Goal: Task Accomplishment & Management: Manage account settings

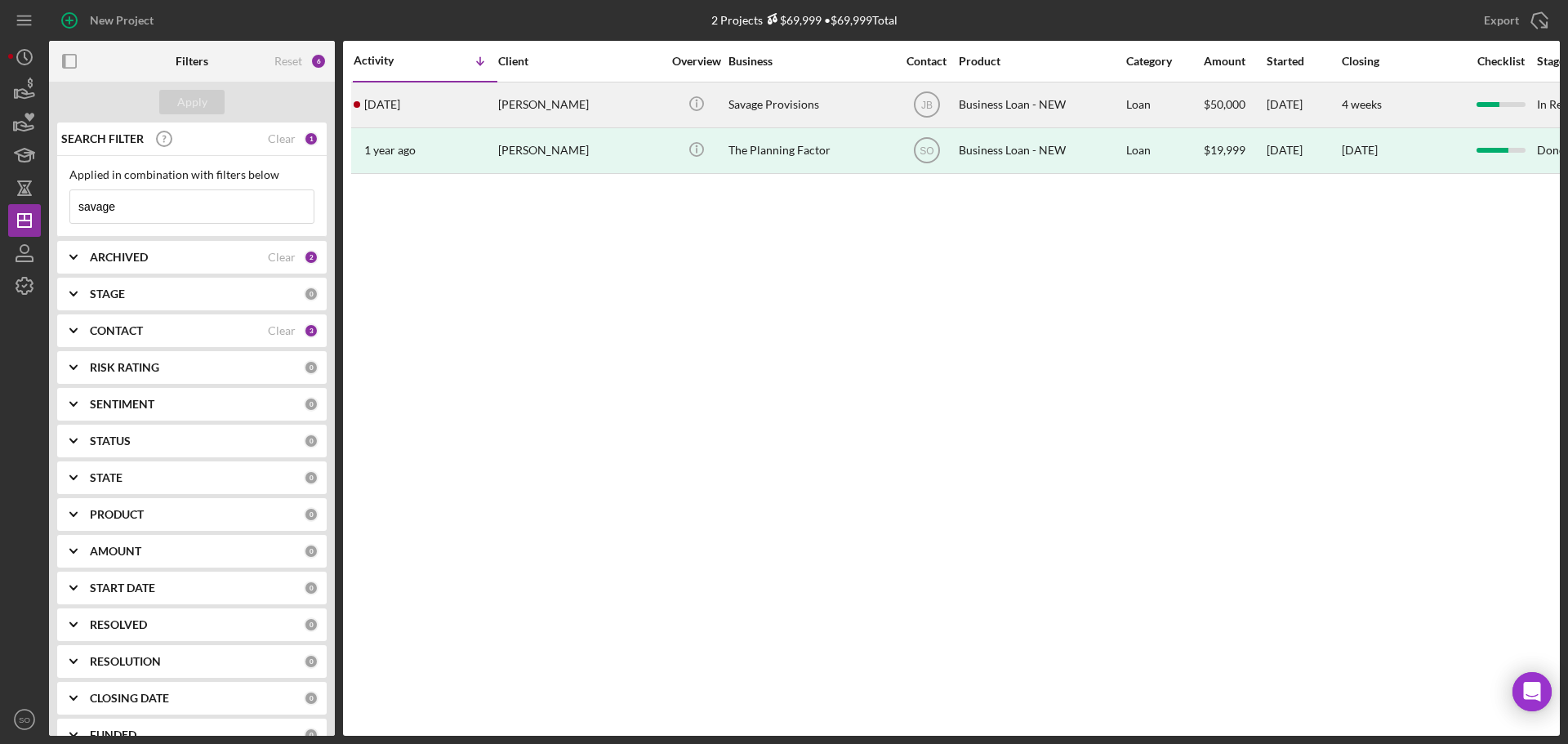
click at [534, 120] on div "[PERSON_NAME]" at bounding box center [580, 105] width 163 height 43
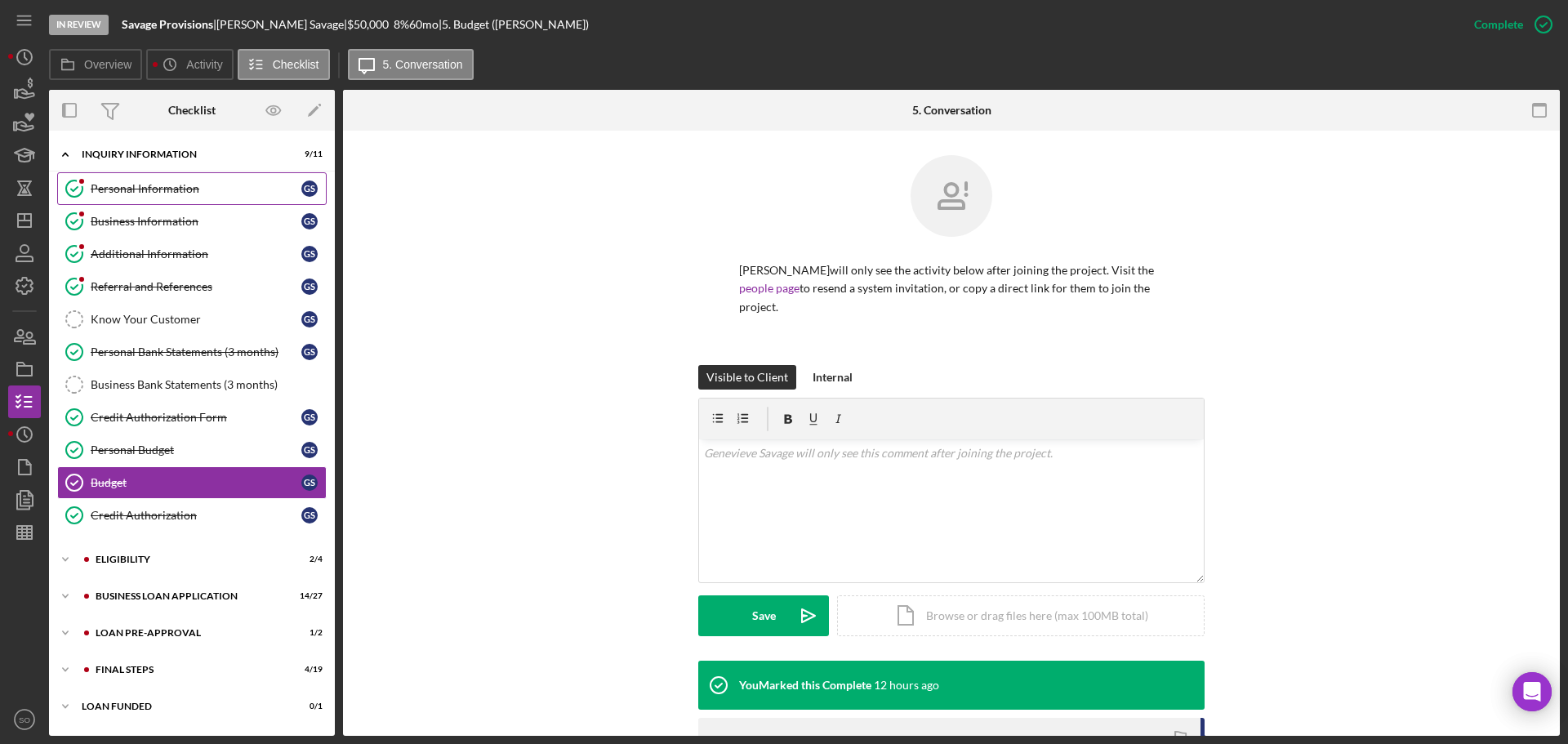
click at [181, 194] on div "Personal Information" at bounding box center [195, 189] width 210 height 13
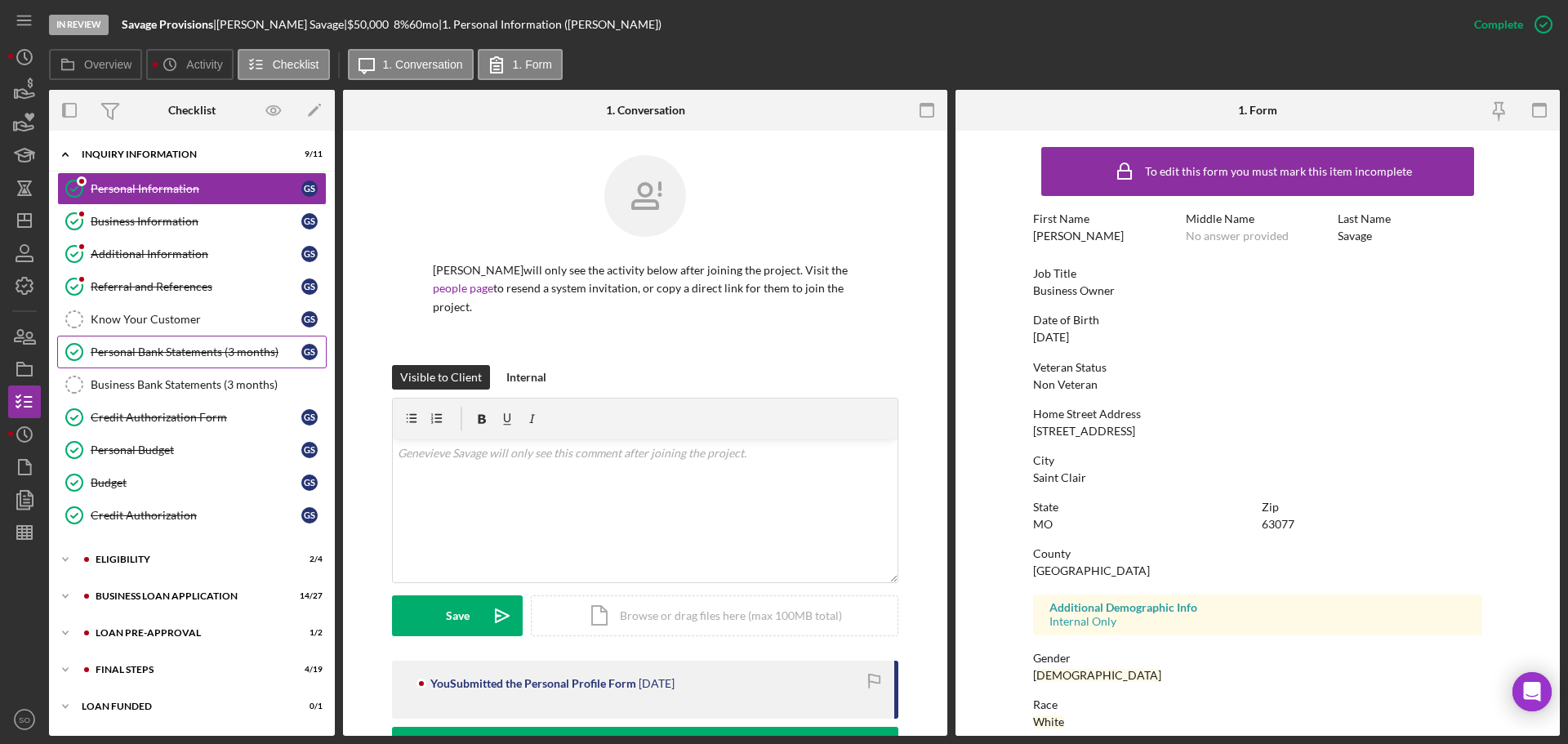
click at [200, 346] on div "Personal Bank Statements (3 months)" at bounding box center [195, 352] width 210 height 13
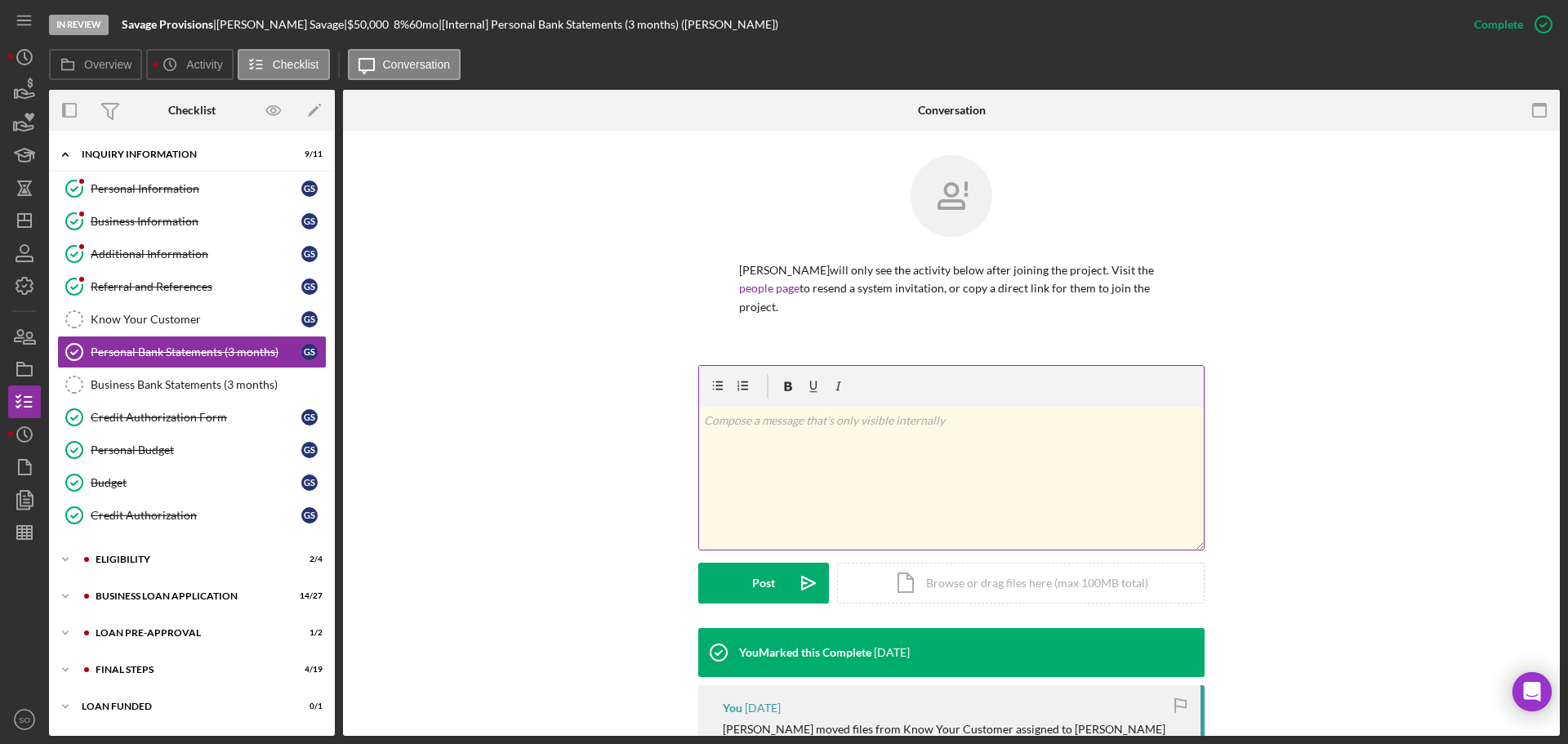
scroll to position [316, 0]
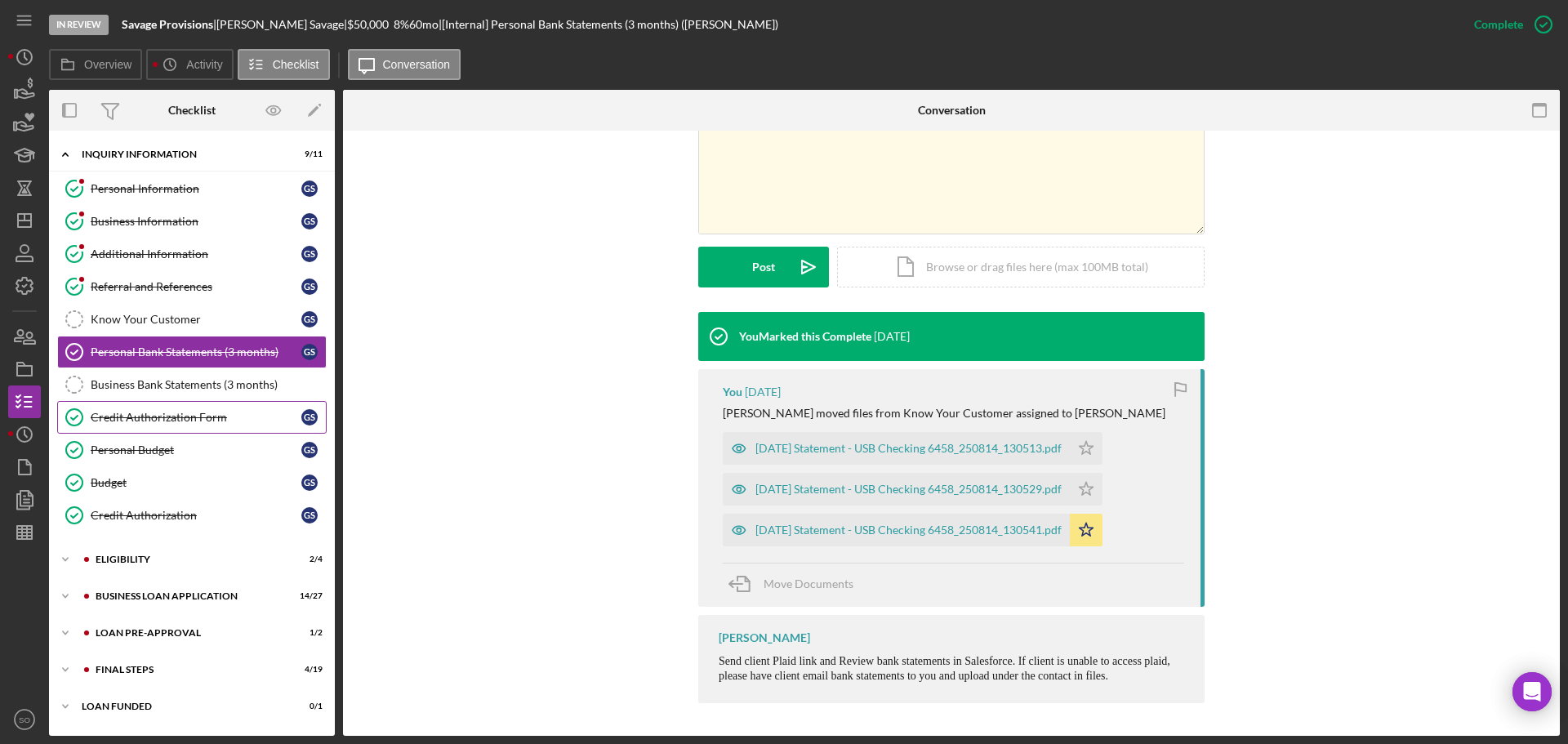
click at [201, 420] on div "Credit Authorization Form" at bounding box center [195, 417] width 210 height 13
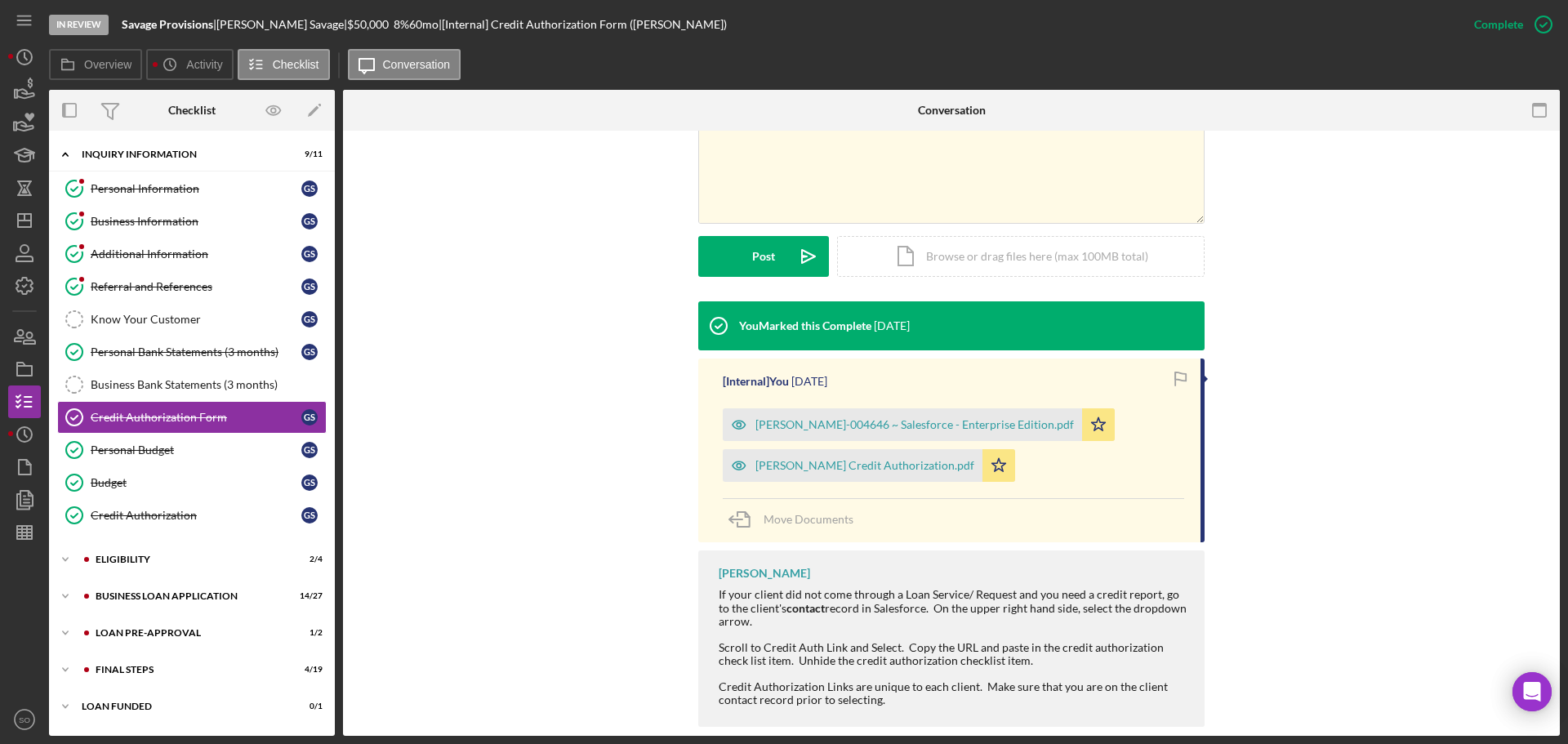
scroll to position [351, 0]
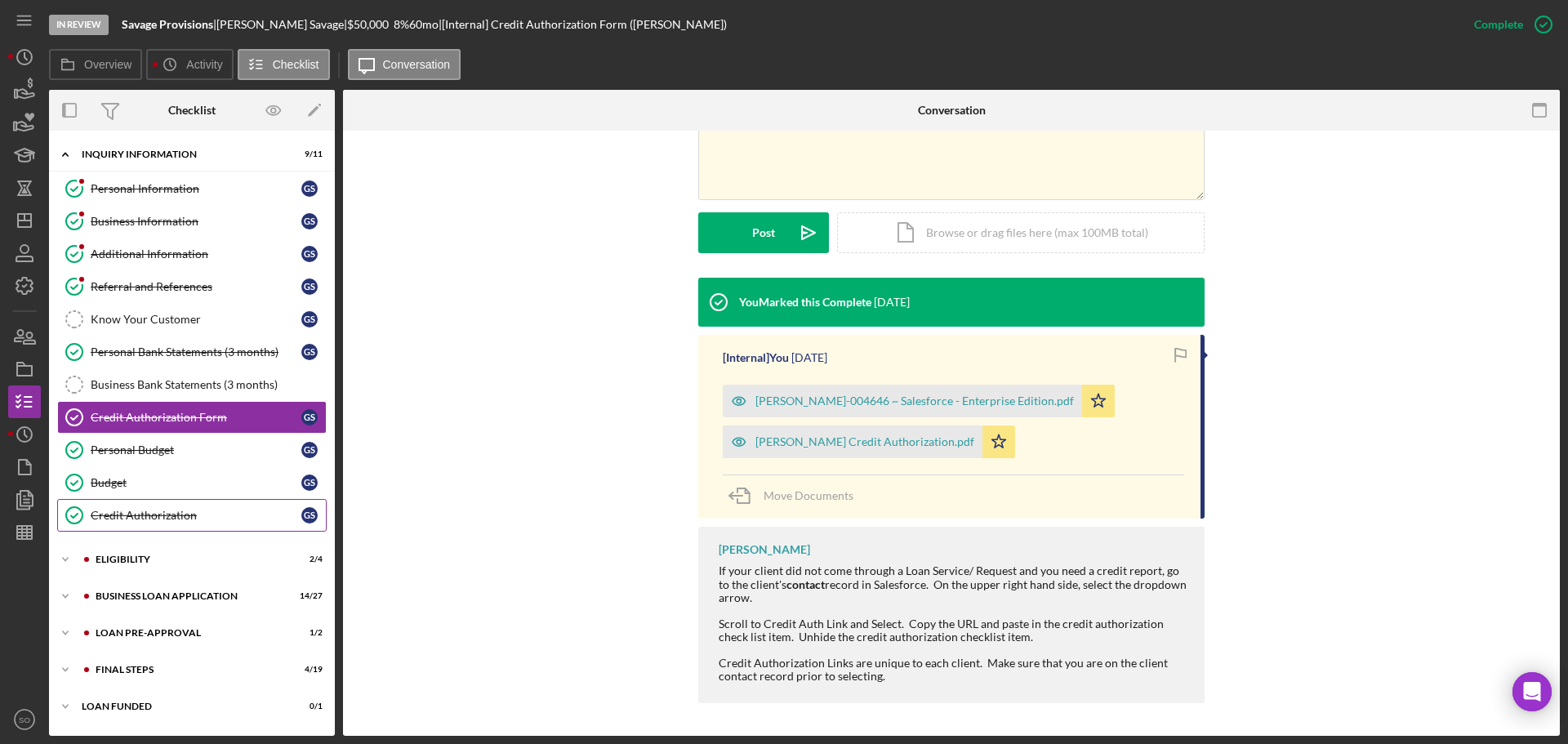
click at [151, 525] on link "Credit Authorization Credit Authorization G S" at bounding box center [191, 516] width 270 height 33
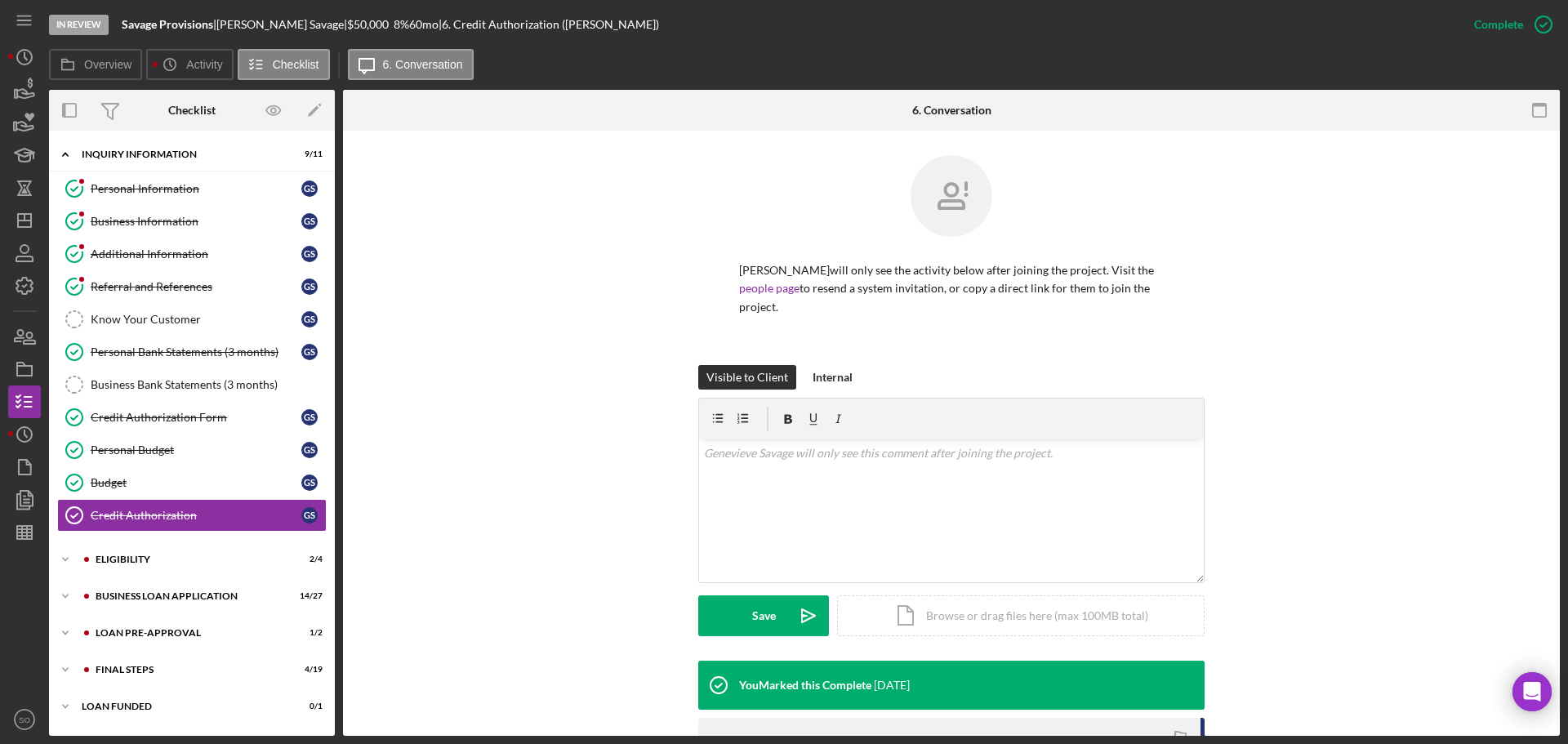
scroll to position [304, 0]
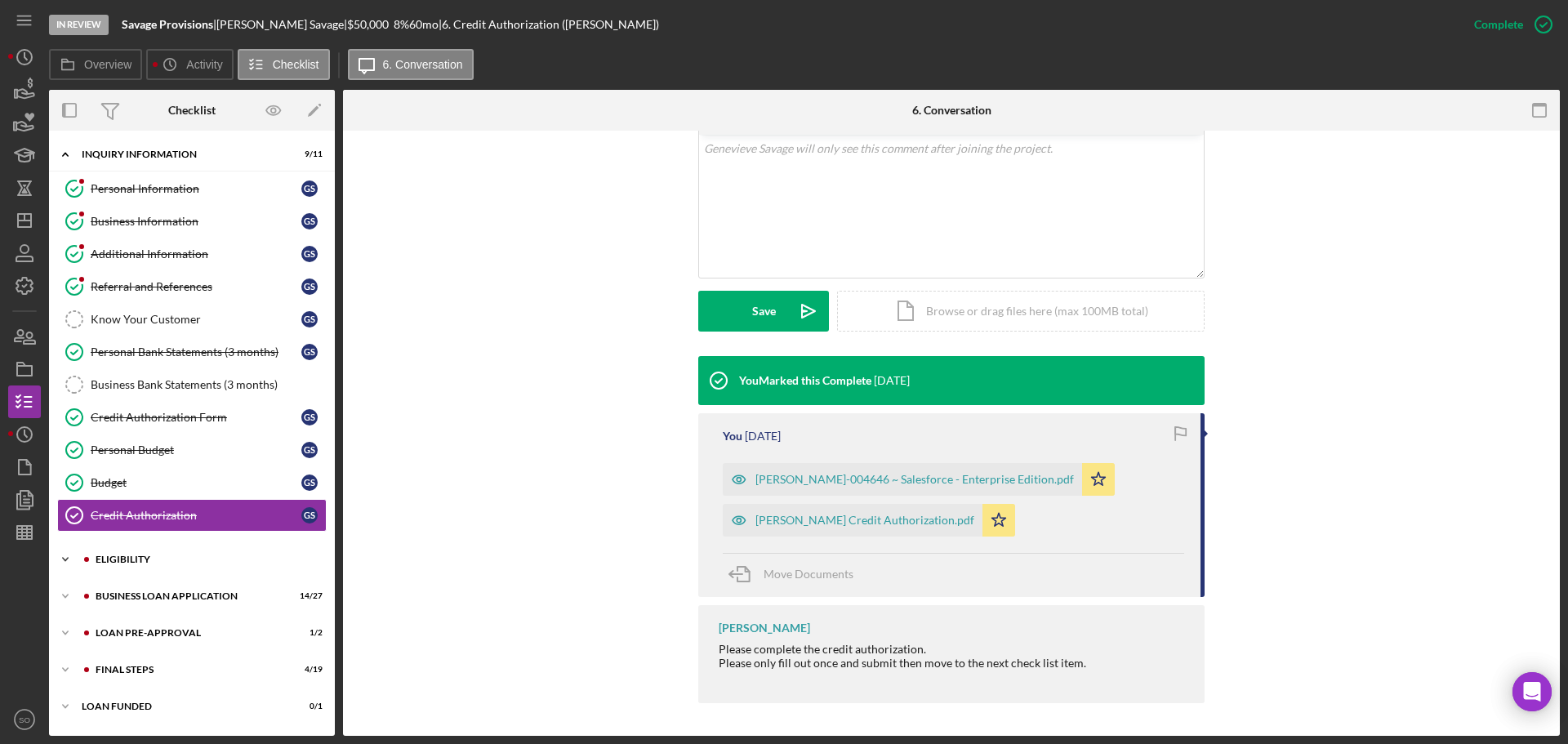
click at [150, 556] on div "ELIGIBILITY" at bounding box center [205, 559] width 219 height 10
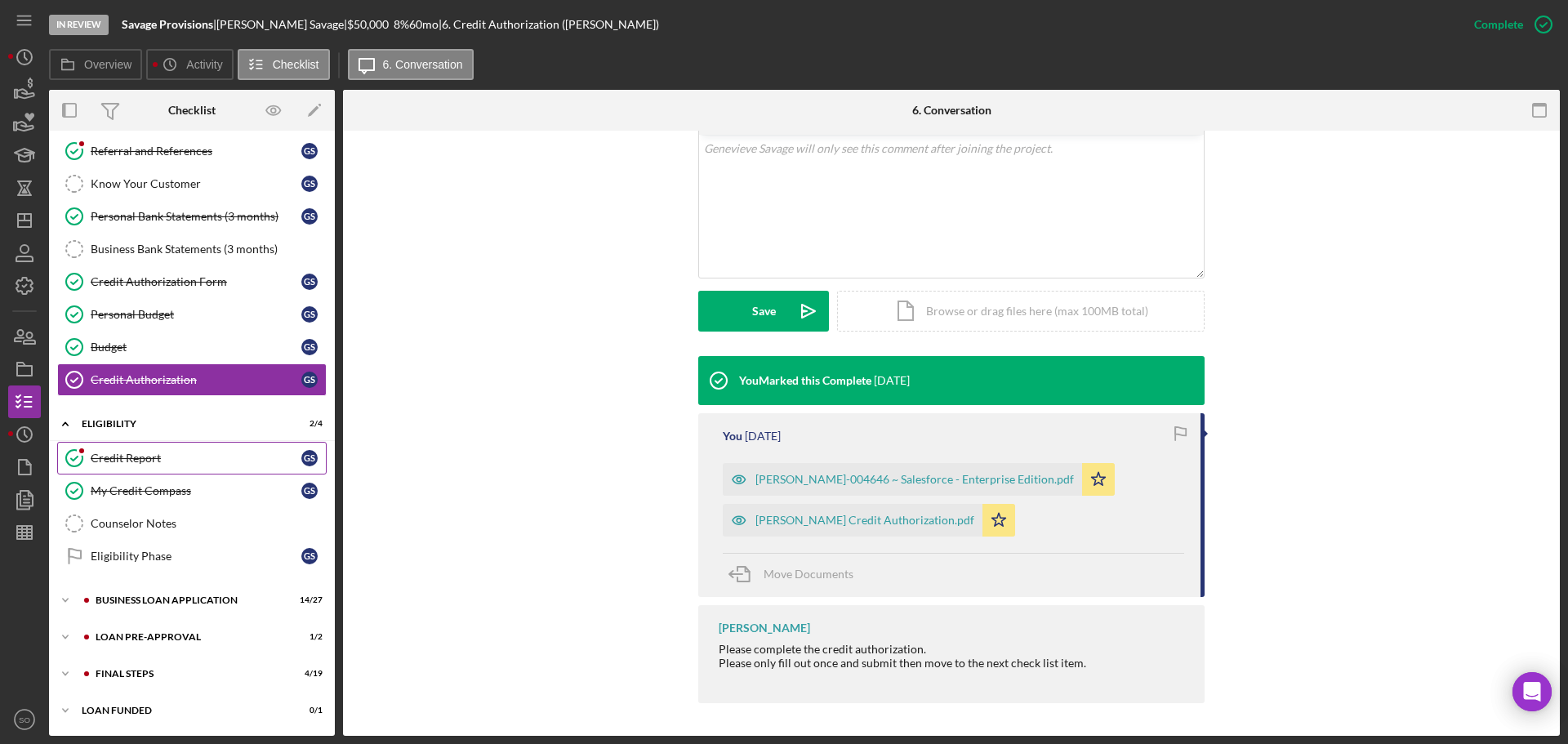
click at [135, 463] on div "Credit Report" at bounding box center [195, 458] width 210 height 13
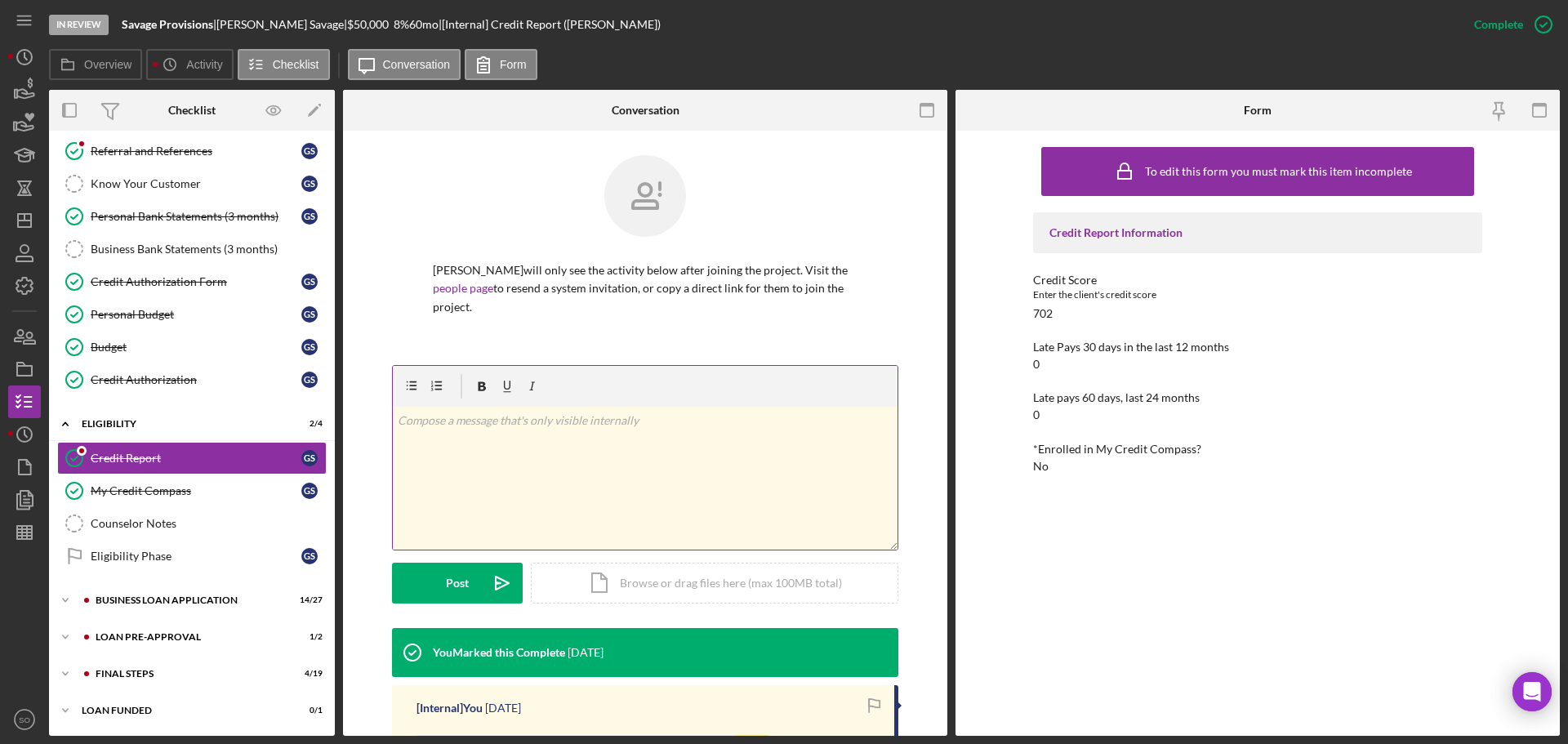
scroll to position [327, 0]
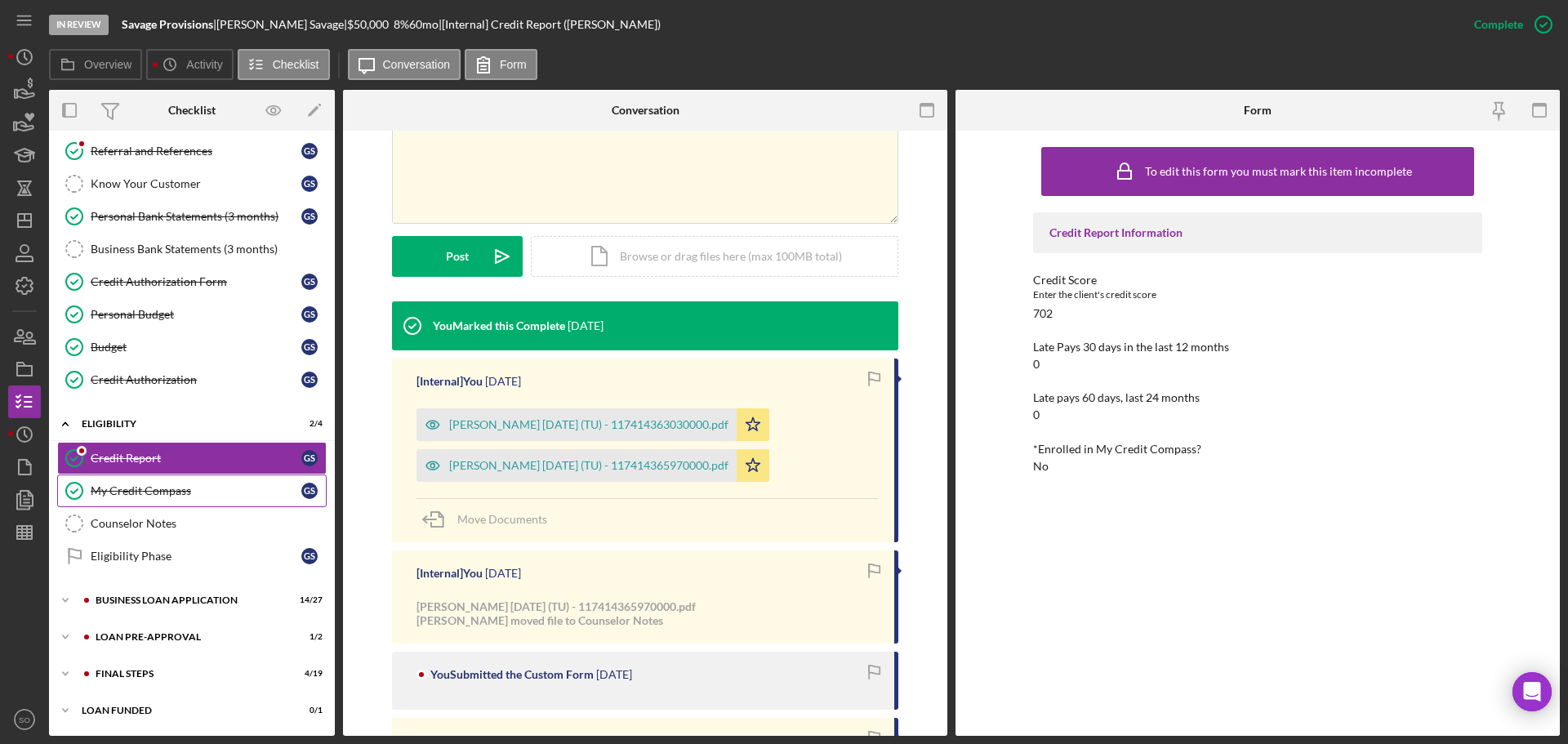
click at [153, 499] on link "My Credit Compass My Credit Compass G S" at bounding box center [191, 491] width 270 height 33
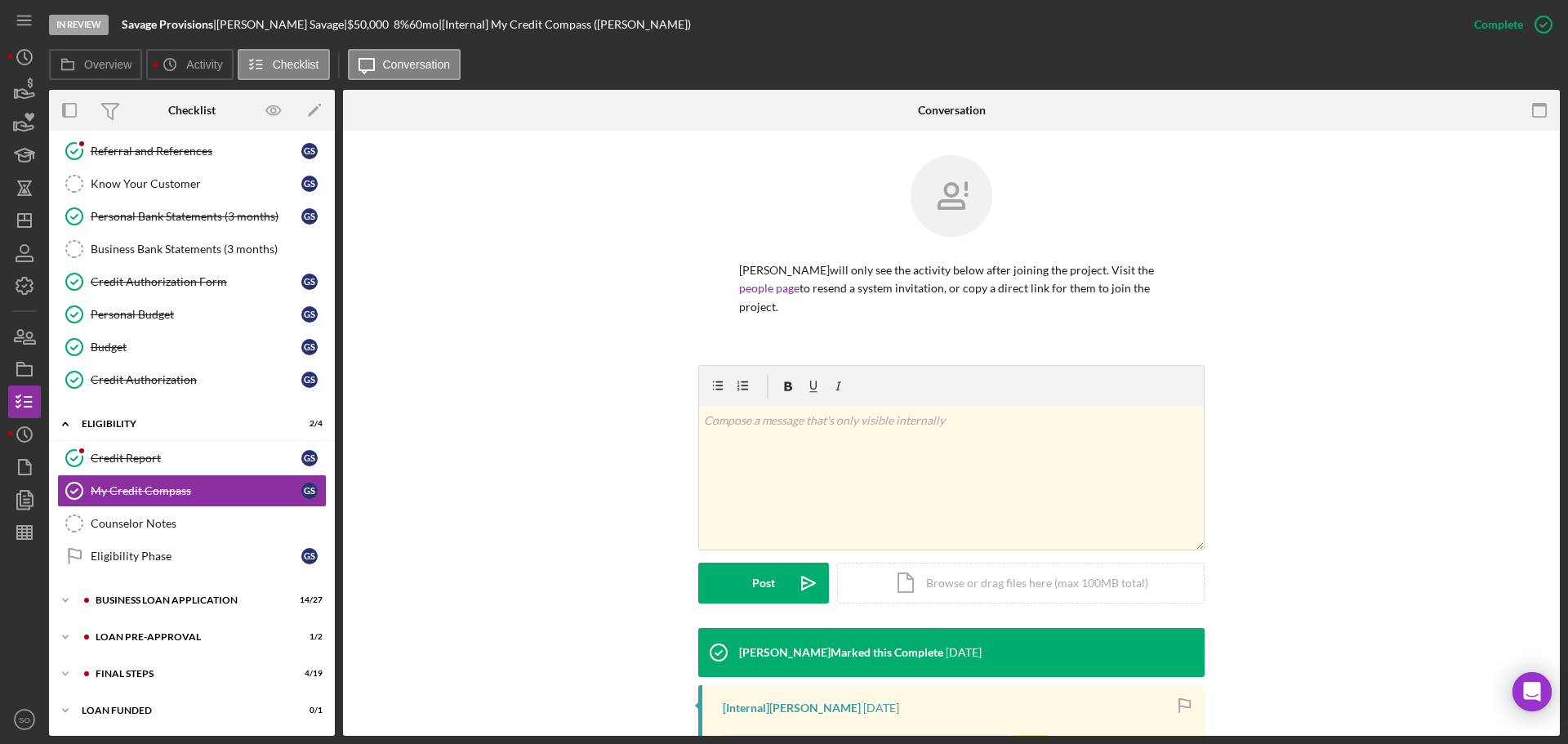
scroll to position [257, 0]
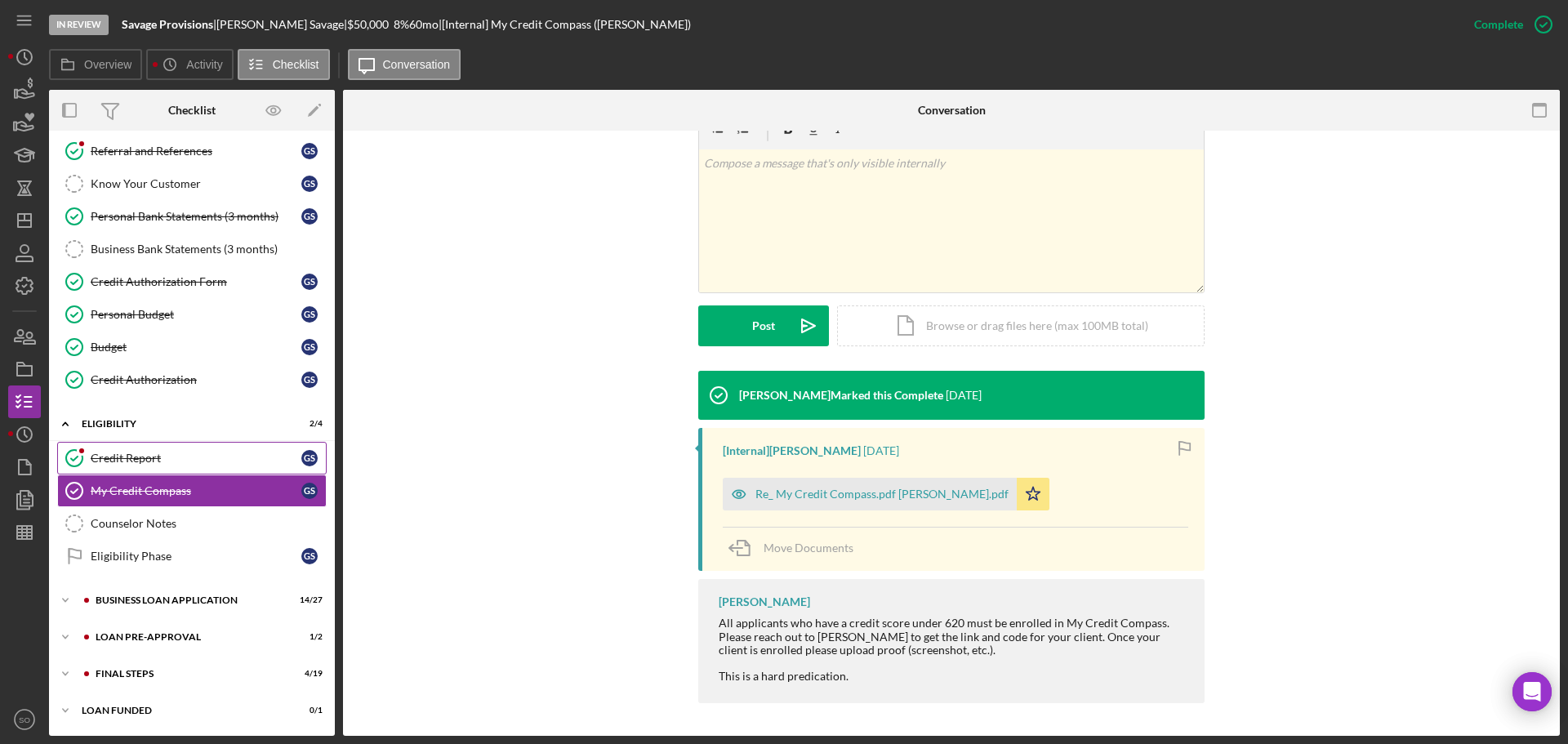
click at [169, 456] on div "Credit Report" at bounding box center [195, 458] width 210 height 13
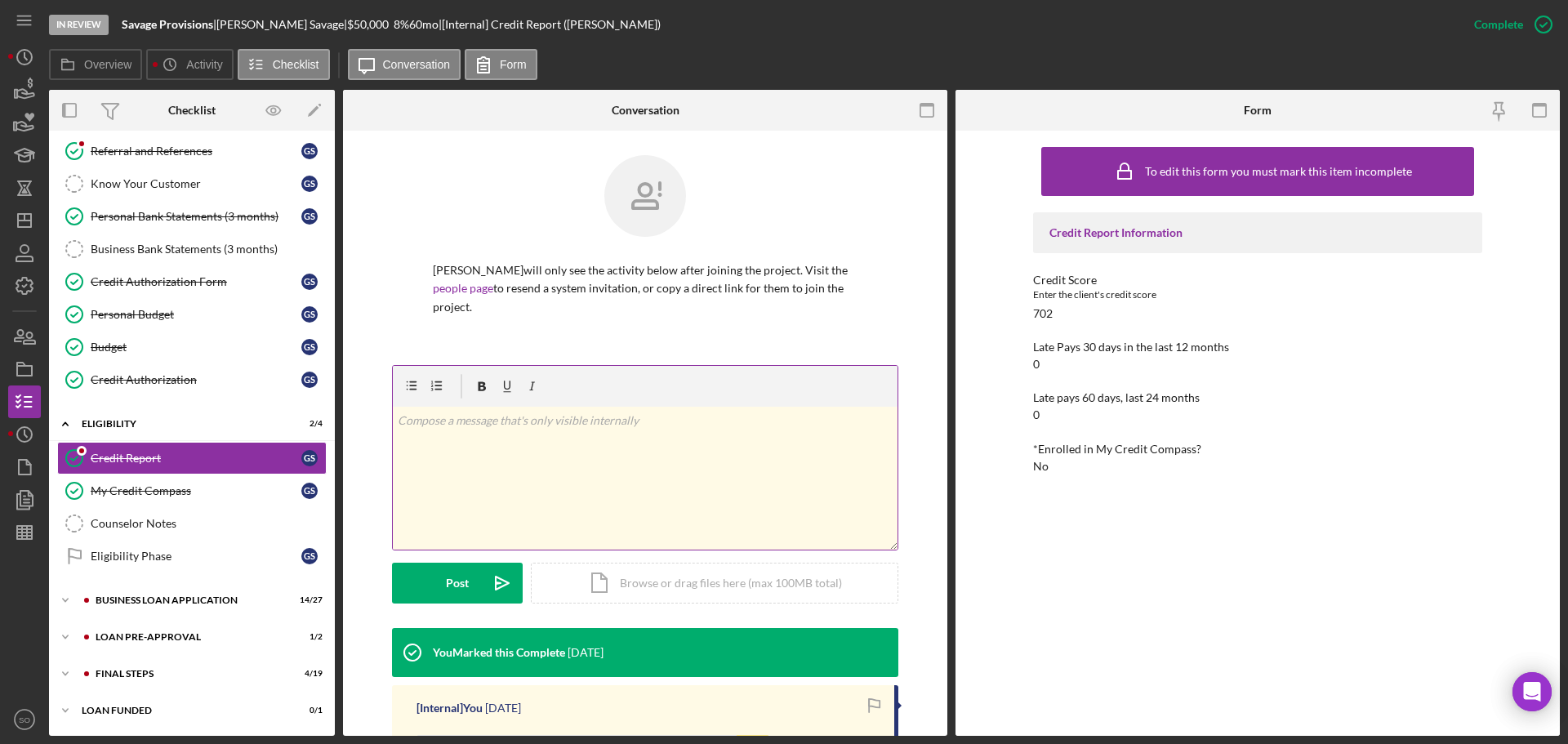
scroll to position [245, 0]
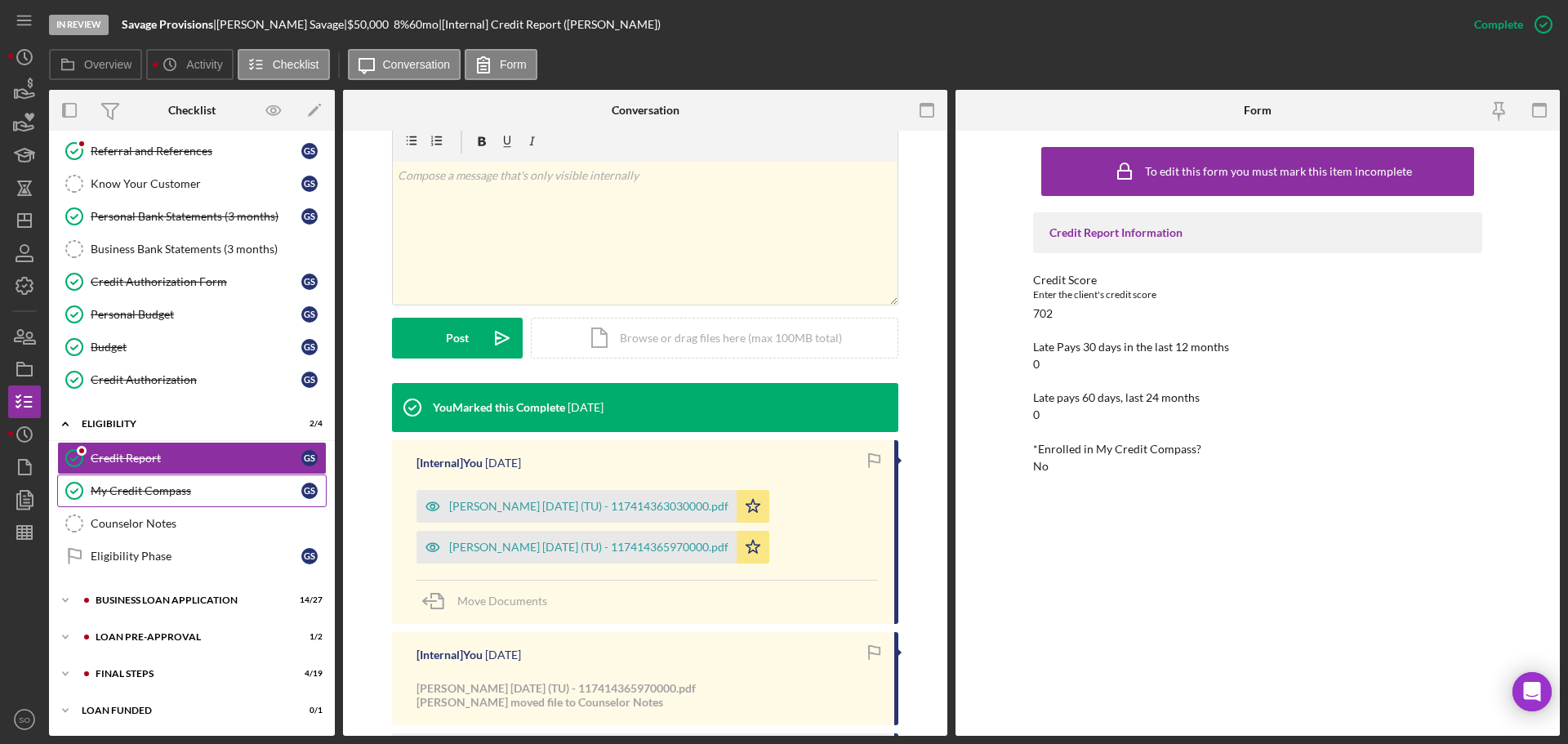
click at [207, 482] on link "My Credit Compass My Credit Compass G S" at bounding box center [191, 491] width 270 height 33
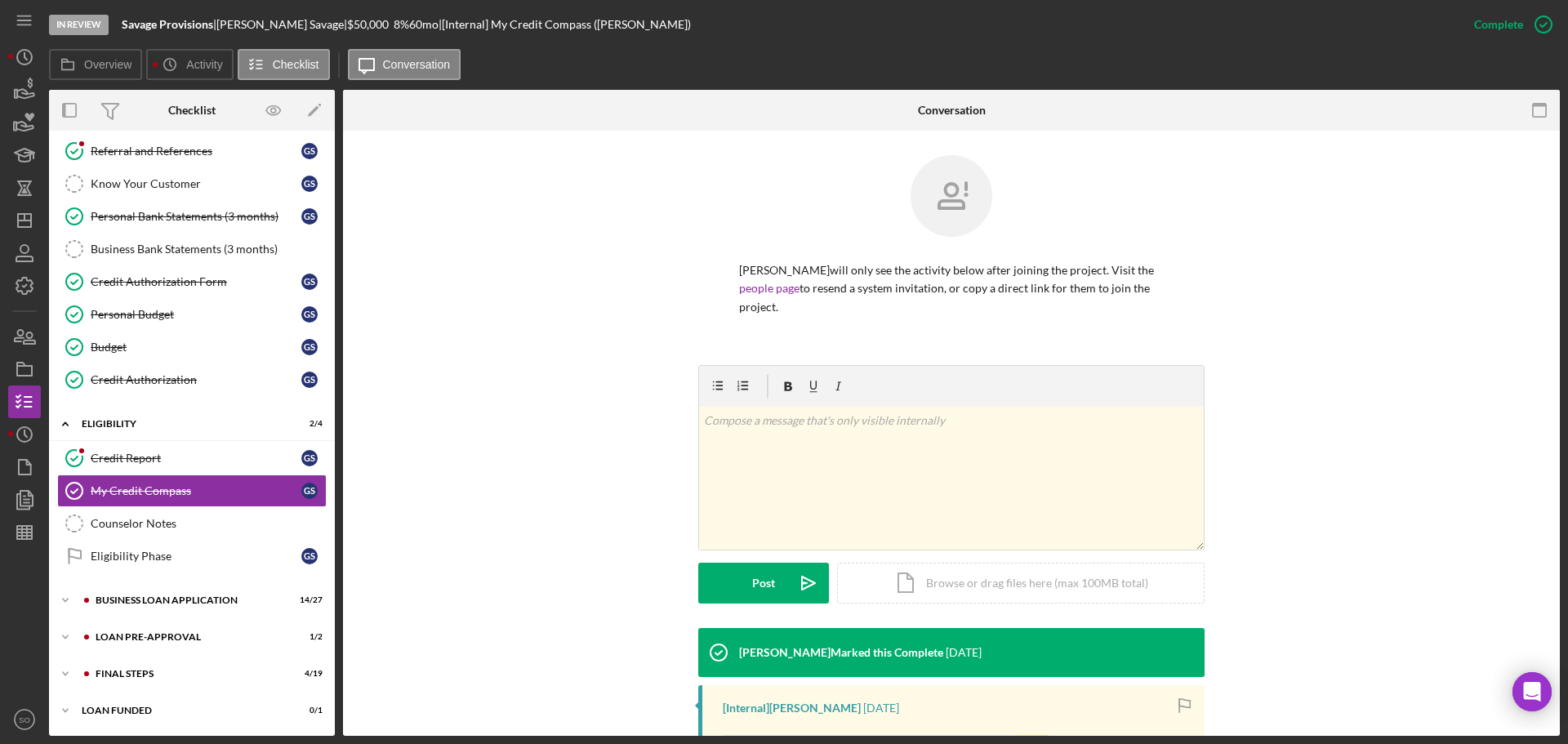
scroll to position [245, 0]
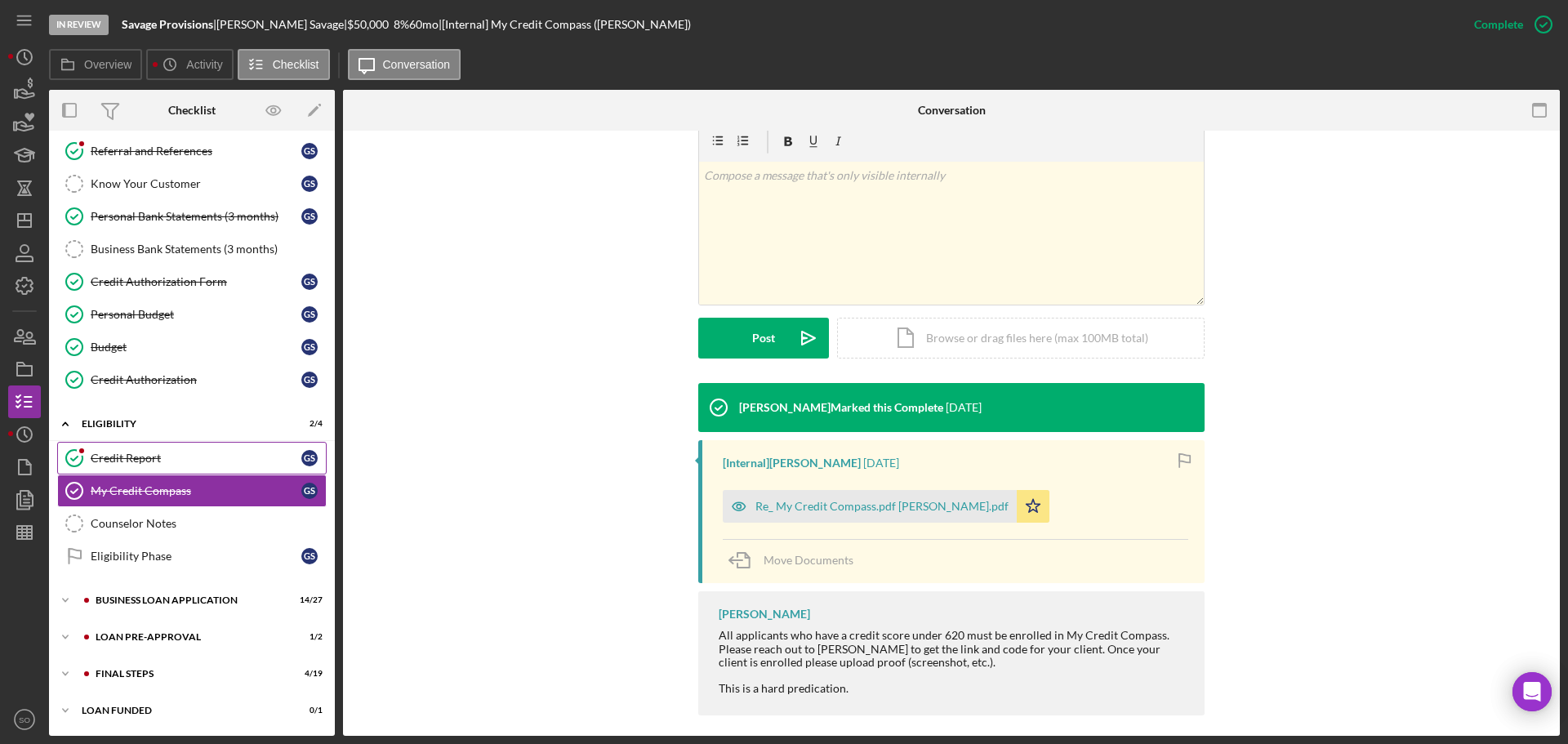
click at [198, 466] on link "Credit Report Credit Report G S" at bounding box center [191, 459] width 270 height 33
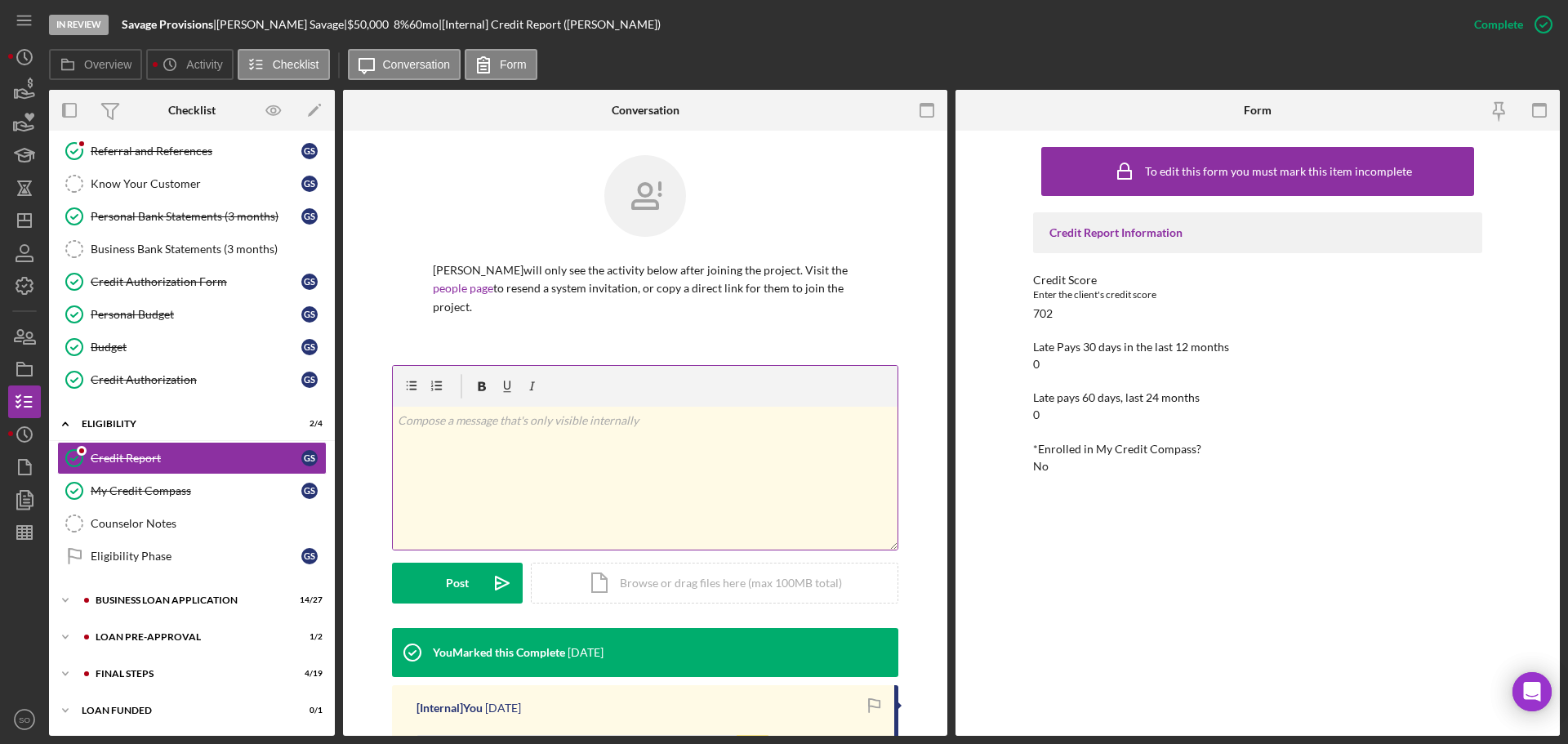
scroll to position [327, 0]
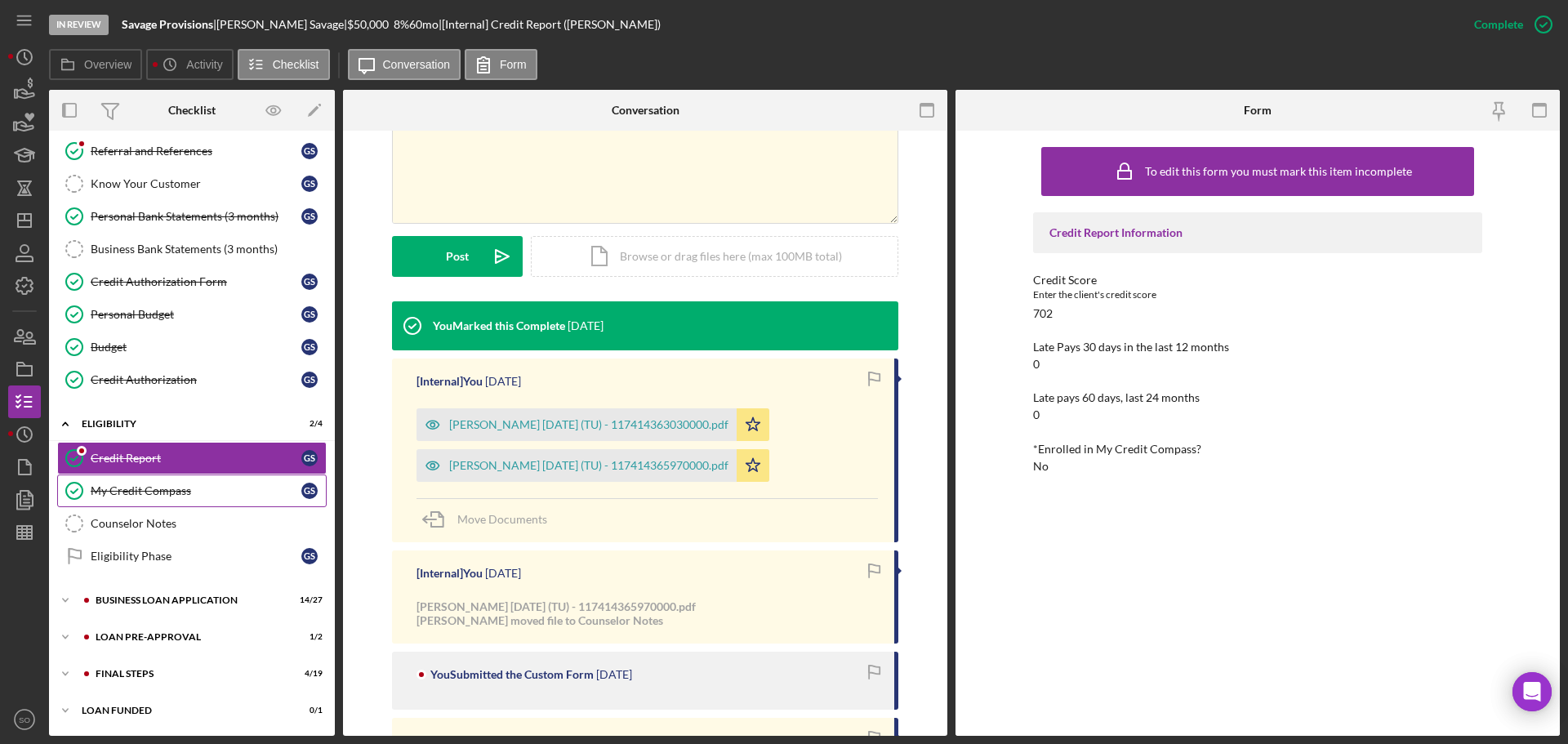
click at [209, 491] on div "My Credit Compass" at bounding box center [195, 491] width 210 height 13
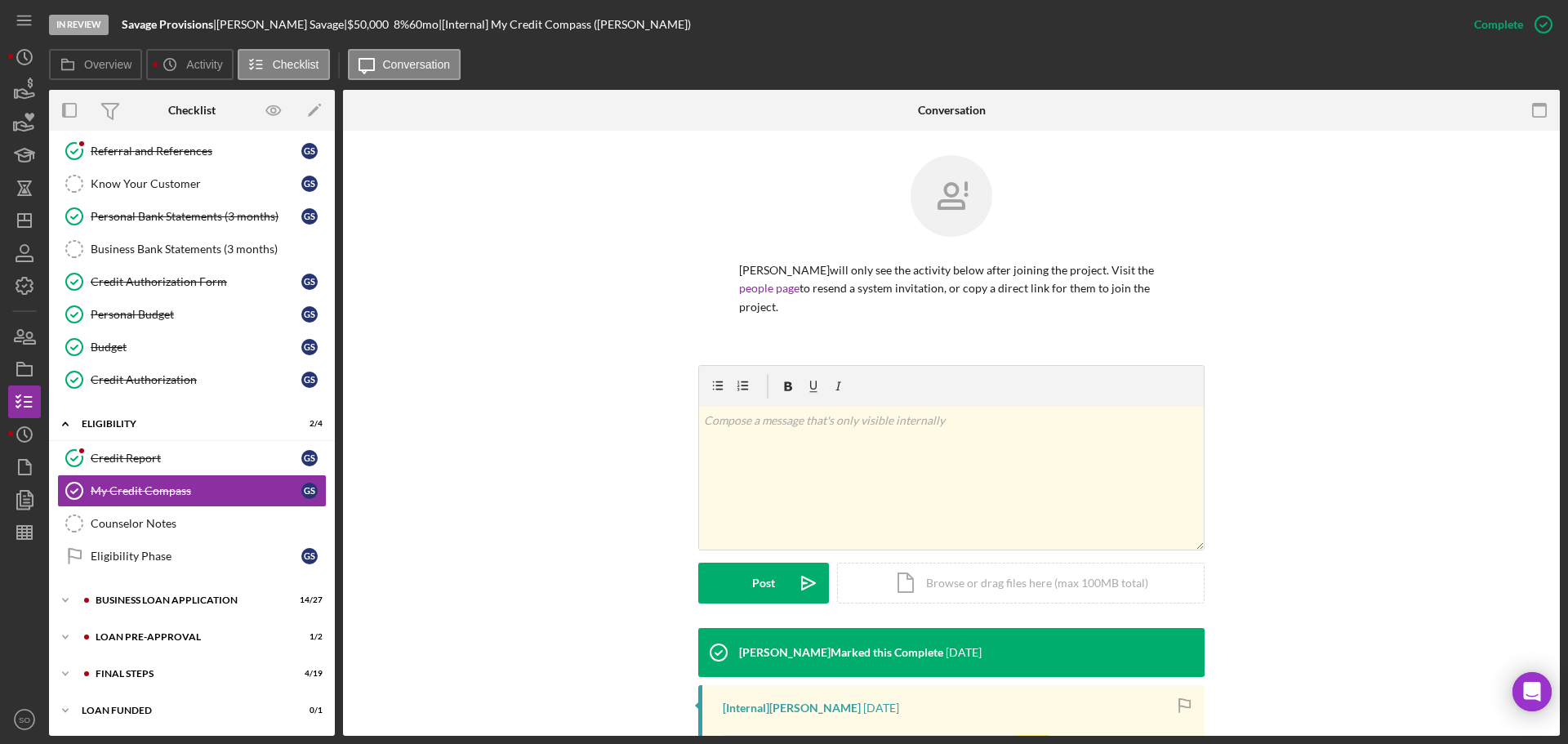
scroll to position [257, 0]
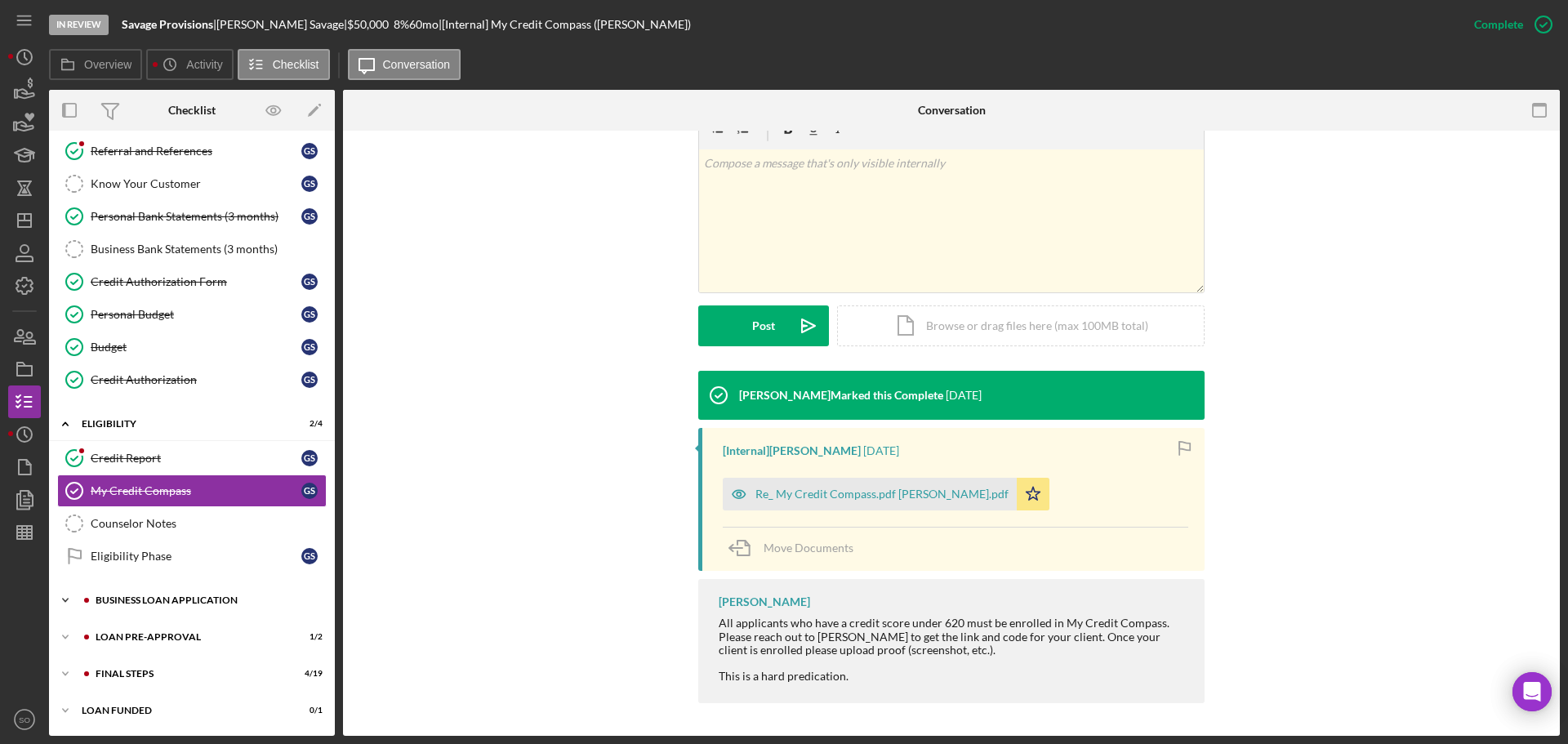
click at [224, 596] on div "BUSINESS LOAN APPLICATION" at bounding box center [205, 600] width 219 height 10
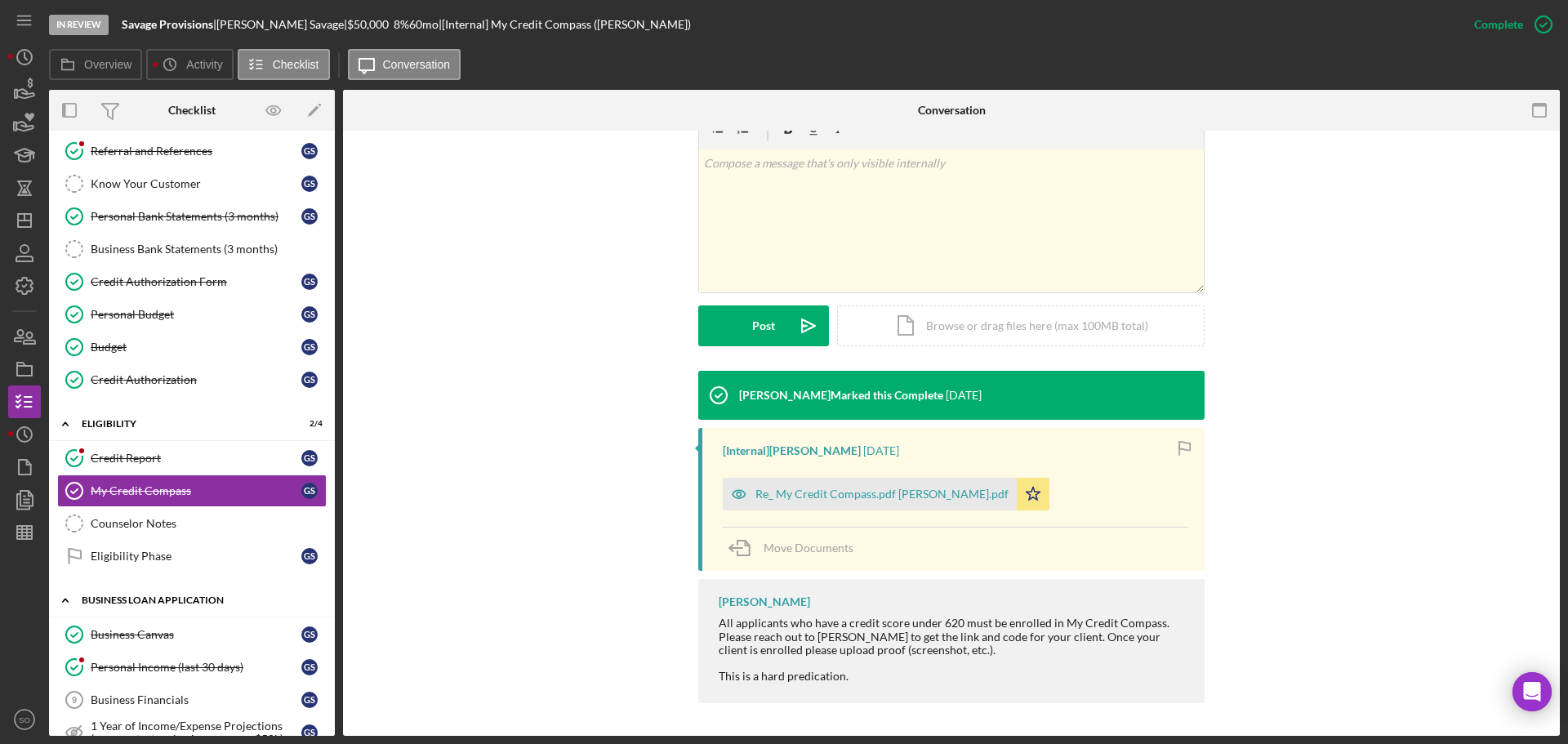
scroll to position [380, 0]
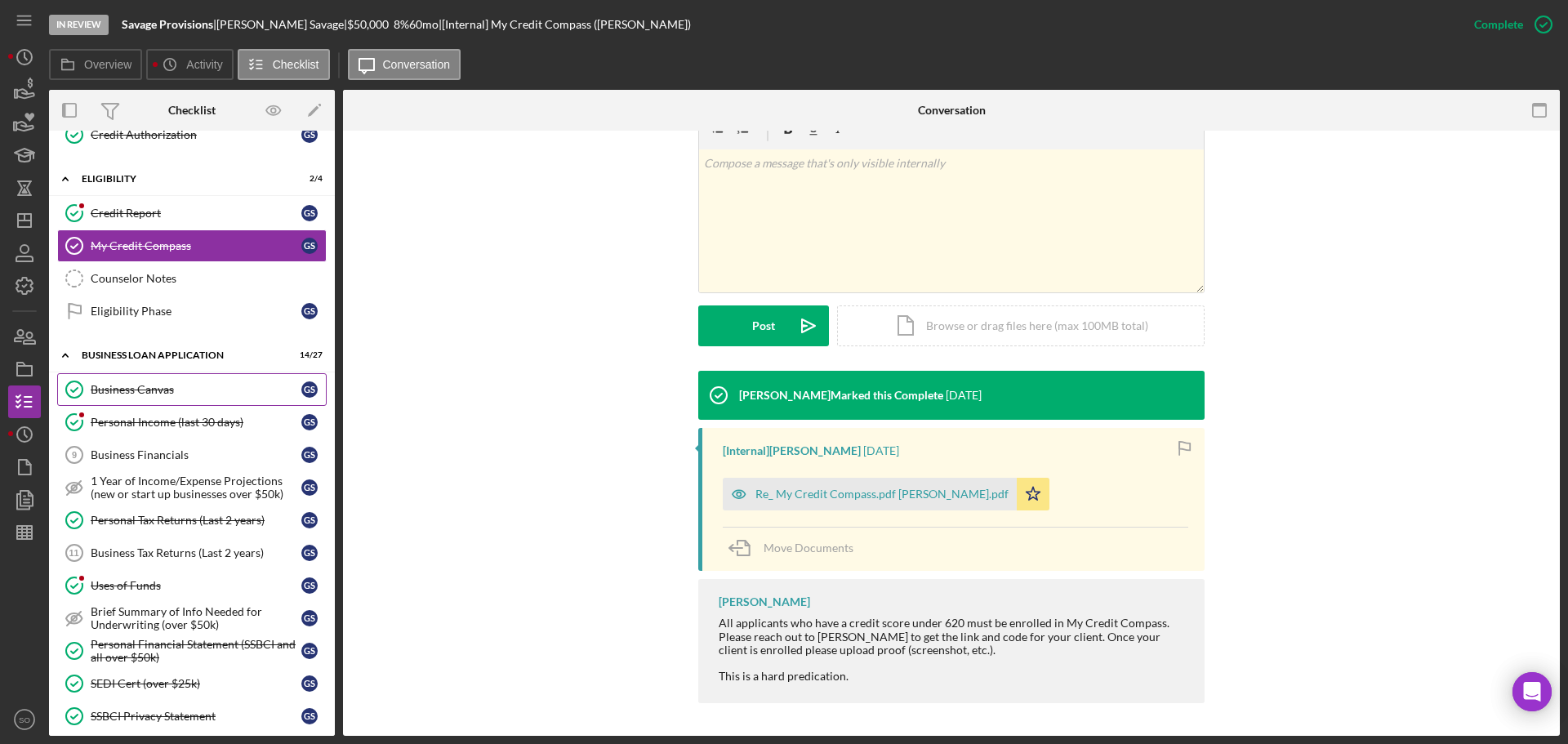
click at [147, 394] on div "Business Canvas" at bounding box center [195, 389] width 210 height 13
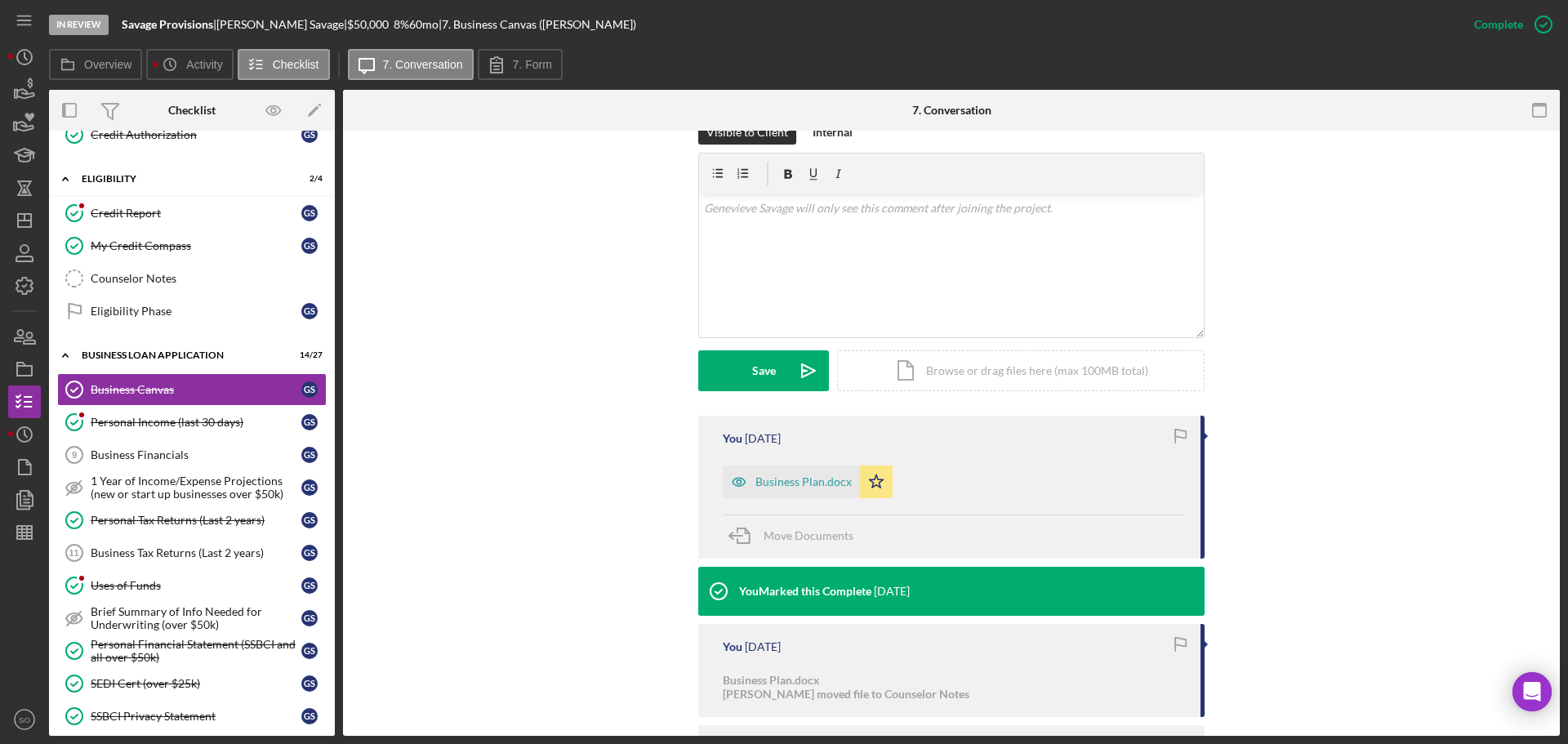
scroll to position [327, 0]
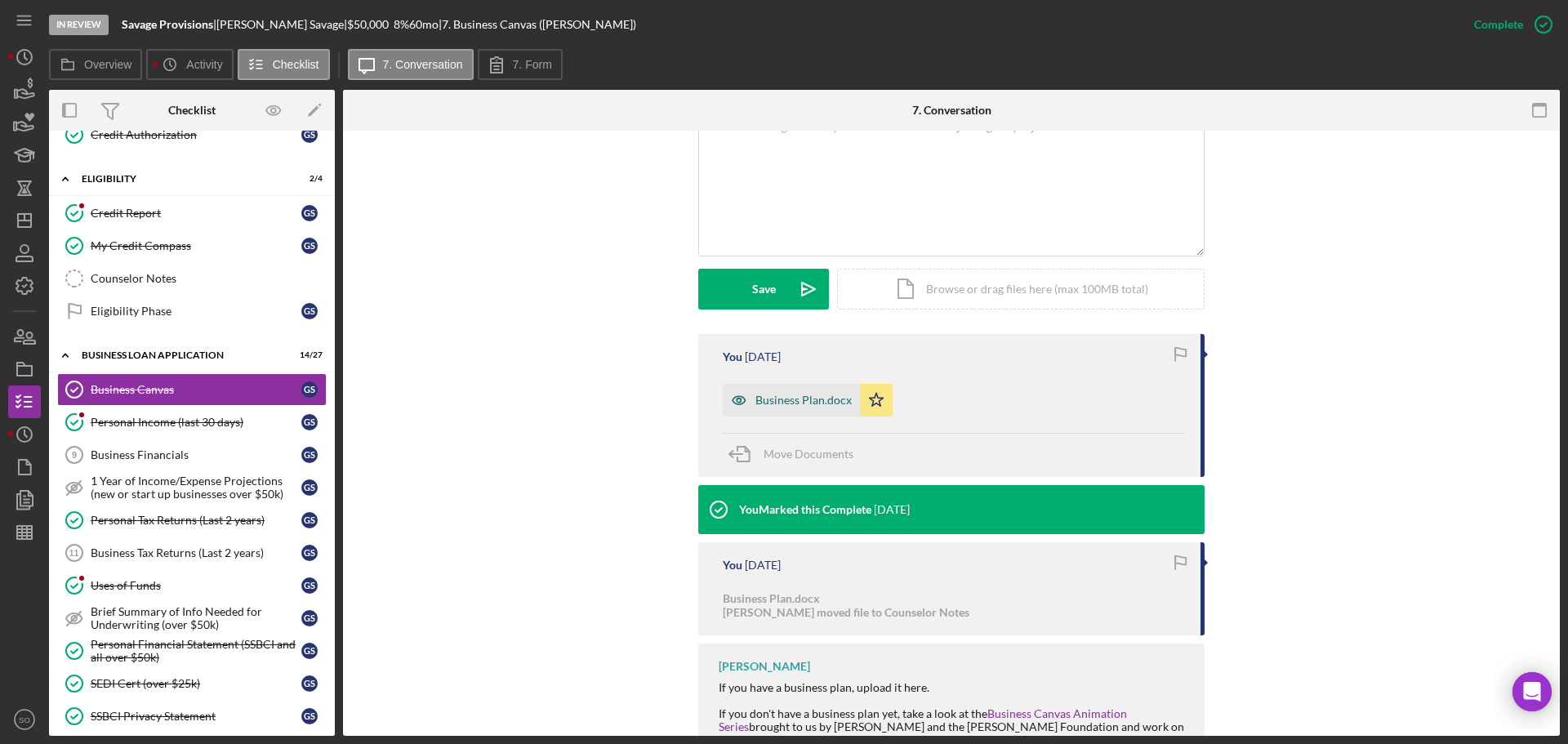
drag, startPoint x: 810, startPoint y: 395, endPoint x: 796, endPoint y: 411, distance: 21.3
click at [810, 395] on div "Business Plan.docx" at bounding box center [803, 400] width 97 height 13
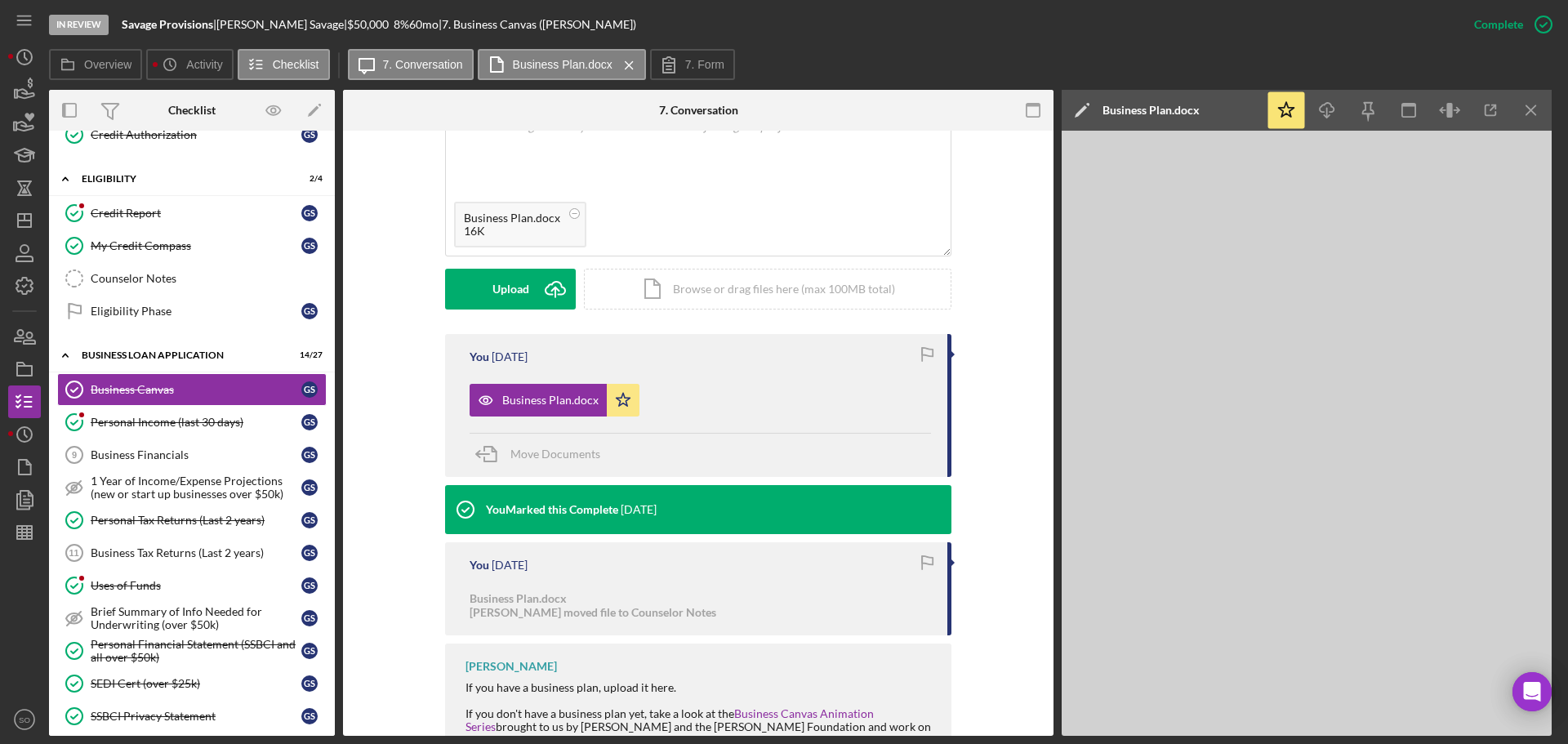
scroll to position [408, 0]
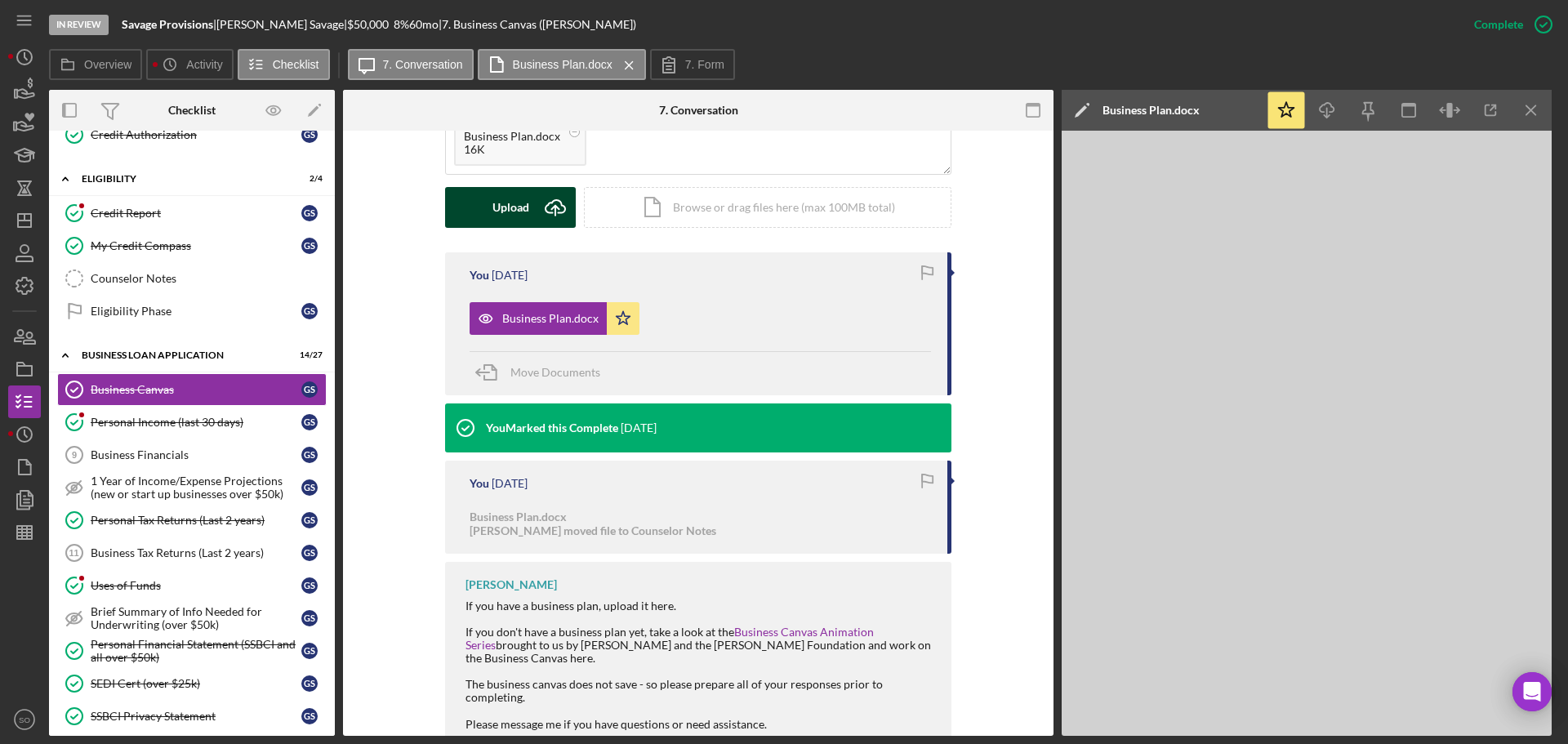
click at [510, 205] on div "Upload" at bounding box center [511, 207] width 37 height 40
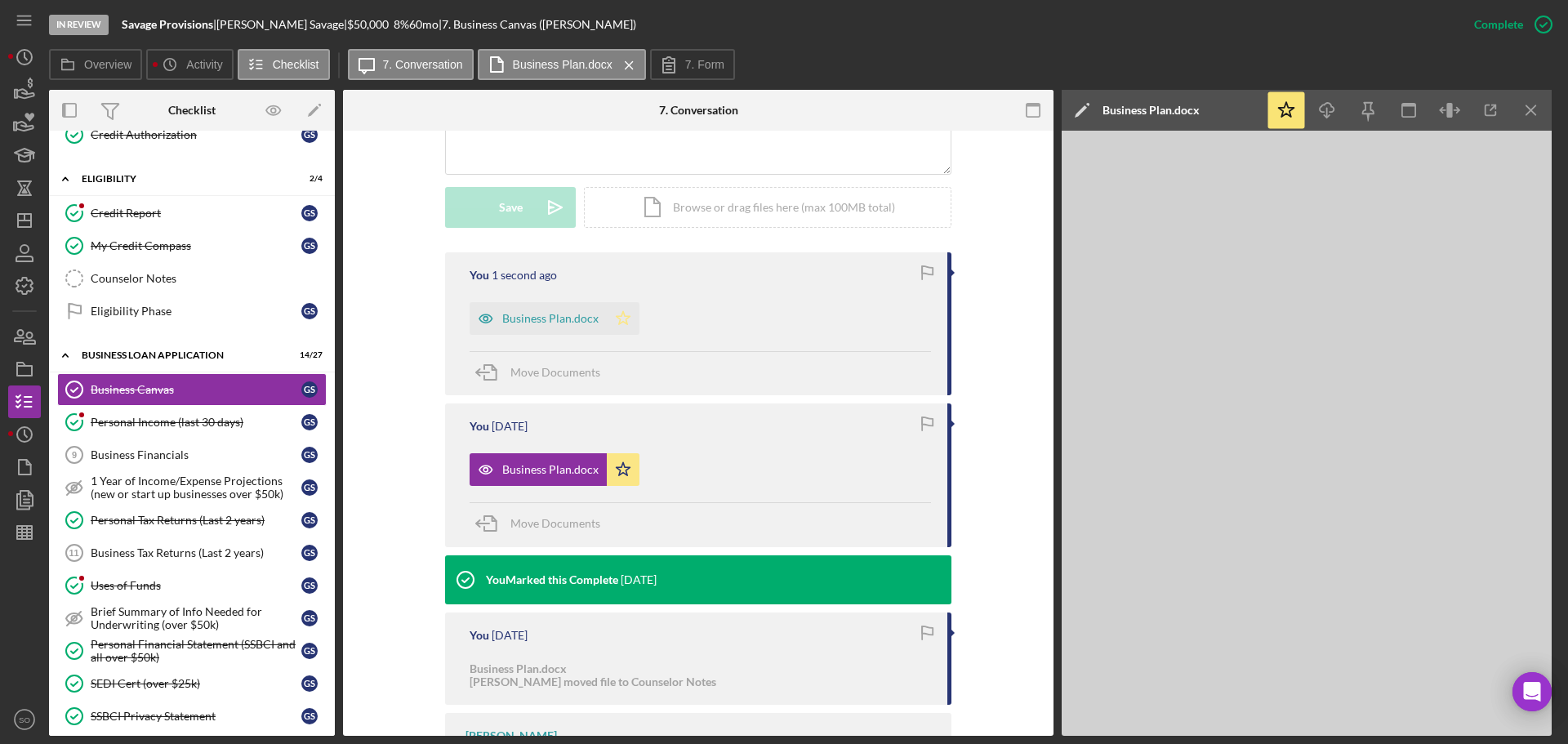
click at [622, 314] on icon "Icon/Star" at bounding box center [624, 318] width 33 height 33
click at [553, 526] on span "Move Documents" at bounding box center [555, 523] width 90 height 14
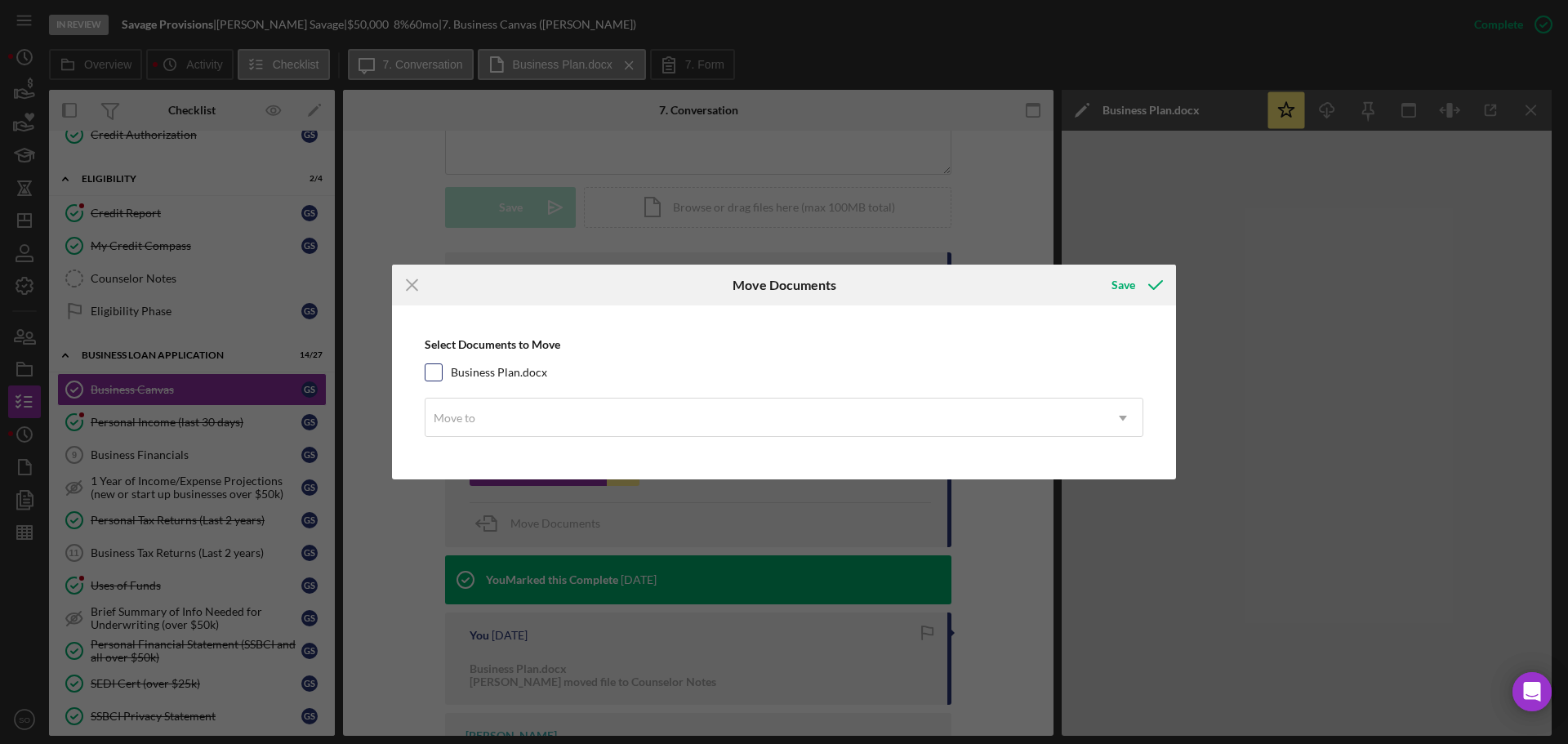
click at [444, 377] on div "Business Plan.docx" at bounding box center [784, 373] width 718 height 18
click at [437, 366] on input "Business Plan.docx" at bounding box center [434, 373] width 16 height 16
checkbox input "true"
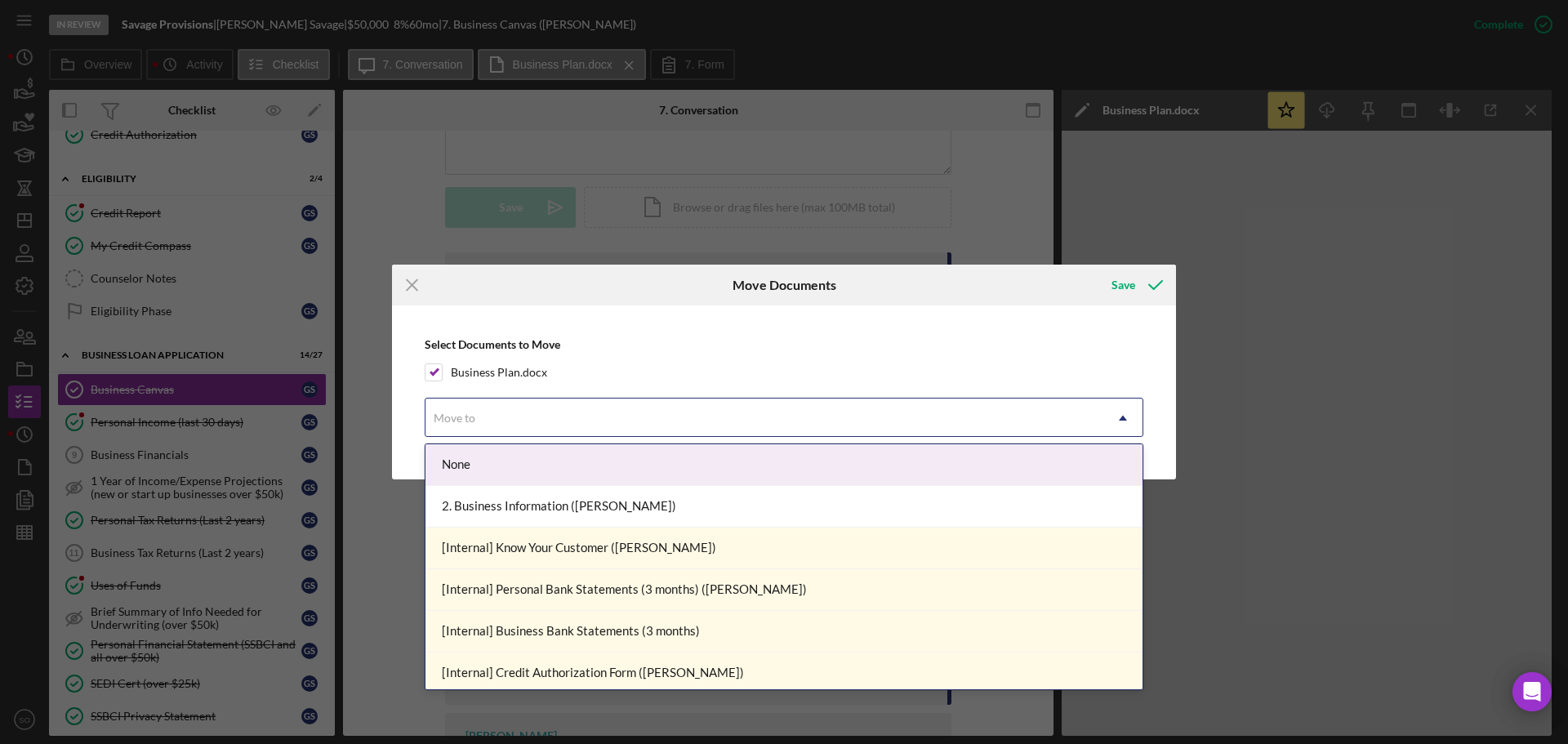
click at [525, 404] on div "Move to" at bounding box center [765, 418] width 678 height 38
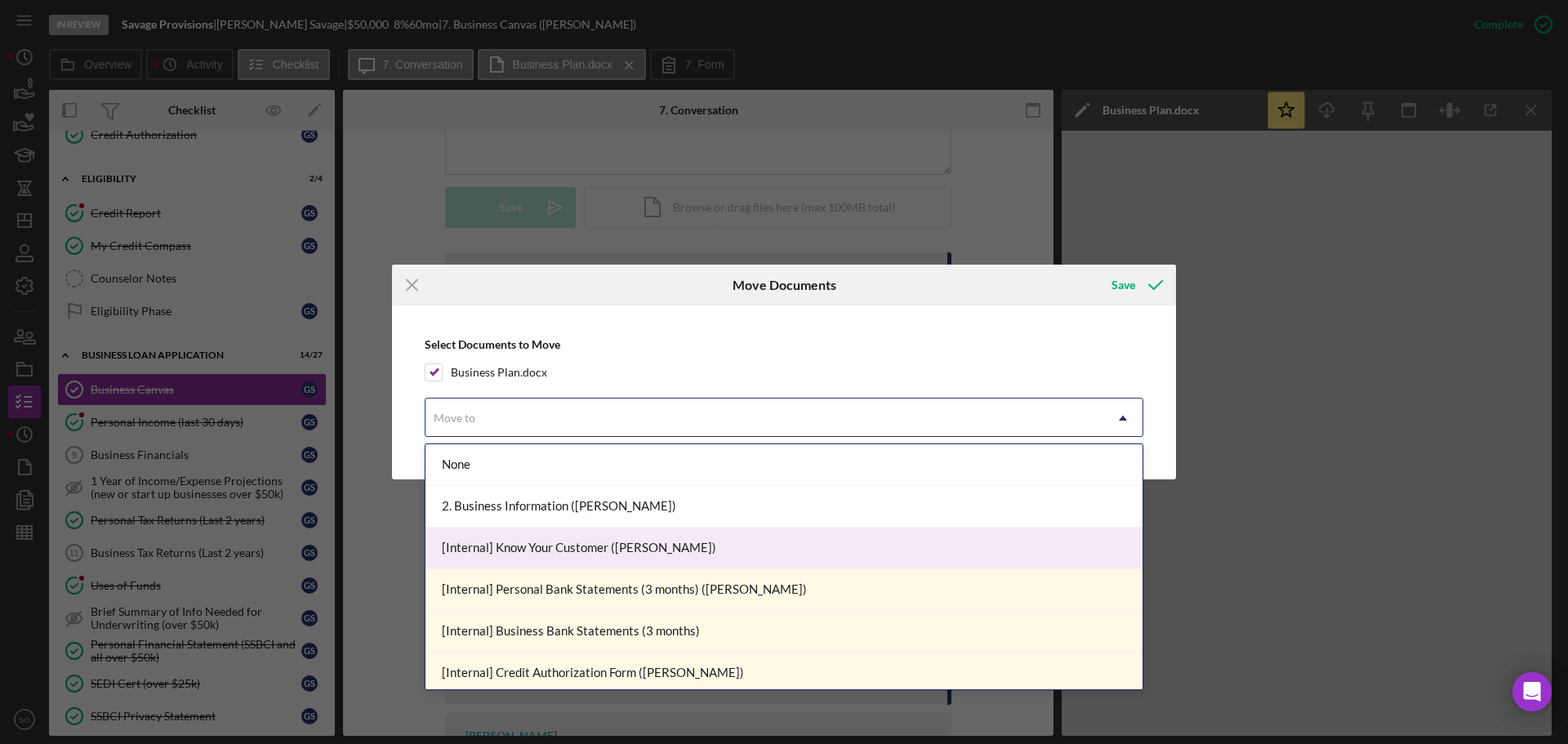
scroll to position [163, 0]
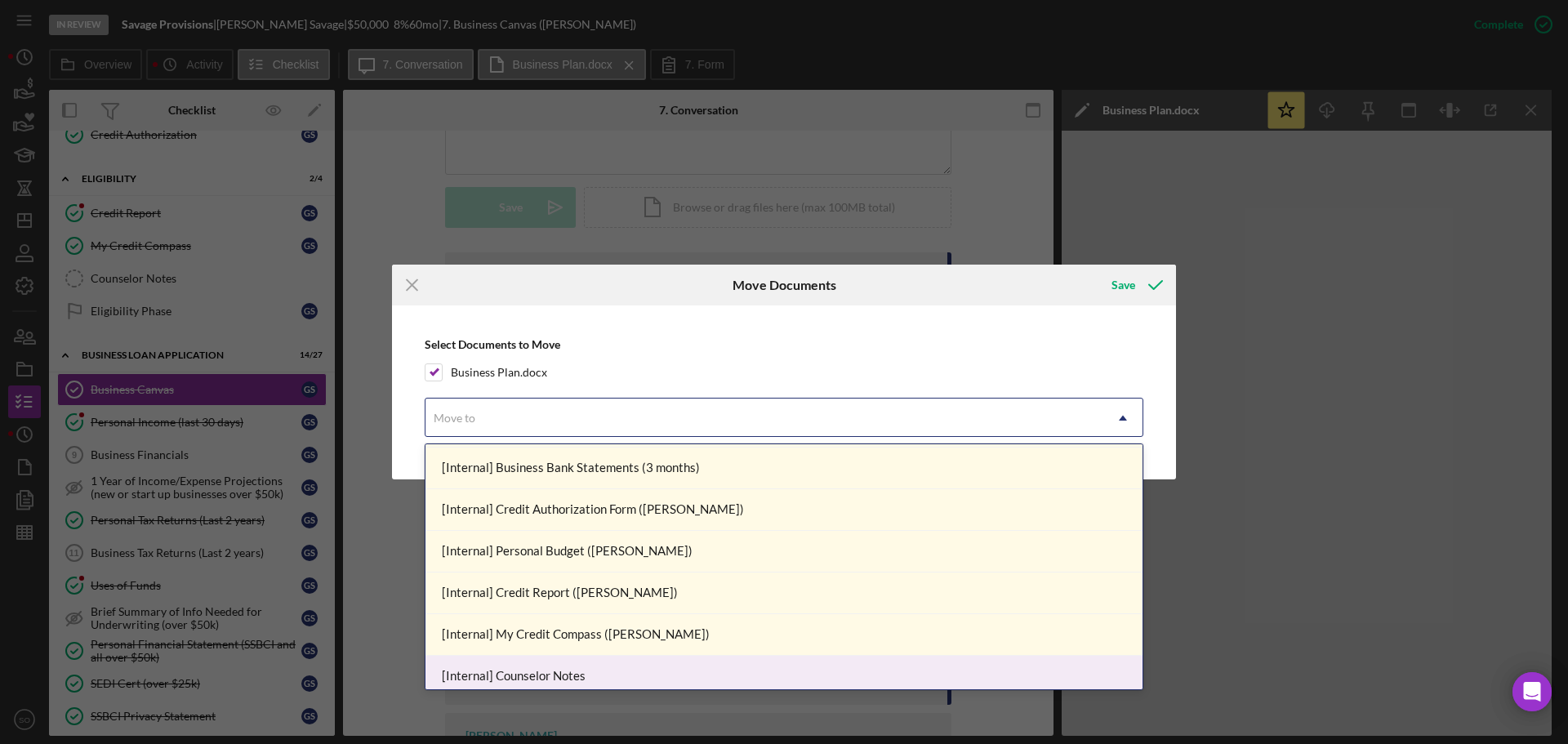
click at [606, 669] on div "[Internal] Counselor Notes" at bounding box center [784, 676] width 717 height 41
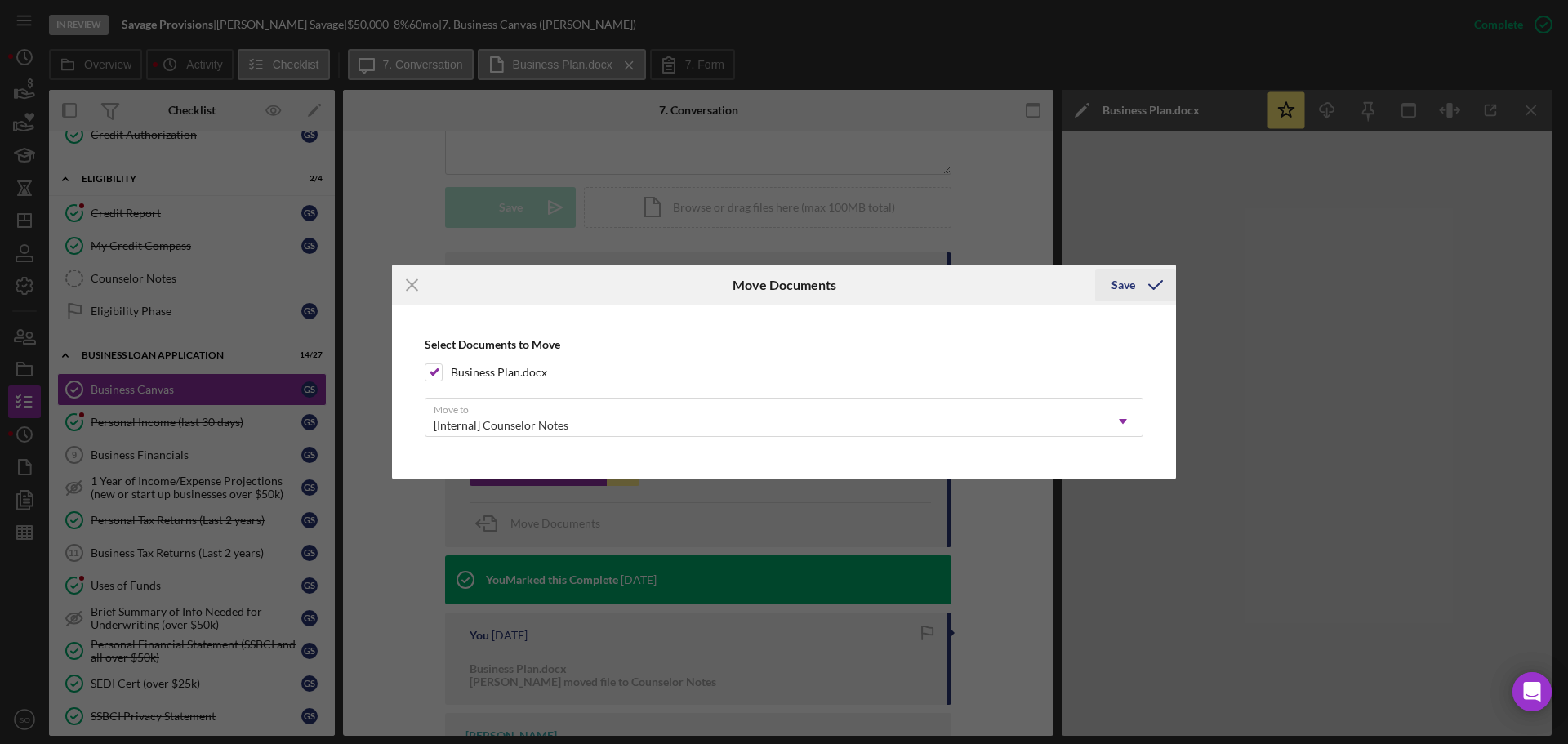
click at [1129, 285] on div "Save" at bounding box center [1123, 285] width 24 height 33
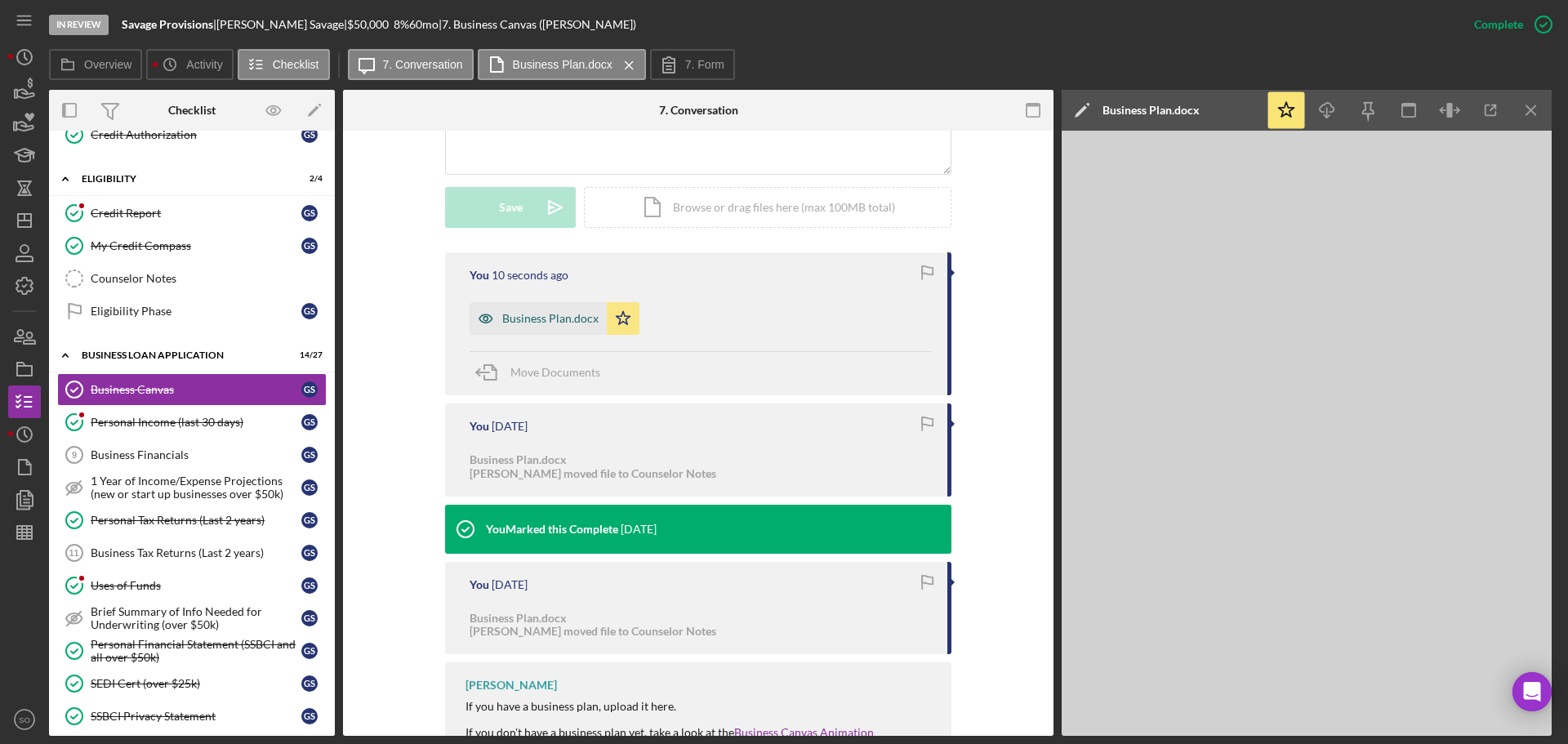
click at [533, 329] on div "Business Plan.docx" at bounding box center [538, 318] width 137 height 33
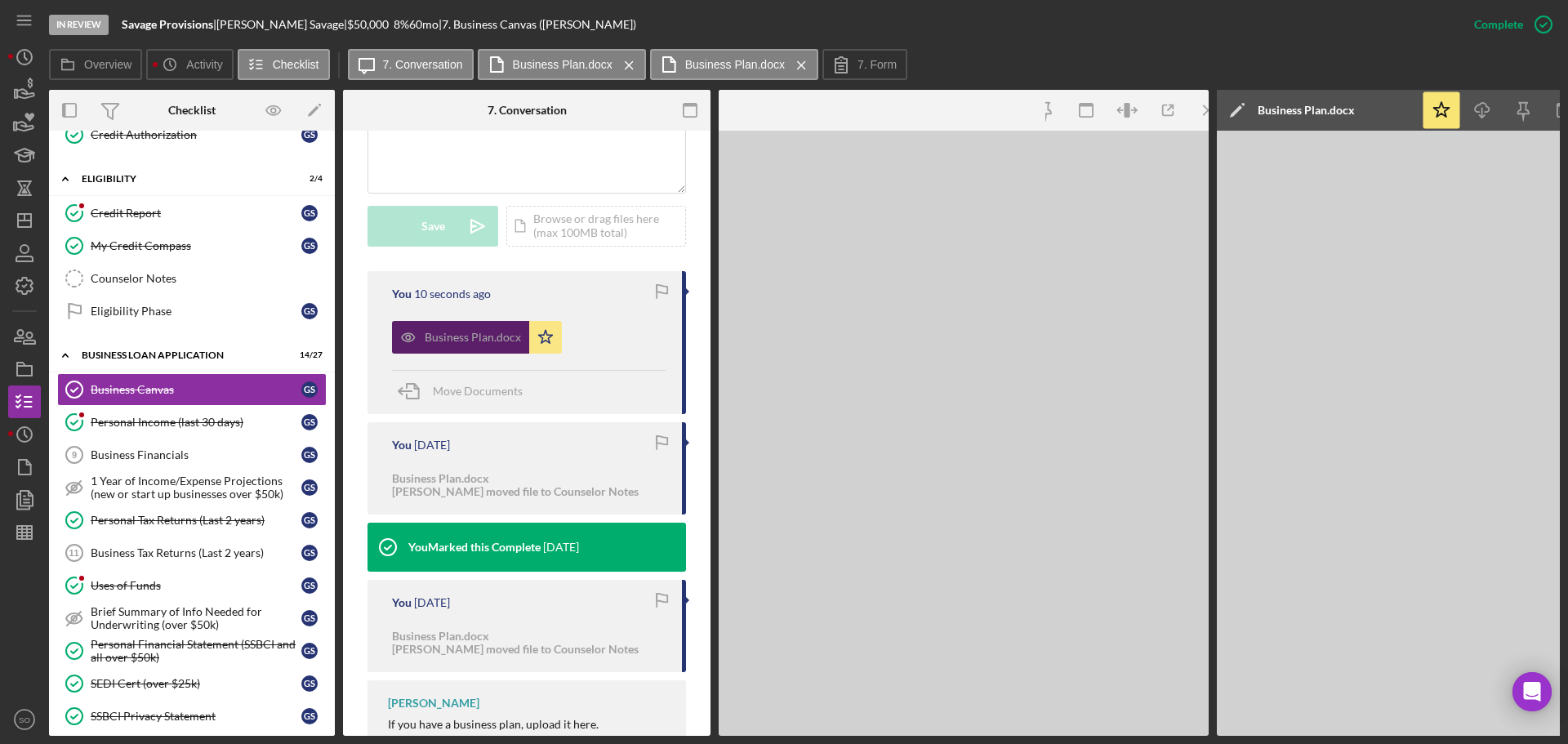
scroll to position [427, 0]
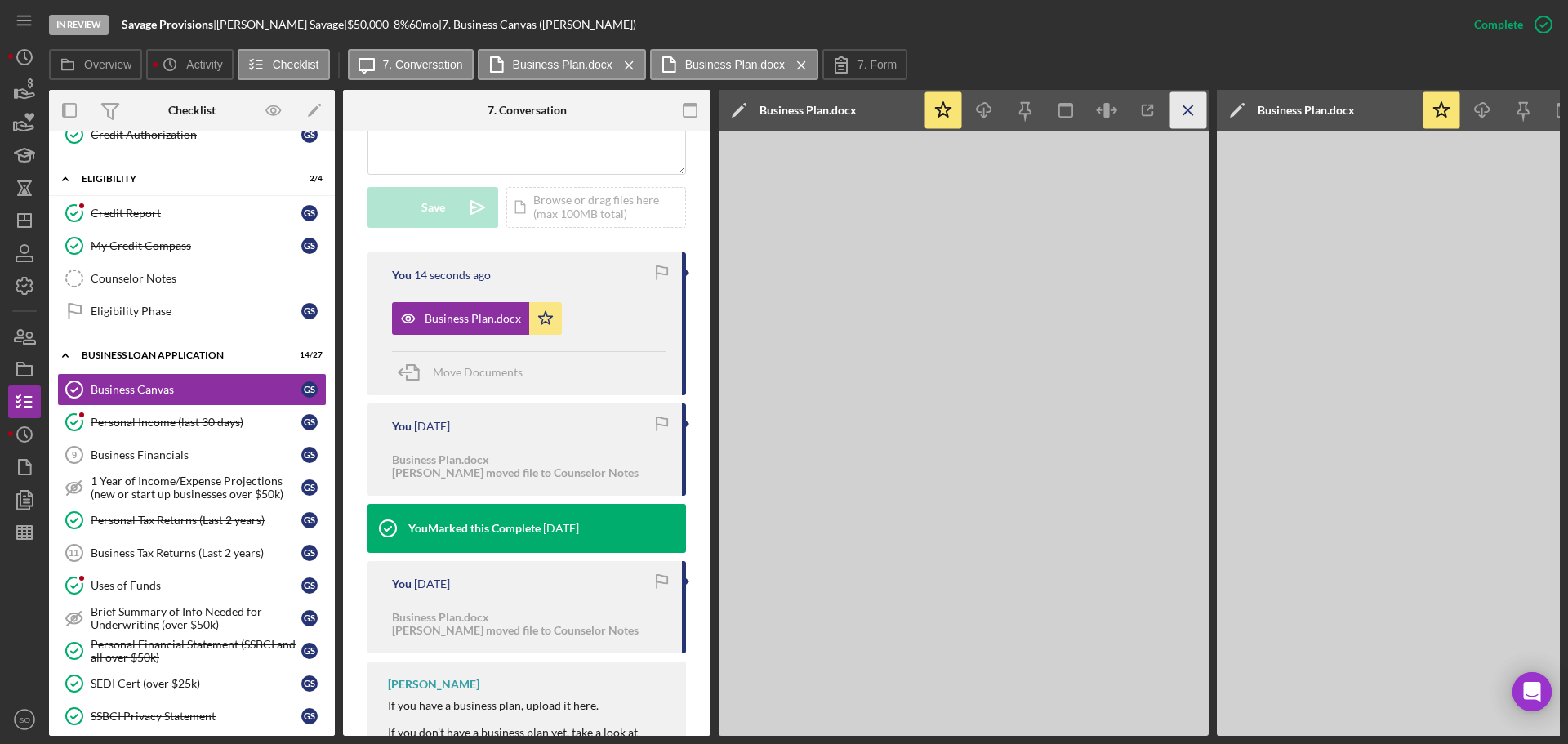
click at [1200, 109] on icon "Icon/Menu Close" at bounding box center [1189, 111] width 37 height 37
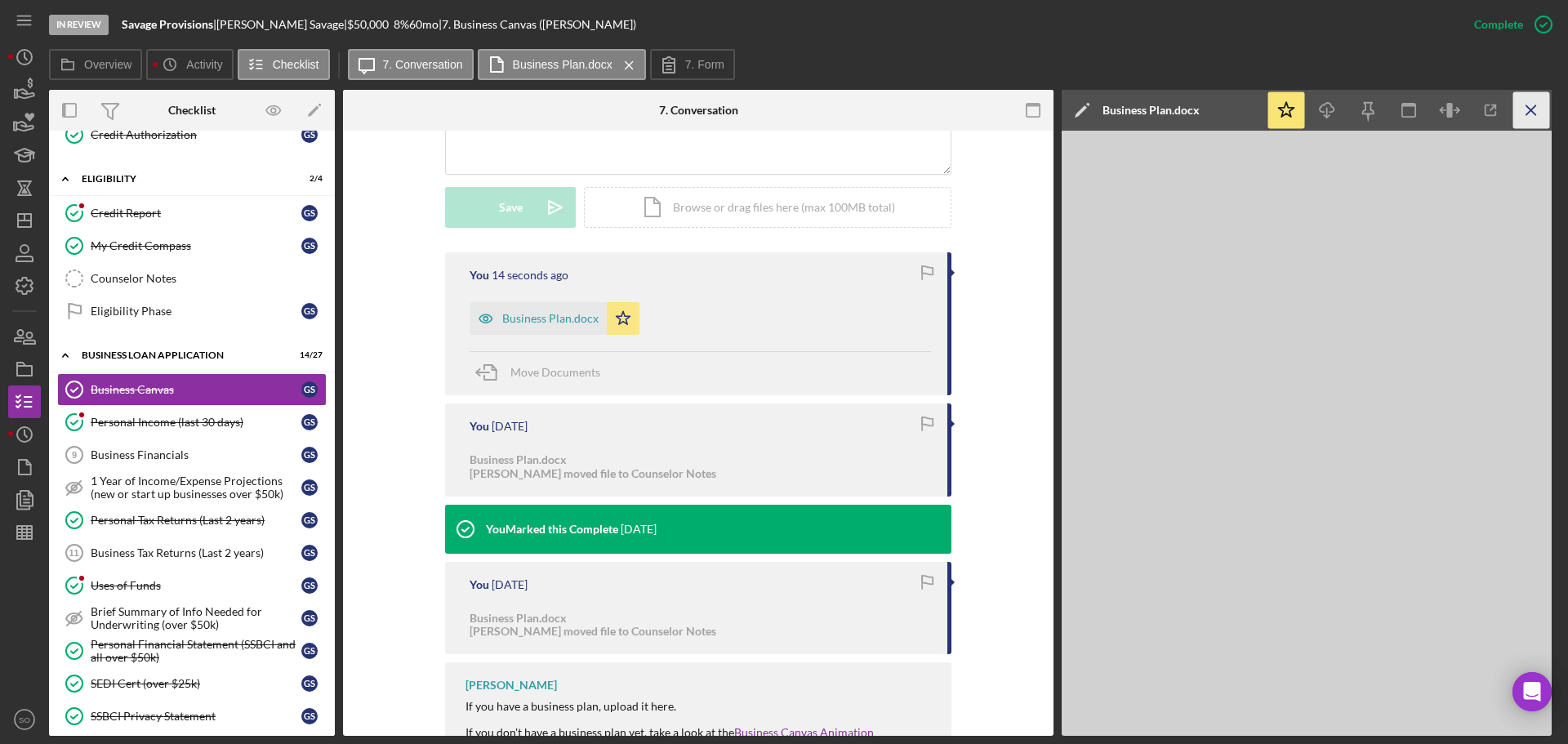
click at [1528, 102] on icon "Icon/Menu Close" at bounding box center [1531, 111] width 37 height 37
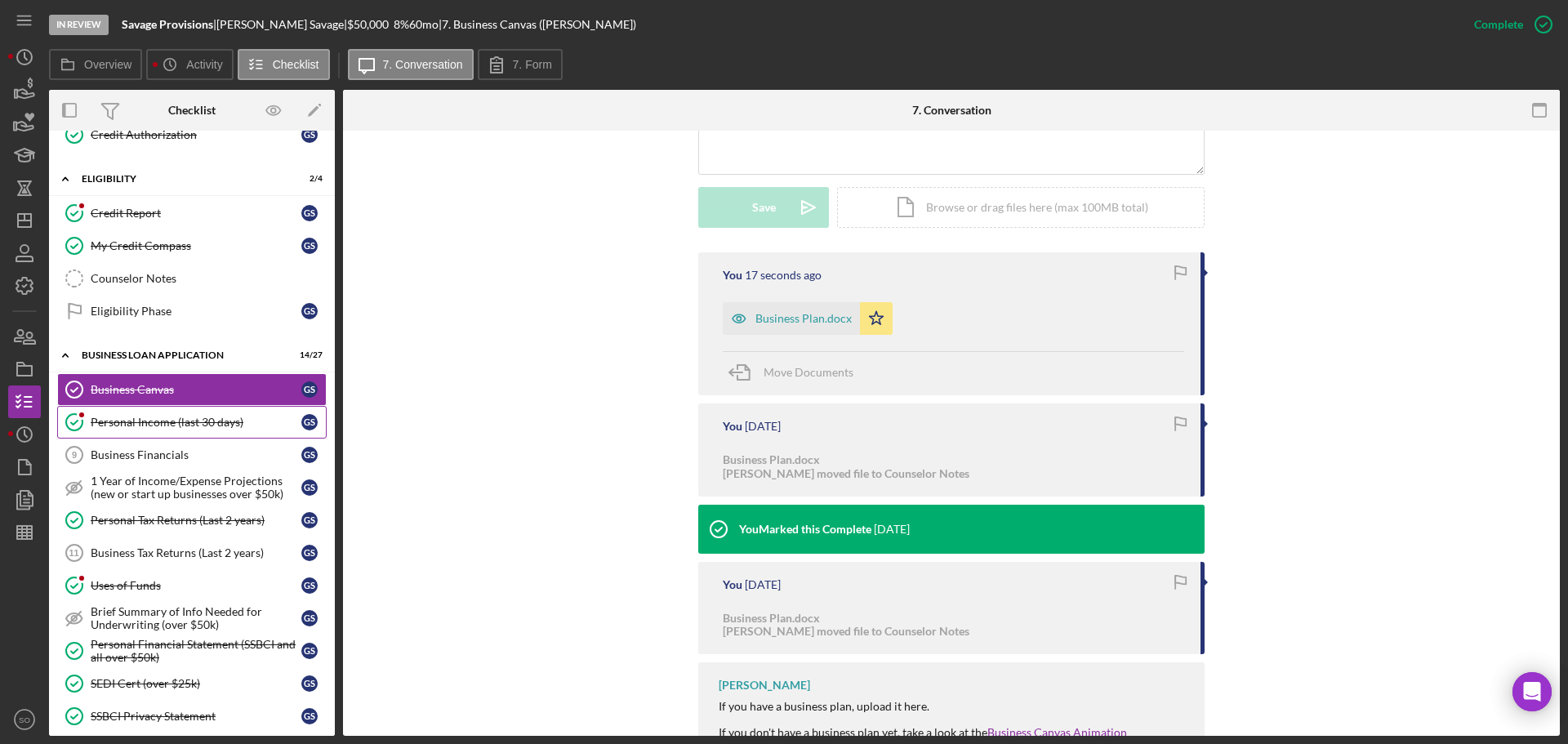
click at [160, 416] on div "Personal Income (last 30 days)" at bounding box center [195, 422] width 210 height 13
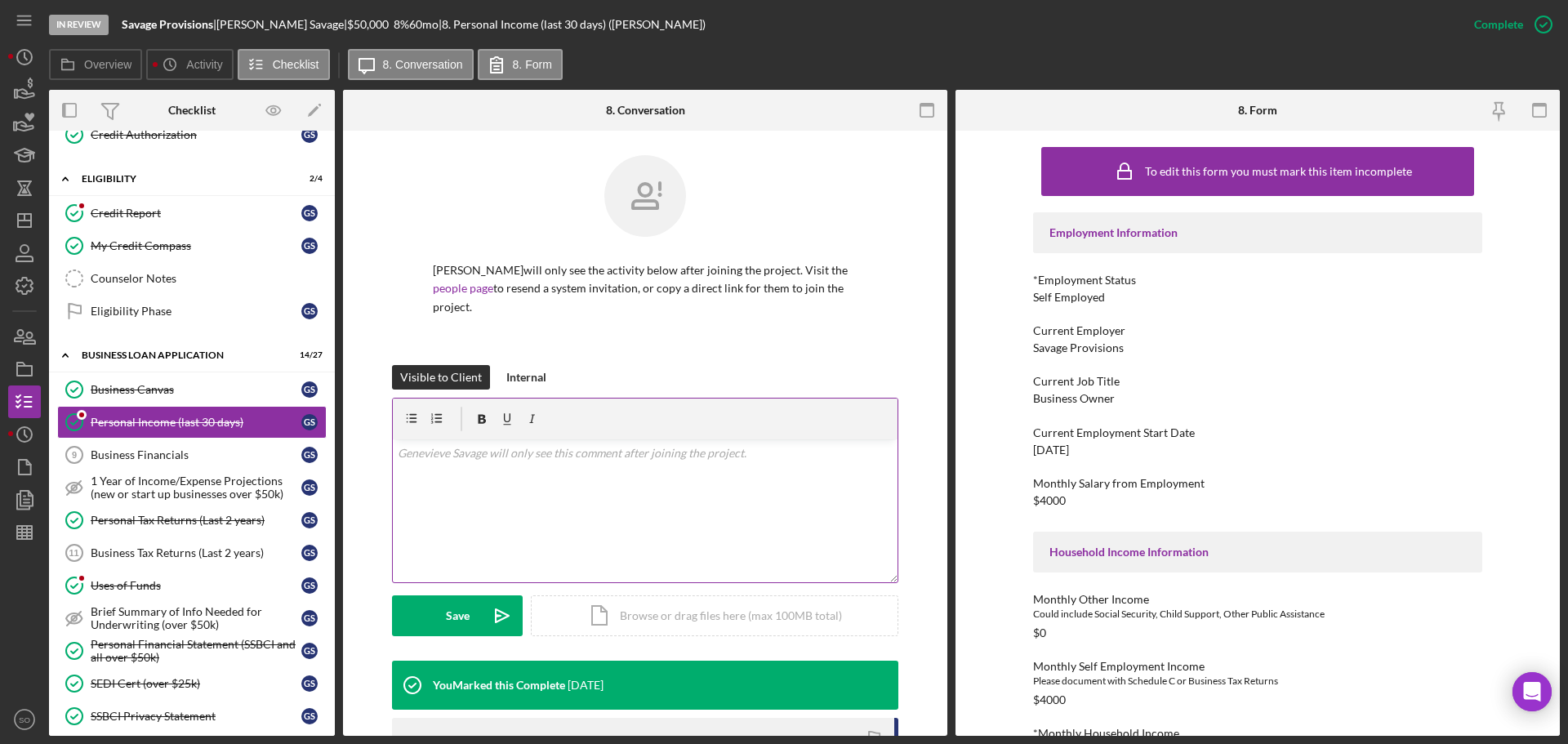
scroll to position [327, 0]
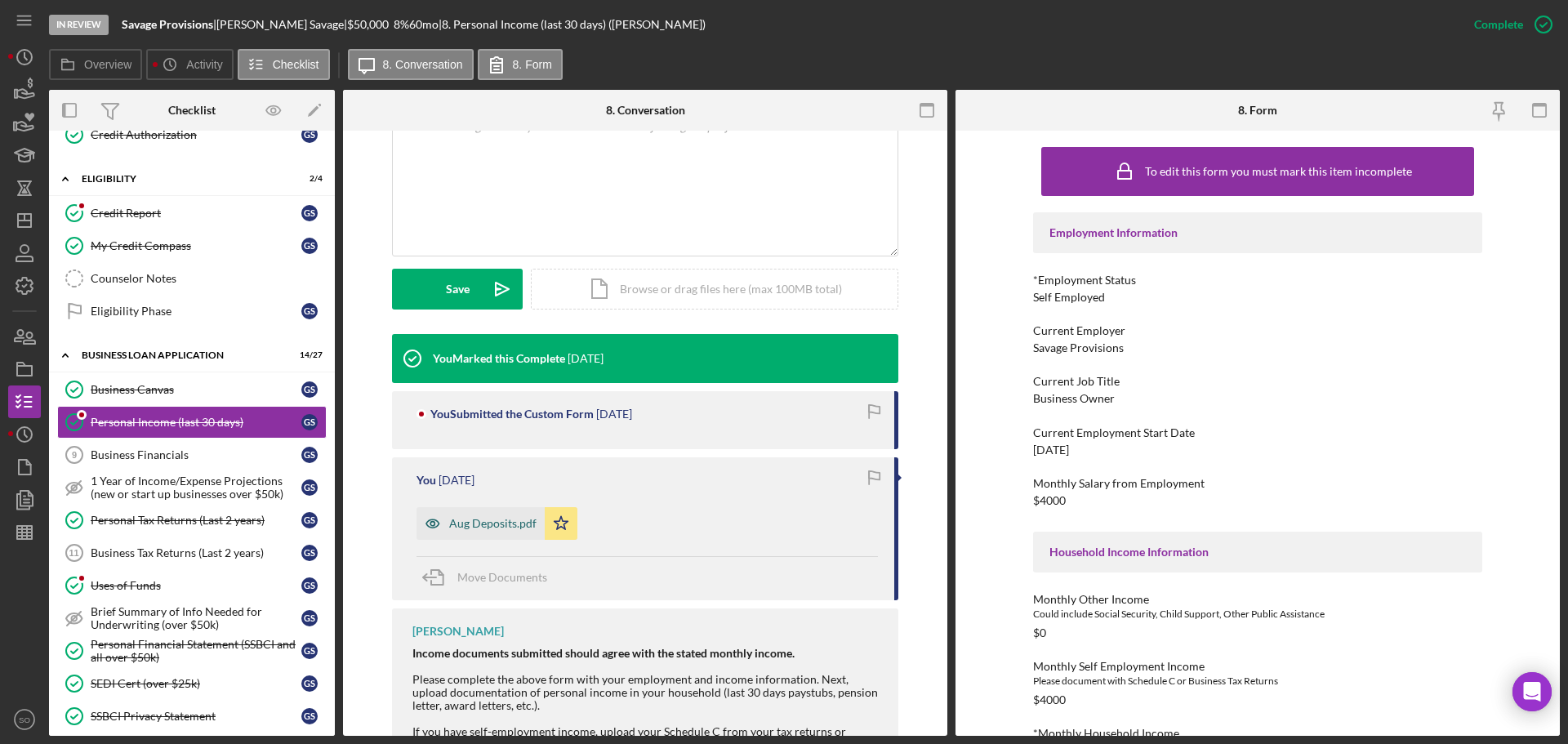
click at [458, 513] on div "Aug Deposits.pdf" at bounding box center [480, 524] width 128 height 33
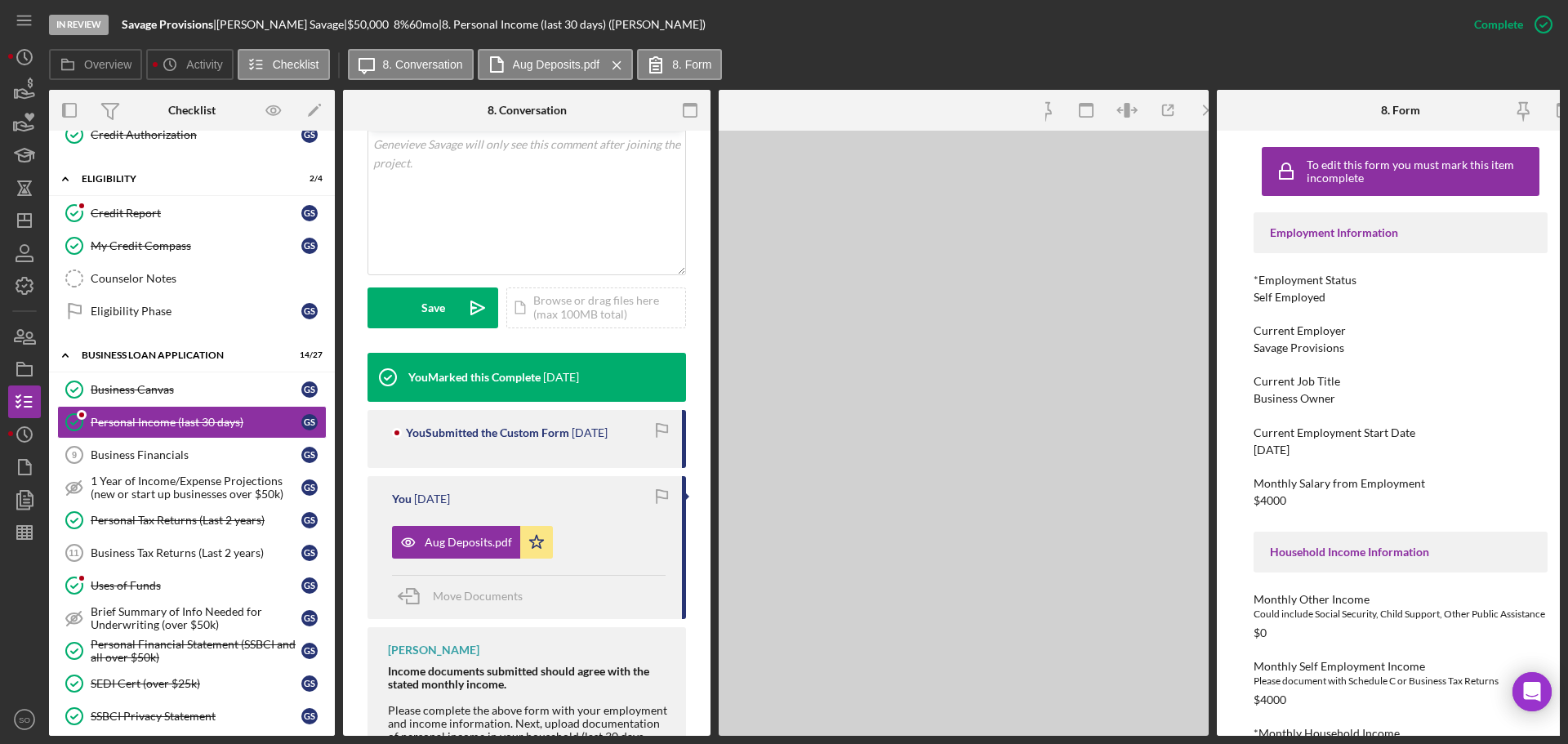
scroll to position [345, 0]
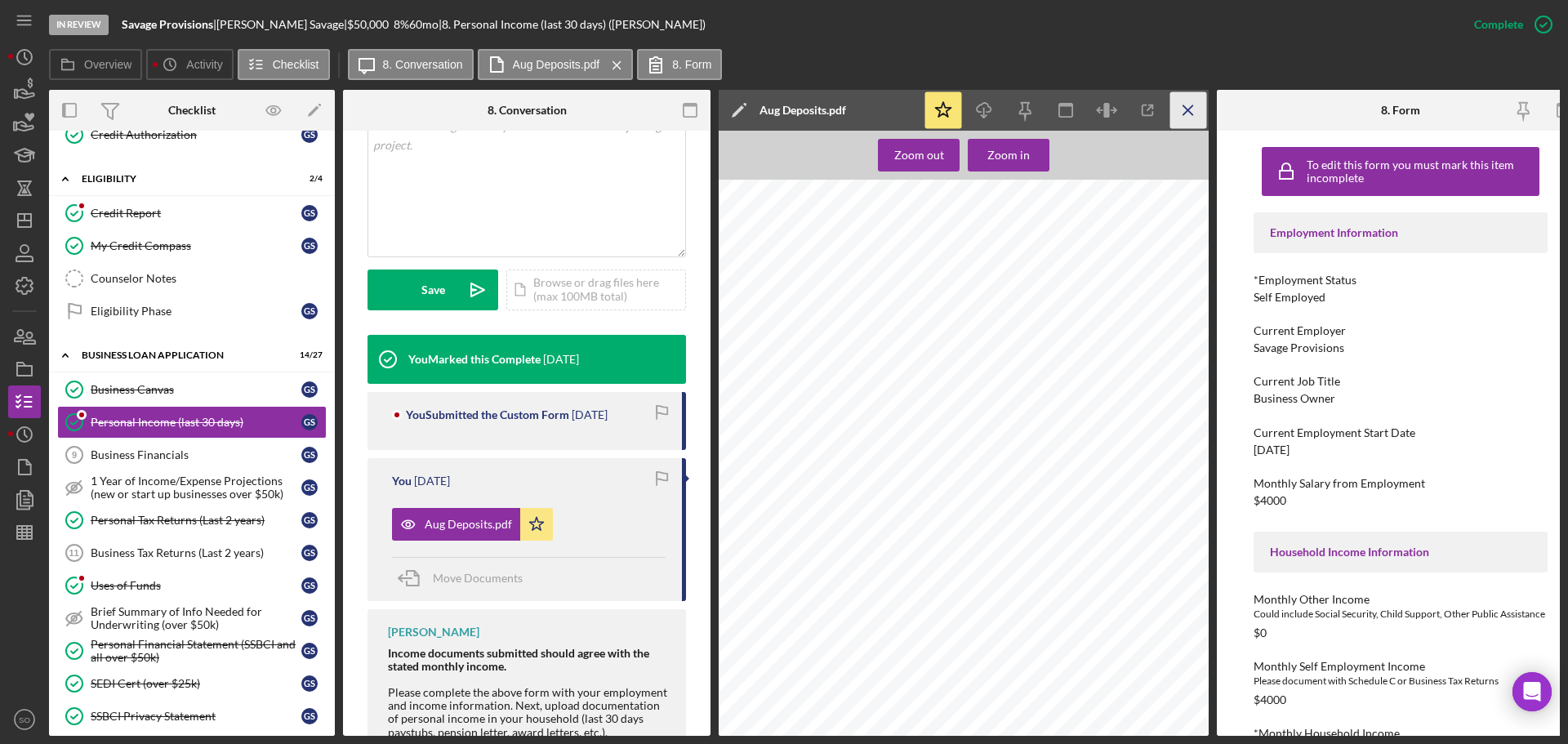
click at [1184, 113] on line "button" at bounding box center [1187, 110] width 9 height 9
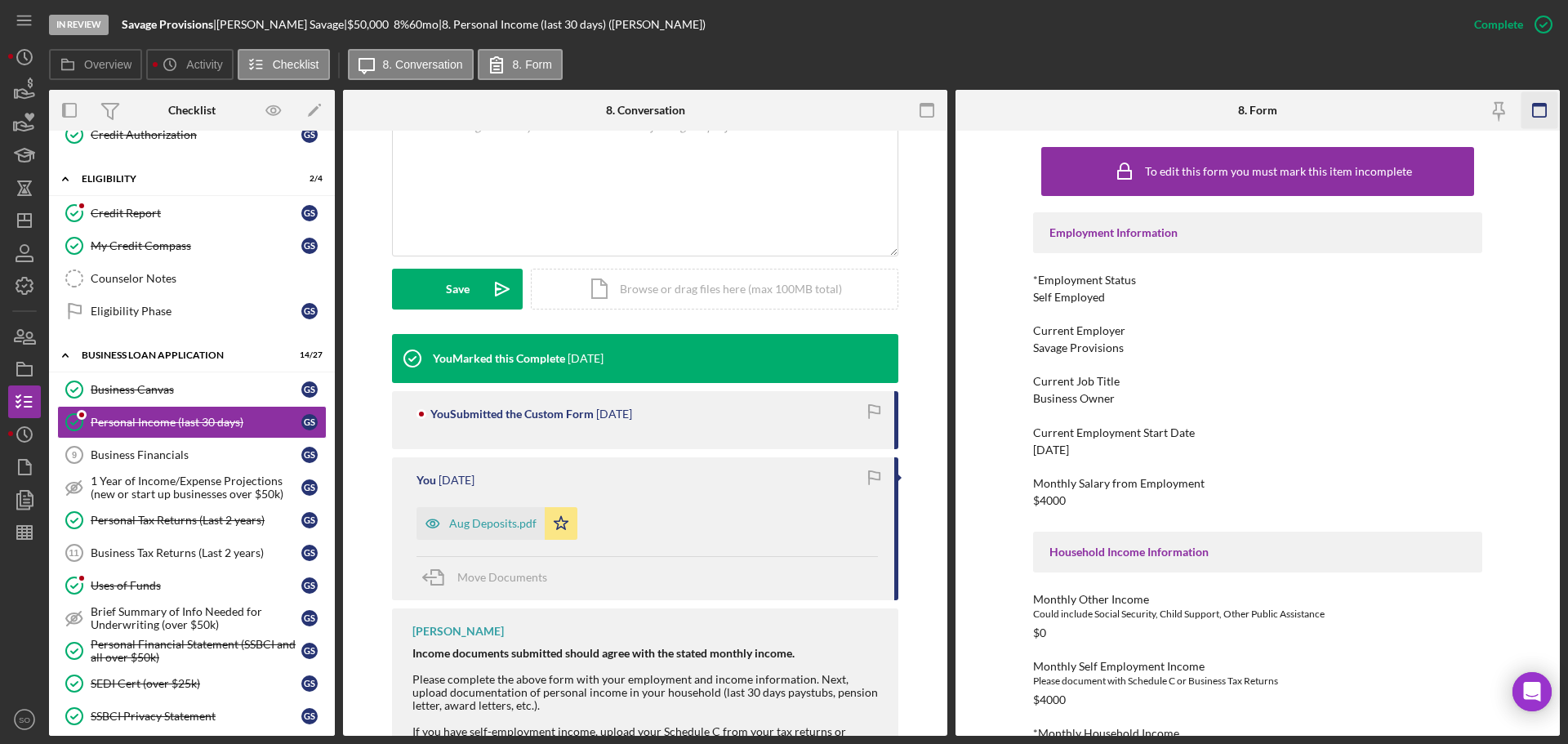
click at [1533, 107] on rect "button" at bounding box center [1539, 111] width 13 height 13
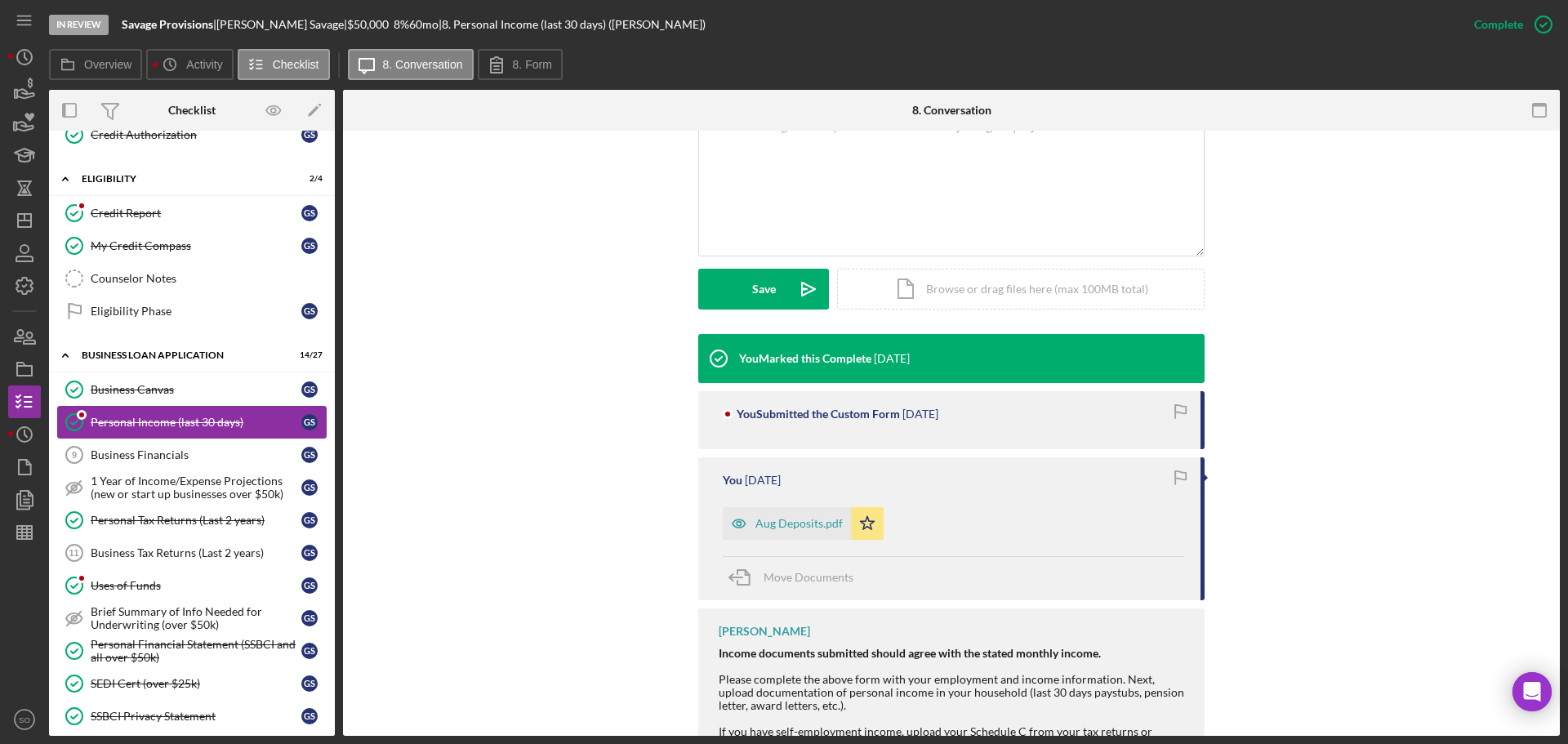
scroll to position [544, 0]
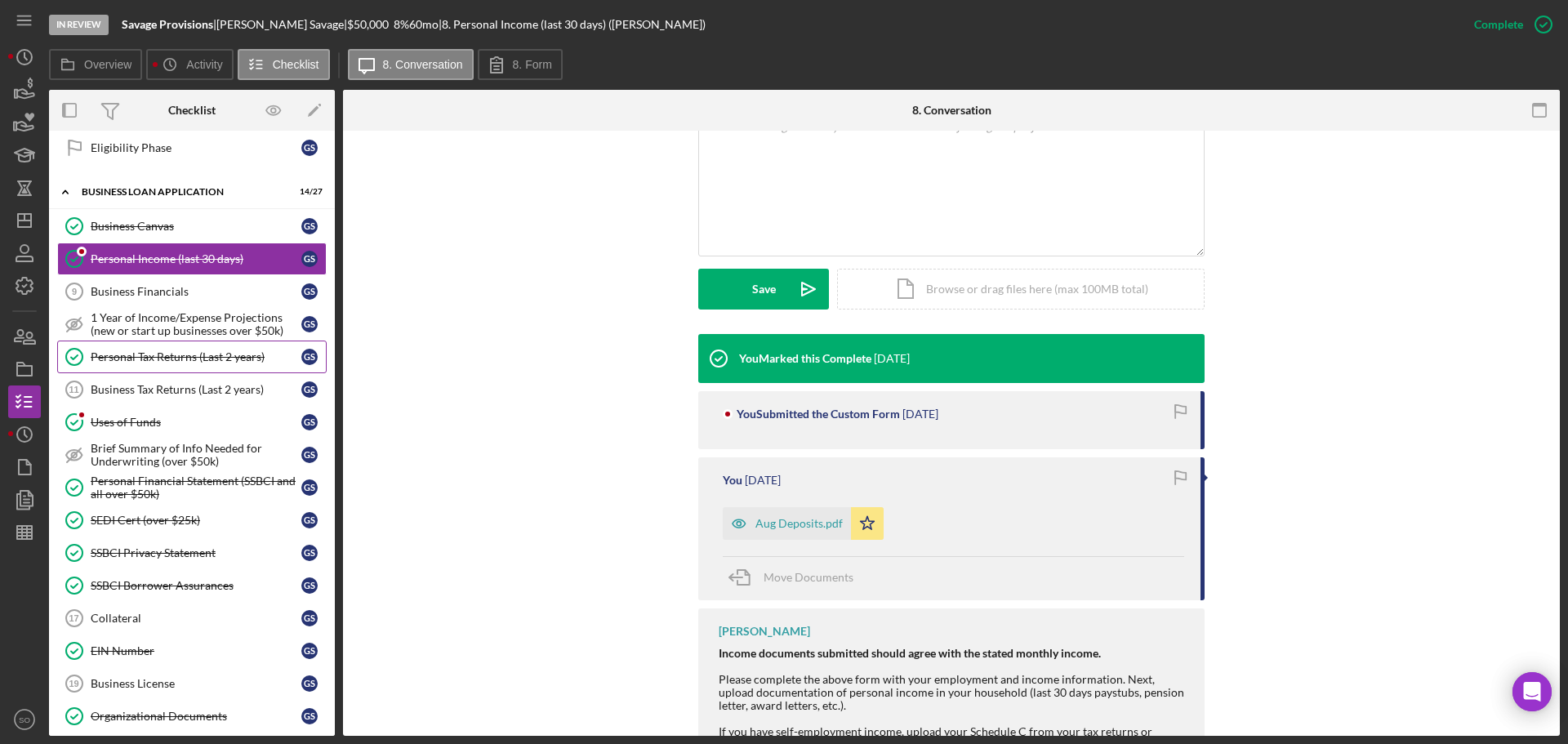
click at [165, 351] on div "Personal Tax Returns (Last 2 years)" at bounding box center [195, 357] width 210 height 13
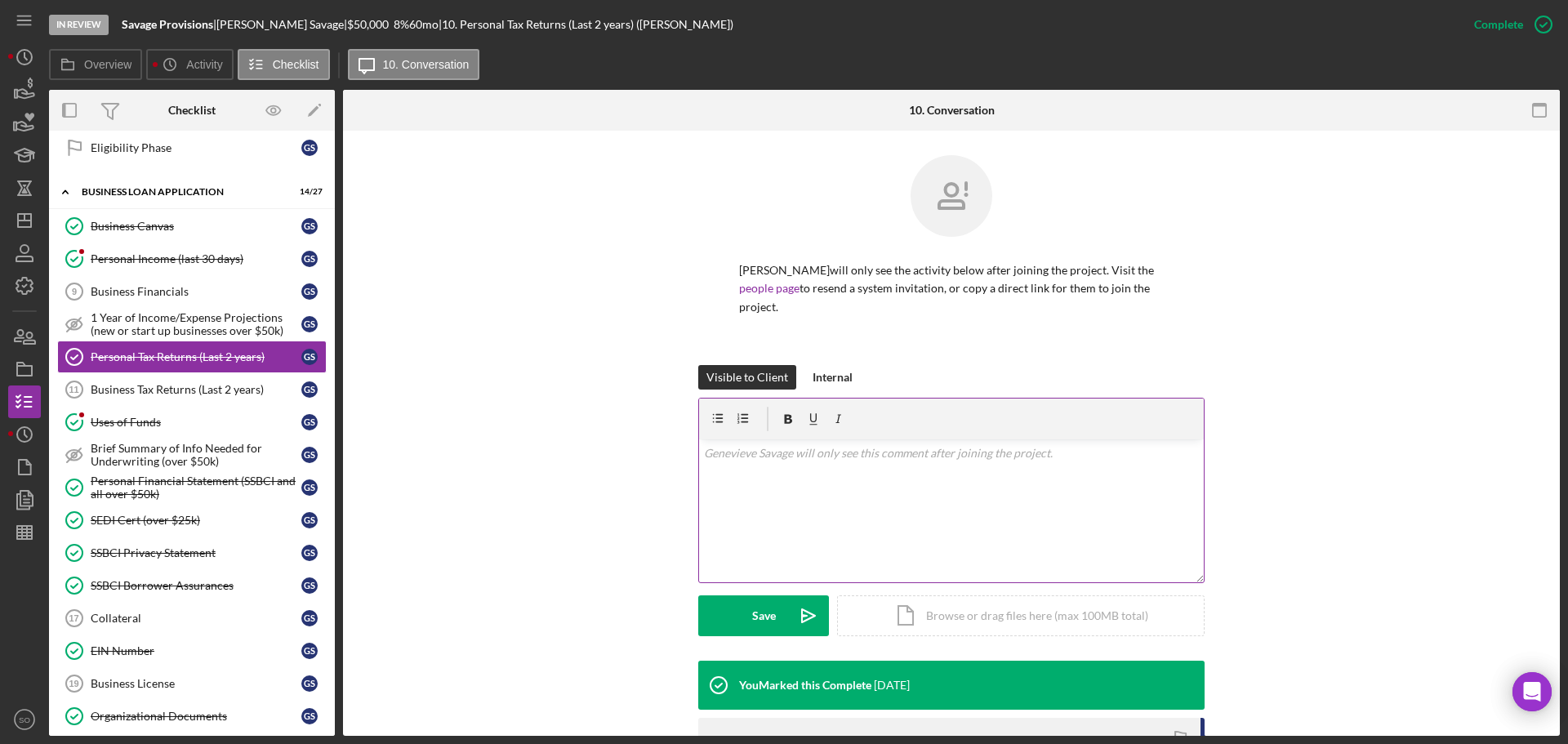
scroll to position [247, 0]
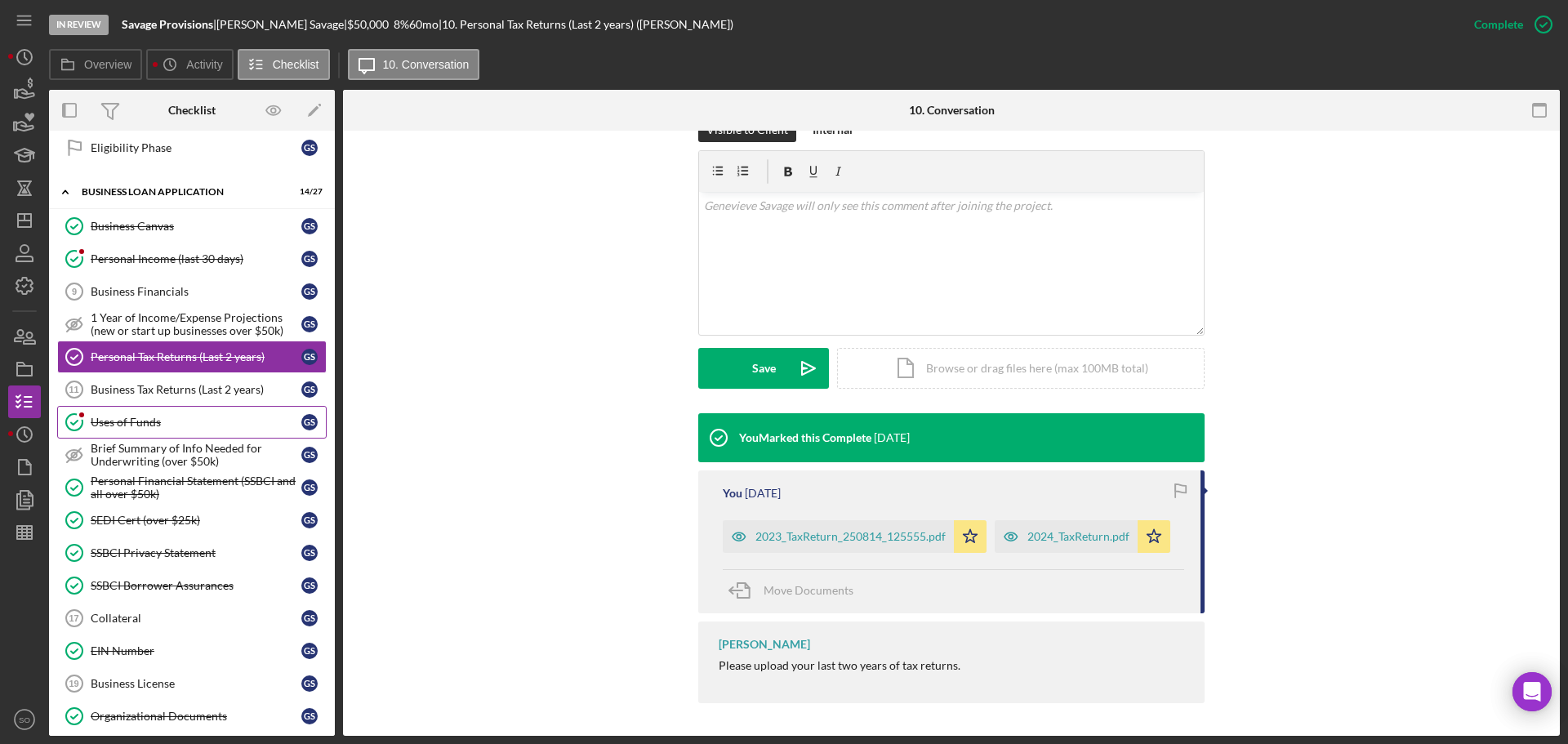
click at [118, 424] on div "Uses of Funds" at bounding box center [195, 422] width 210 height 13
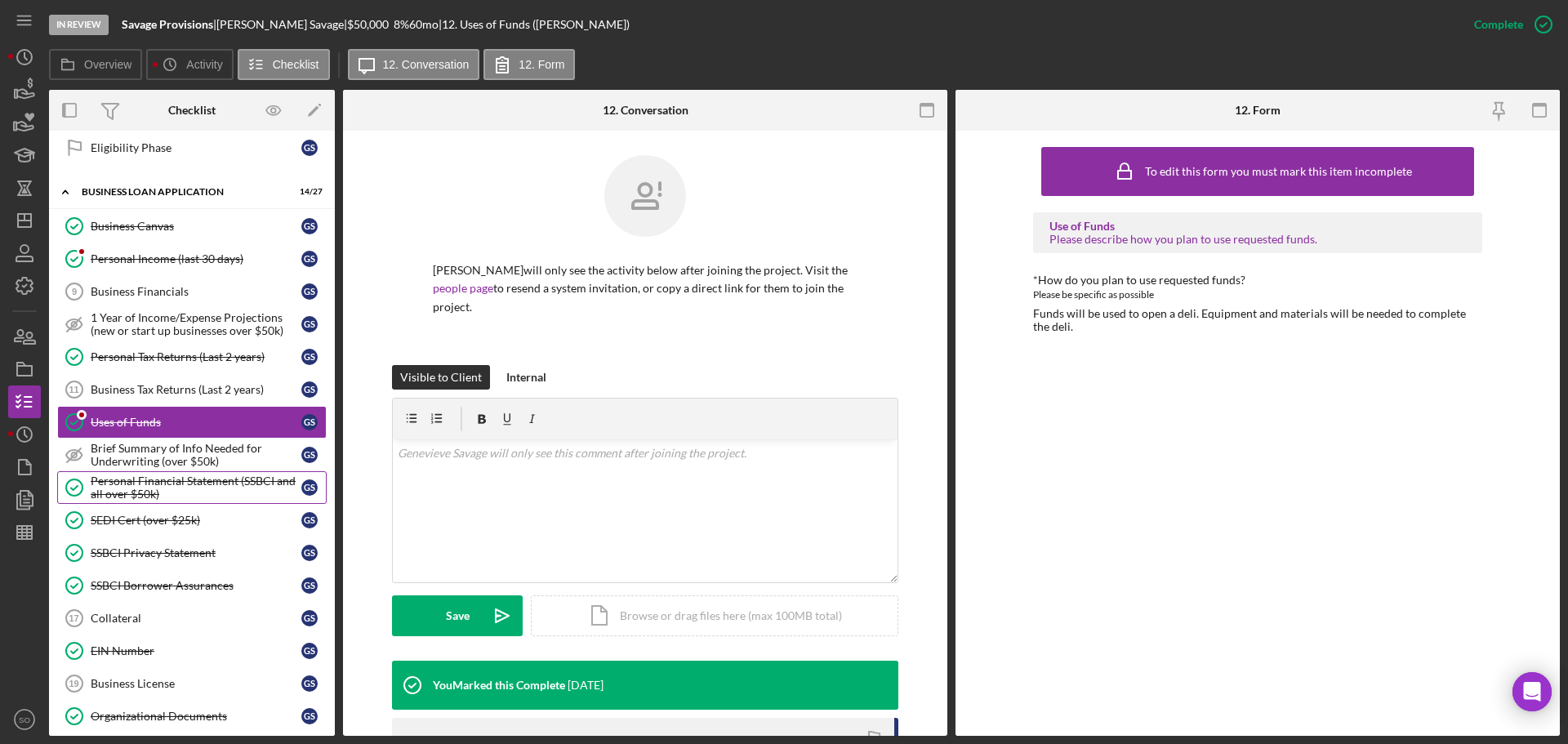
click at [134, 501] on div "Personal Financial Statement (SSBCI and all over $50k)" at bounding box center [195, 487] width 210 height 26
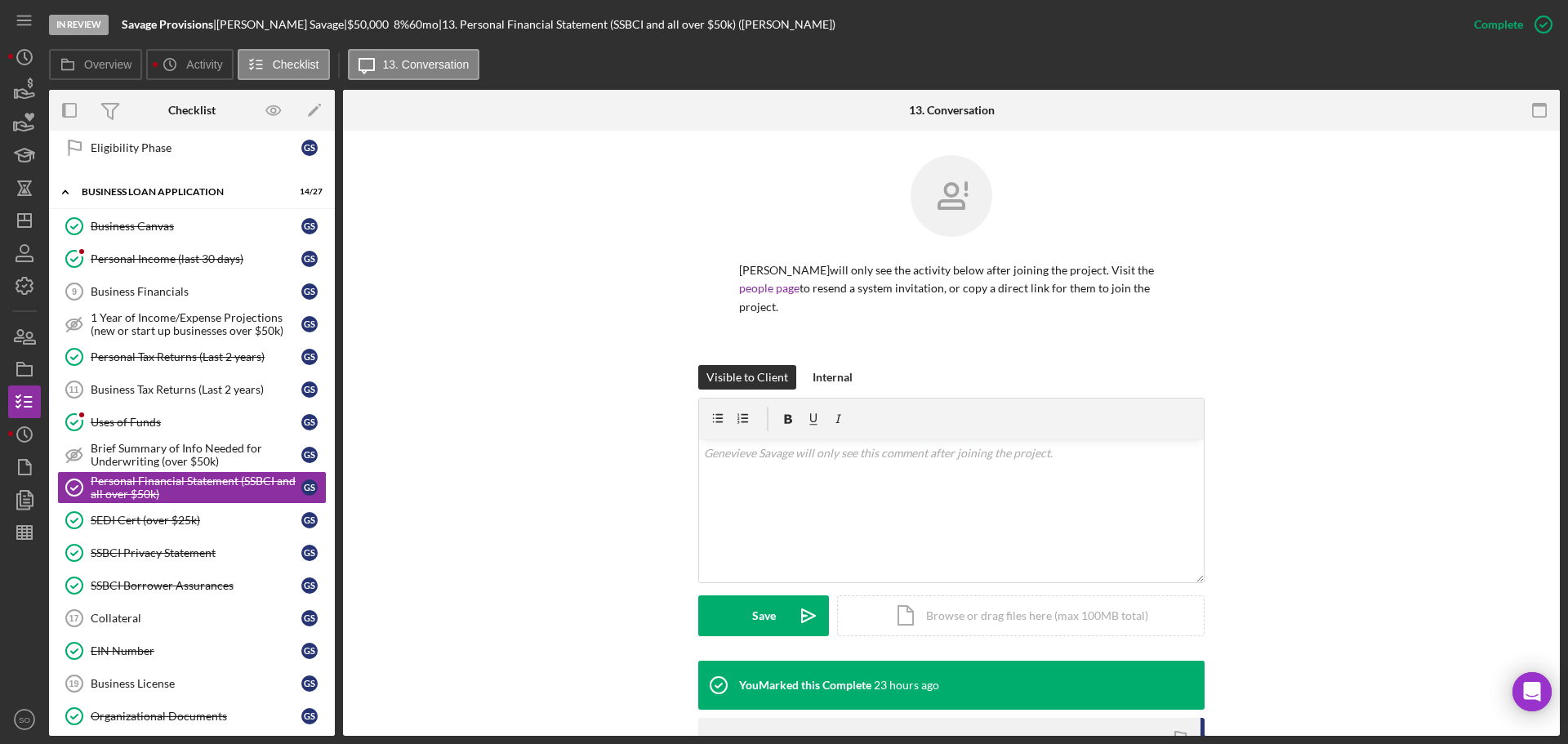
scroll to position [327, 0]
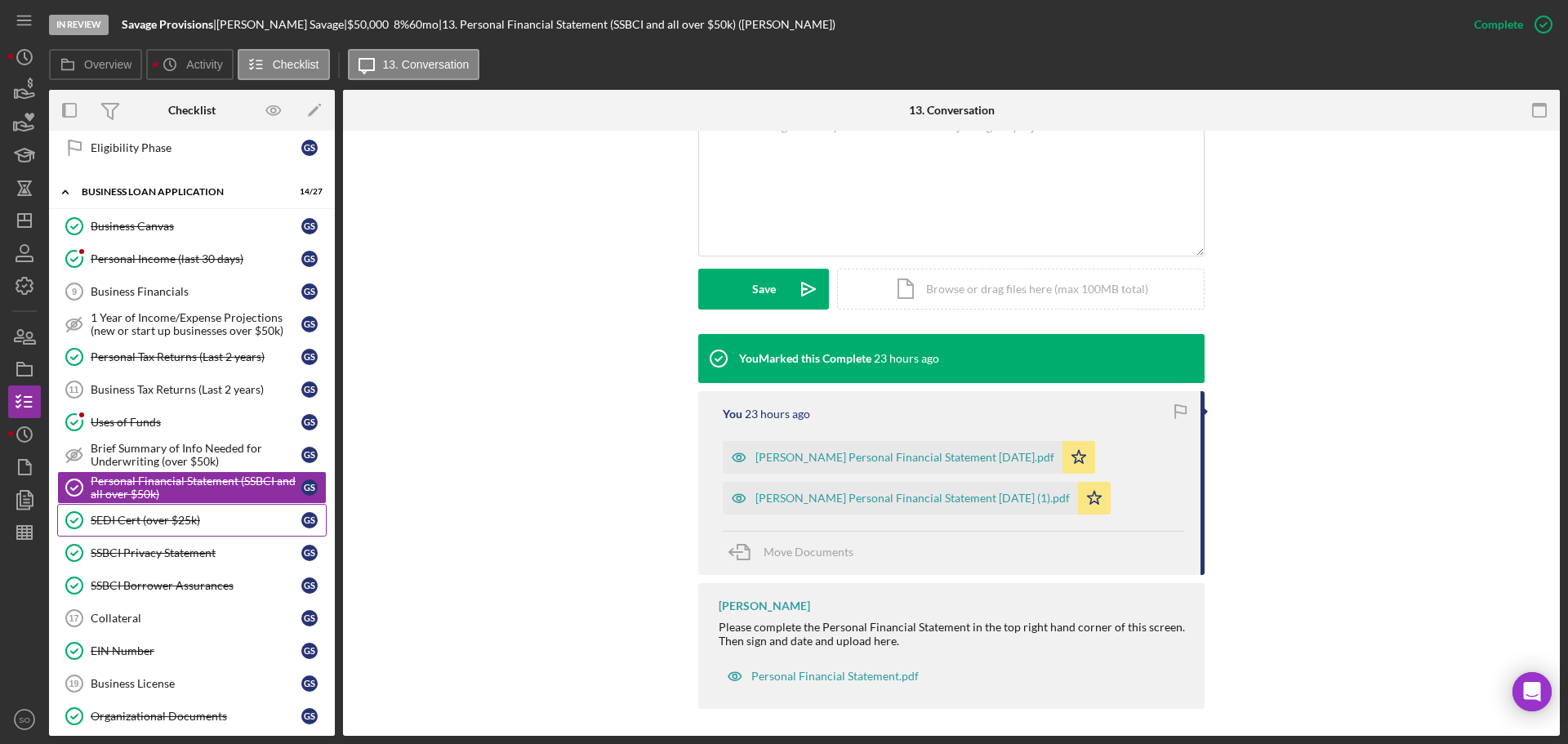
click at [167, 525] on div "SEDI Cert (over $25k)" at bounding box center [195, 520] width 210 height 13
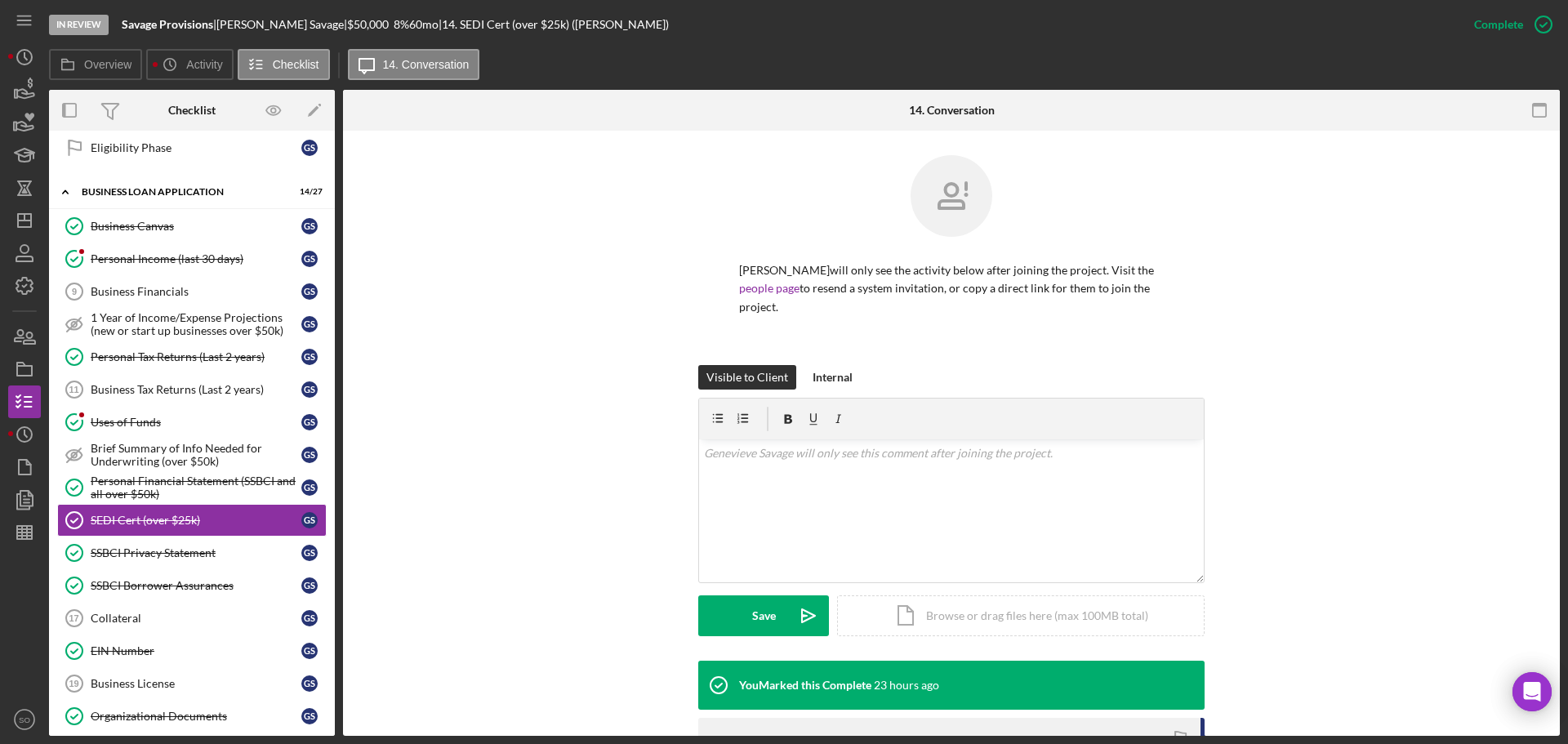
scroll to position [327, 0]
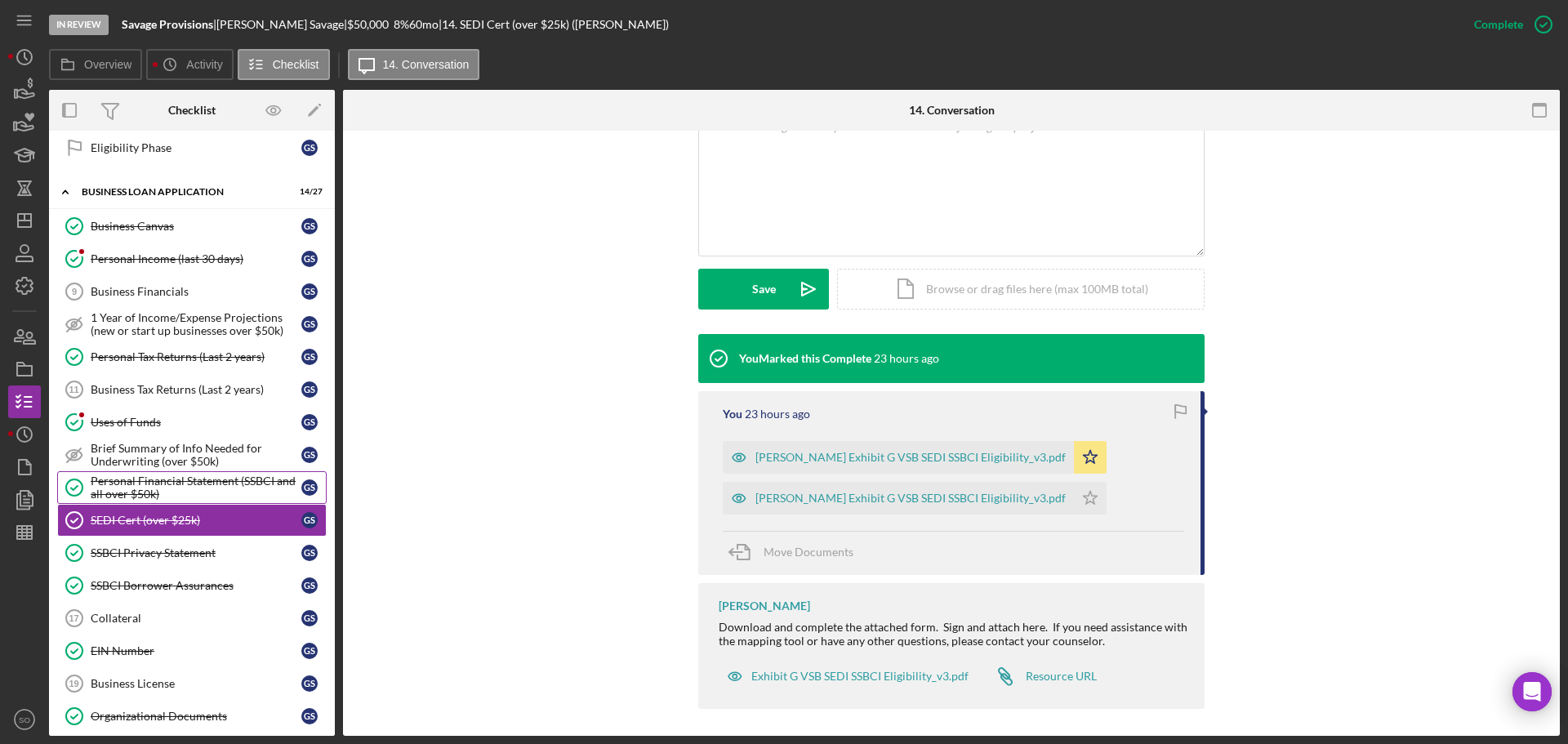
click at [202, 473] on link "Personal Financial Statement (SSBCI and all over $50k) Personal Financial State…" at bounding box center [191, 487] width 270 height 33
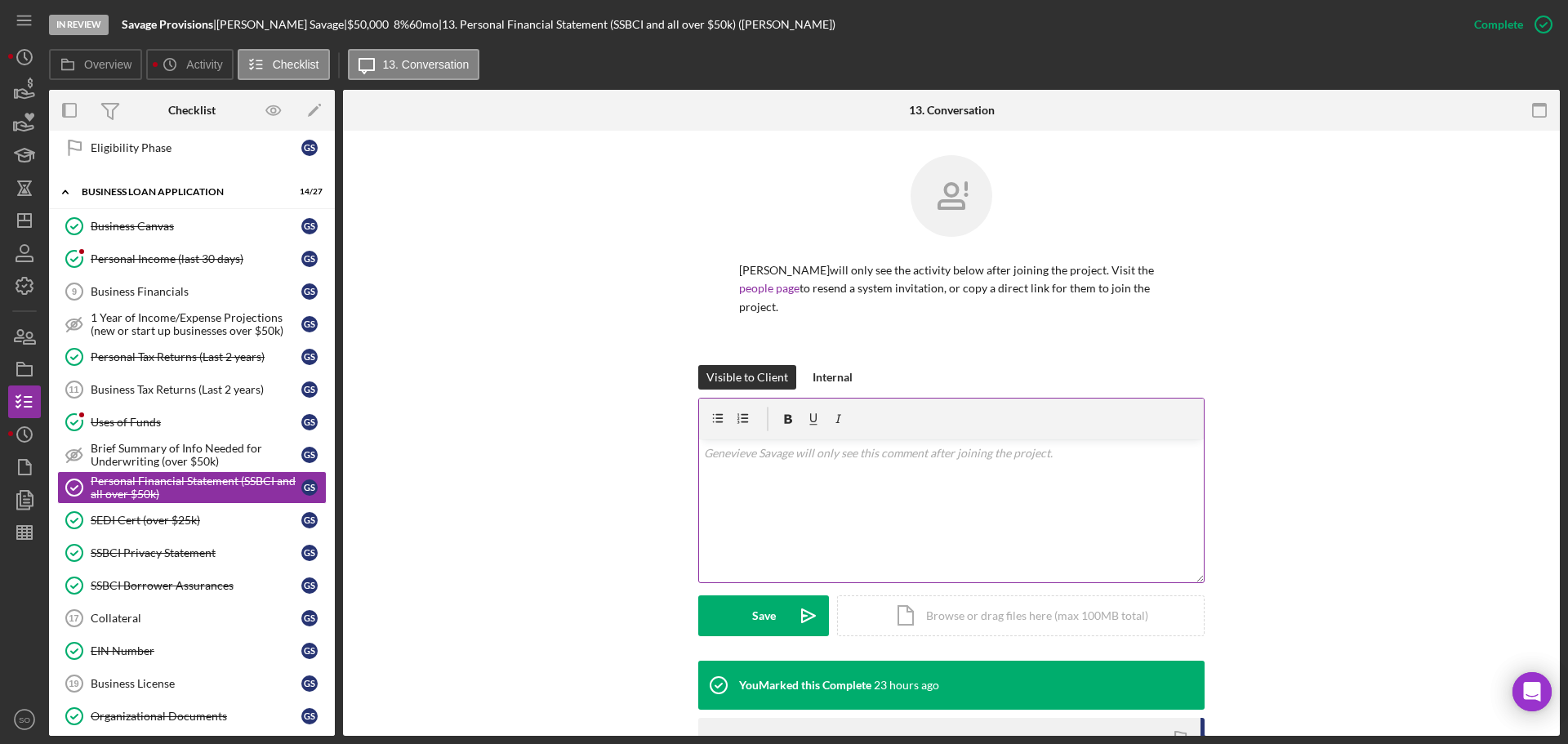
scroll to position [327, 0]
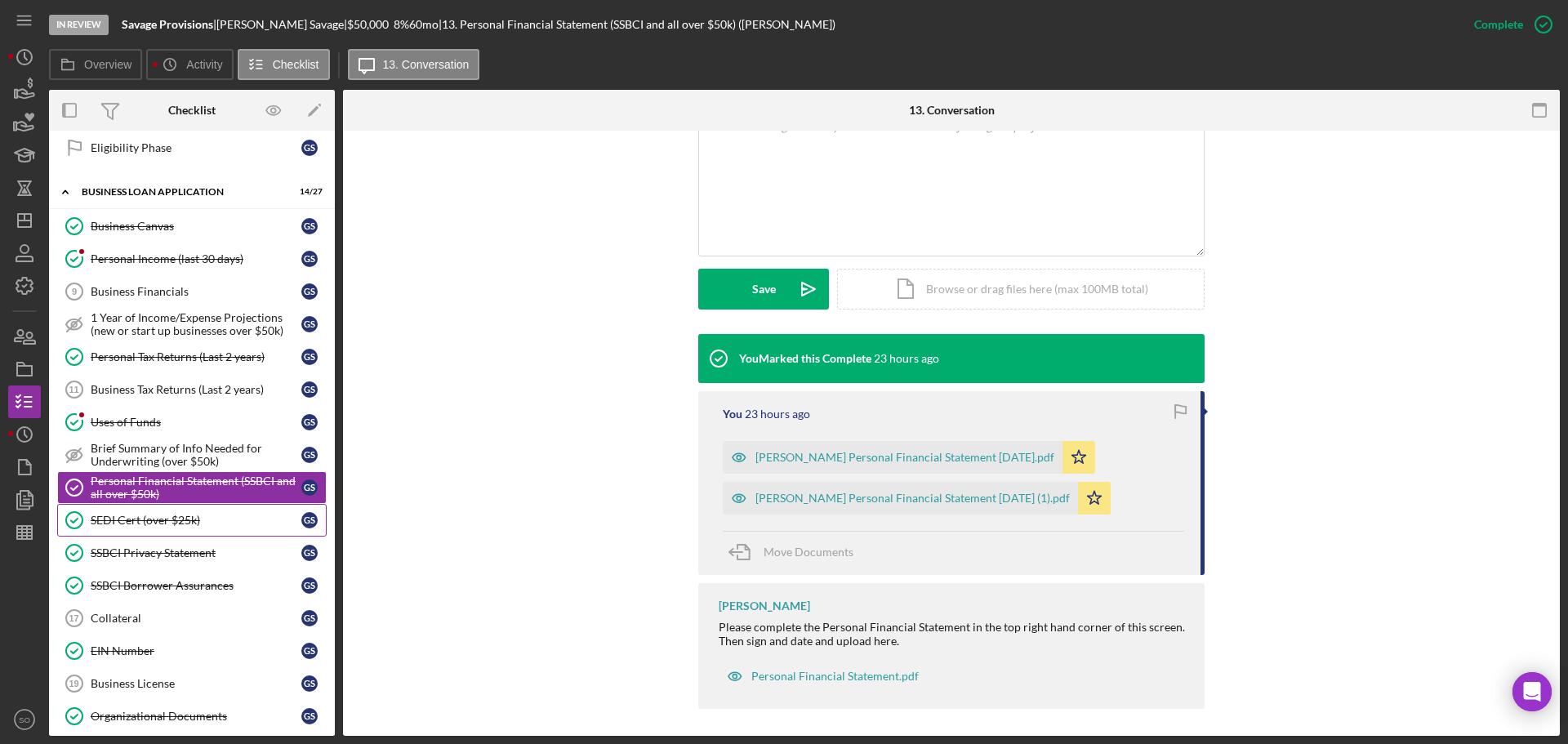
click at [186, 515] on div "SEDI Cert (over $25k)" at bounding box center [195, 520] width 210 height 13
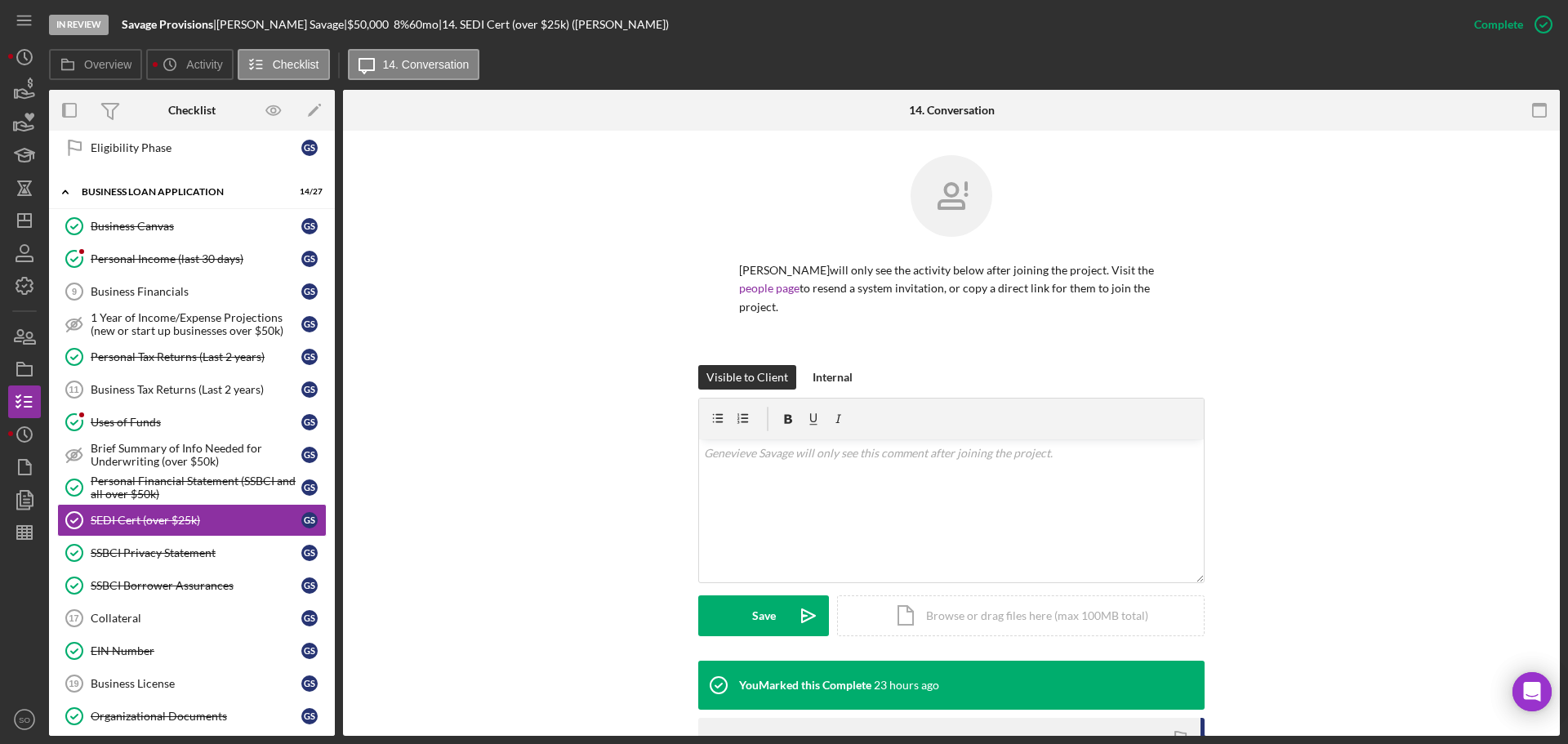
scroll to position [327, 0]
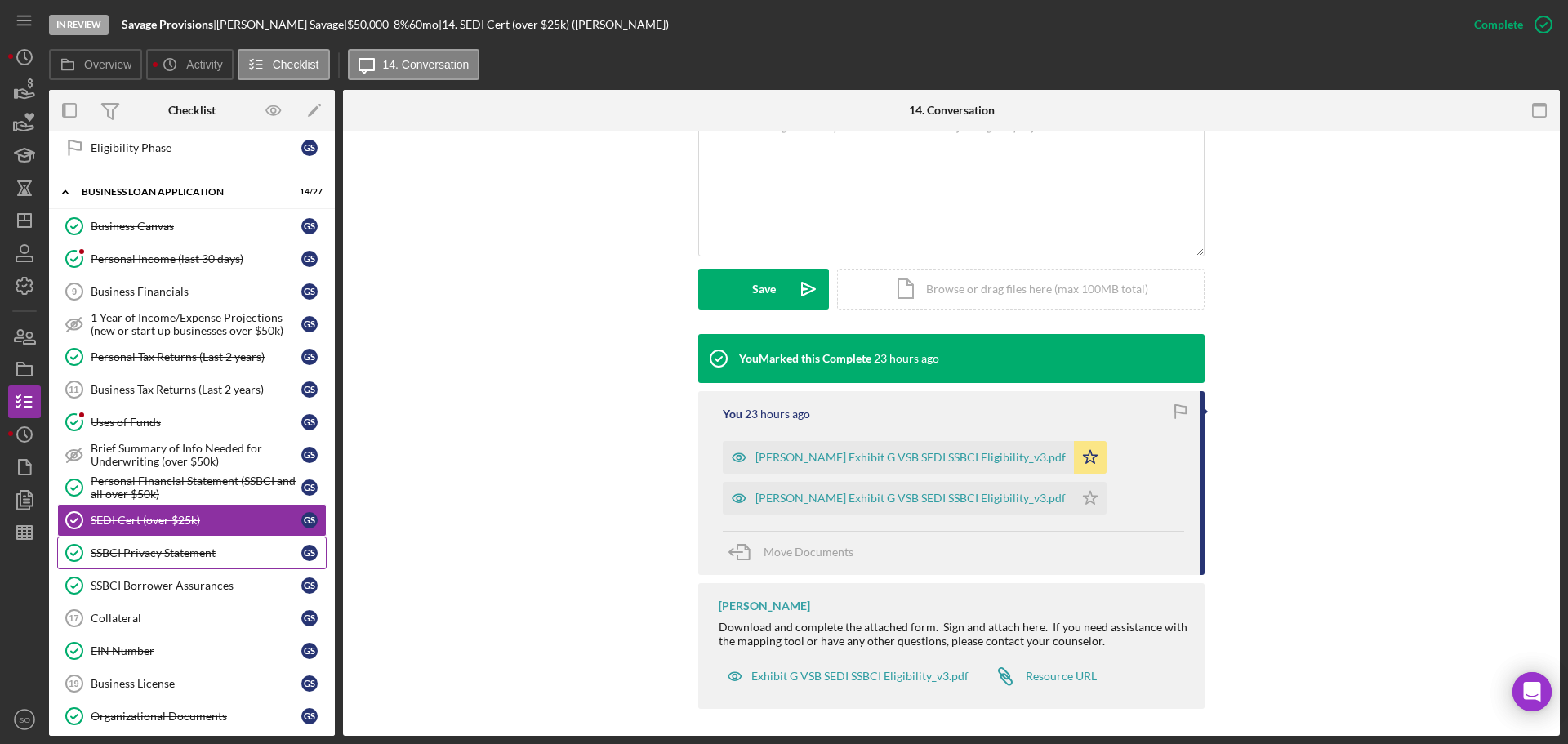
click at [235, 549] on div "SSBCI Privacy Statement" at bounding box center [195, 553] width 210 height 13
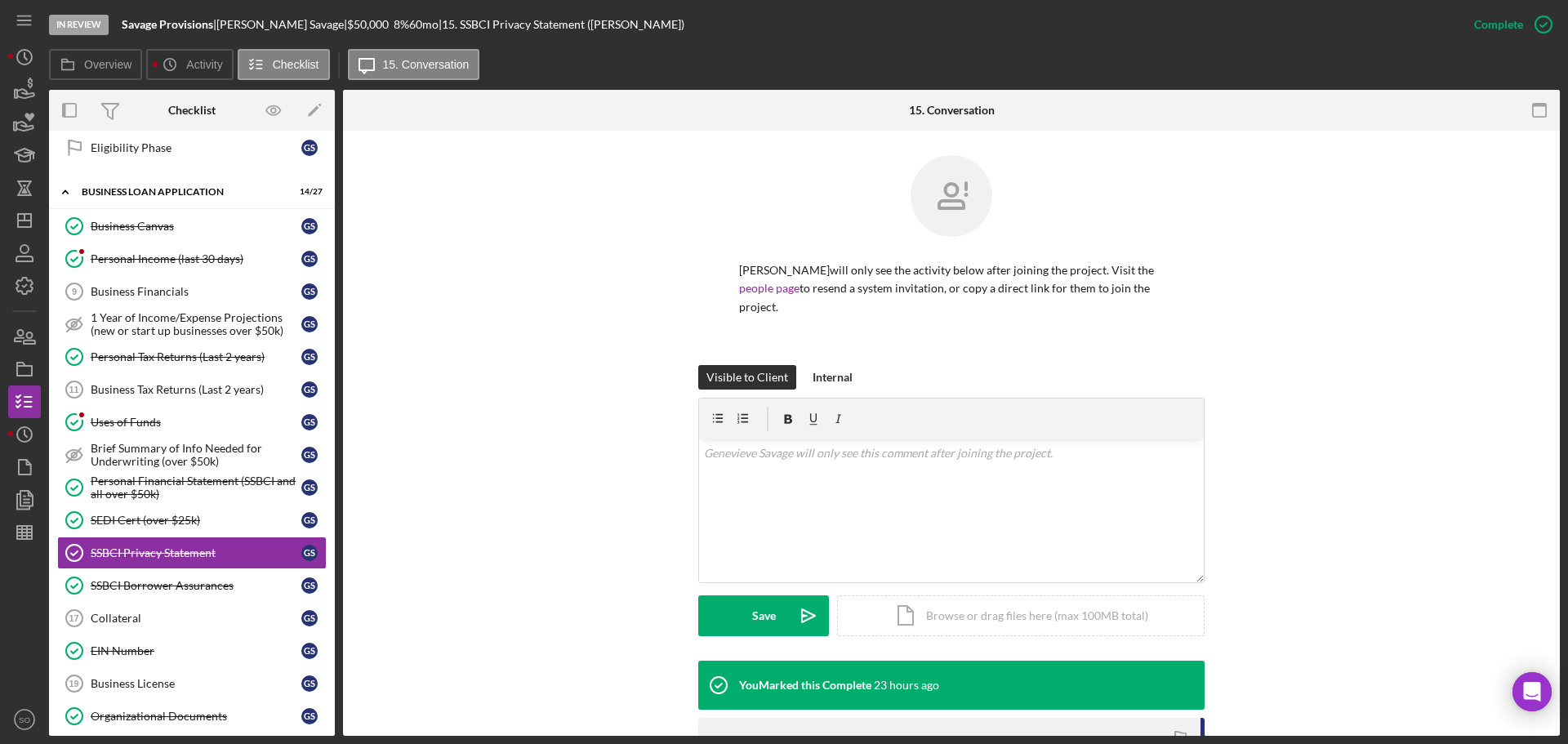
scroll to position [319, 0]
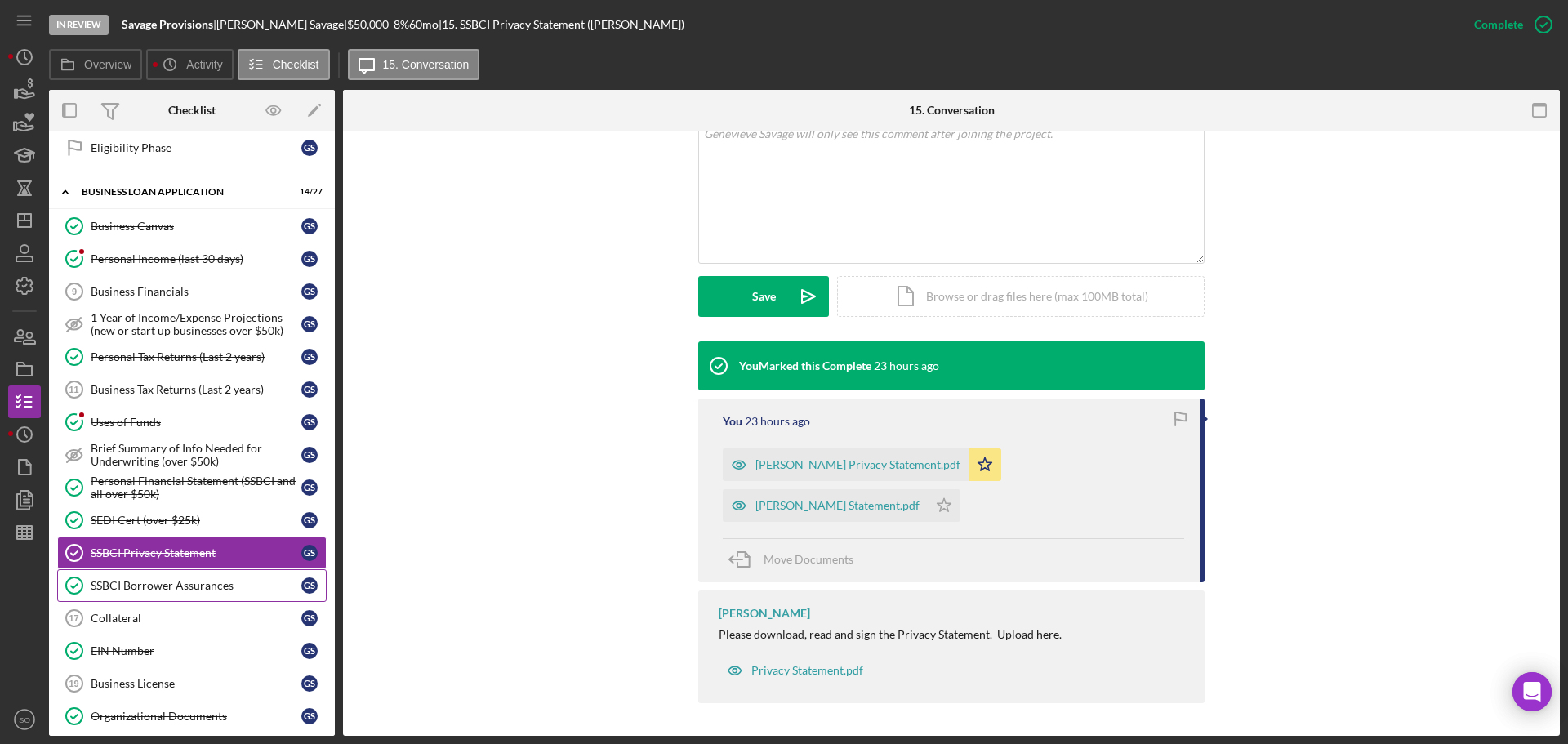
click at [217, 579] on div "SSBCI Borrower Assurances" at bounding box center [195, 586] width 210 height 13
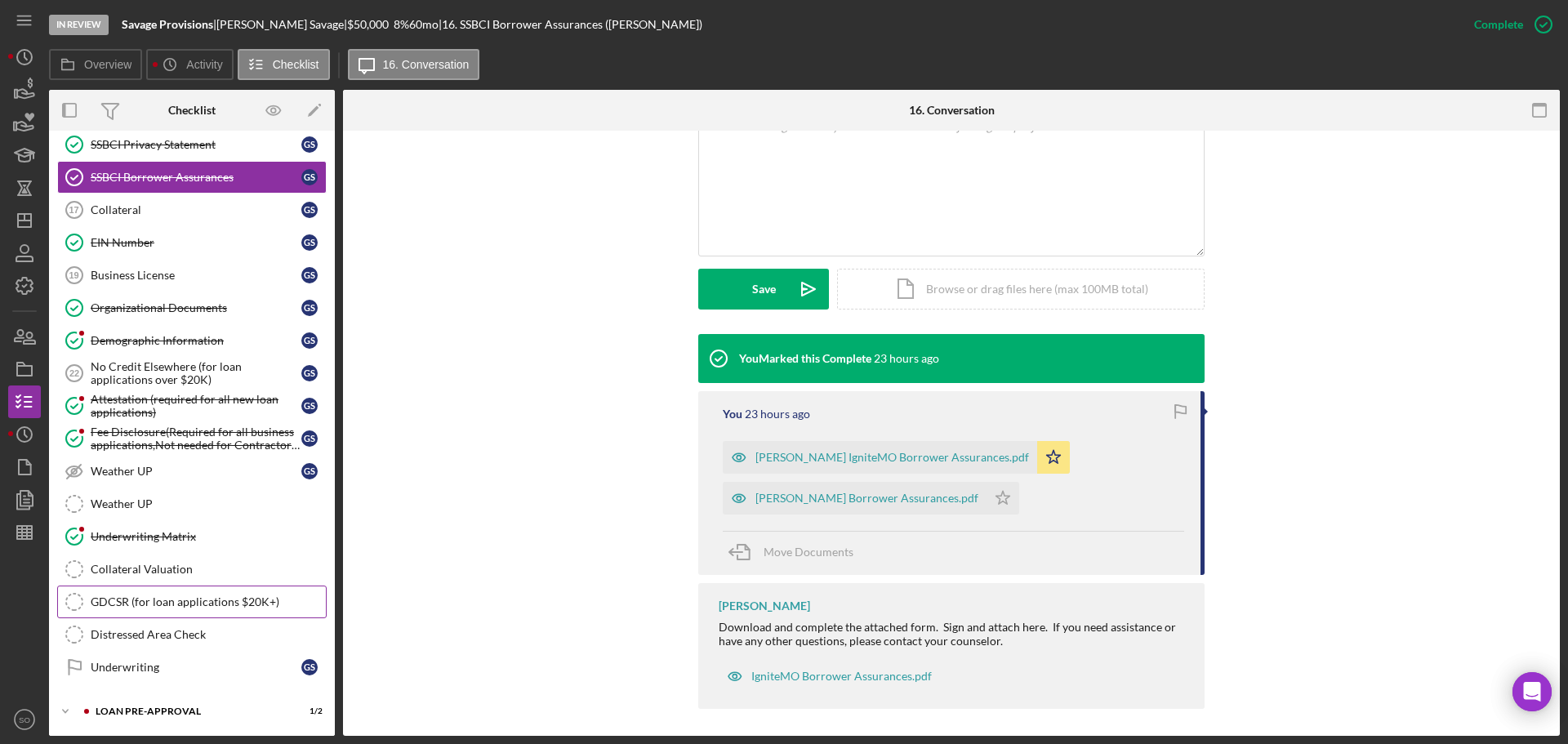
scroll to position [1026, 0]
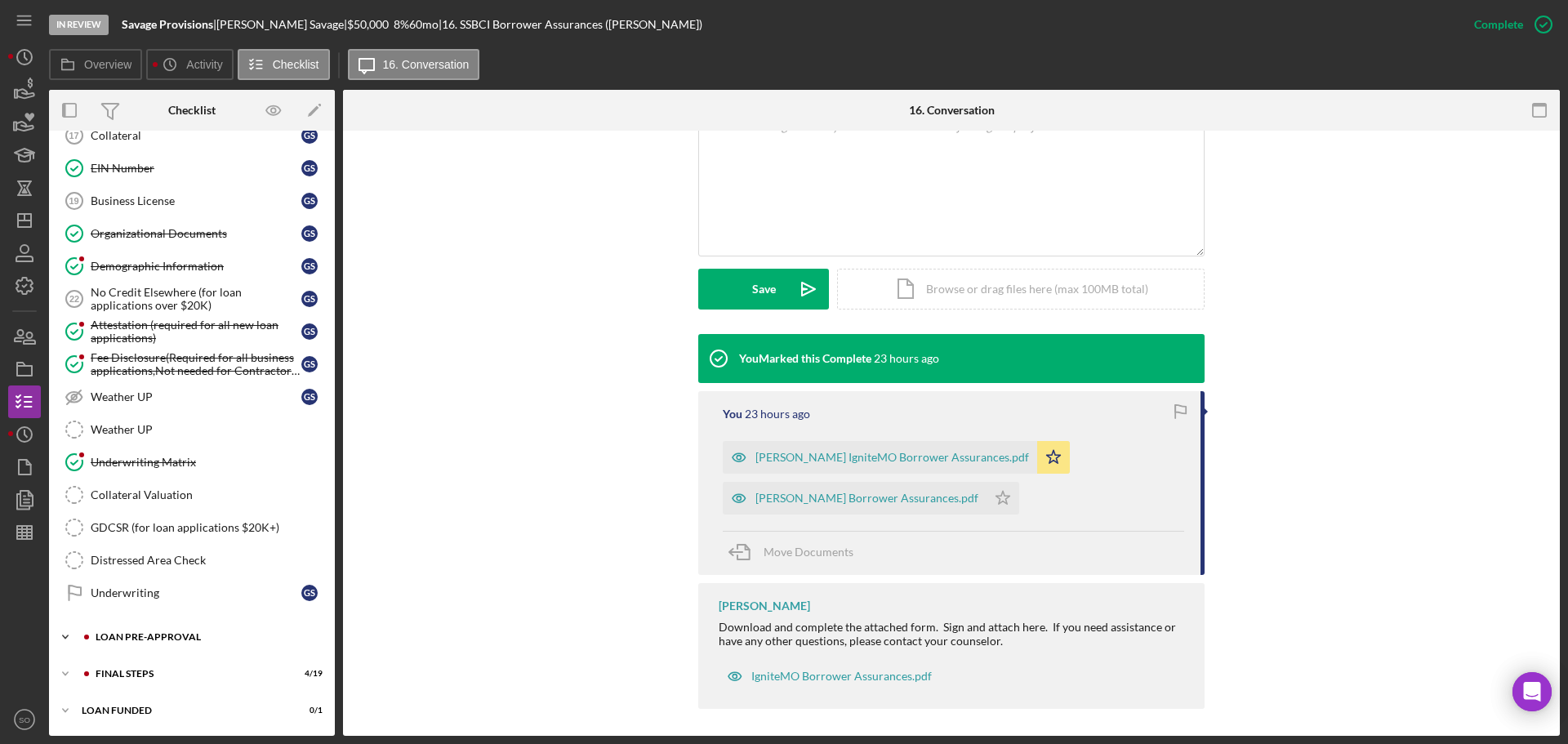
click at [171, 640] on div "LOAN PRE-APPROVAL" at bounding box center [205, 637] width 219 height 10
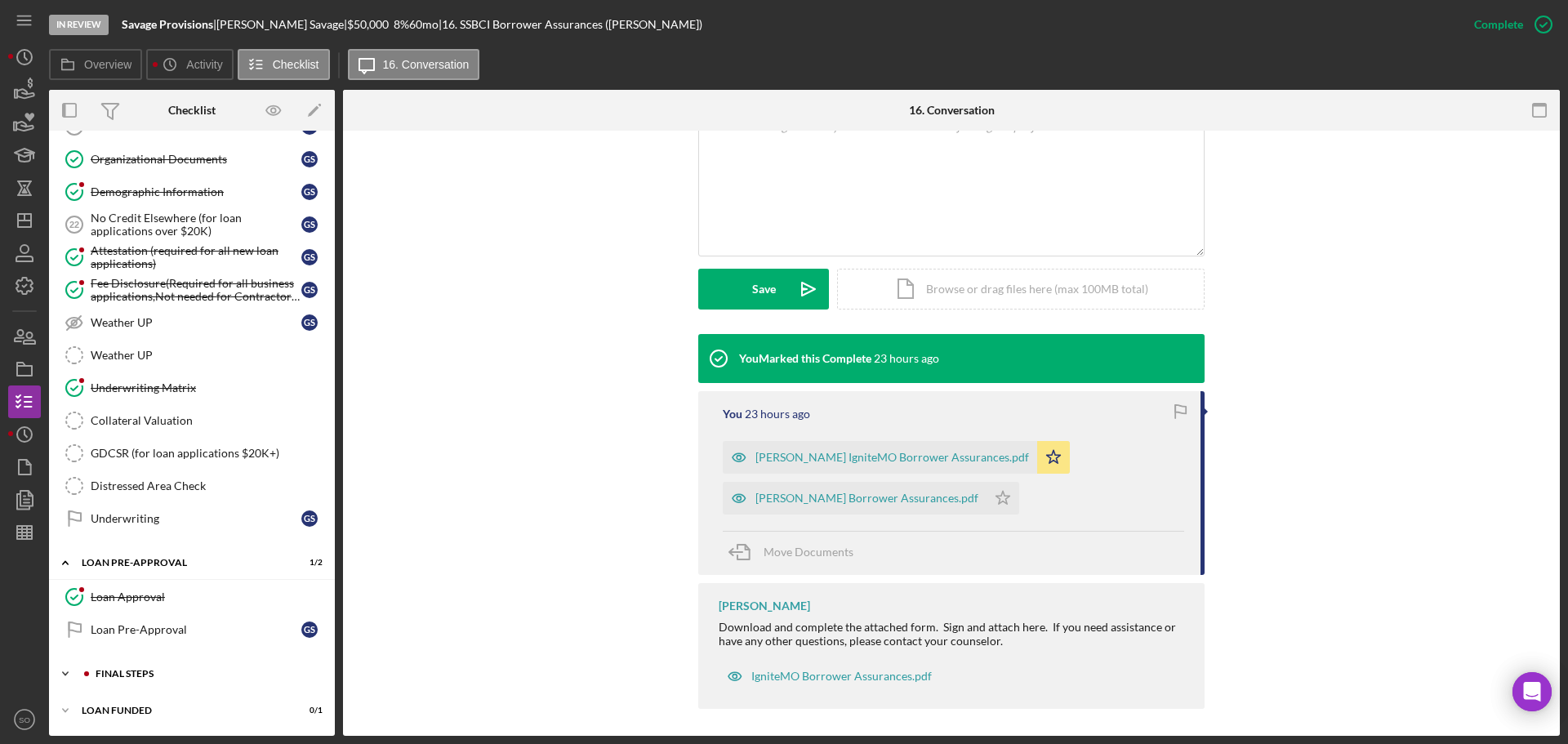
click at [169, 667] on div "Icon/Expander FINAL STEPS 4 / 19" at bounding box center [191, 674] width 285 height 33
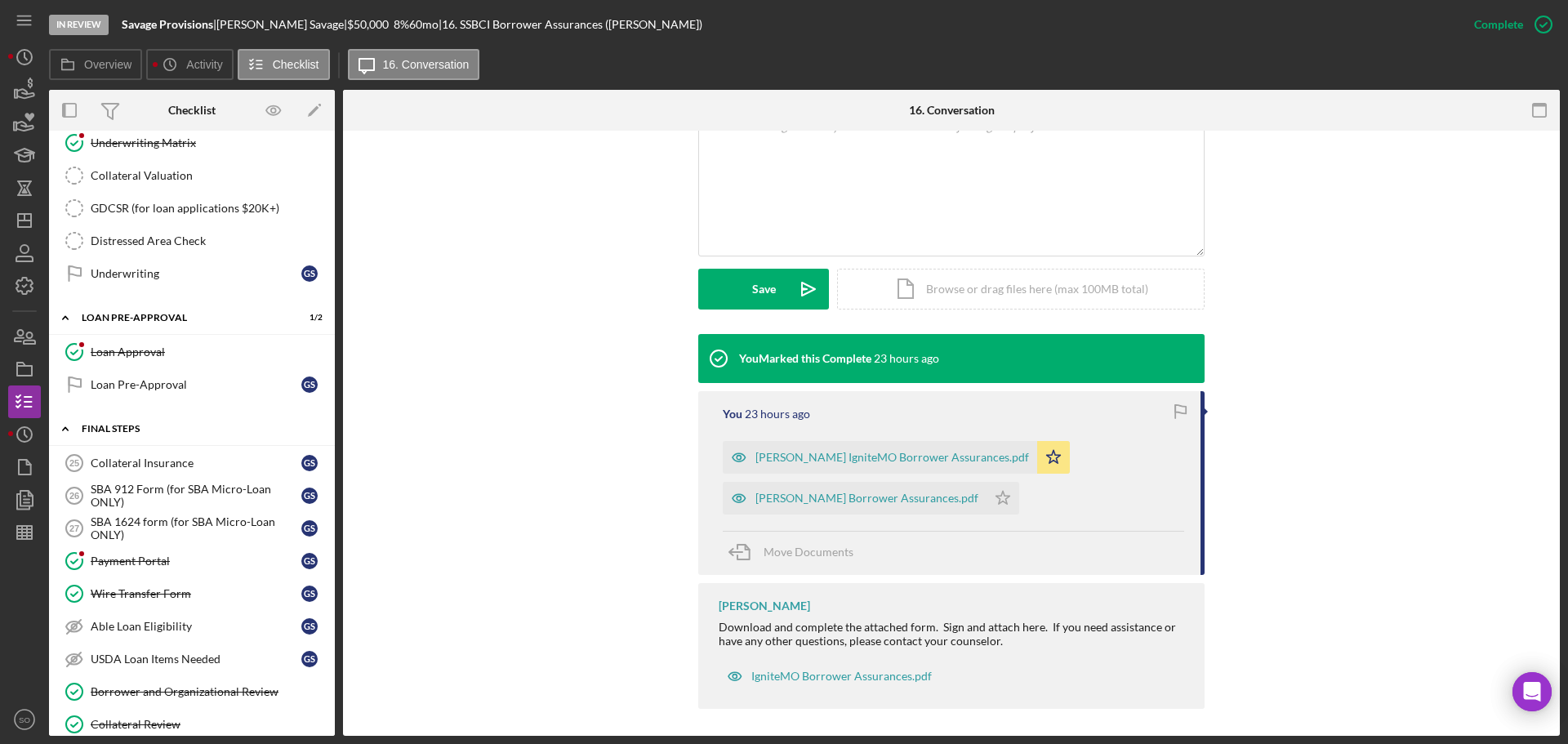
scroll to position [1509, 0]
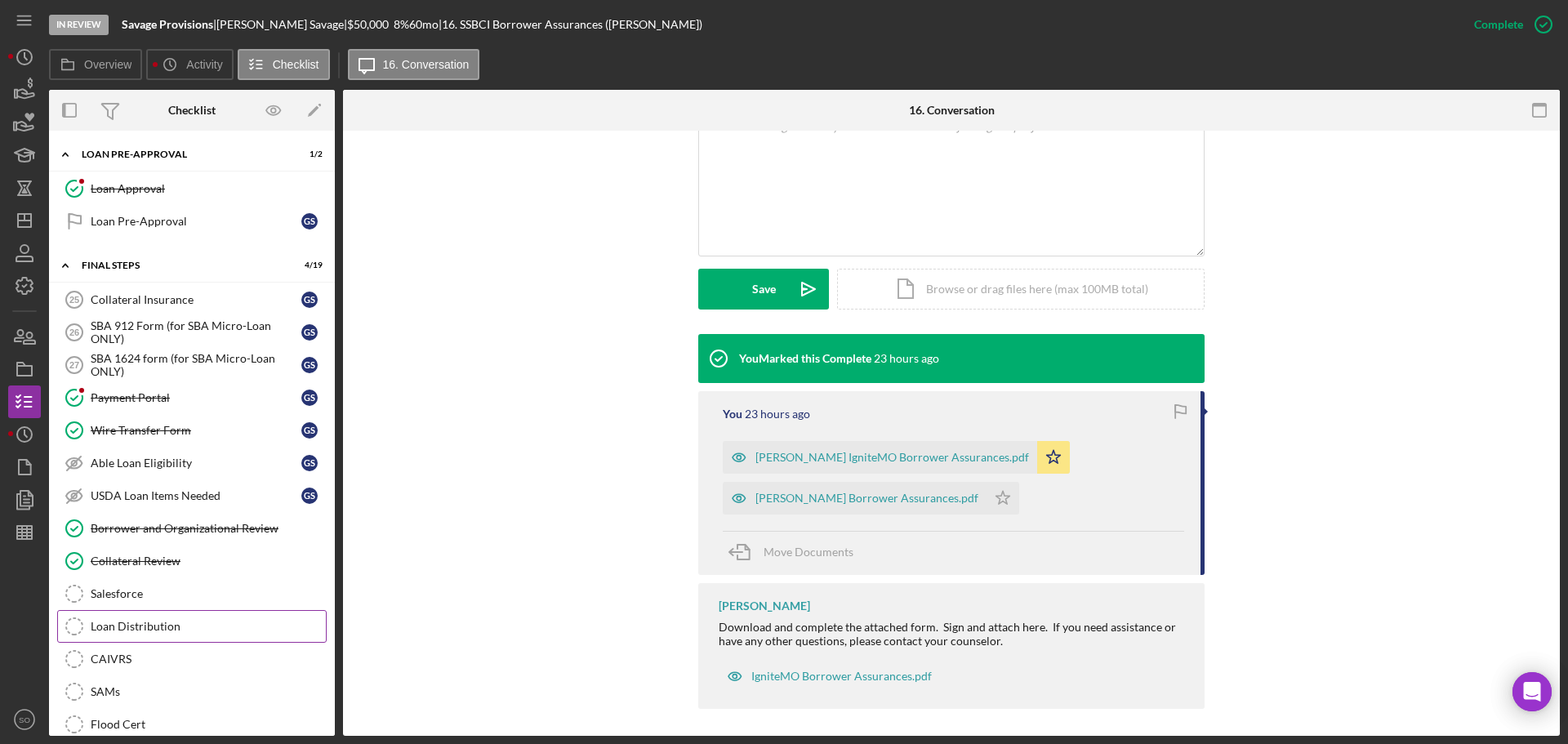
click at [171, 624] on div "Loan Distribution" at bounding box center [208, 626] width 235 height 13
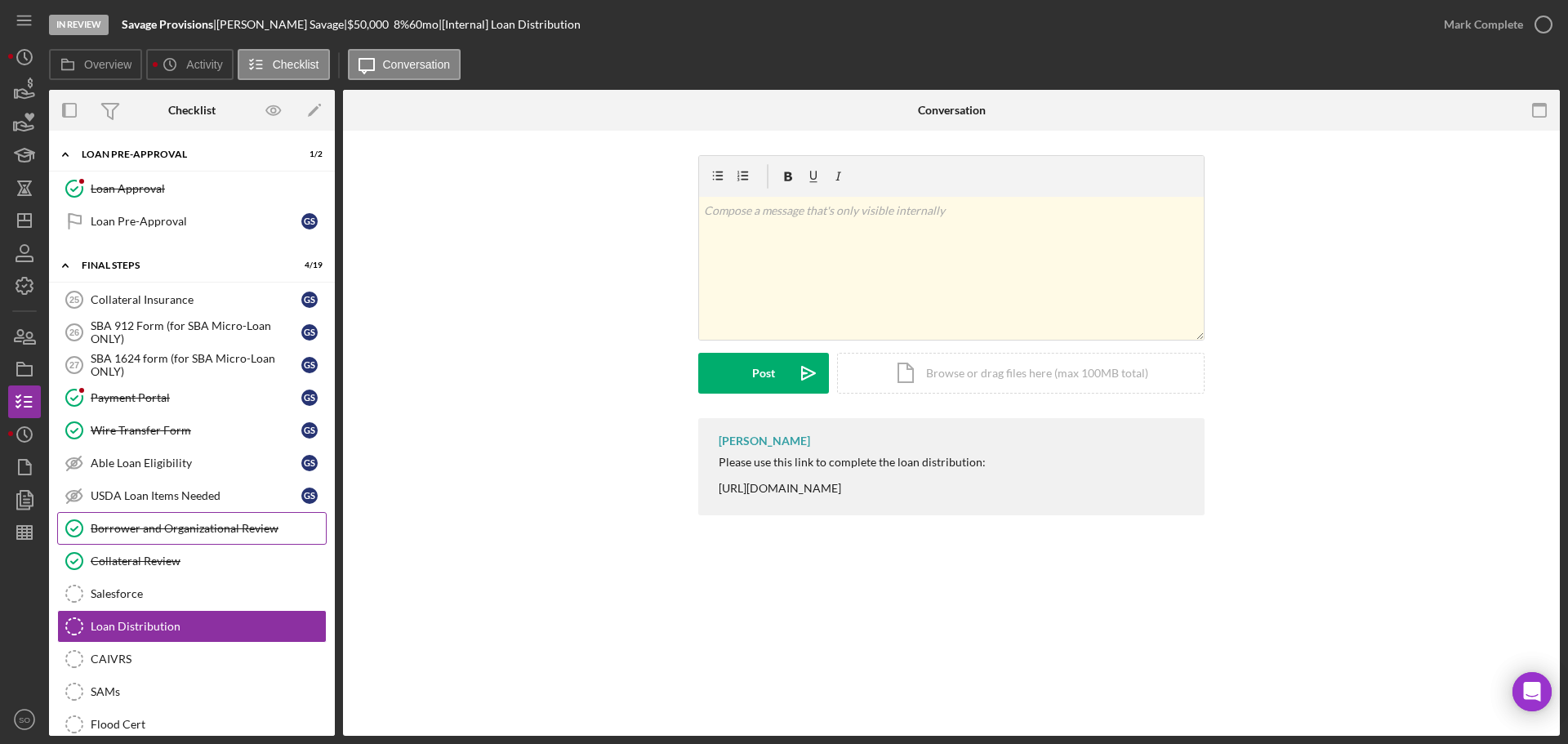
click at [205, 524] on div "Borrower and Organizational Review" at bounding box center [208, 529] width 235 height 13
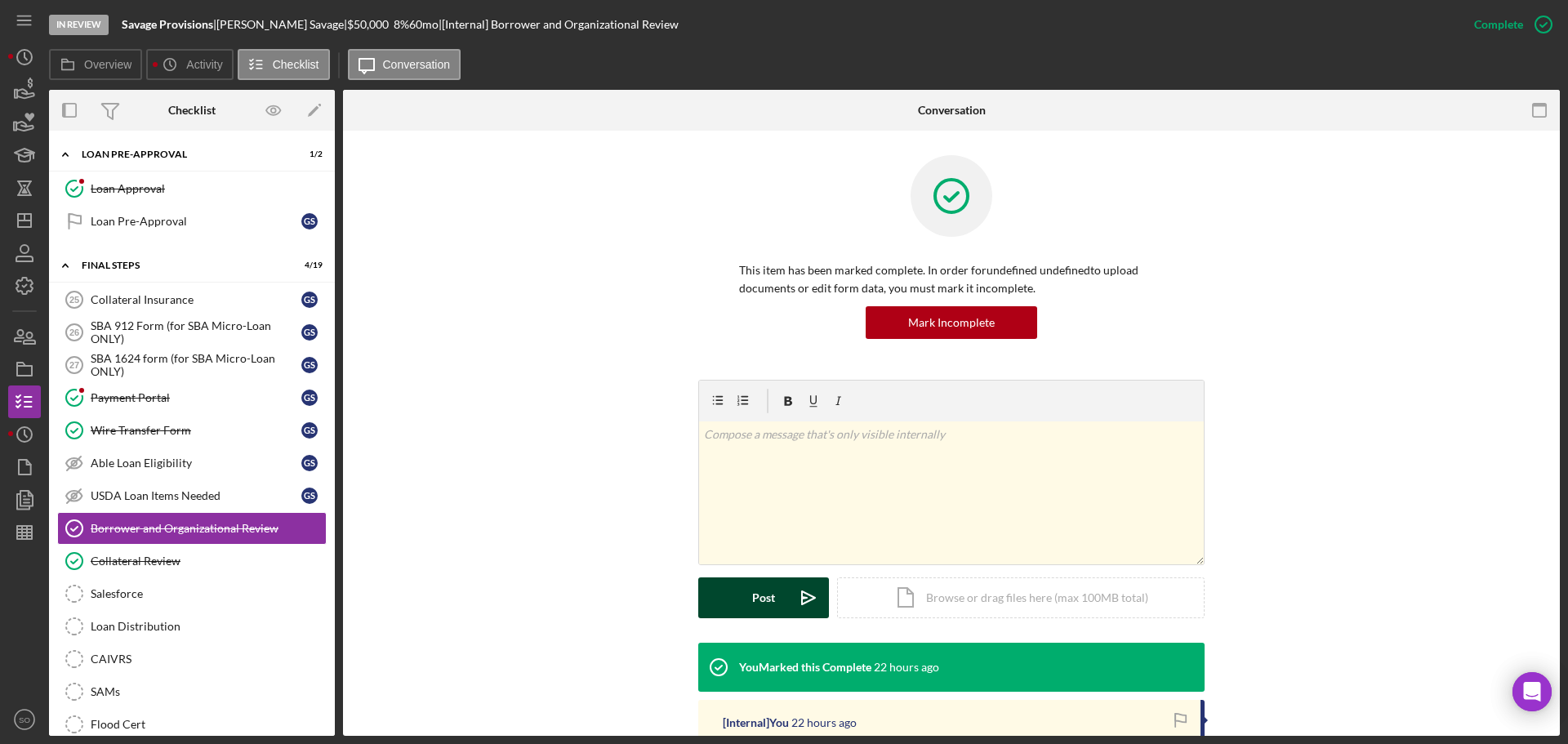
scroll to position [340, 0]
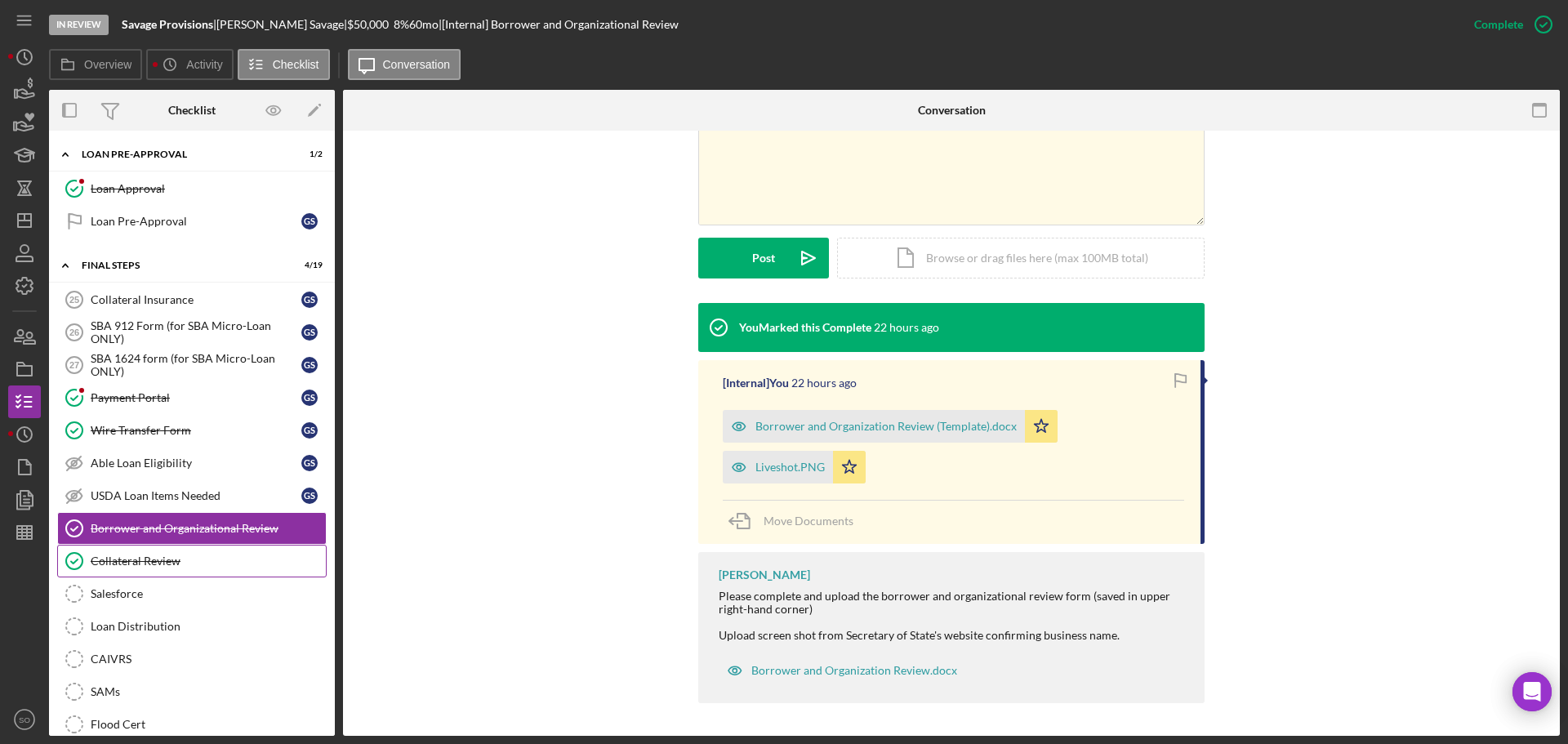
click at [144, 567] on div "Collateral Review" at bounding box center [208, 561] width 235 height 13
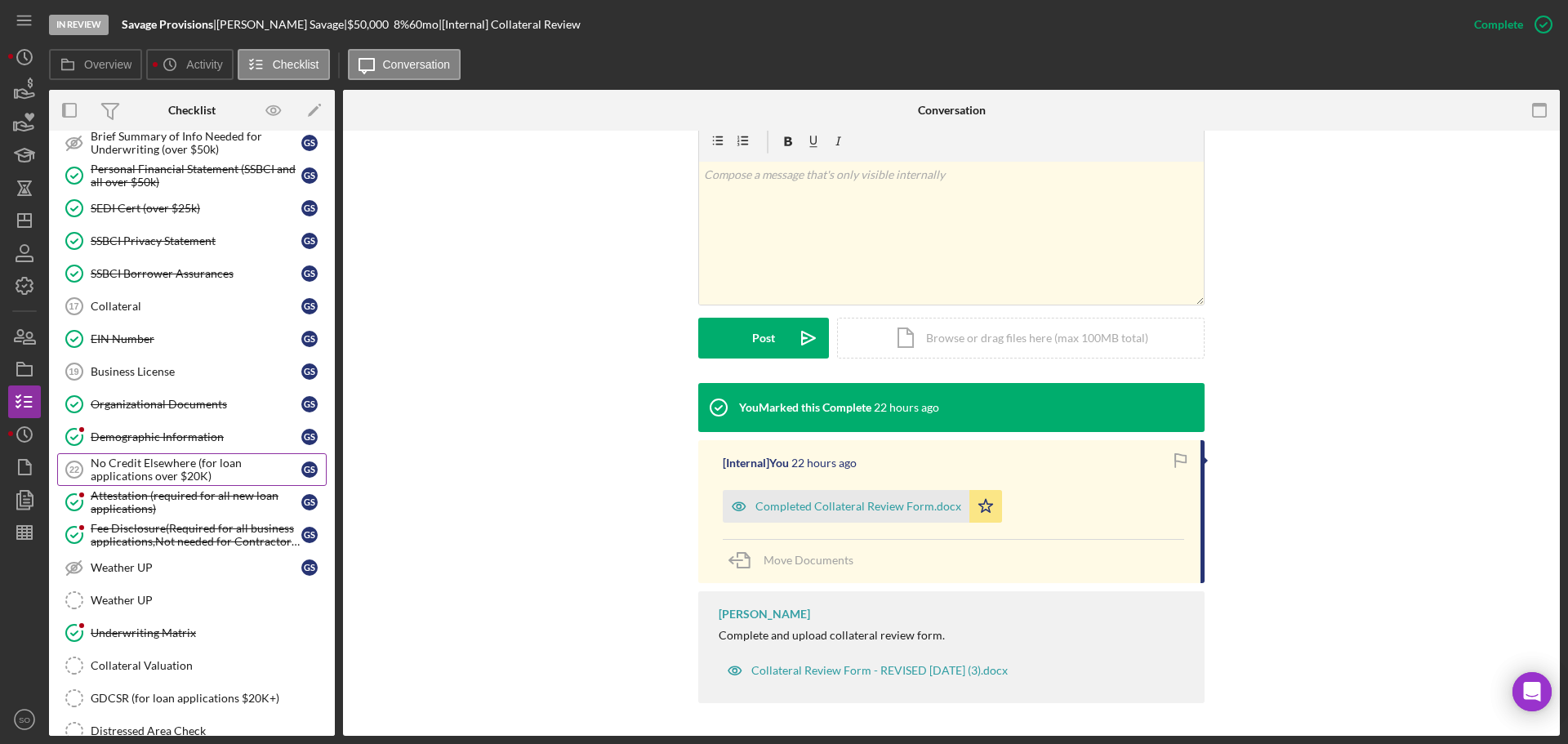
scroll to position [774, 0]
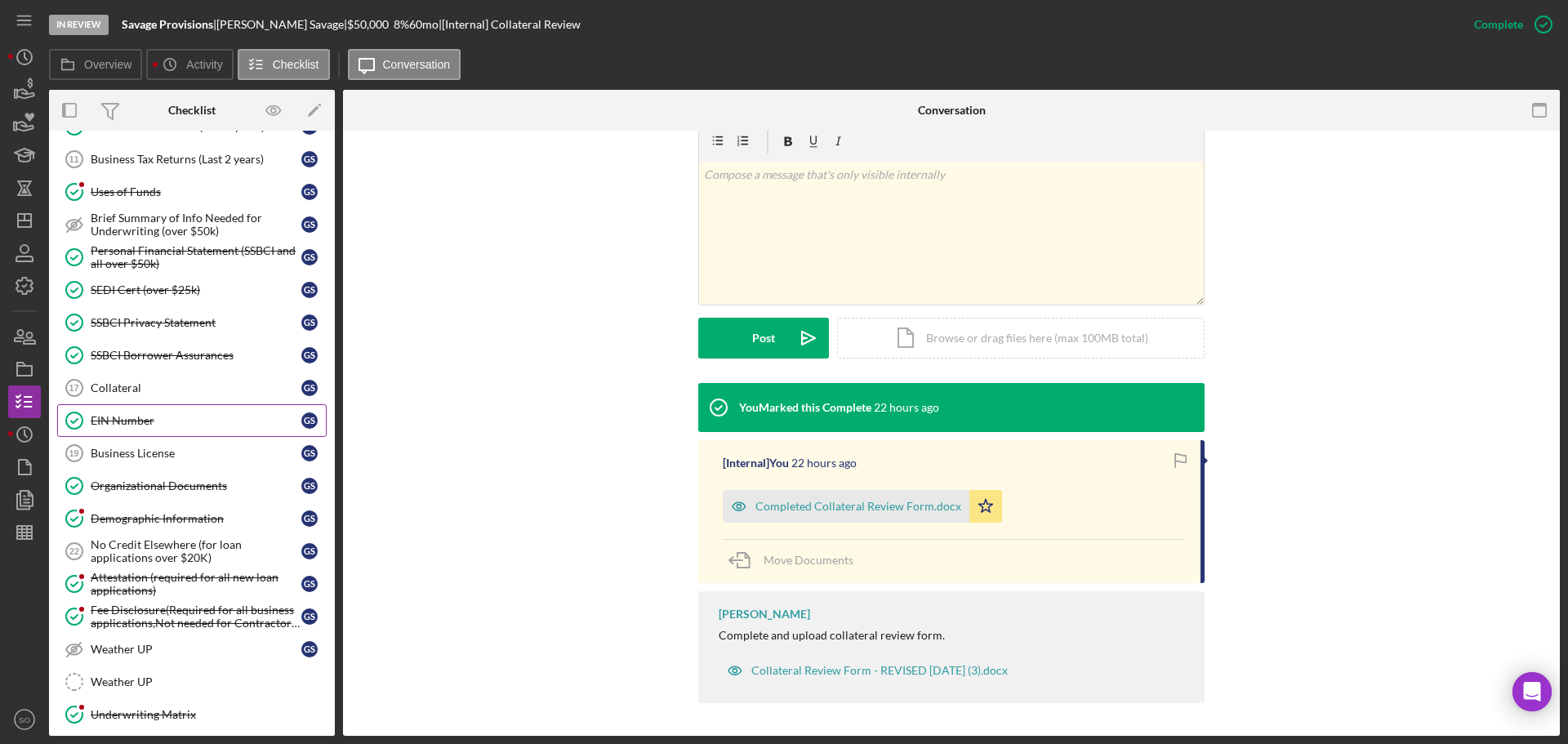
click at [150, 416] on div "EIN Number" at bounding box center [195, 421] width 210 height 13
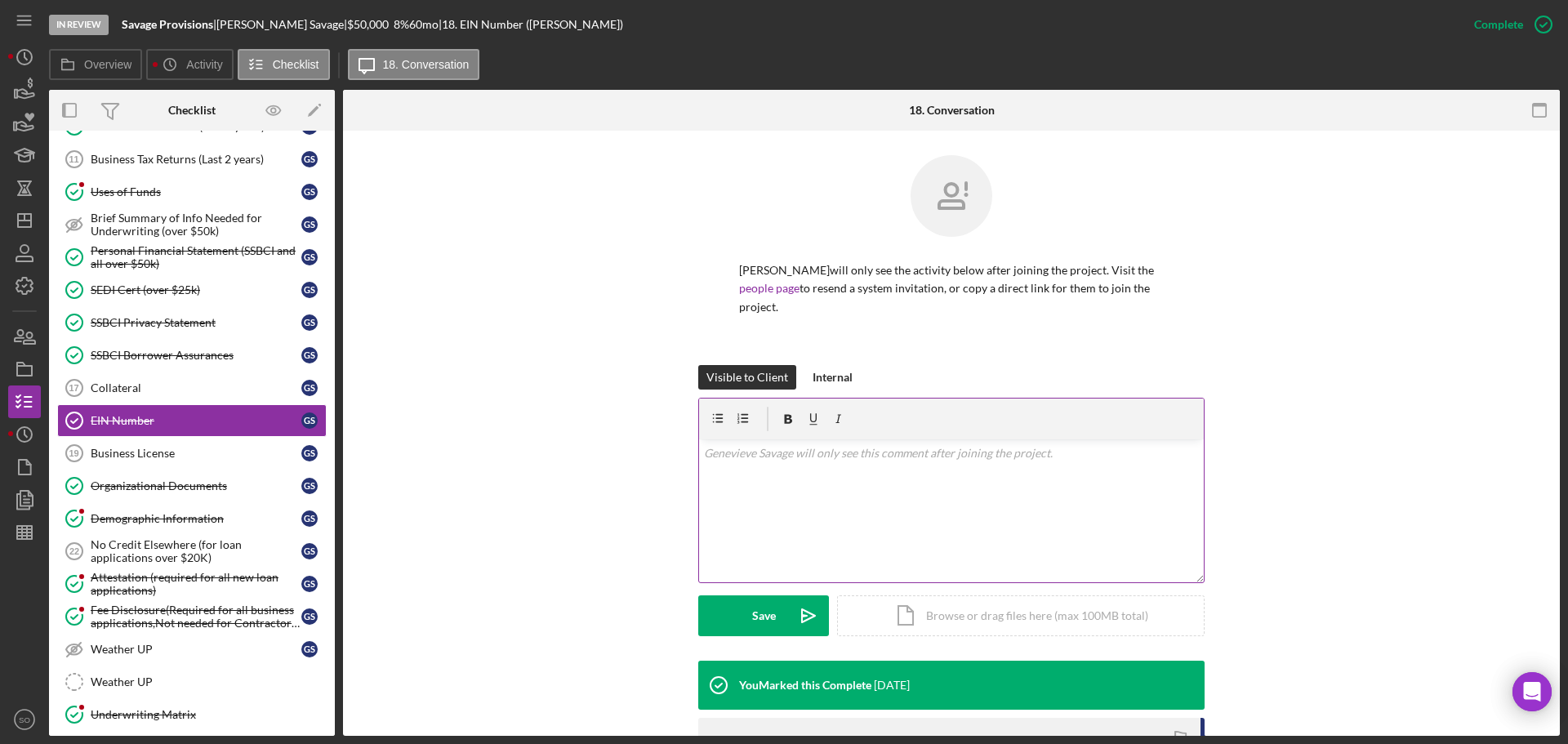
scroll to position [251, 0]
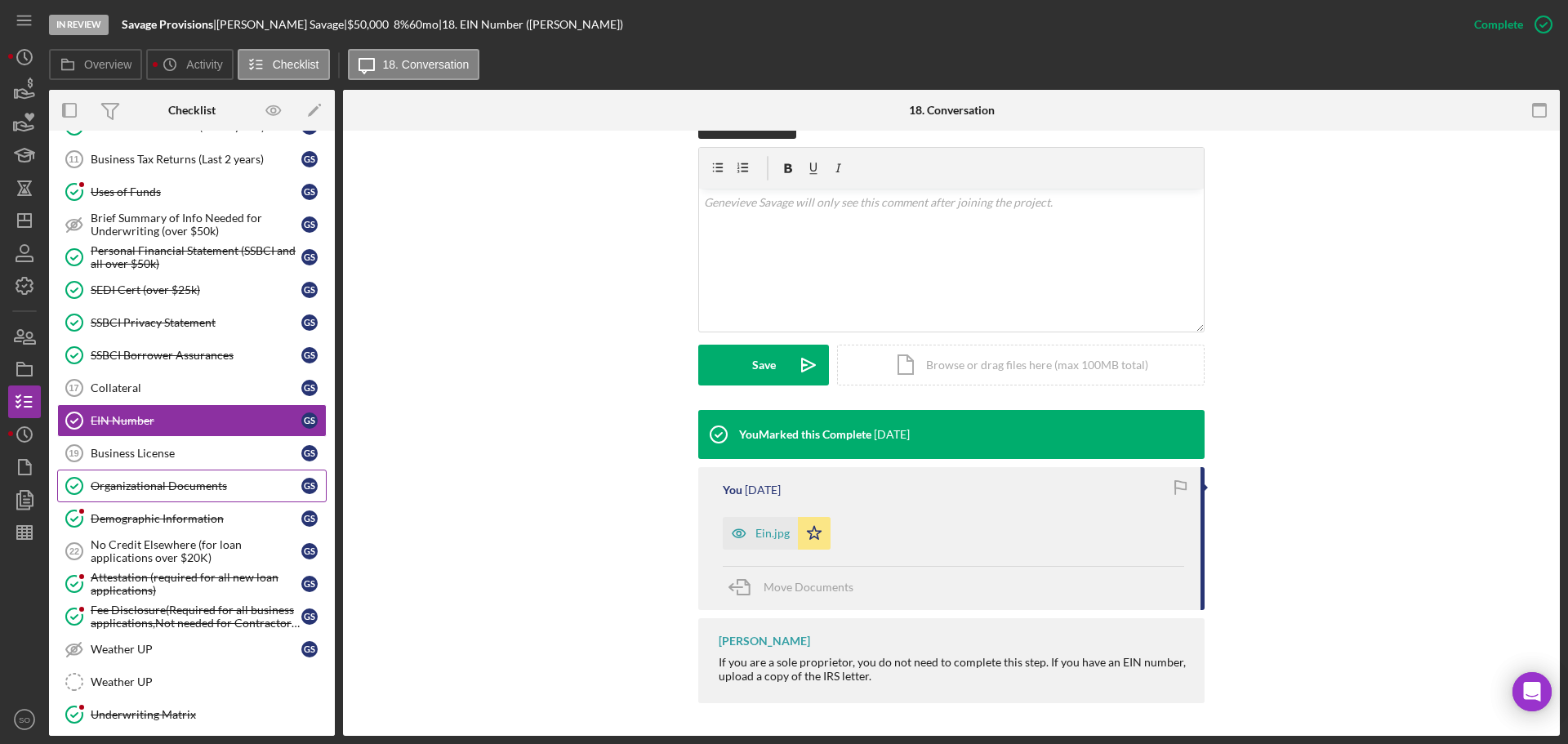
click at [224, 481] on div "Organizational Documents" at bounding box center [195, 486] width 210 height 13
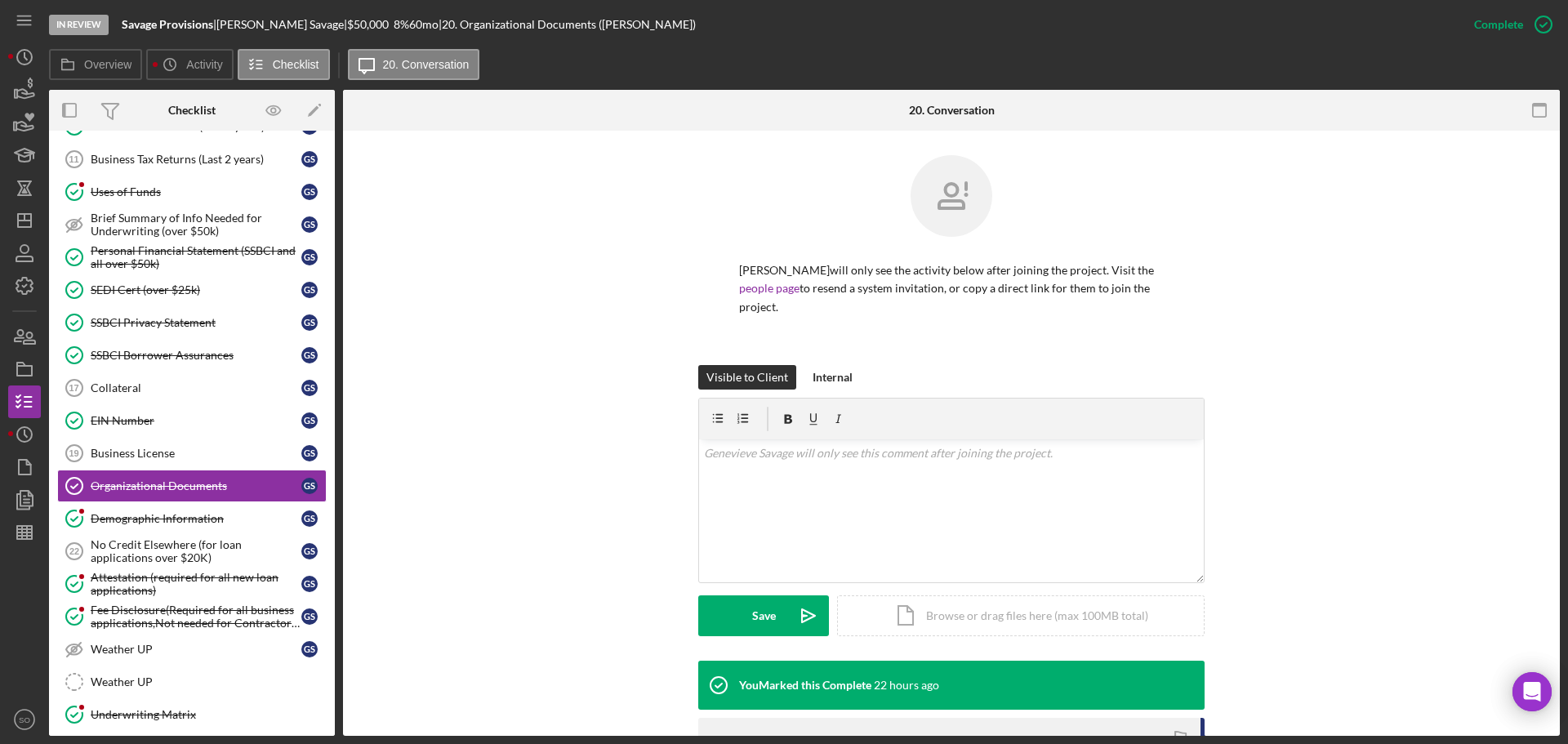
scroll to position [344, 0]
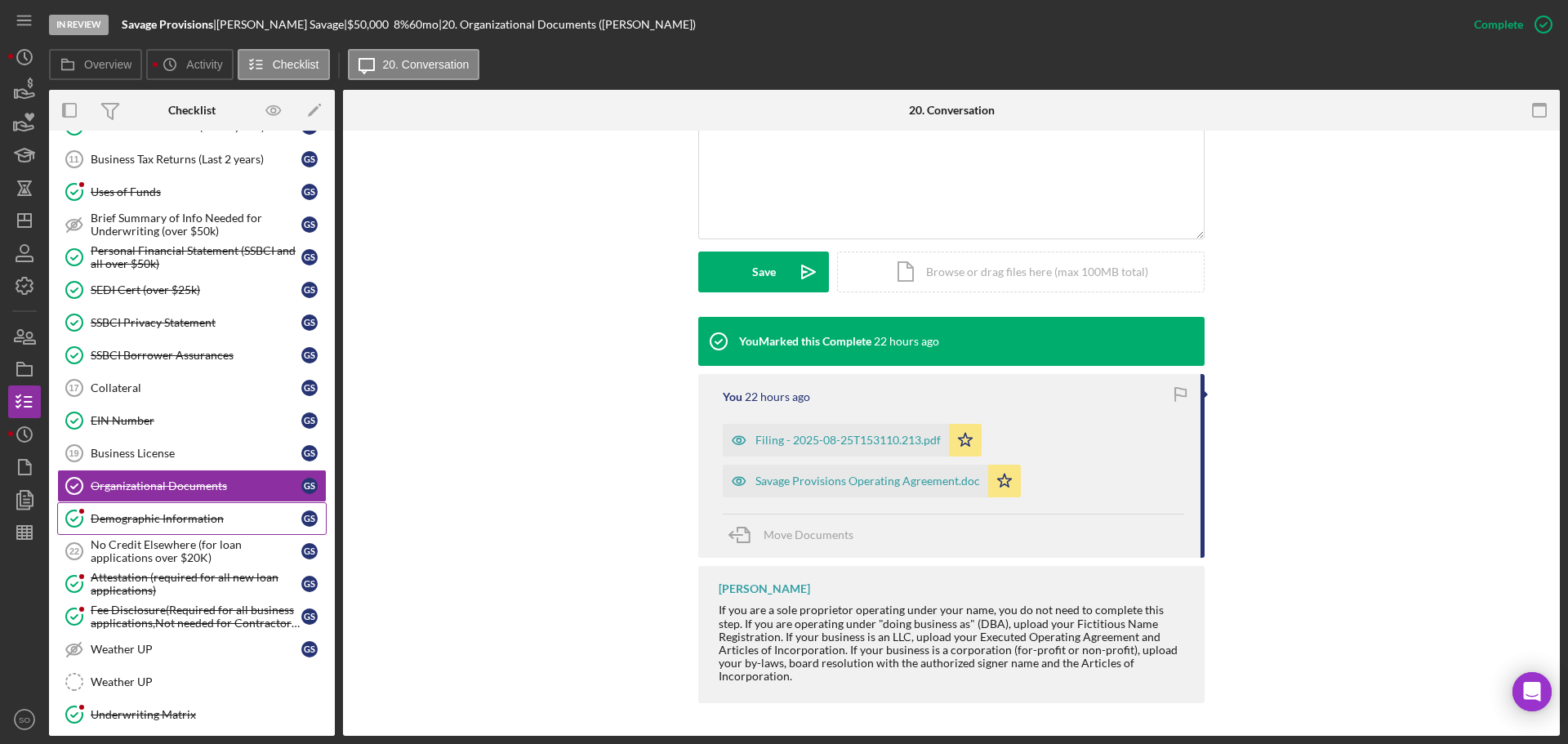
click at [175, 525] on div "Demographic Information" at bounding box center [195, 519] width 210 height 13
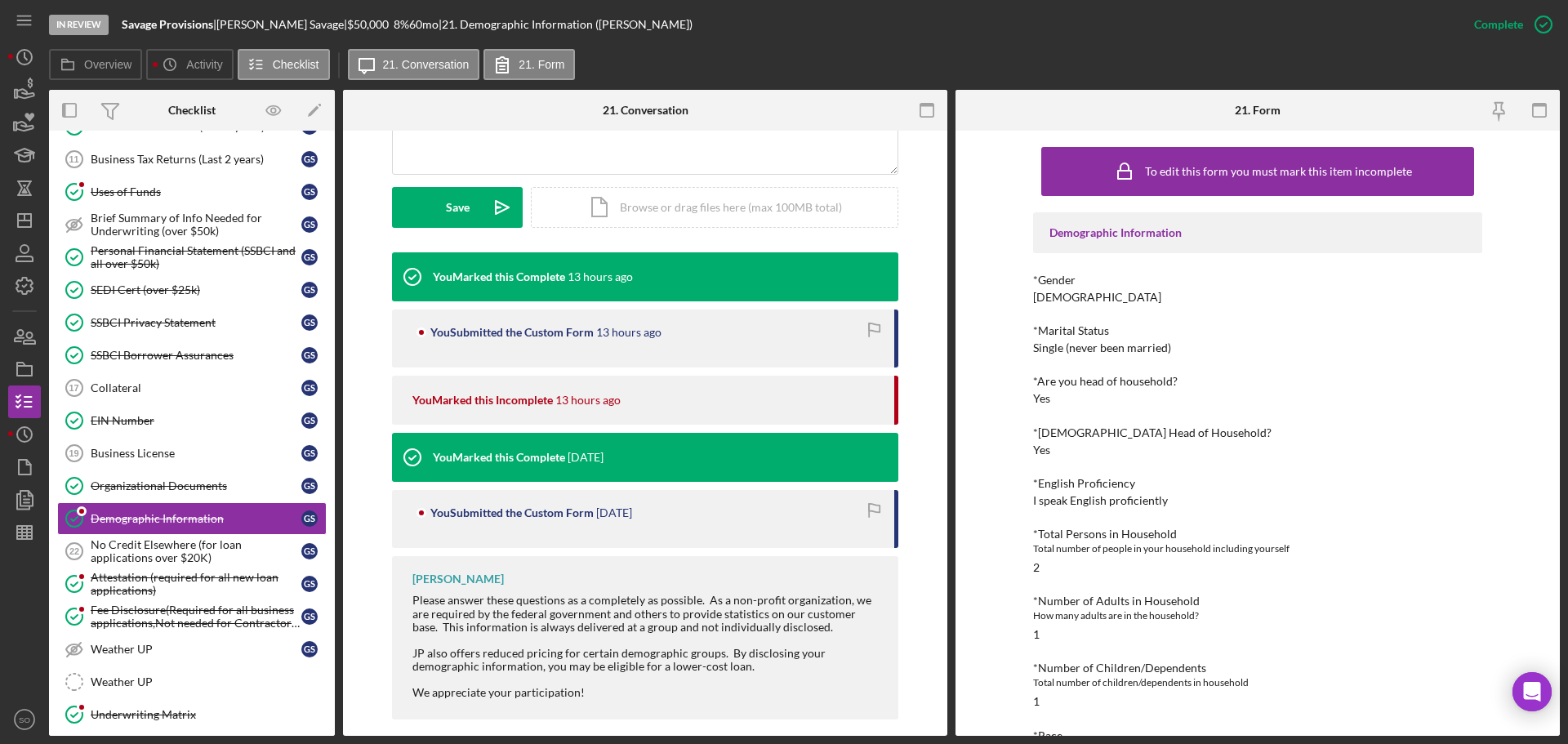
scroll to position [245, 0]
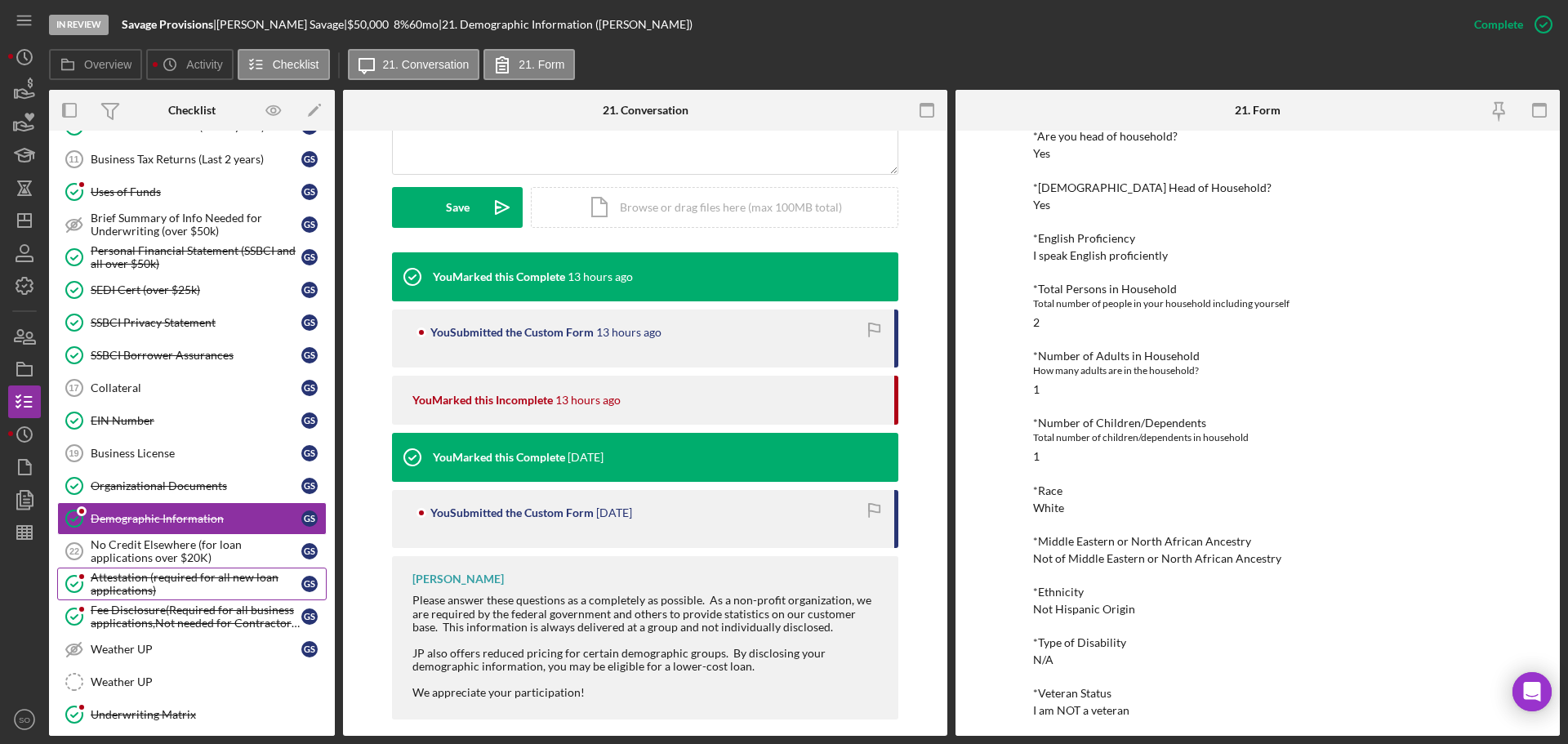
click at [174, 580] on div "Attestation (required for all new loan applications)" at bounding box center [195, 584] width 210 height 26
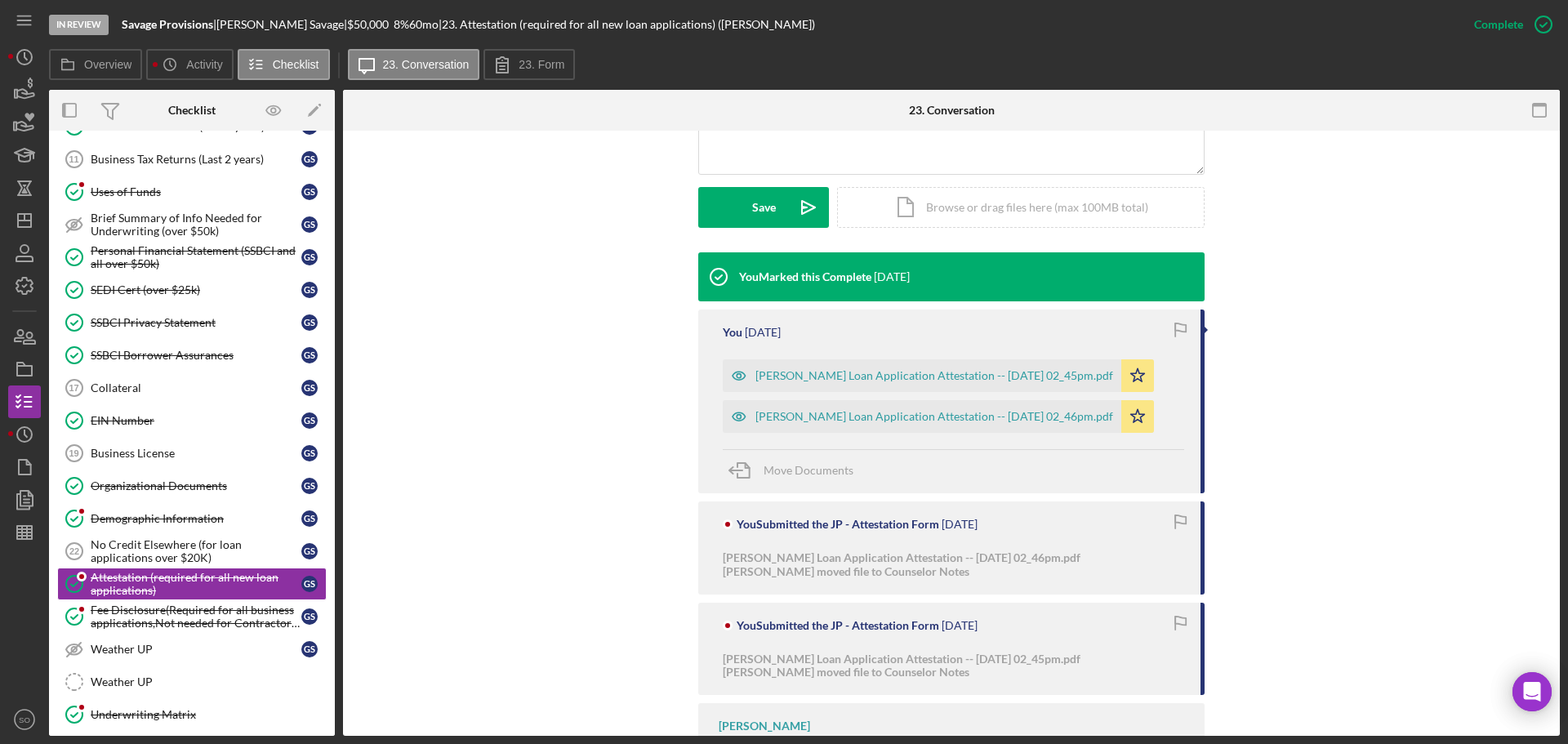
scroll to position [490, 0]
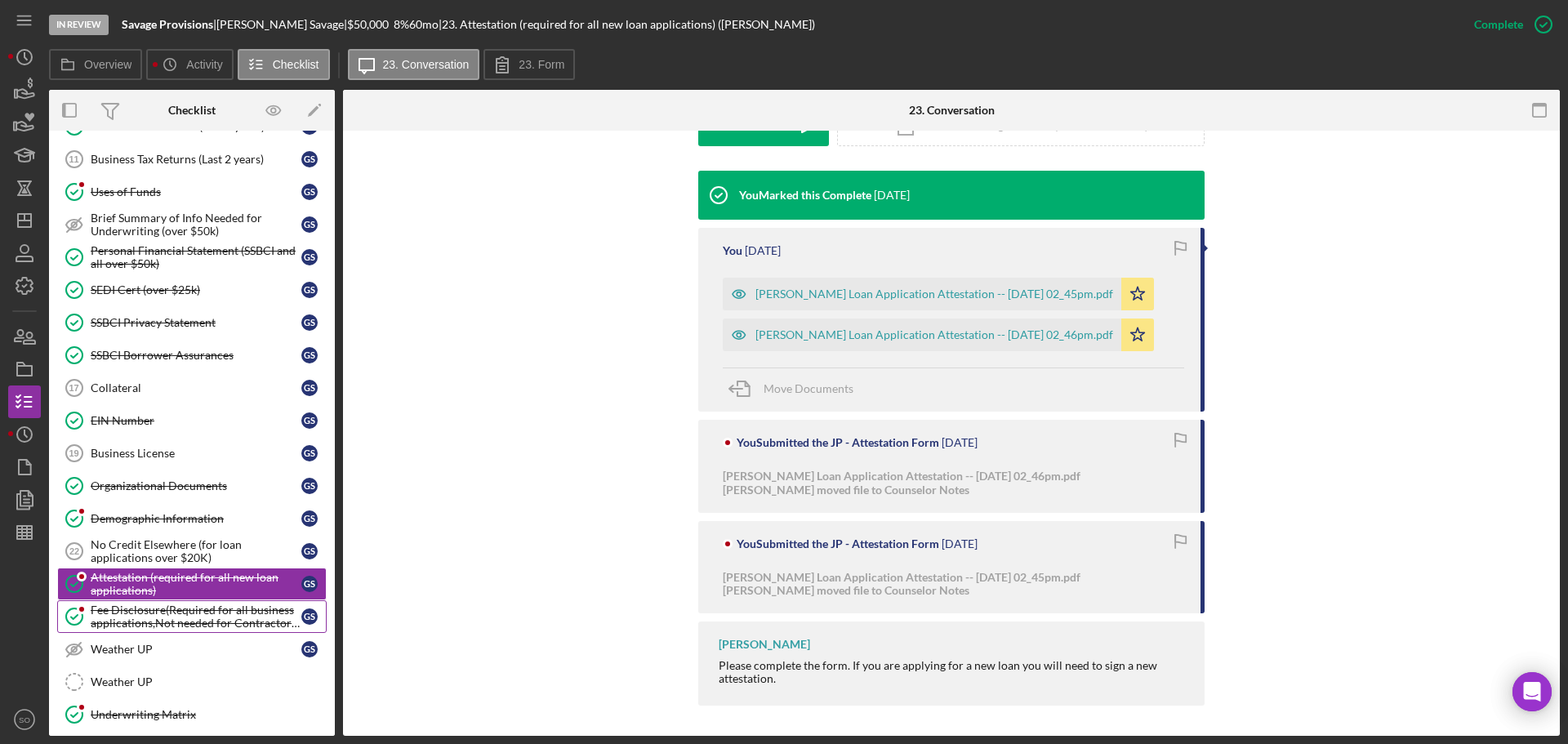
click at [227, 608] on div "Fee Disclosure(Required for all business applications,Not needed for Contractor…" at bounding box center [195, 617] width 210 height 26
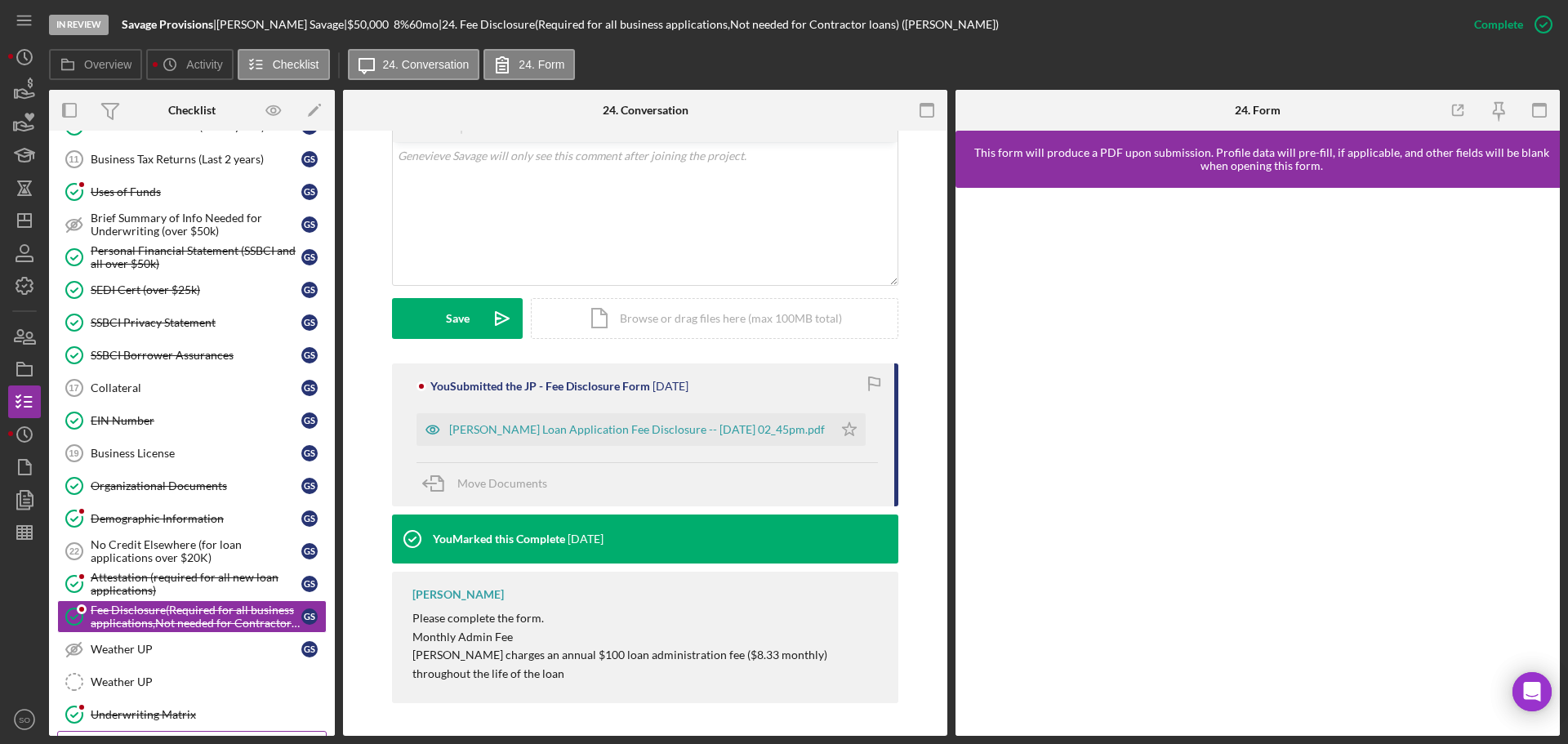
scroll to position [1100, 0]
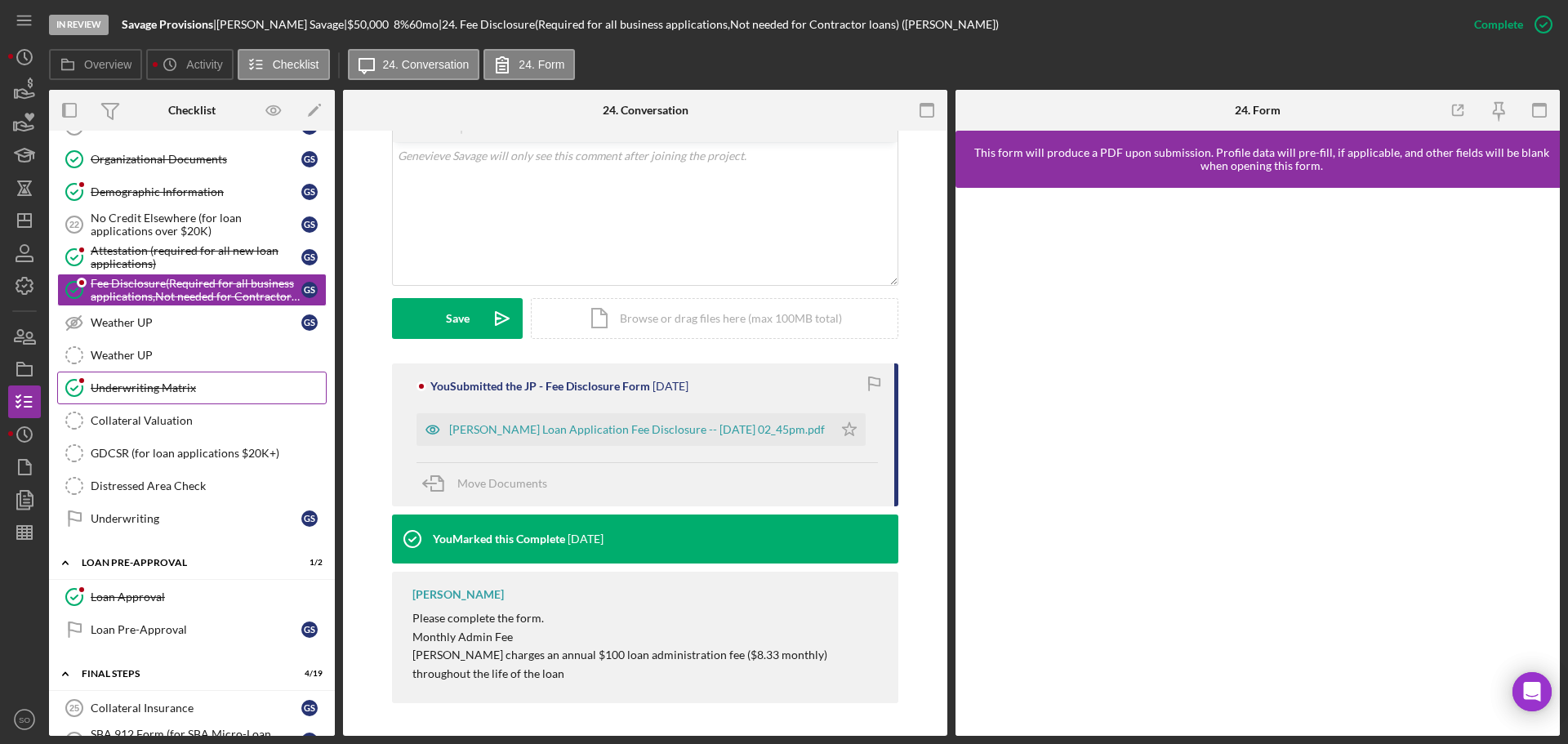
click at [165, 389] on div "Underwriting Matrix" at bounding box center [208, 388] width 235 height 13
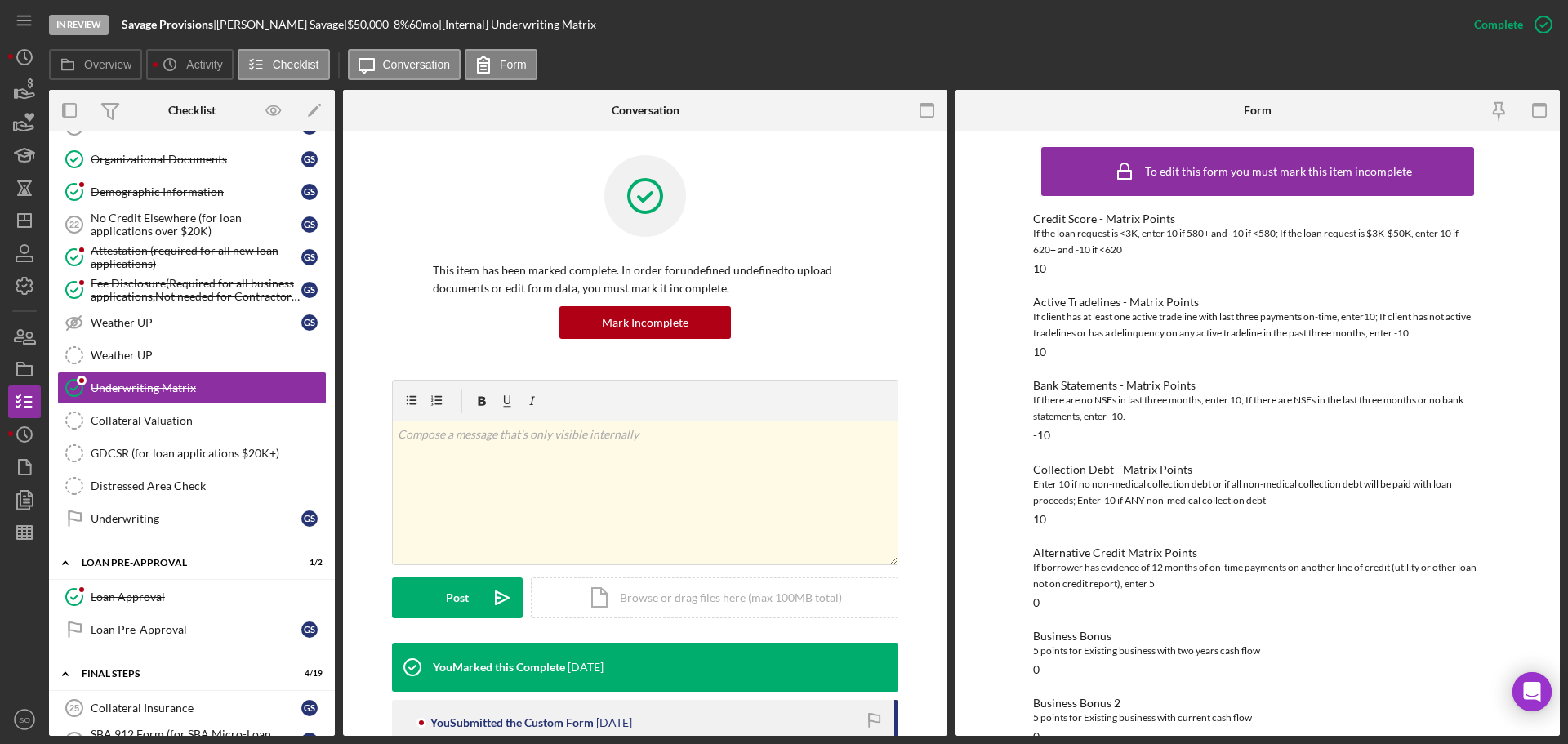
scroll to position [400, 0]
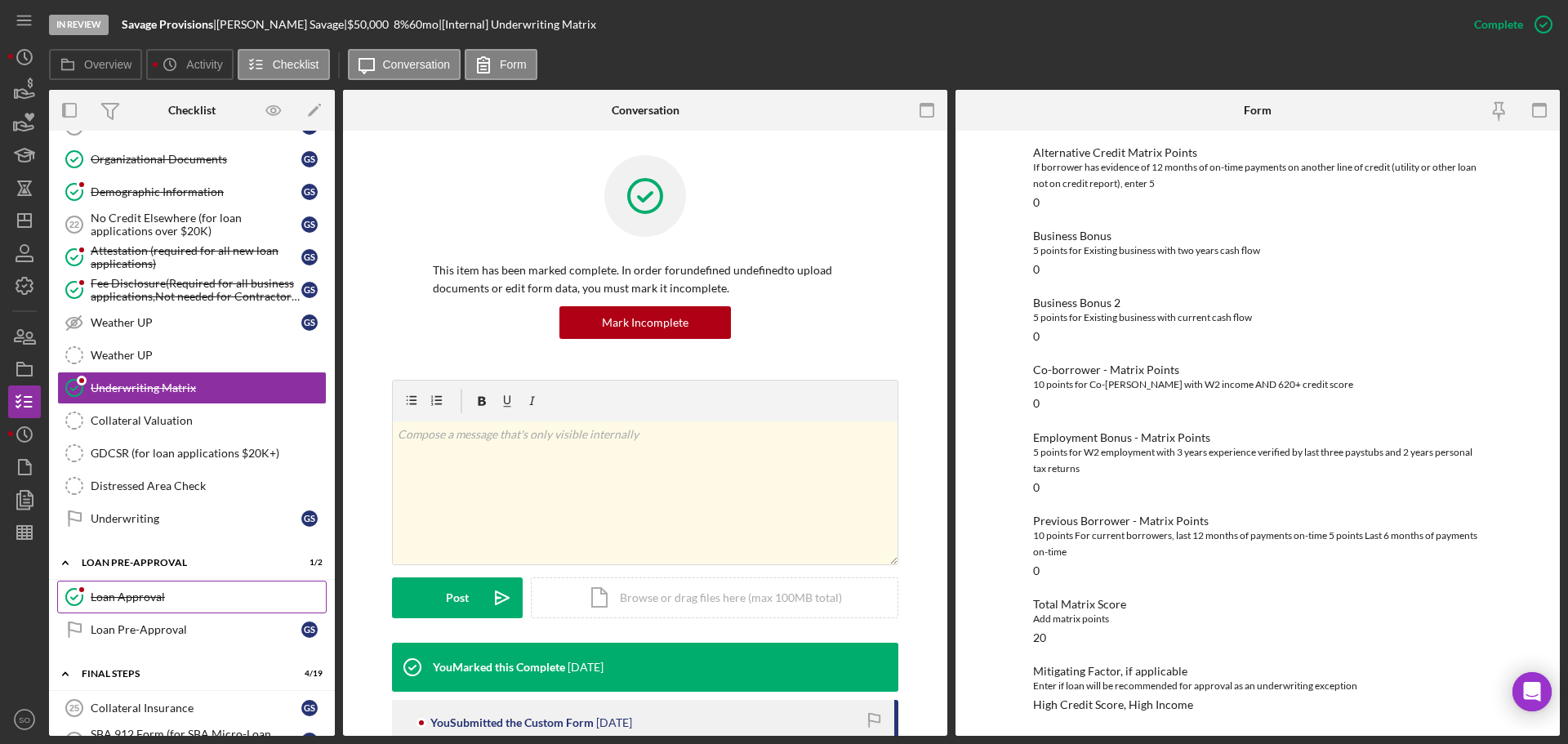
click at [194, 595] on div "Loan Approval" at bounding box center [208, 597] width 235 height 13
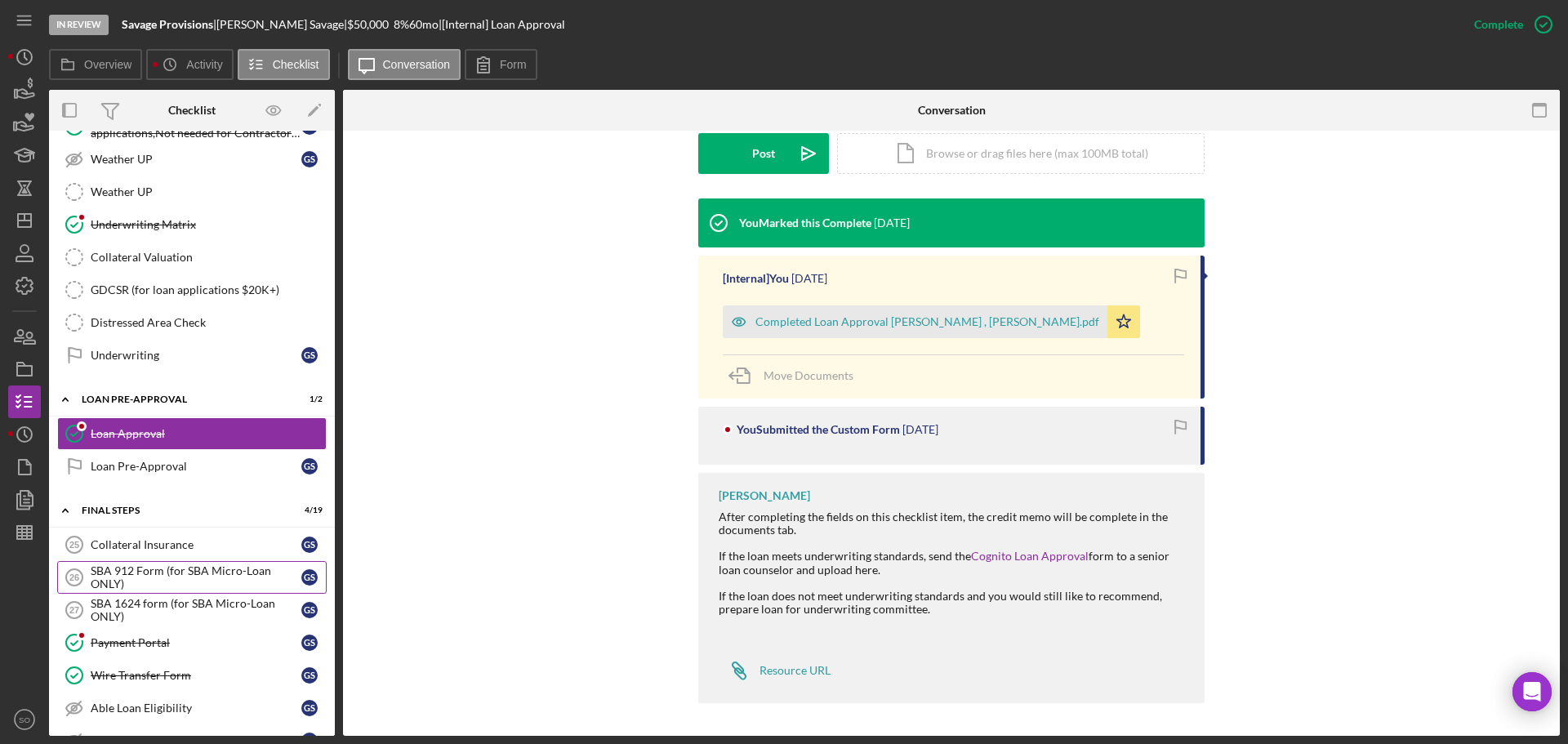
scroll to position [1345, 0]
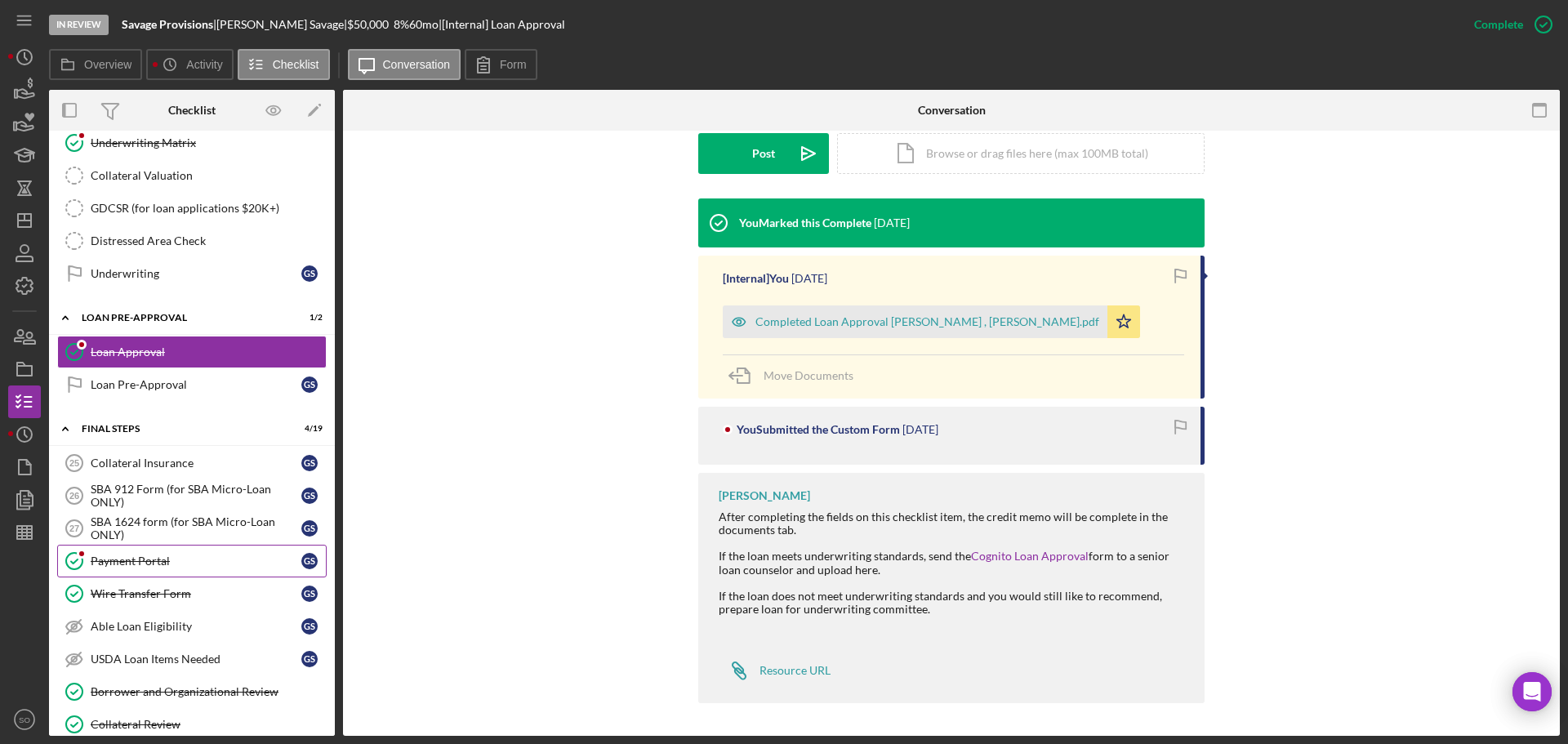
click at [168, 562] on div "Payment Portal" at bounding box center [195, 561] width 210 height 13
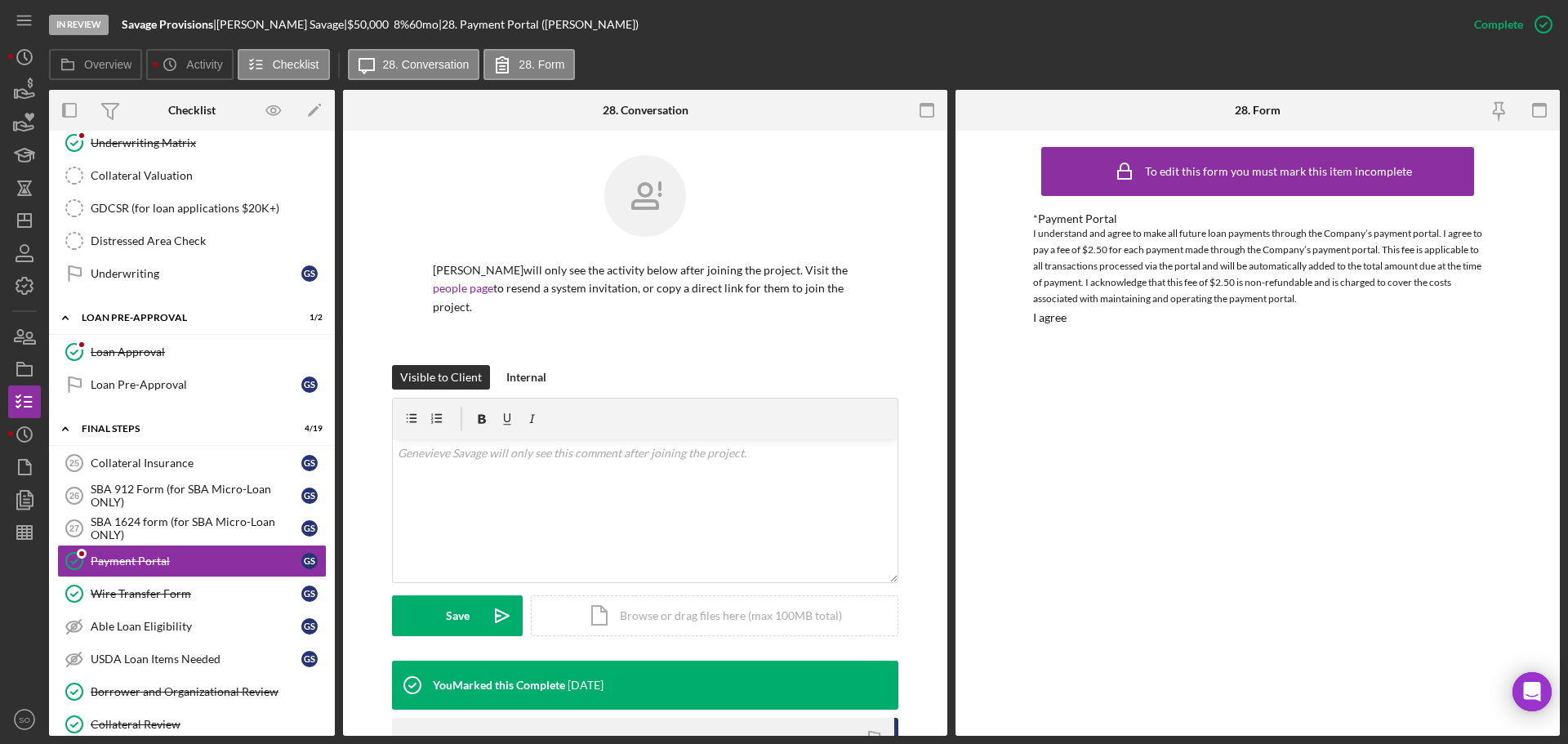
scroll to position [82, 0]
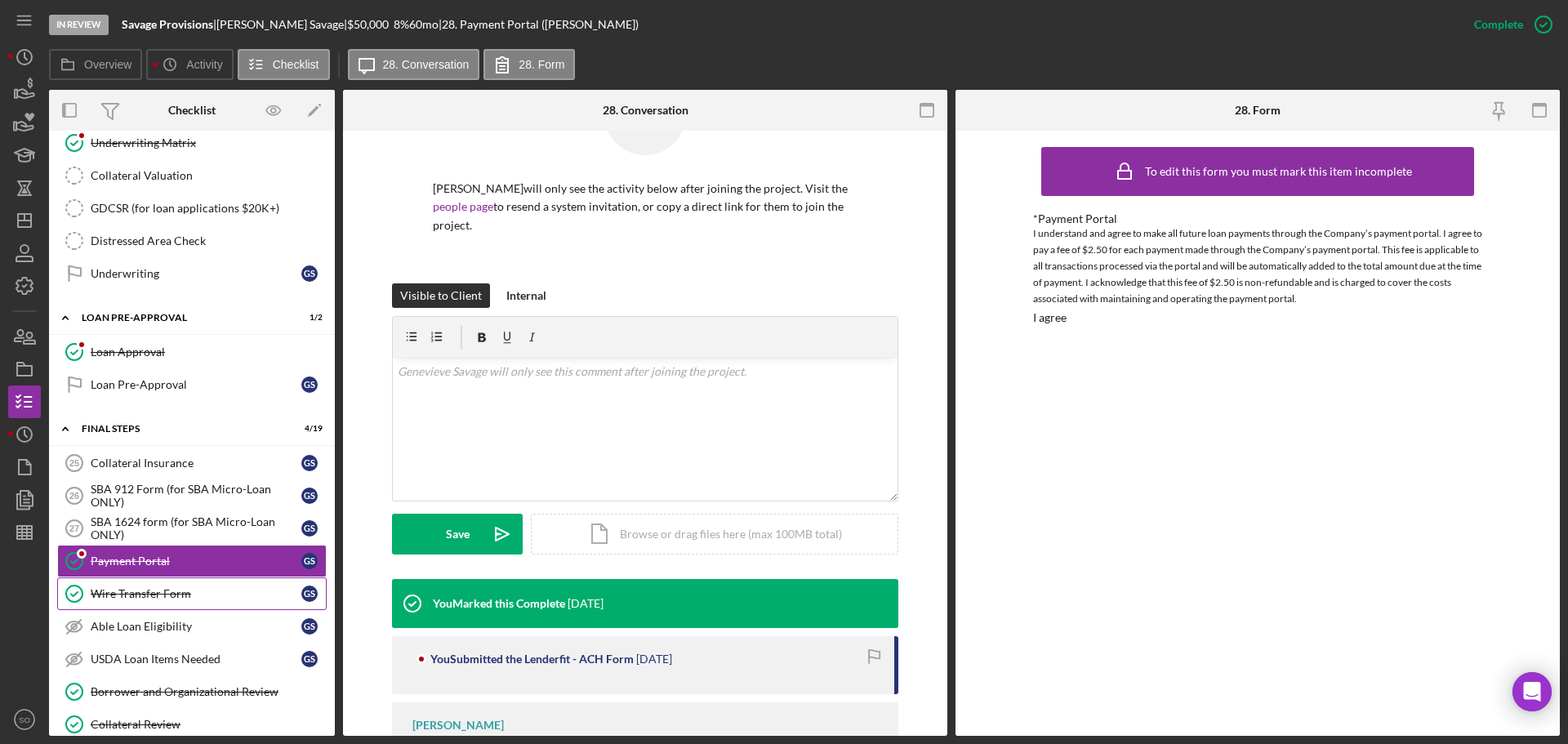
click at [178, 602] on link "Wire Transfer Form Wire Transfer Form G S" at bounding box center [191, 594] width 270 height 33
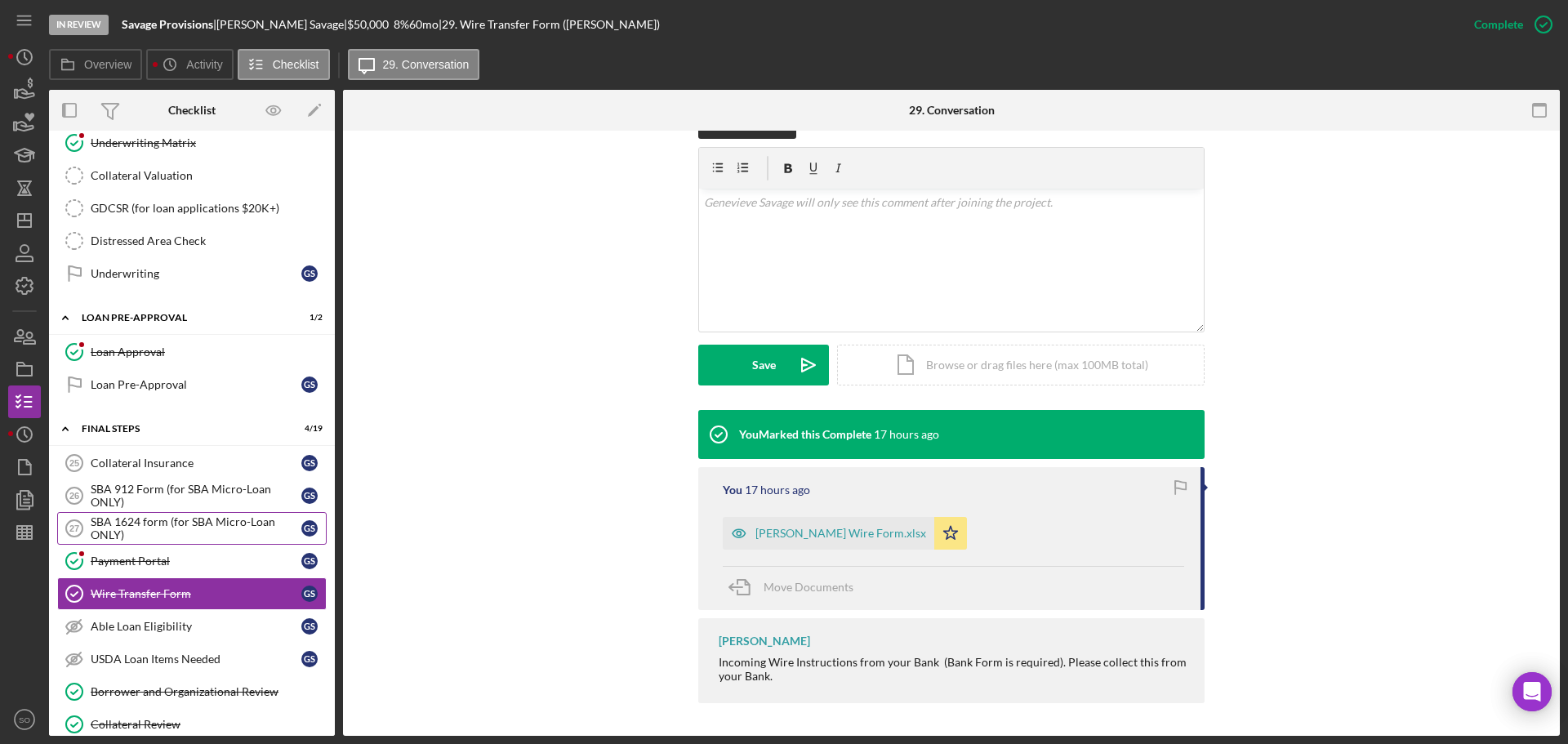
scroll to position [1509, 0]
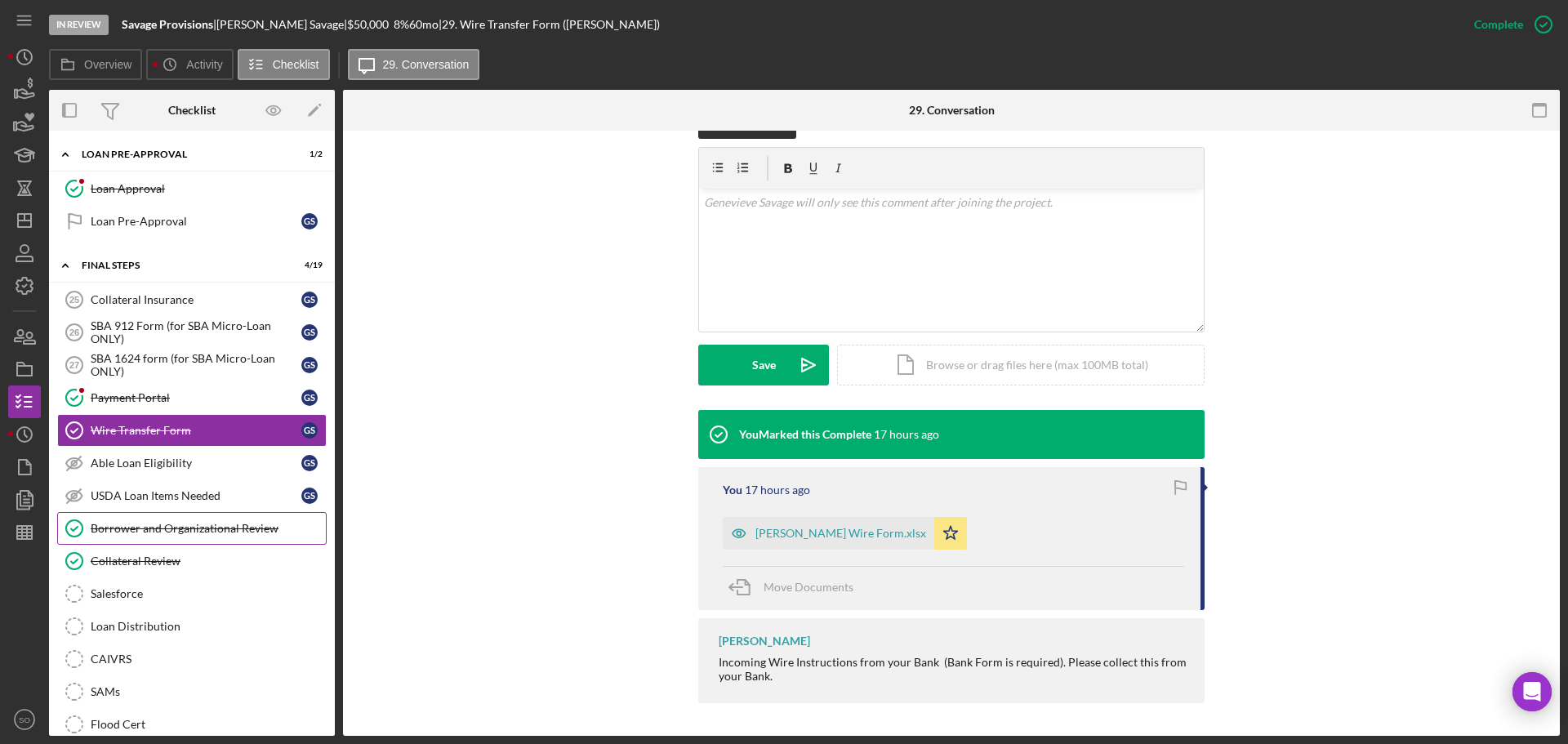
click at [110, 518] on link "Borrower and Organizational Review Borrower and Organizational Review" at bounding box center [191, 529] width 270 height 33
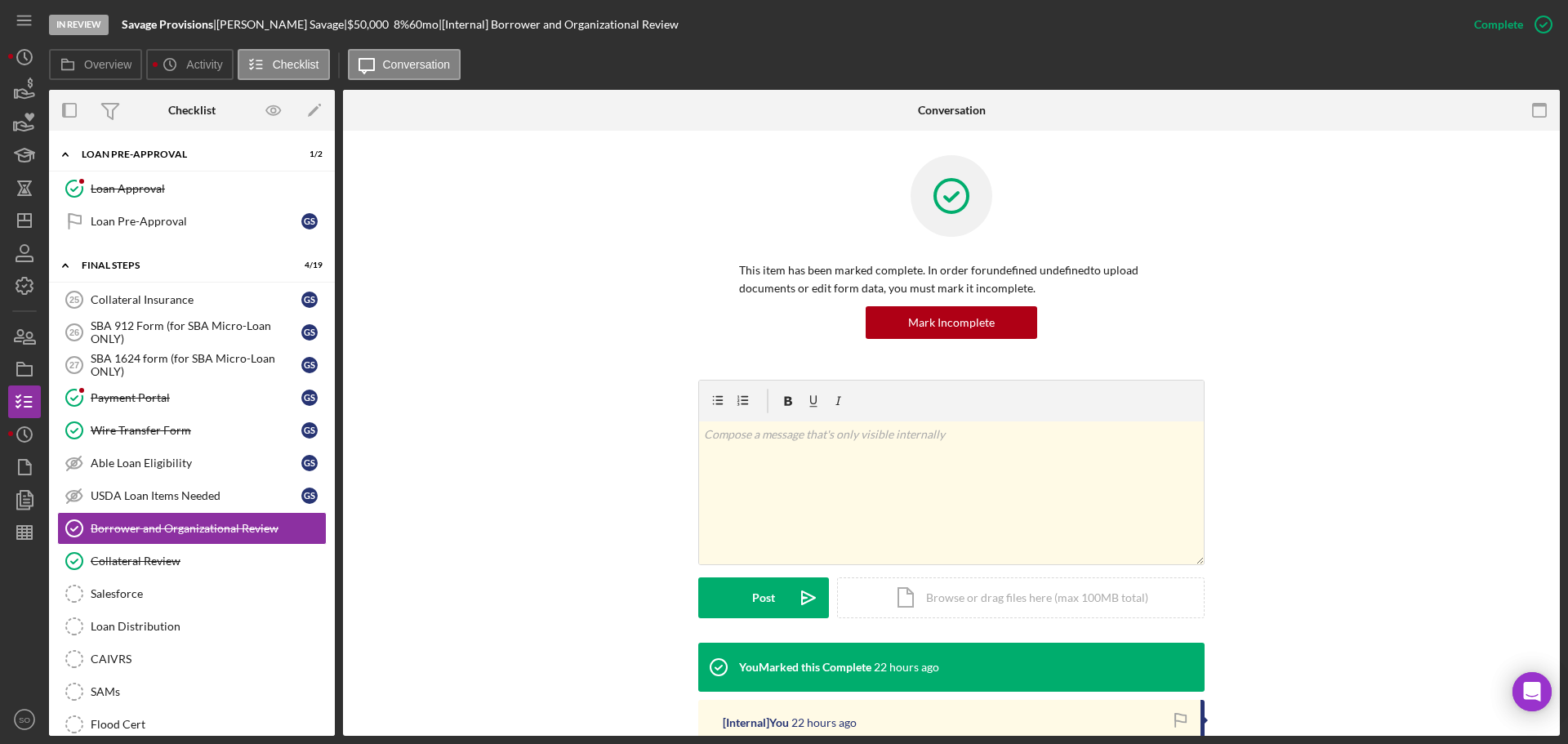
scroll to position [340, 0]
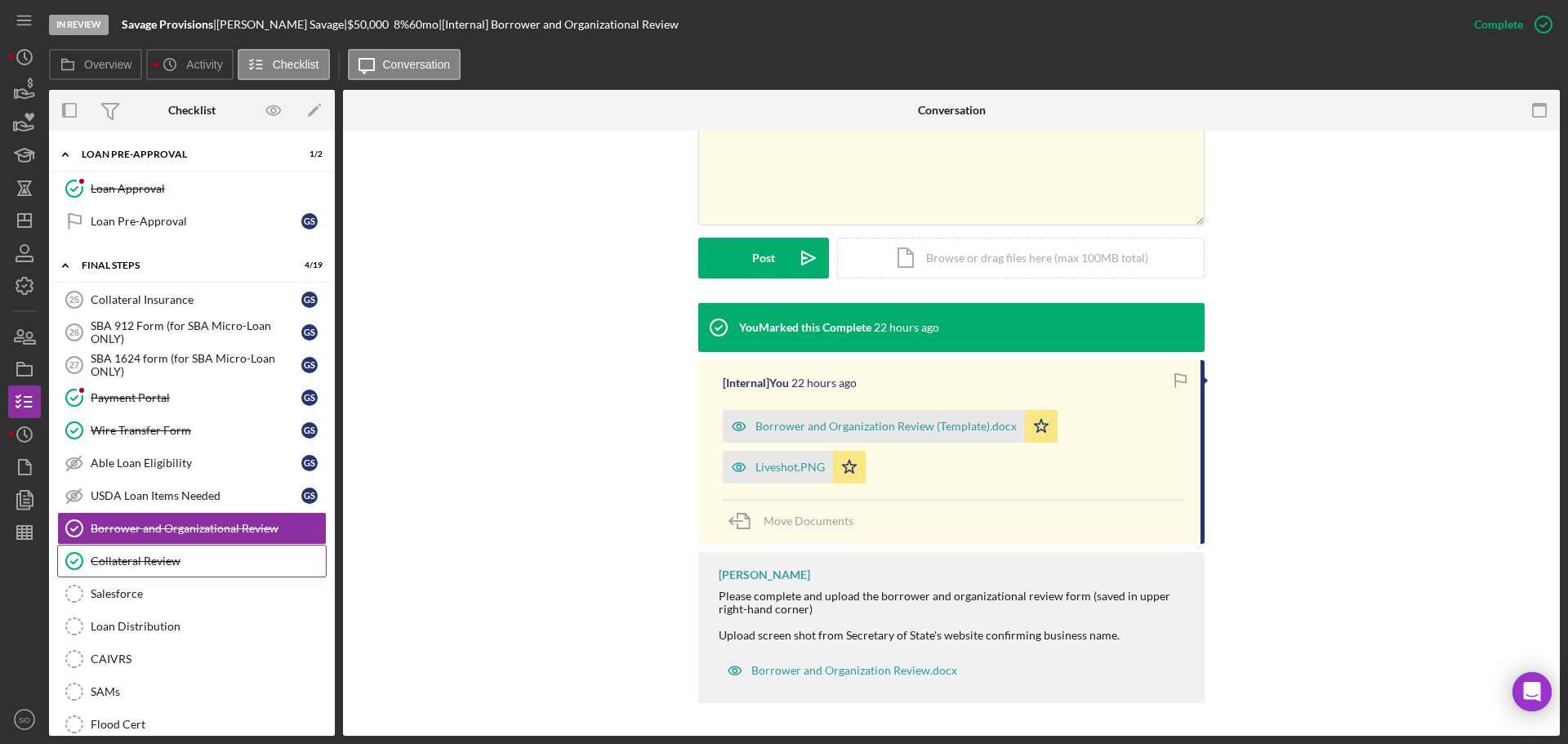
click at [147, 559] on div "Collateral Review" at bounding box center [208, 561] width 235 height 13
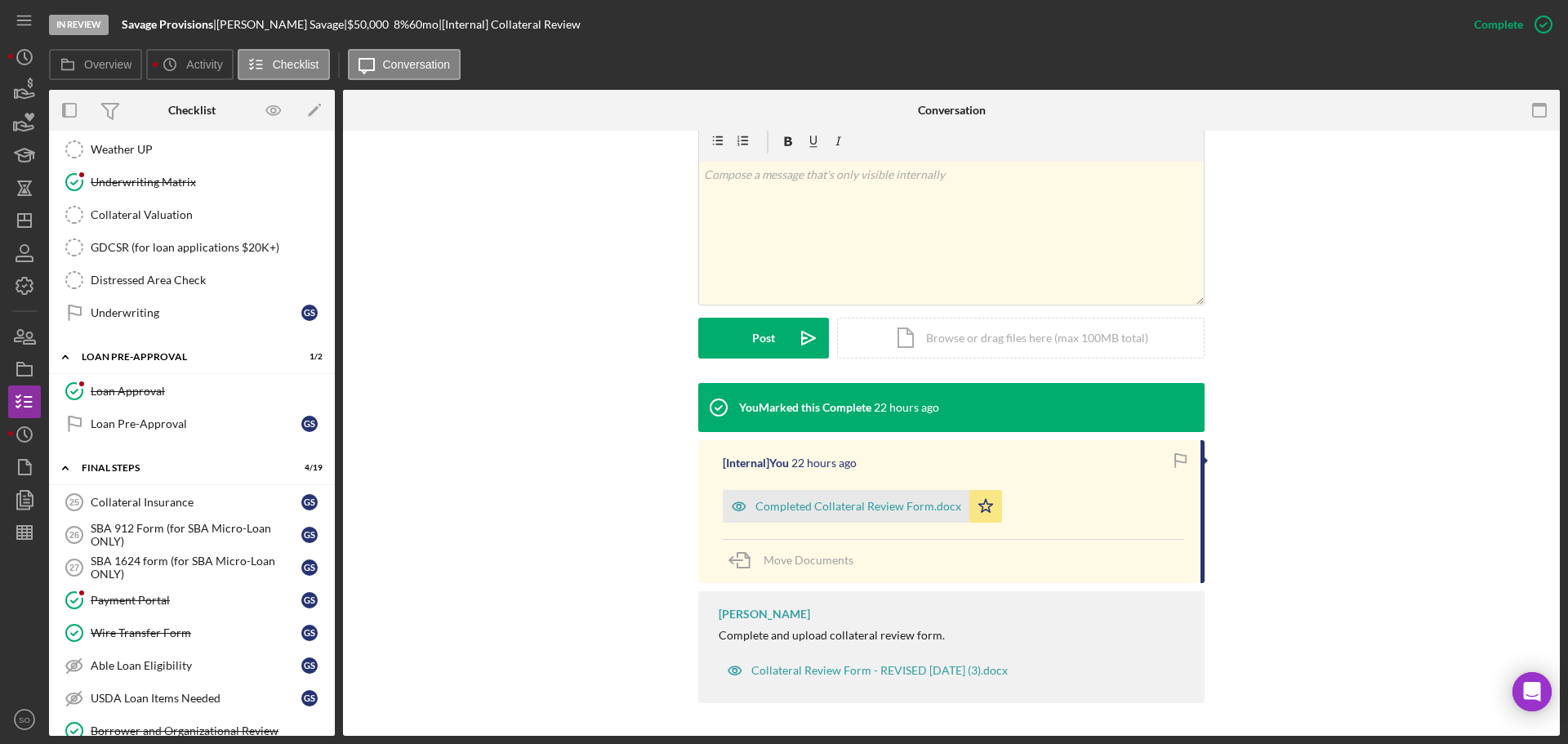
scroll to position [1470, 0]
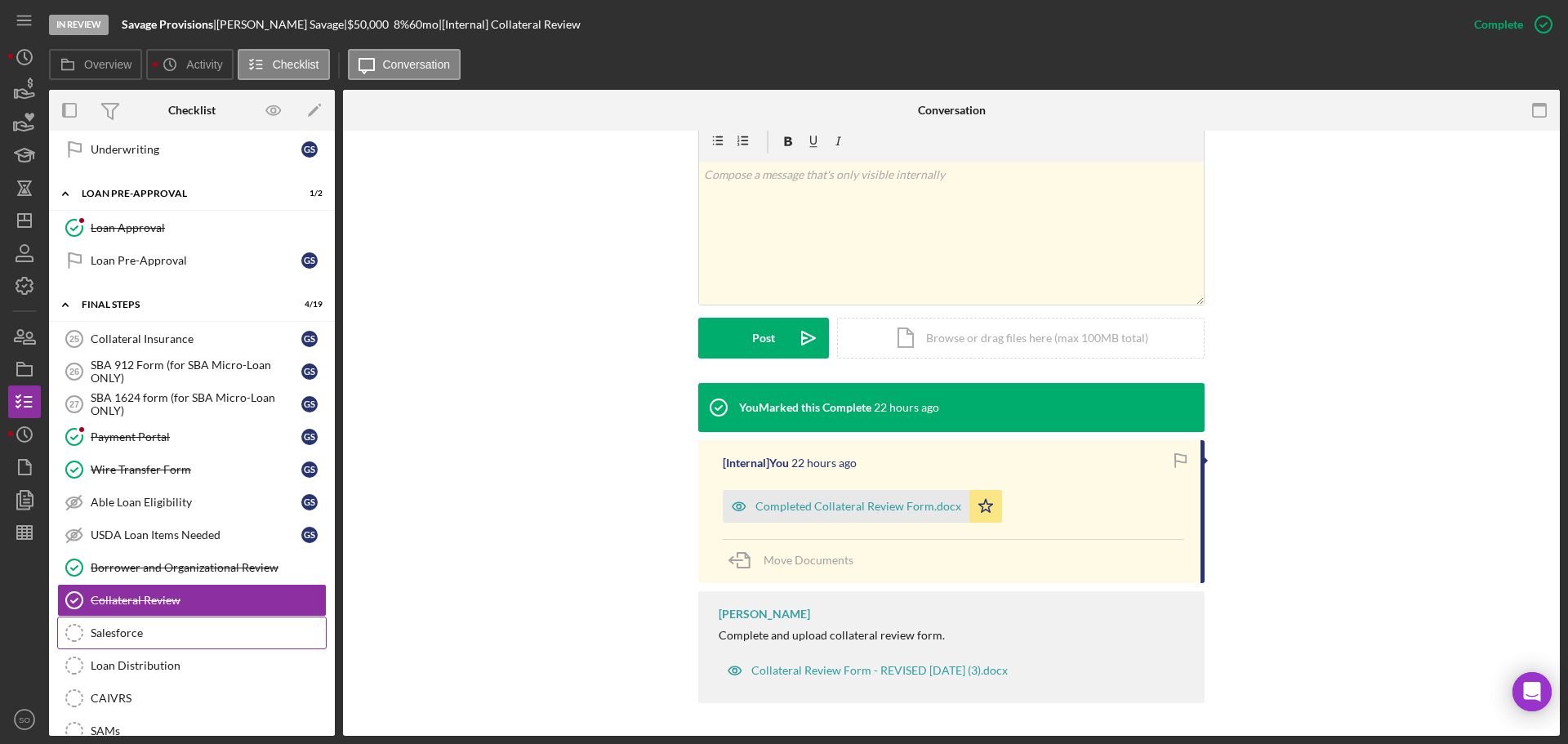
drag, startPoint x: 164, startPoint y: 624, endPoint x: 221, endPoint y: 628, distance: 57.1
click at [164, 624] on link "Salesforce Salesforce" at bounding box center [191, 633] width 270 height 33
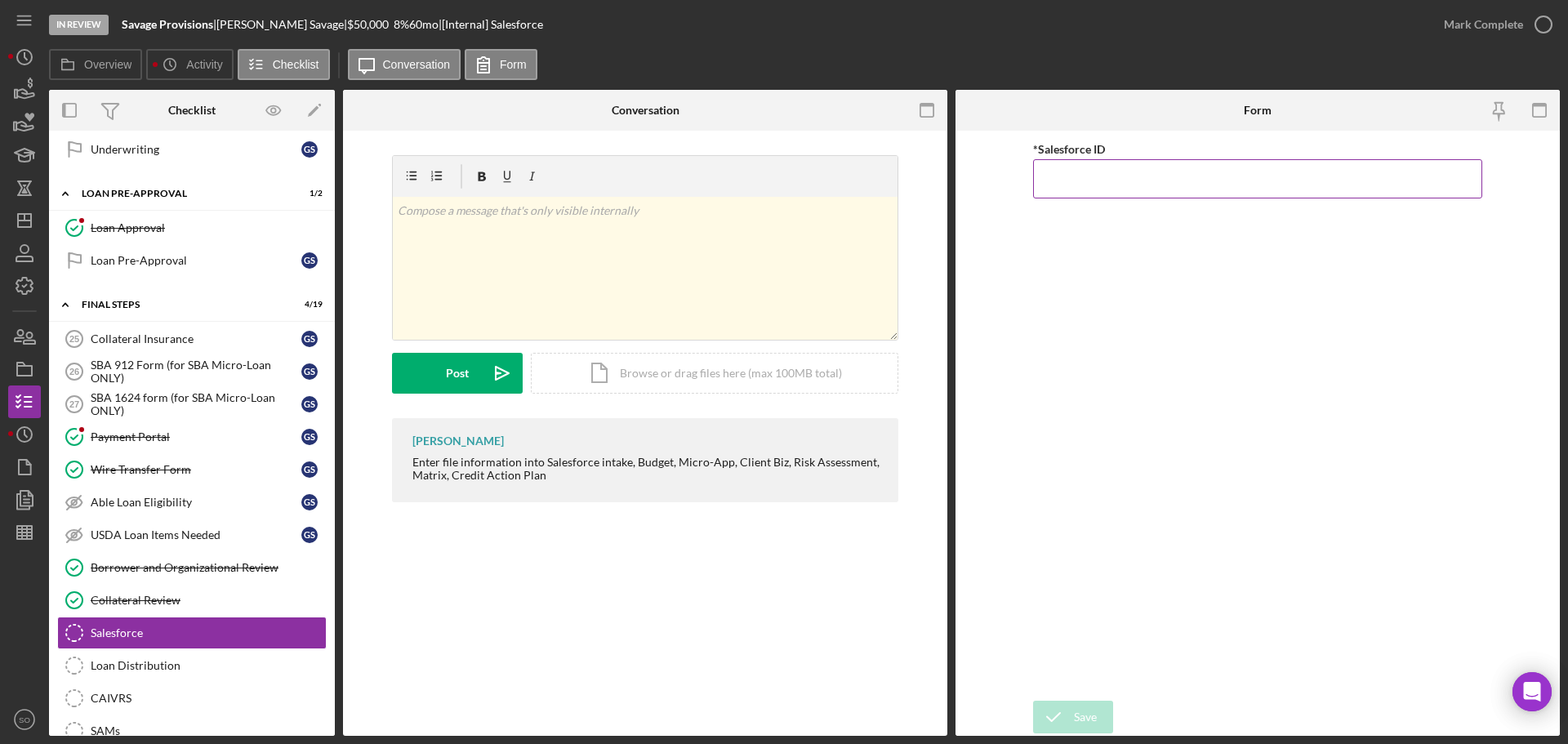
click at [1067, 181] on input "*Salesforce ID" at bounding box center [1257, 179] width 449 height 40
paste input "a0wPC0000025eenYAA"
type input "a0wPC0000025eenYAA"
click at [1079, 724] on div "Save" at bounding box center [1085, 717] width 23 height 33
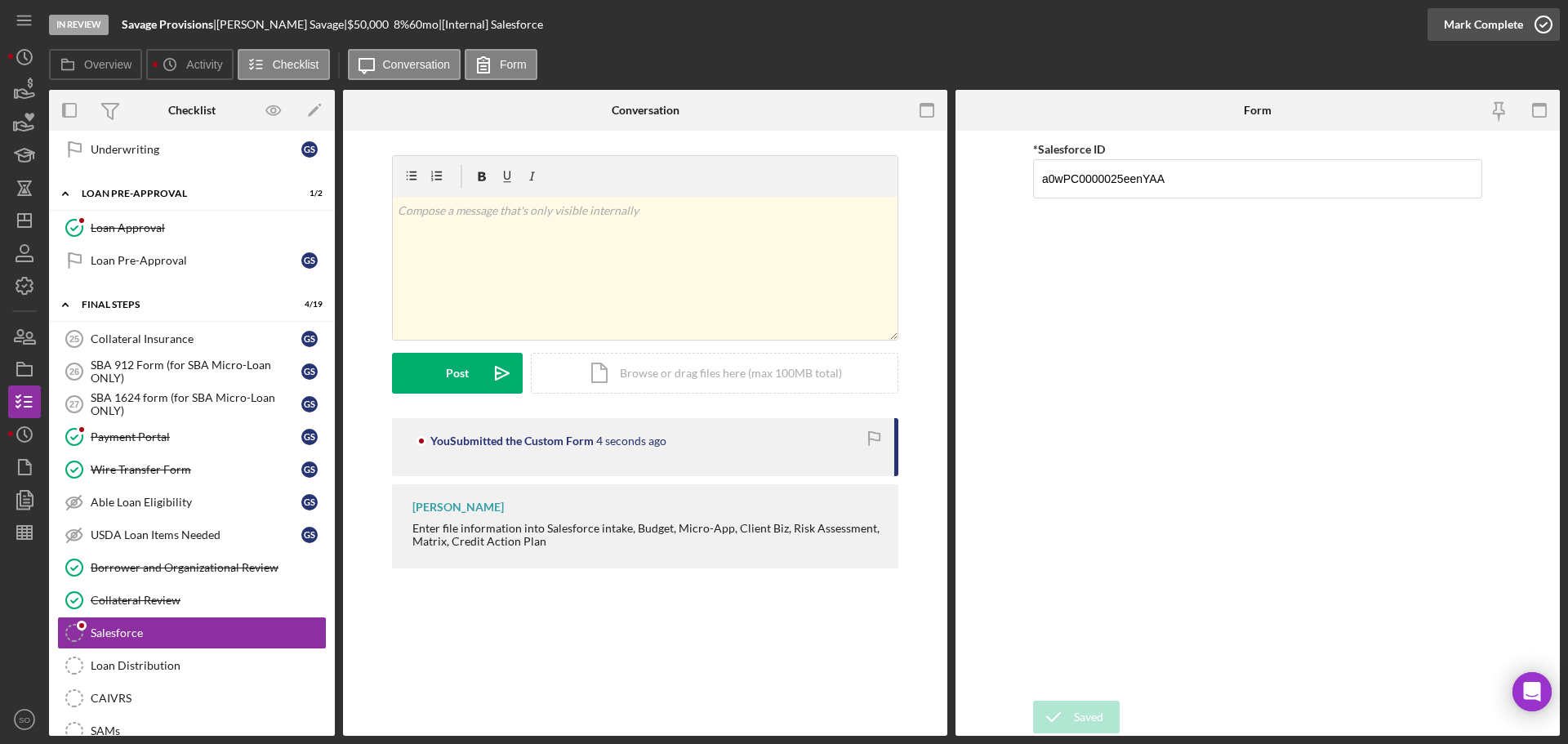
click at [1478, 15] on div "Mark Complete" at bounding box center [1483, 25] width 79 height 33
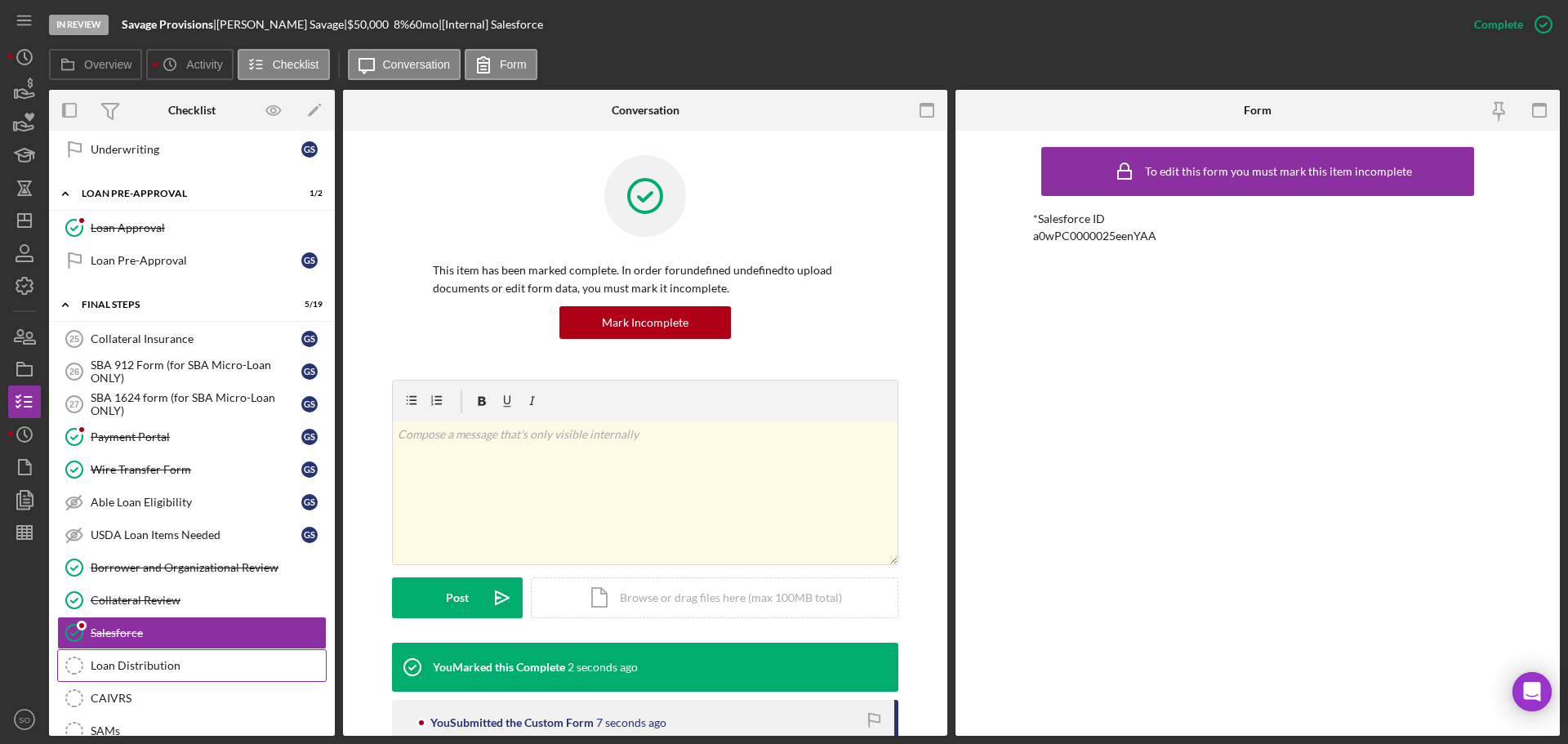
click at [173, 665] on div "Loan Distribution" at bounding box center [208, 666] width 235 height 13
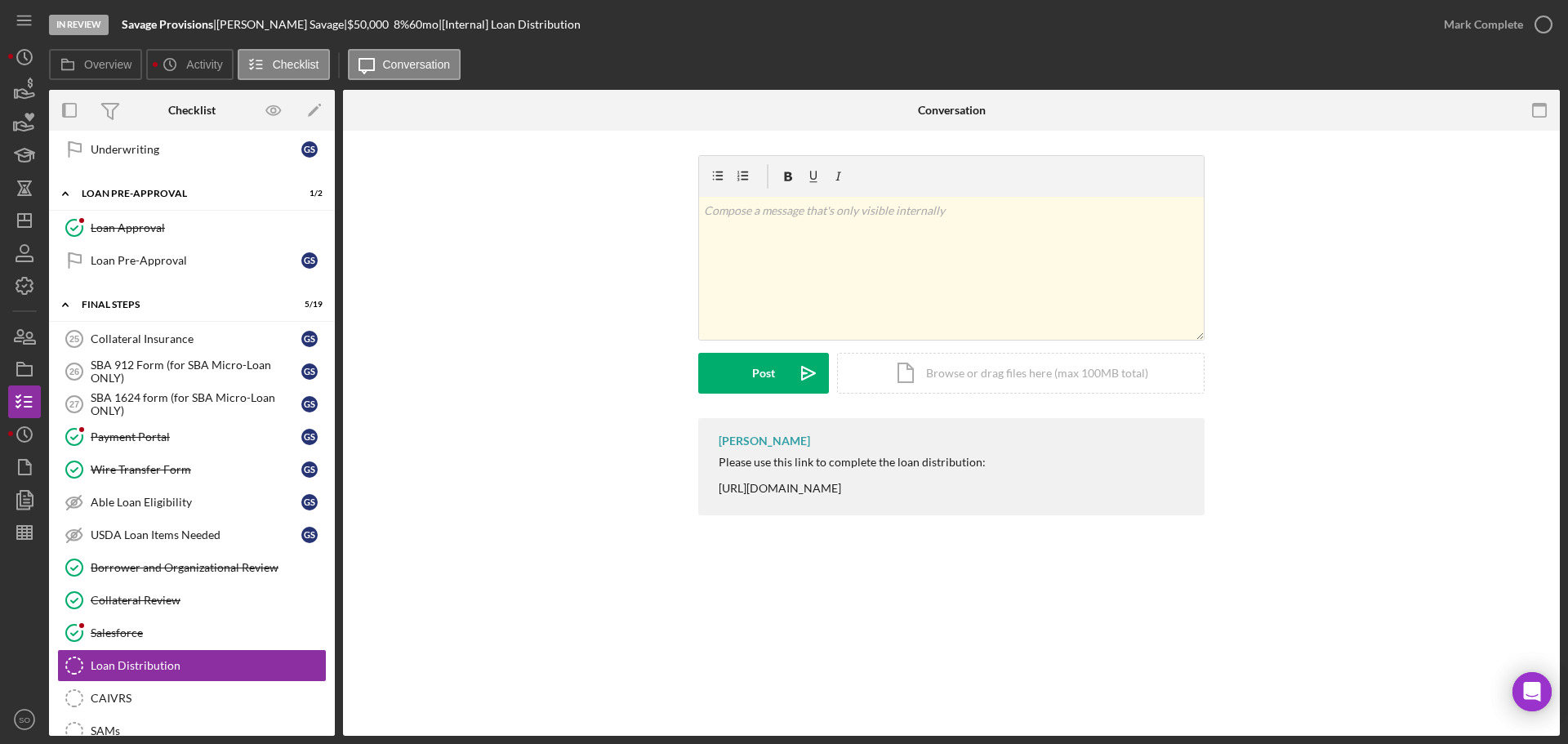
click at [779, 487] on div "Please use this link to complete the loan distribution: https://www.cognitoform…" at bounding box center [852, 475] width 267 height 40
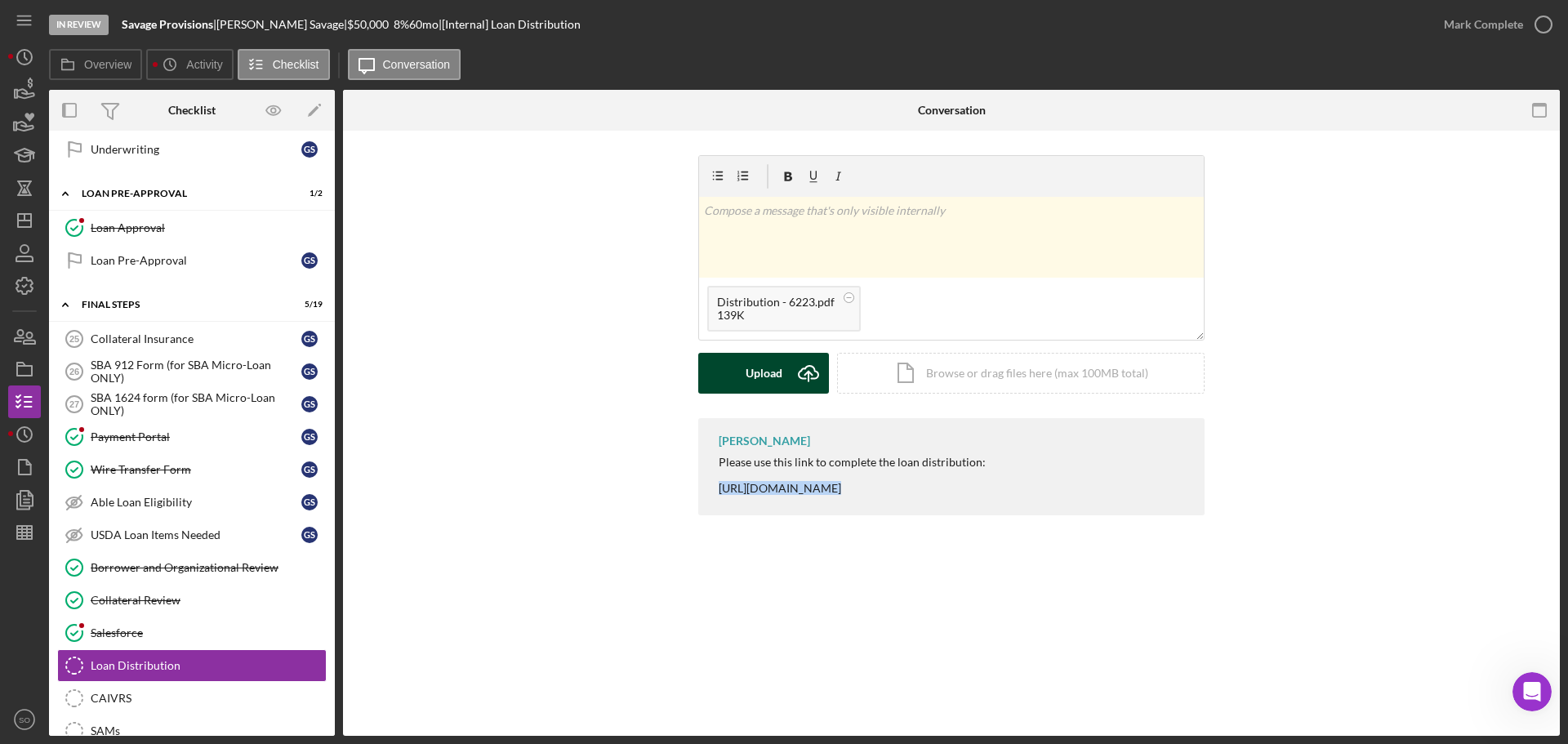
click at [760, 377] on div "Upload" at bounding box center [764, 373] width 37 height 40
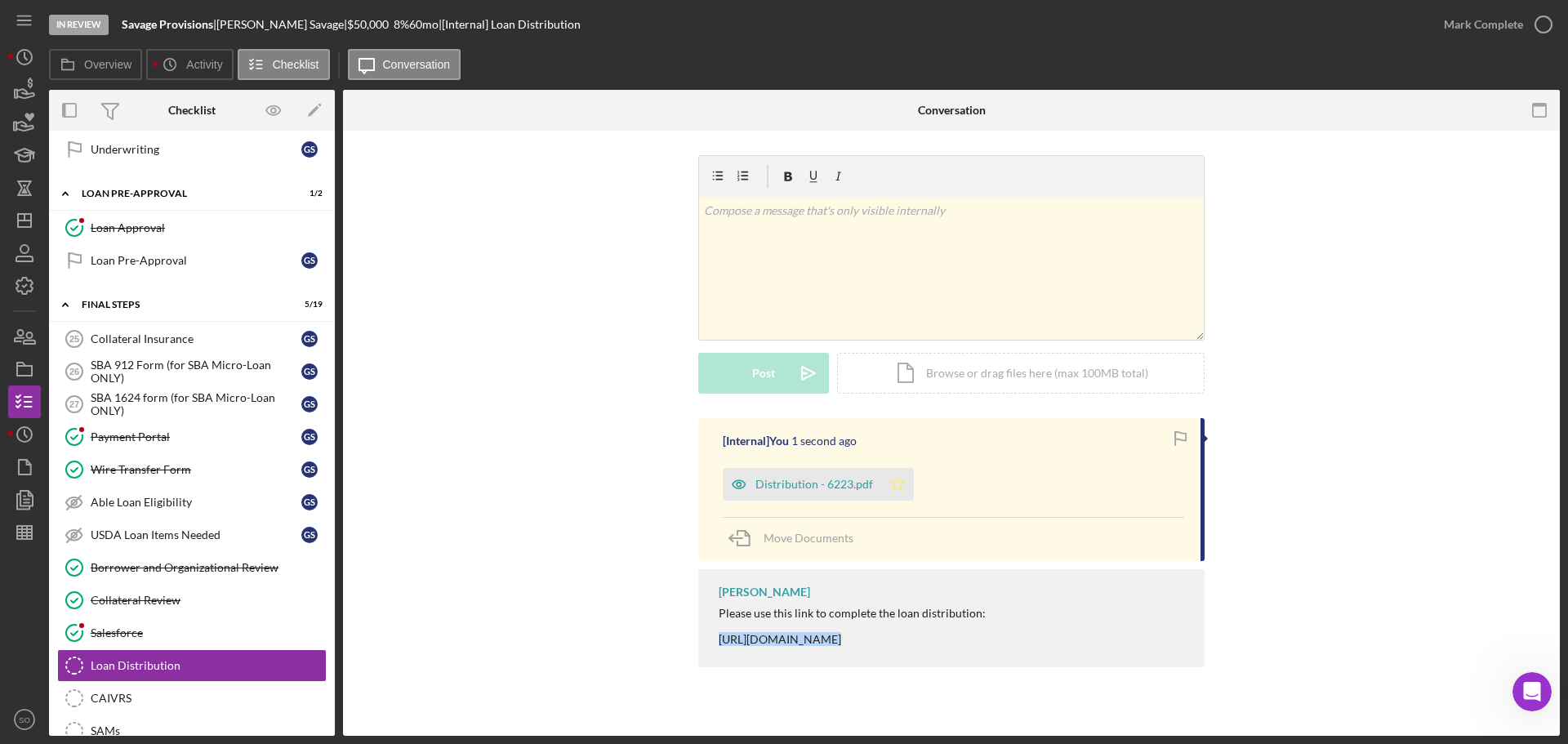
click at [893, 483] on icon "Icon/Star" at bounding box center [897, 484] width 33 height 33
click at [1457, 28] on div "Mark Complete" at bounding box center [1483, 25] width 79 height 33
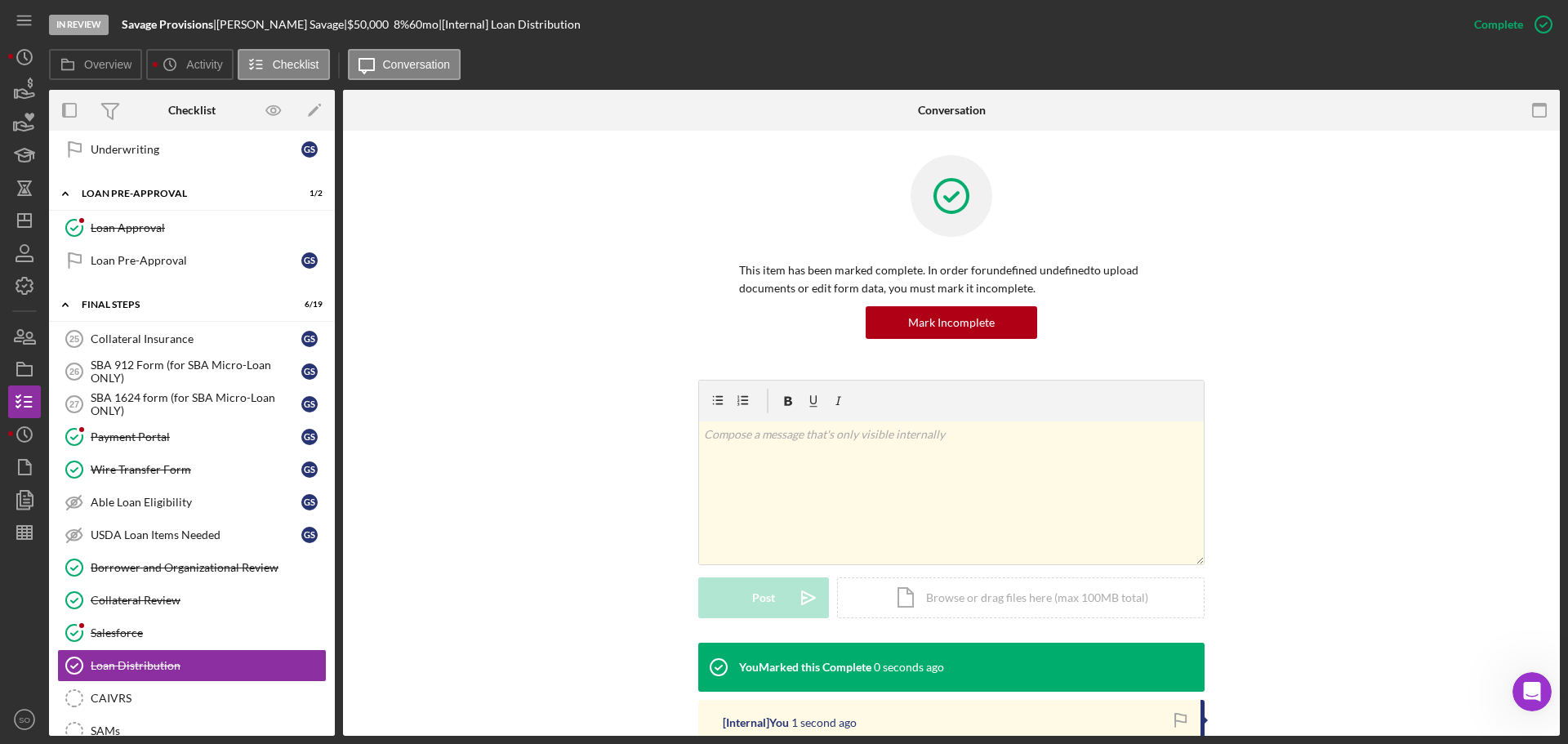
click at [561, 511] on div "v Color teal Color pink Remove color Add row above Add row below Add column bef…" at bounding box center [951, 511] width 1168 height 263
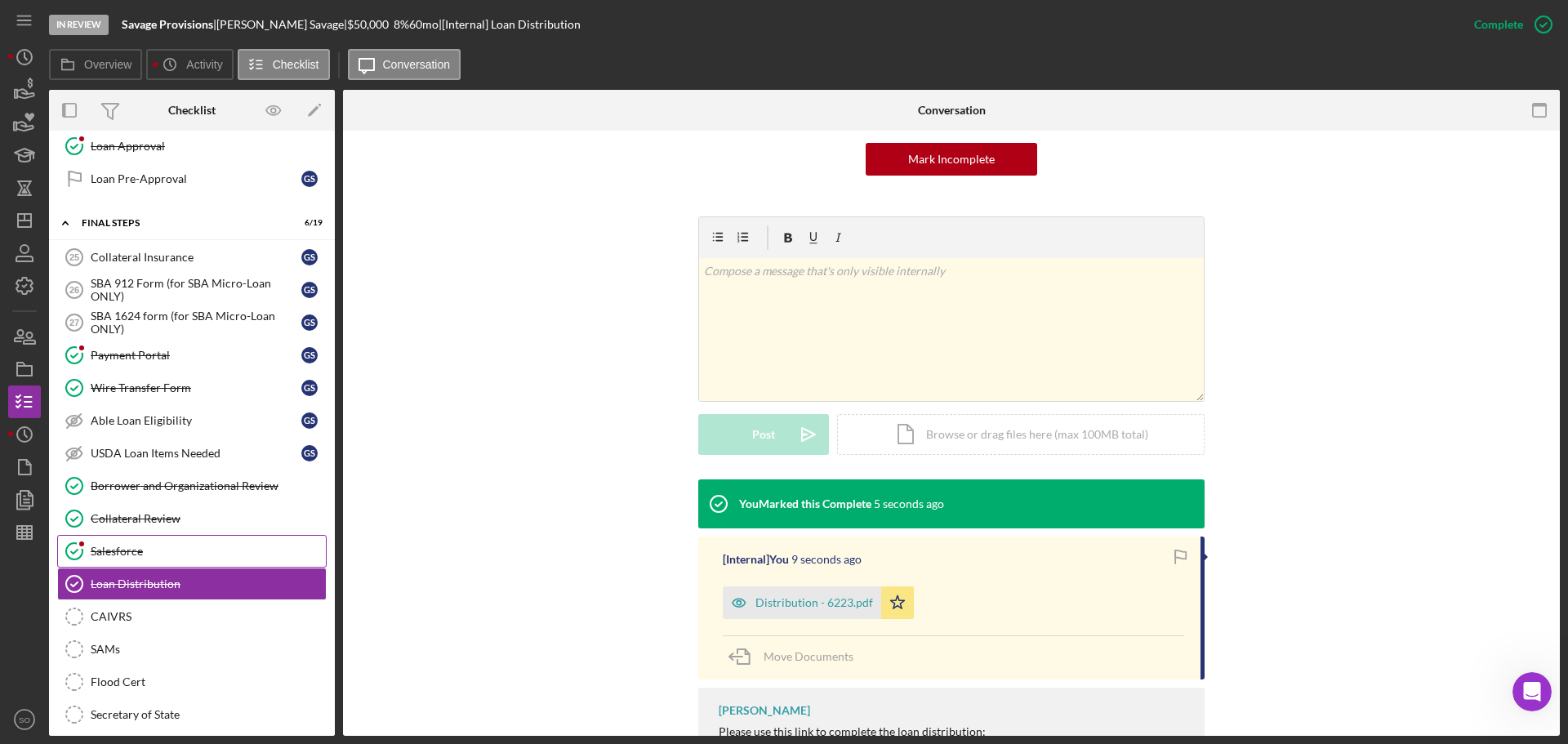
scroll to position [1470, 0]
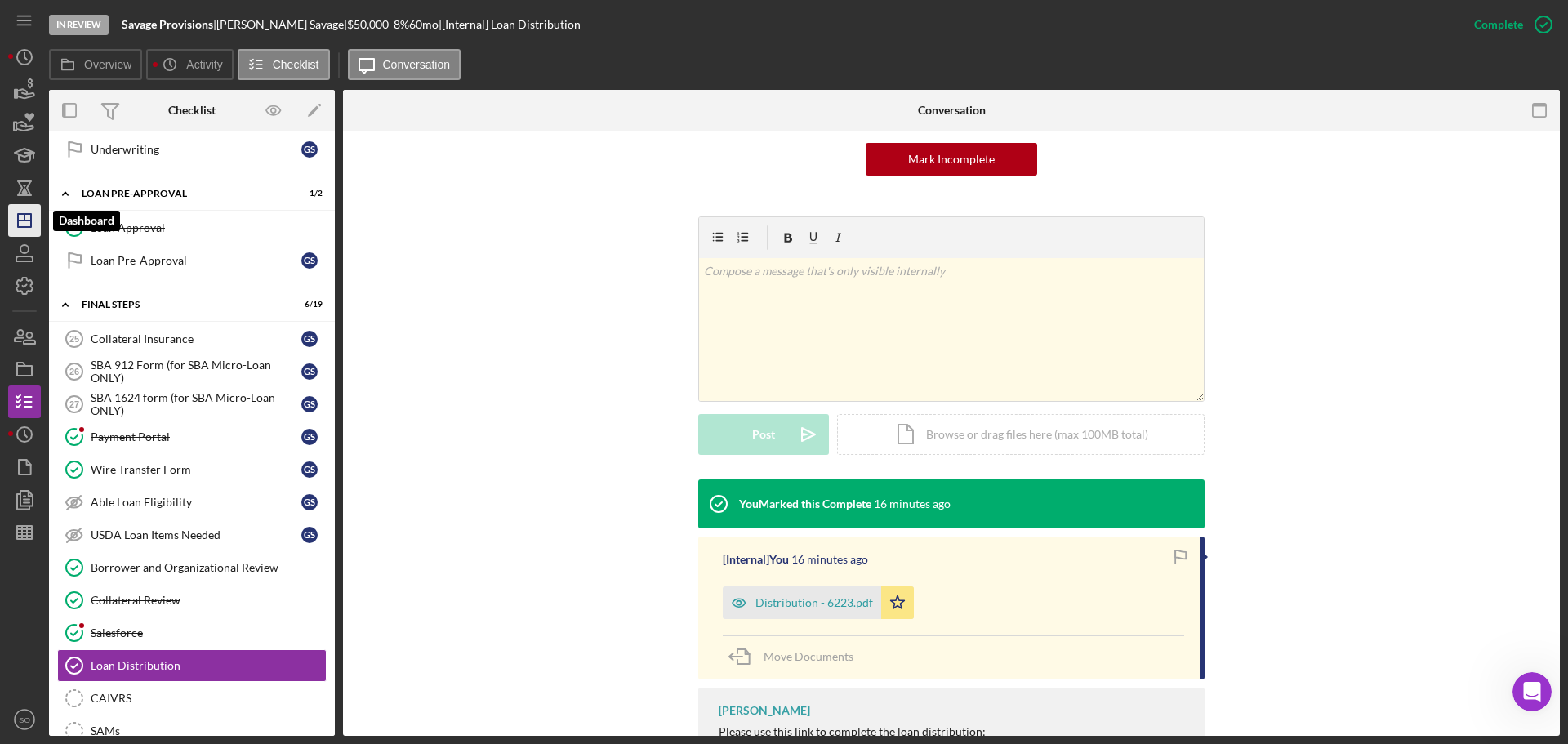
click at [25, 218] on line "button" at bounding box center [25, 217] width 0 height 7
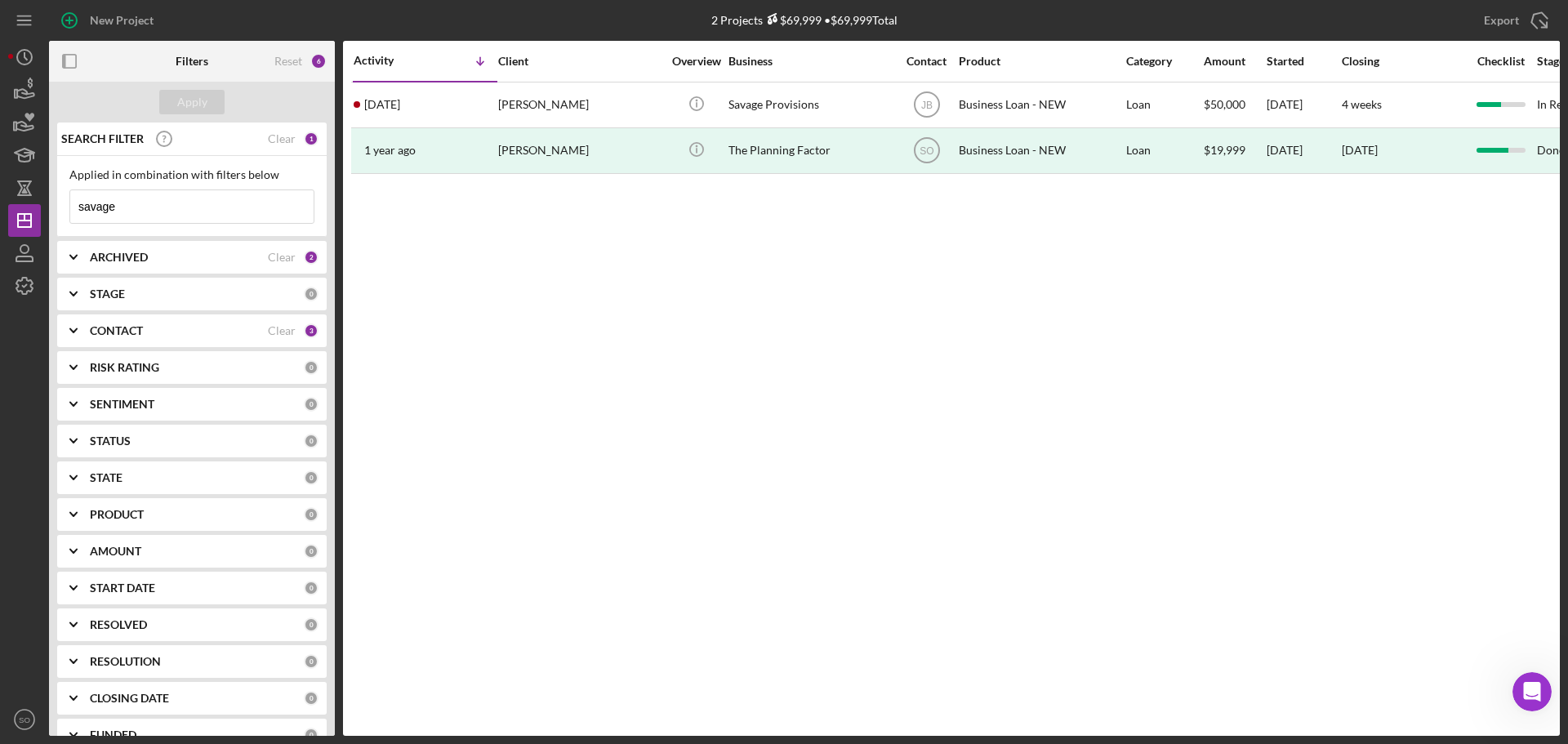
drag, startPoint x: 133, startPoint y: 203, endPoint x: 0, endPoint y: 211, distance: 133.2
click at [0, 211] on div "New Project 2 Projects $69,999 • $69,999 Total savage Export Icon/Export Filter…" at bounding box center [784, 372] width 1568 height 744
type input "gipson"
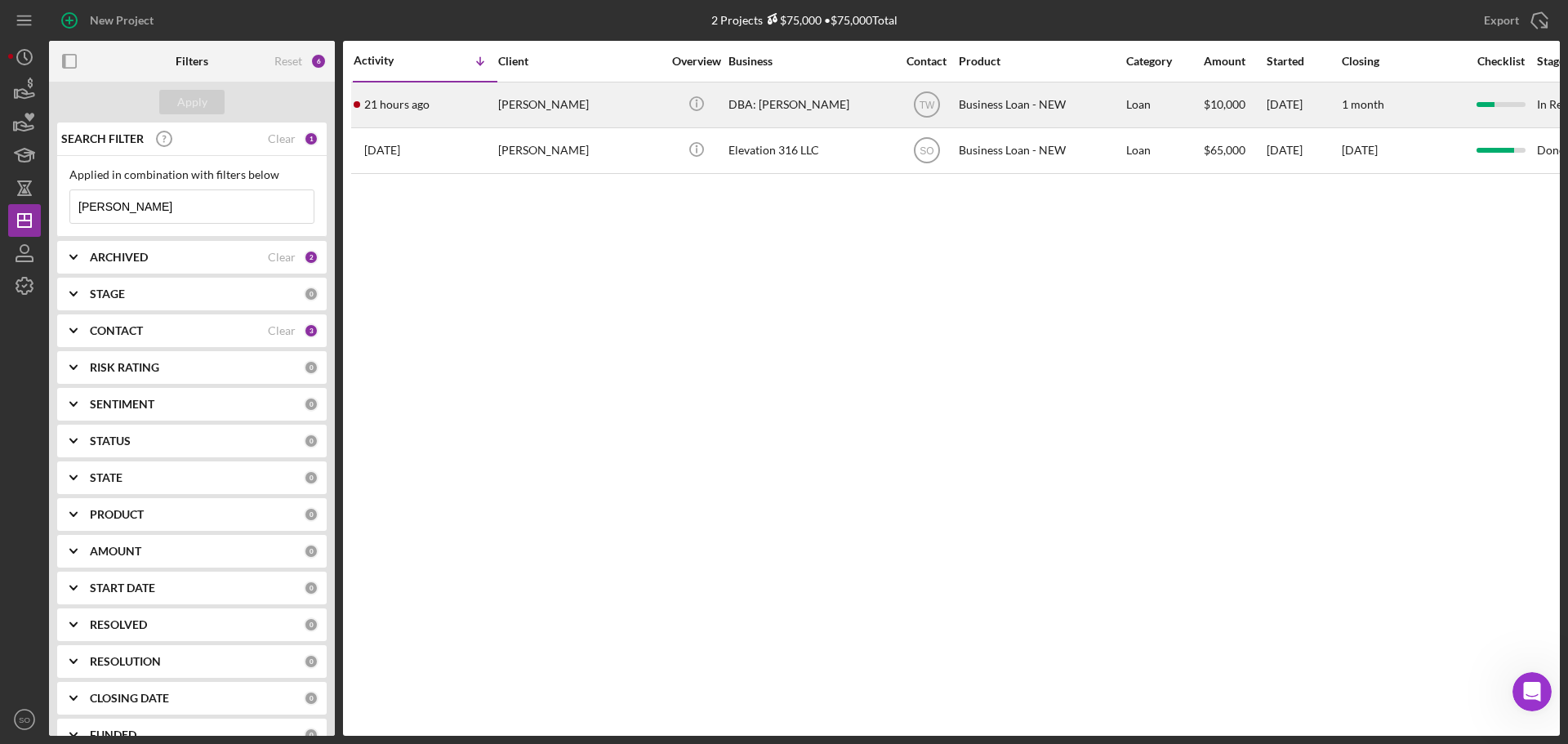
click at [530, 115] on div "Keona Gipson" at bounding box center [580, 105] width 163 height 43
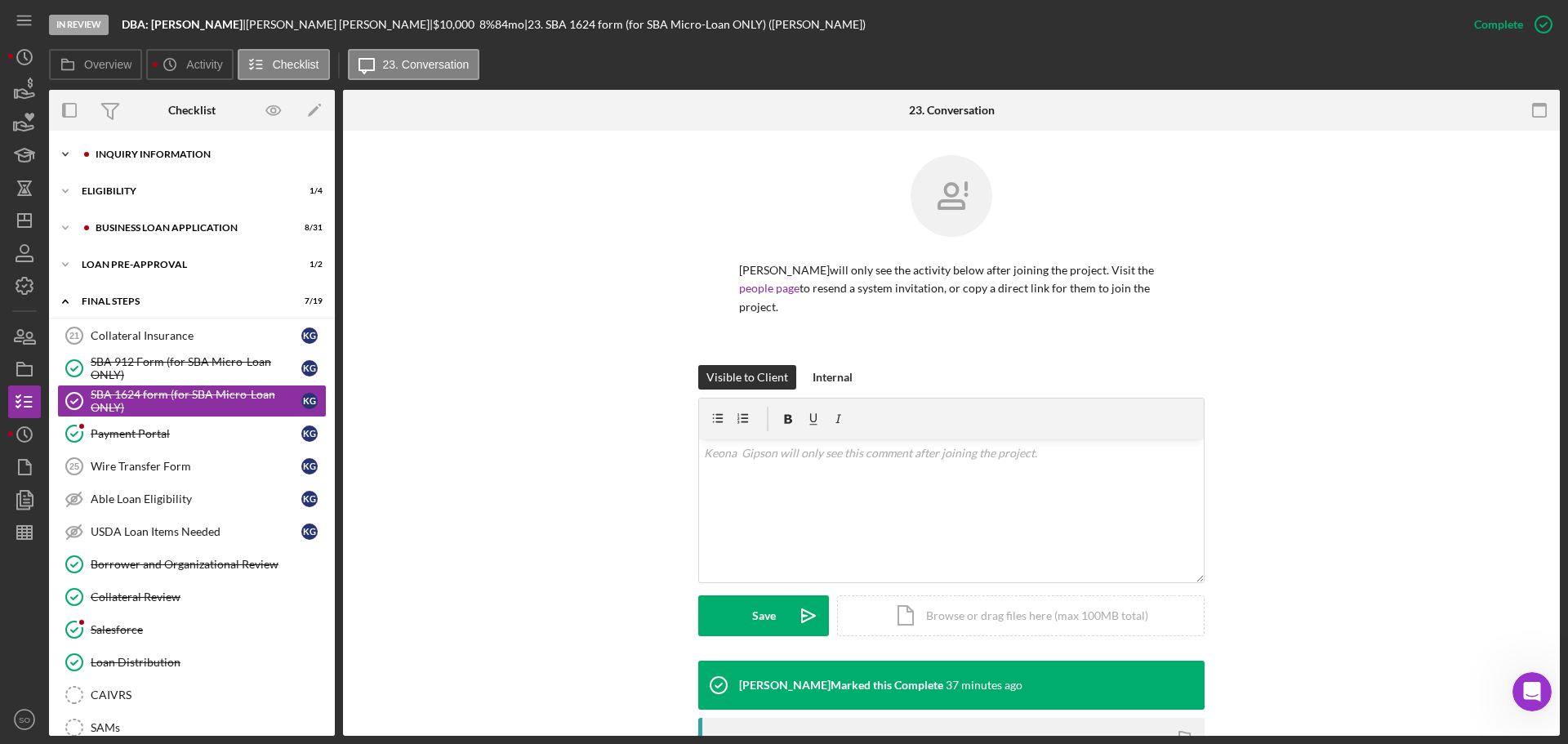
click at [157, 155] on div "INQUIRY INFORMATION" at bounding box center [205, 154] width 219 height 10
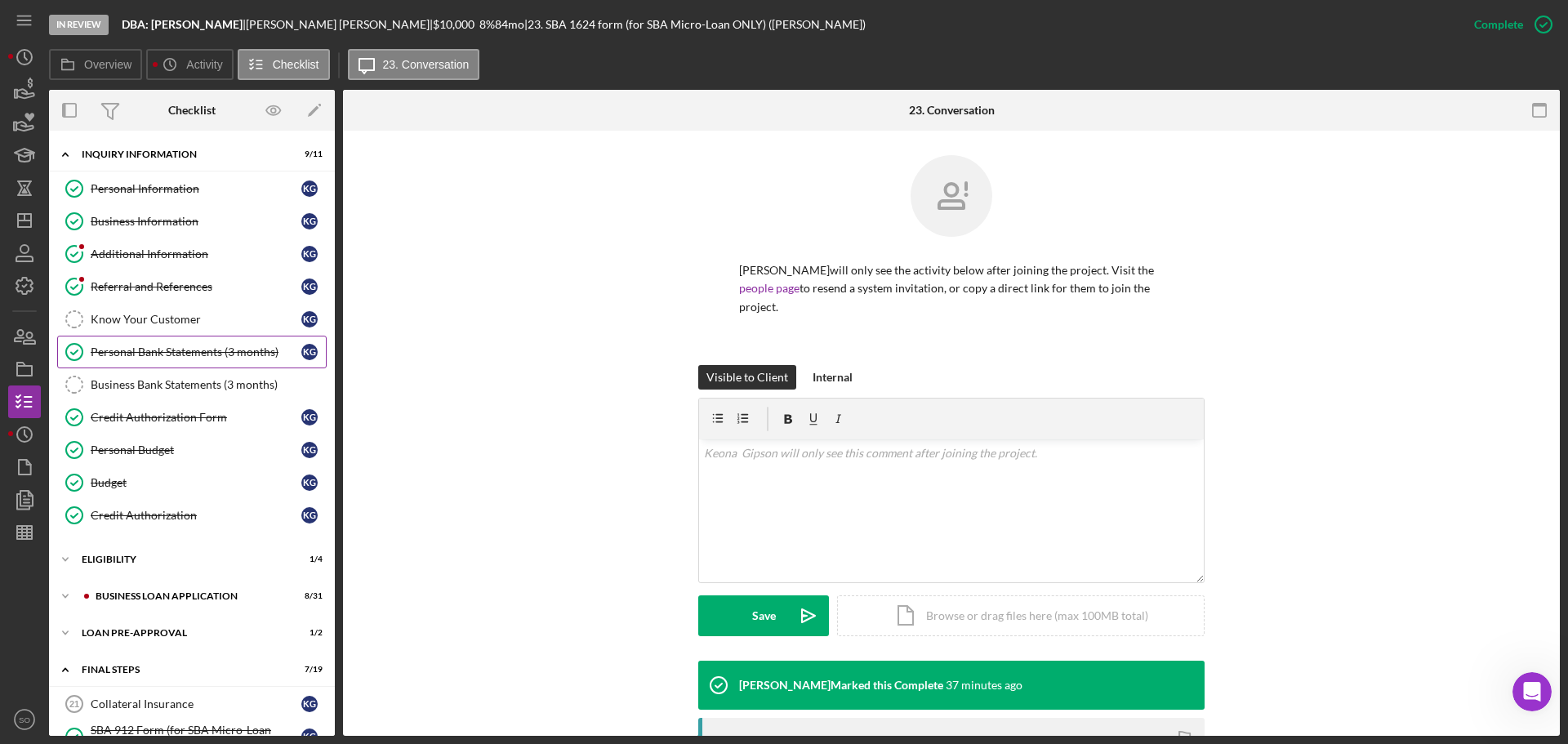
scroll to position [245, 0]
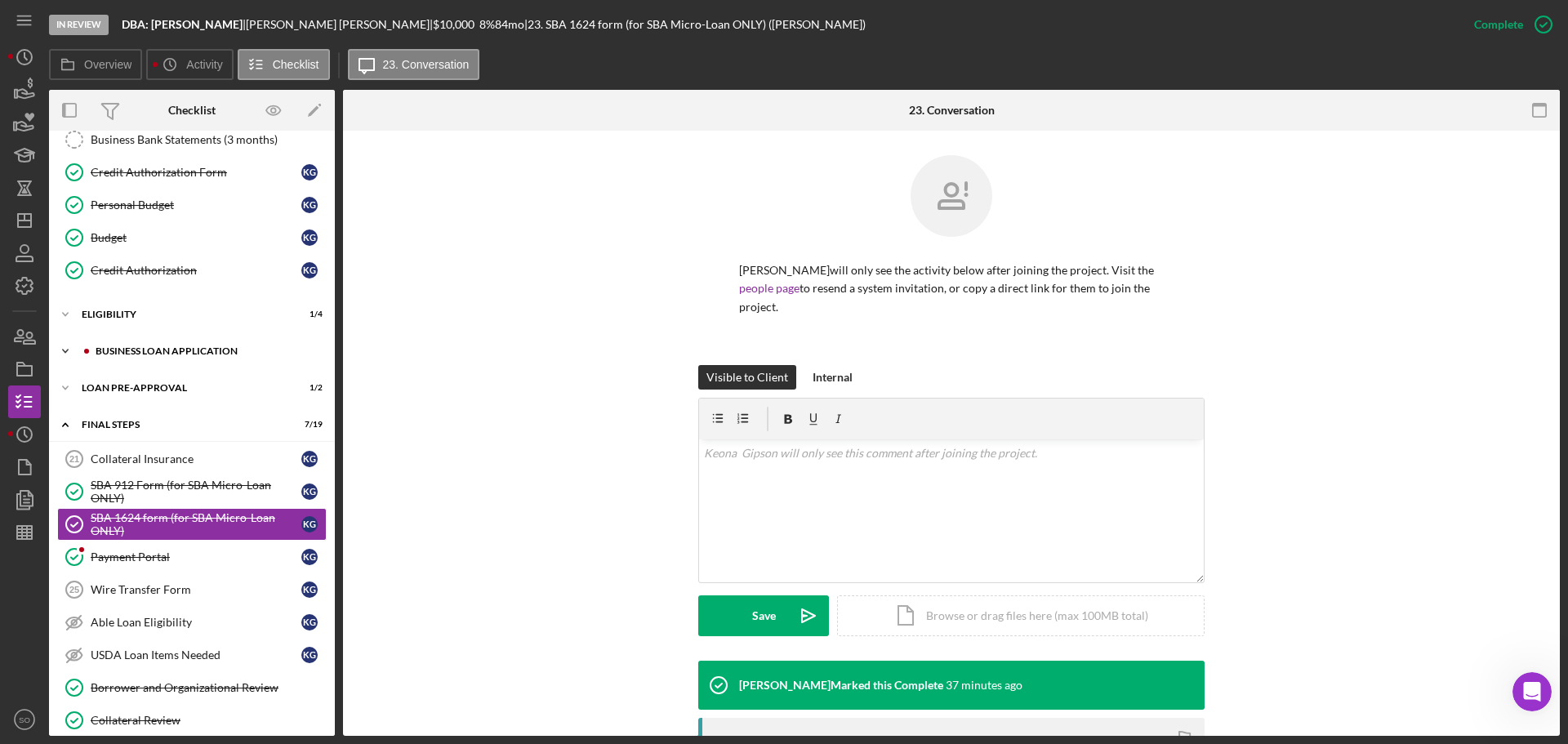
click at [172, 358] on div "Icon/Expander BUSINESS LOAN APPLICATION 8 / 31" at bounding box center [191, 351] width 285 height 33
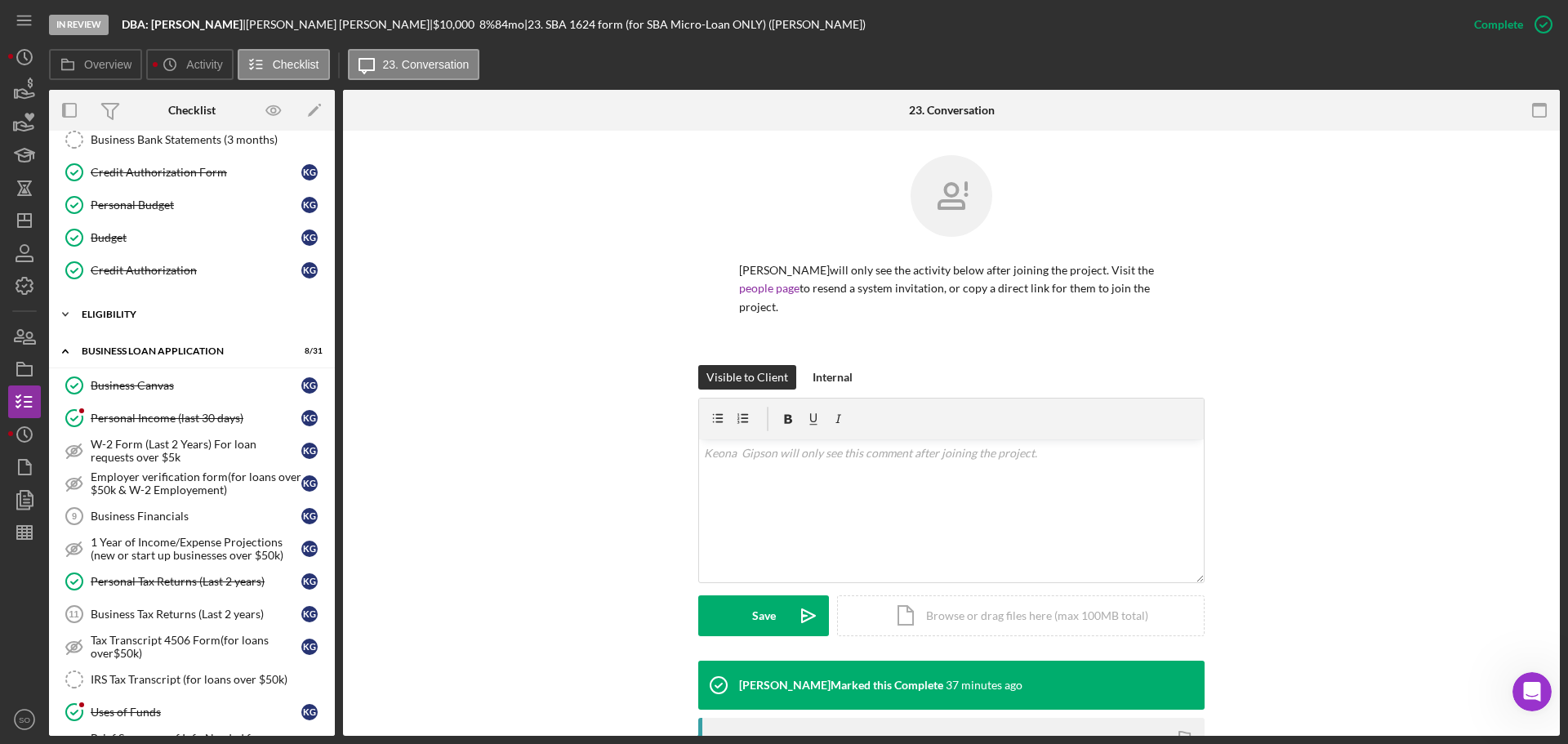
click at [117, 326] on div "Icon/Expander ELIGIBILITY 1 / 4" at bounding box center [191, 314] width 285 height 33
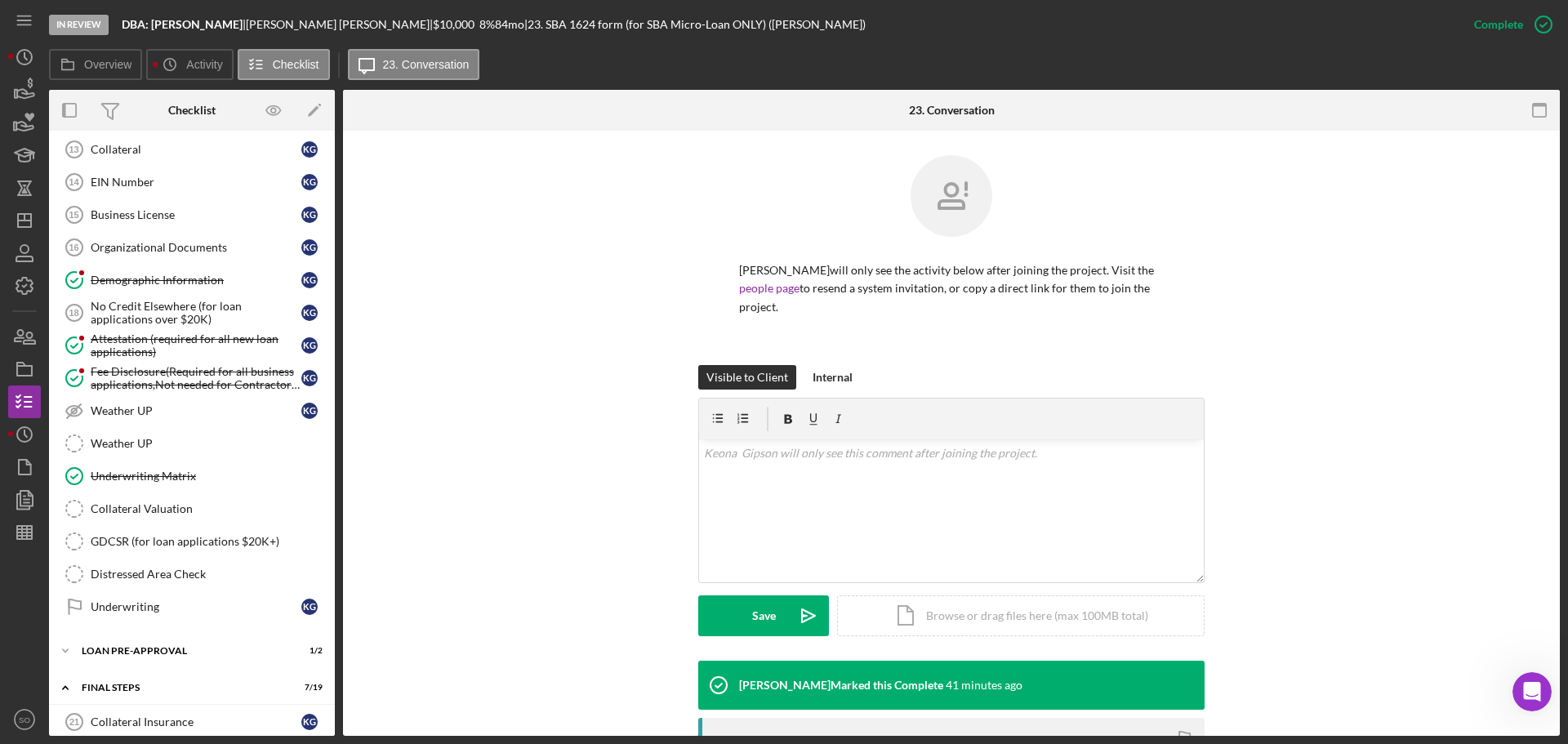
scroll to position [1307, 0]
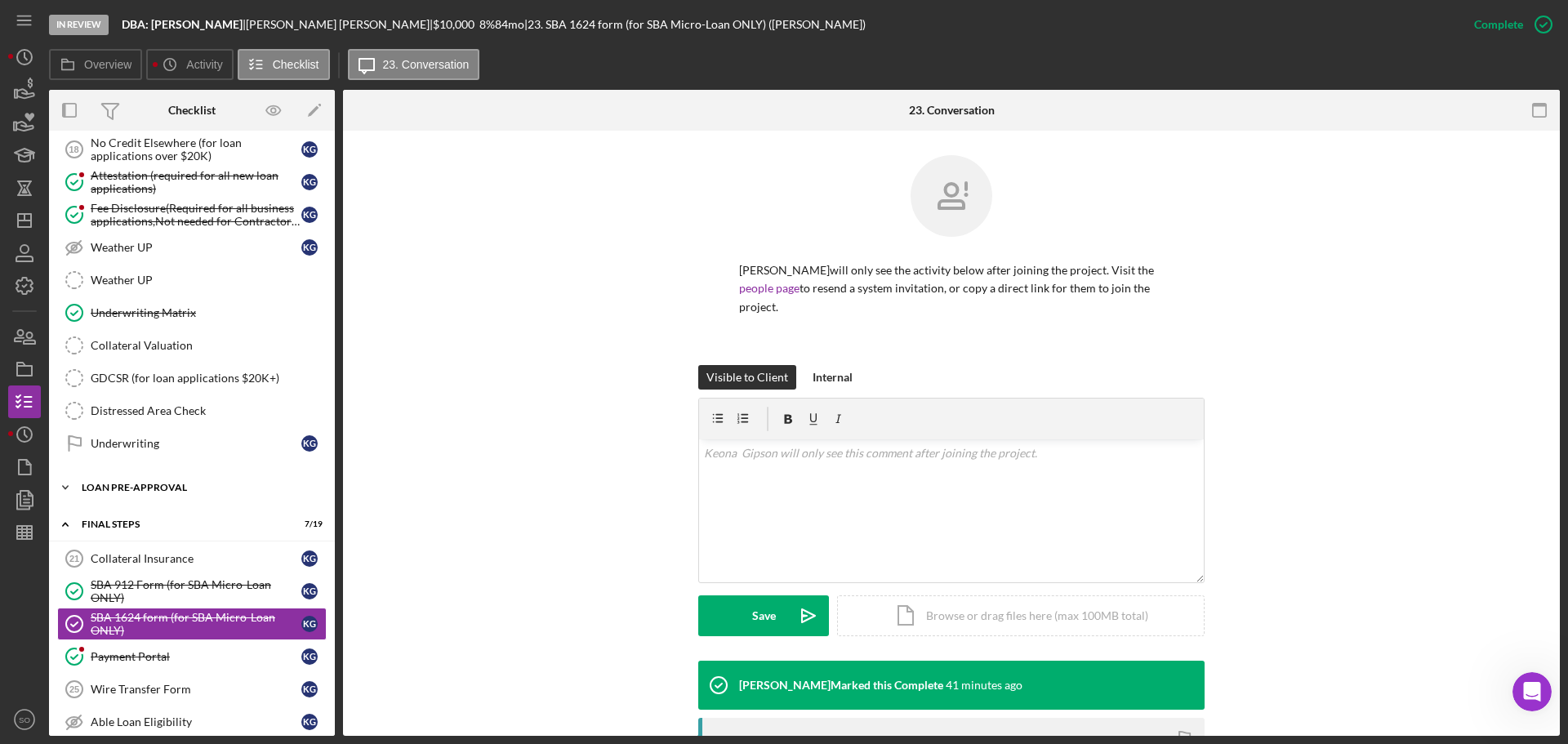
click at [142, 484] on div "LOAN PRE-APPROVAL" at bounding box center [198, 487] width 233 height 10
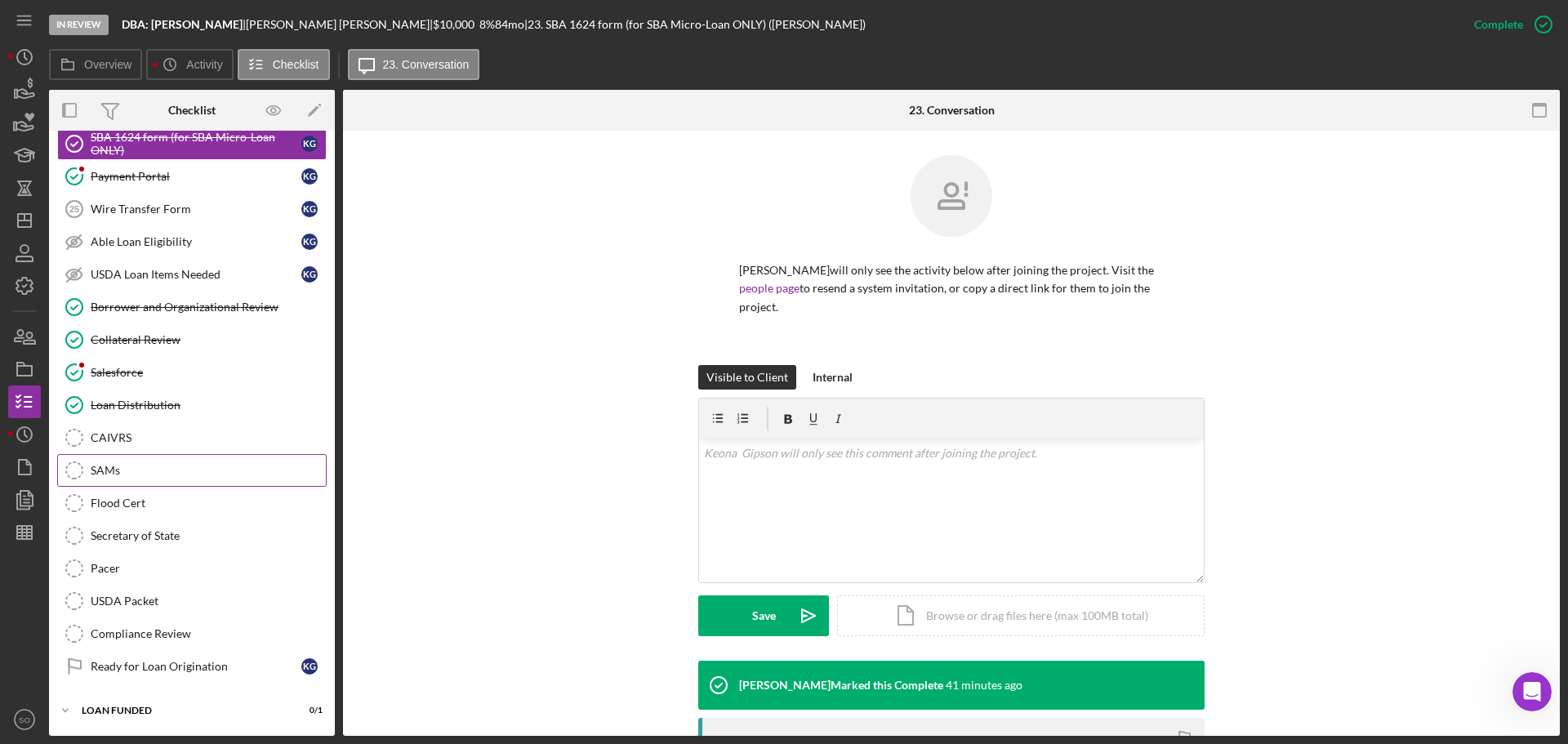
scroll to position [1698, 0]
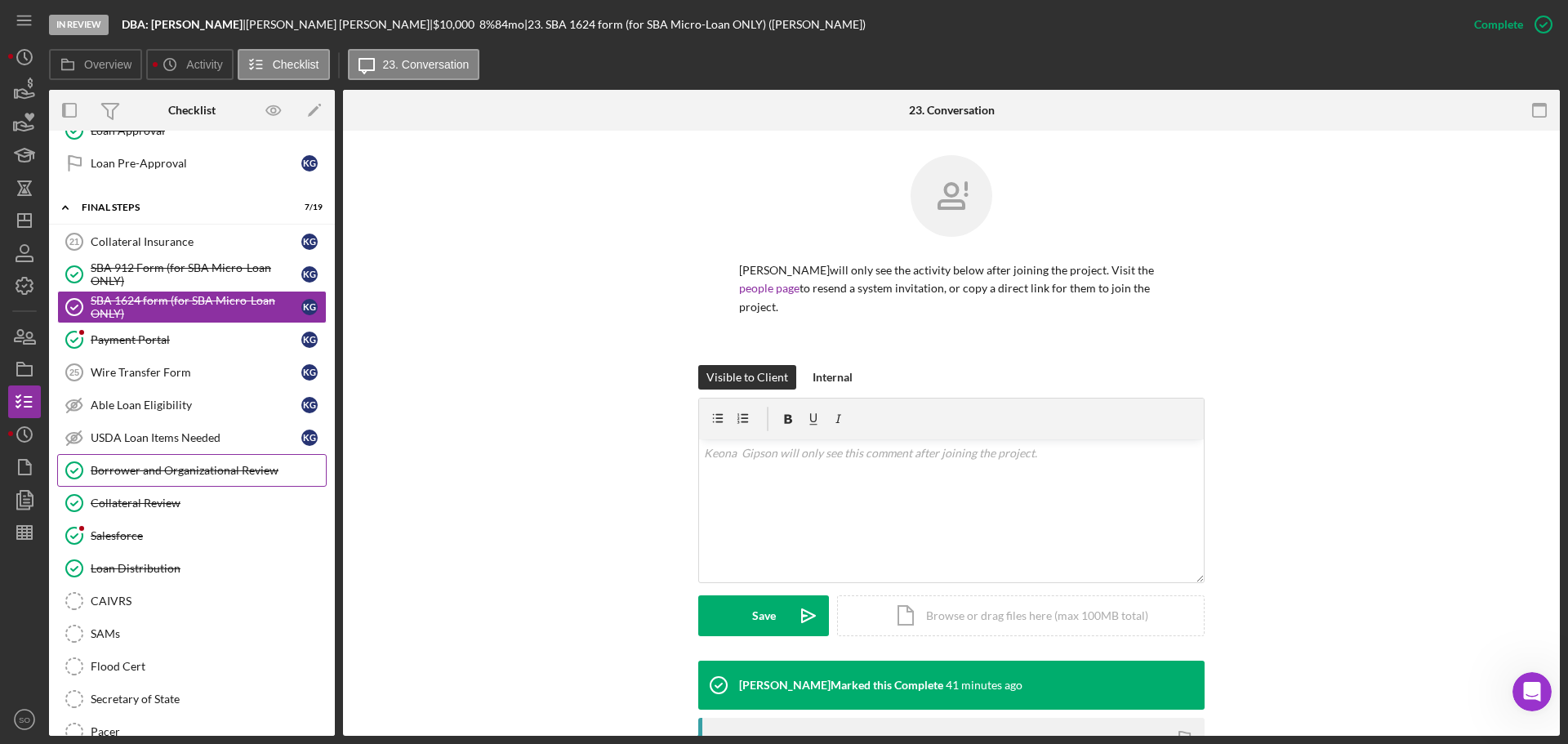
click at [219, 476] on div "Borrower and Organizational Review" at bounding box center [208, 470] width 235 height 13
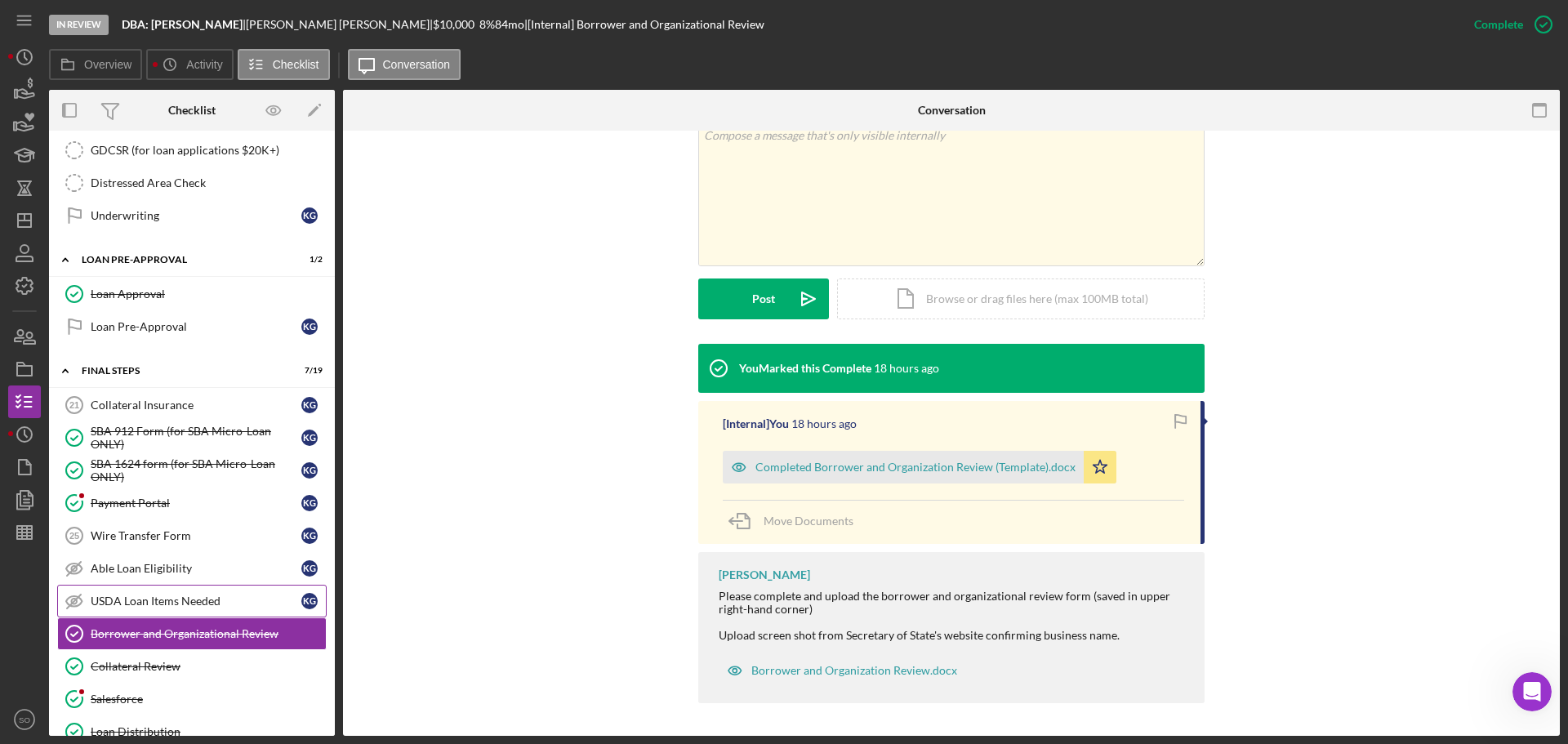
scroll to position [1453, 0]
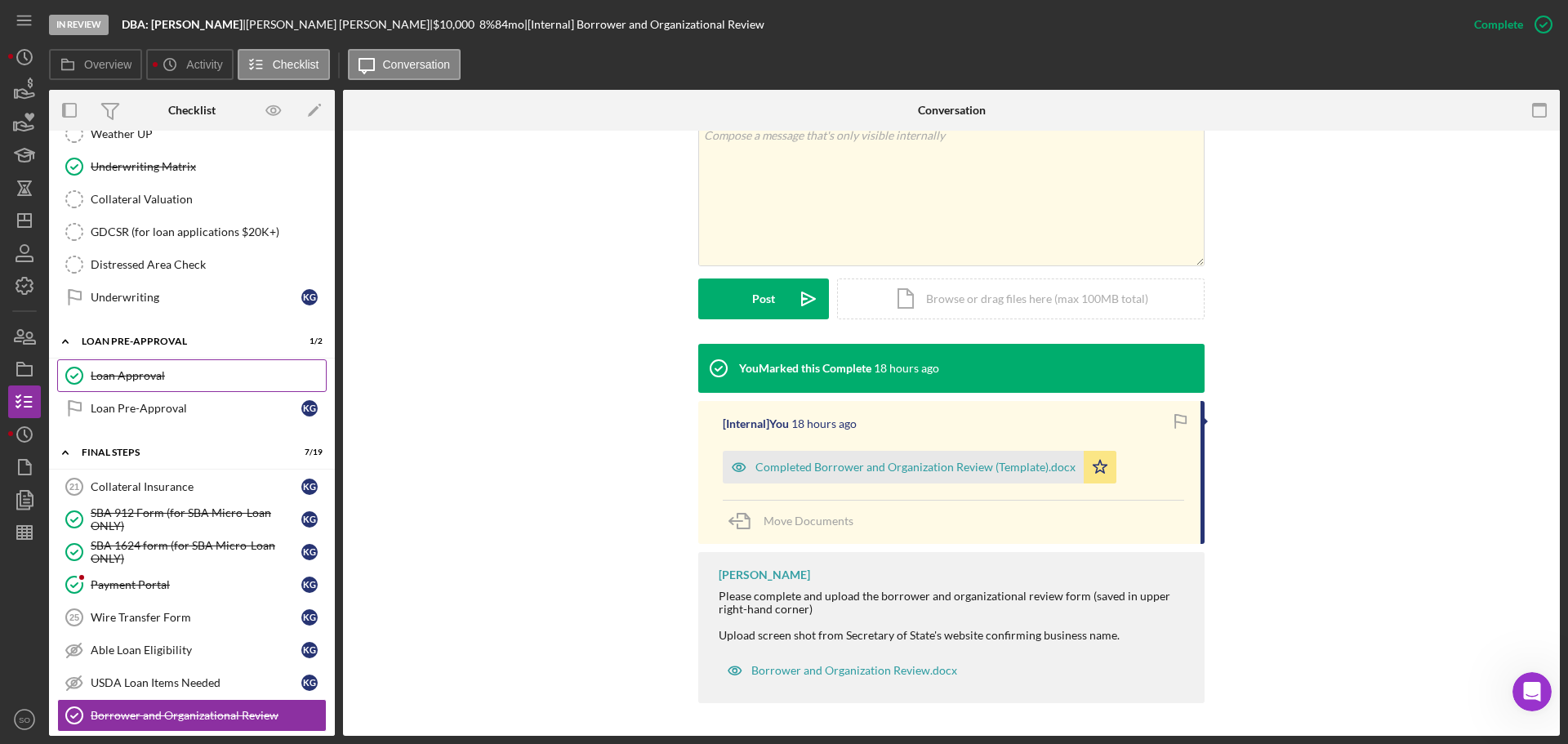
click at [153, 381] on div "Loan Approval" at bounding box center [208, 375] width 235 height 13
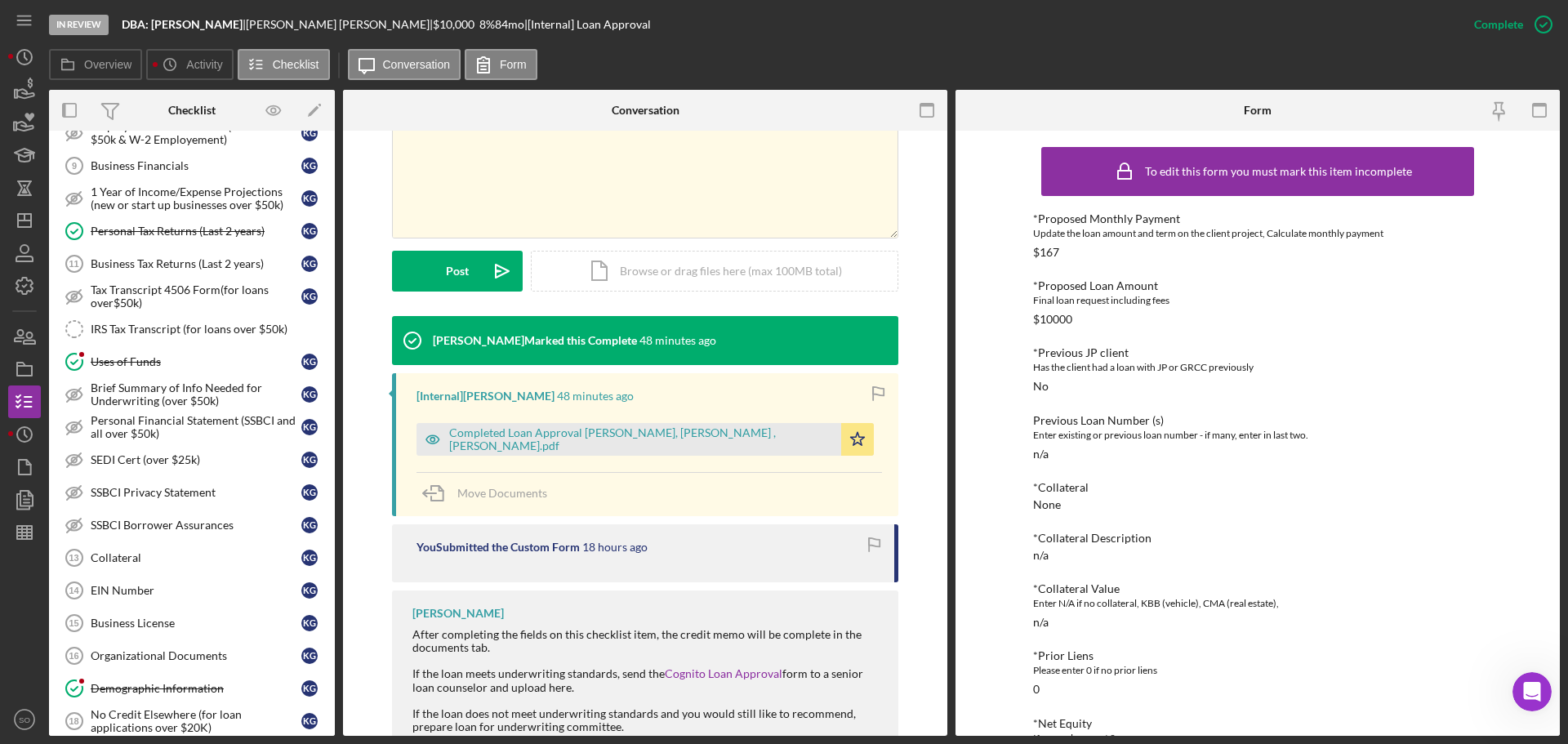
scroll to position [490, 0]
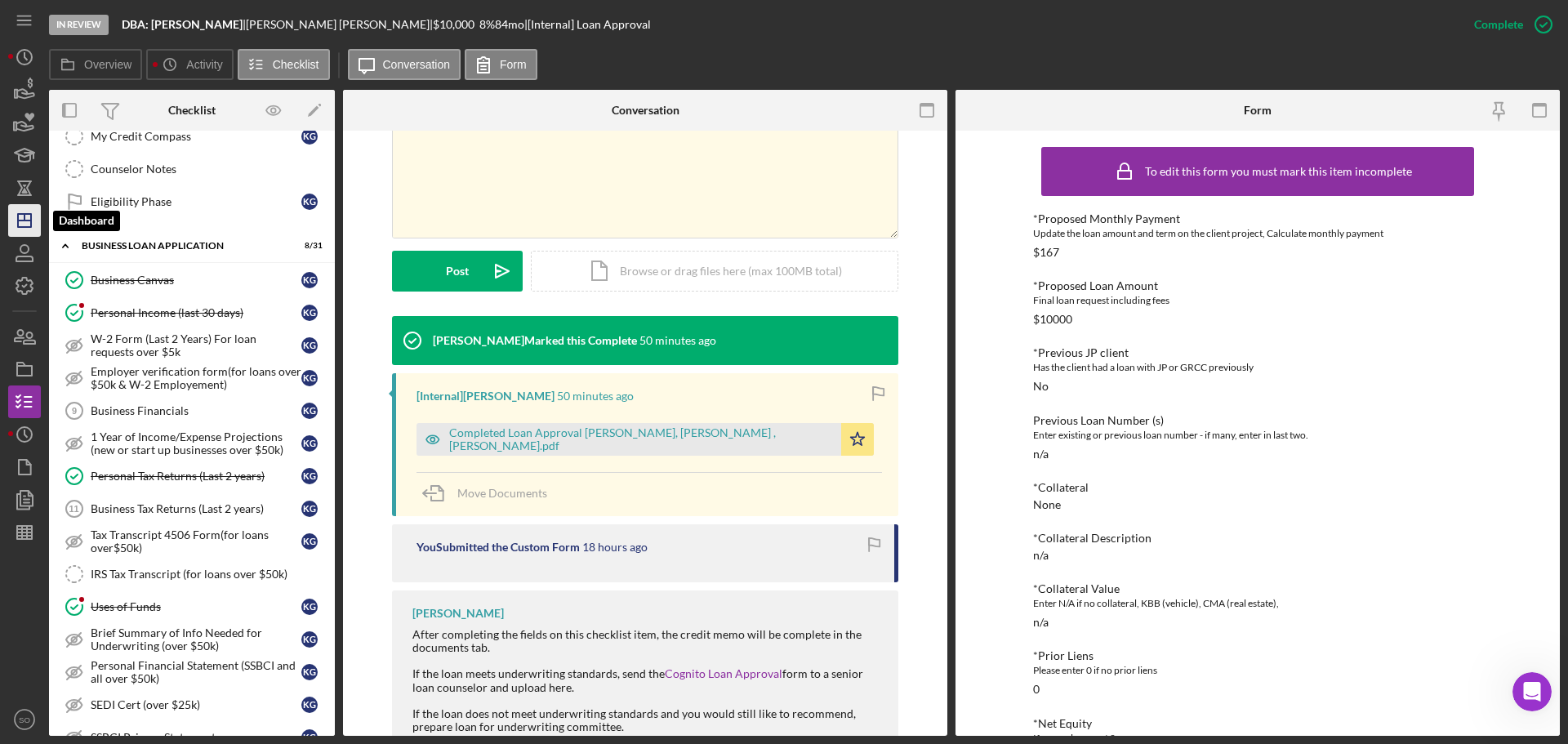
click at [27, 214] on polygon "button" at bounding box center [25, 220] width 13 height 13
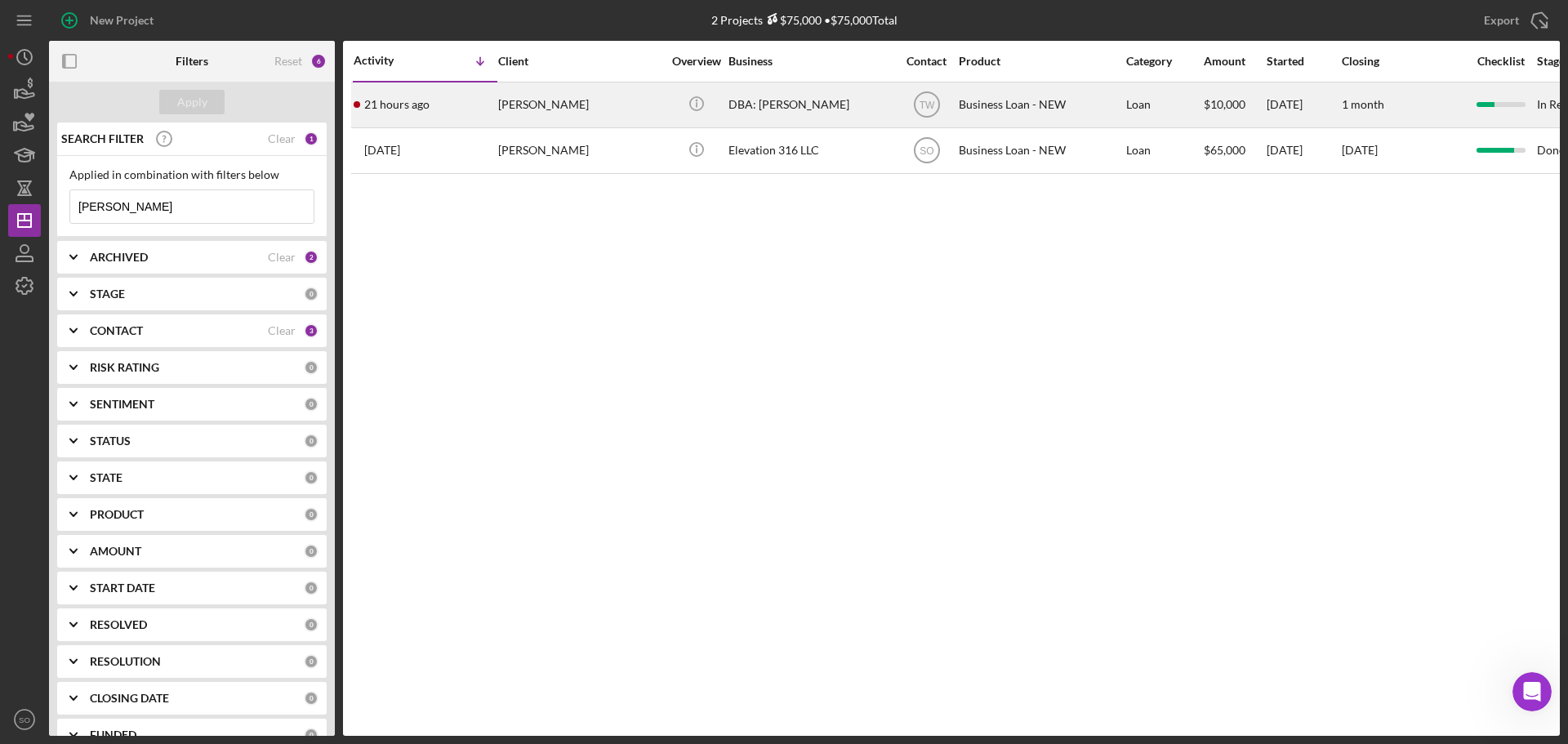
click at [539, 116] on div "Keona Gipson" at bounding box center [580, 105] width 163 height 43
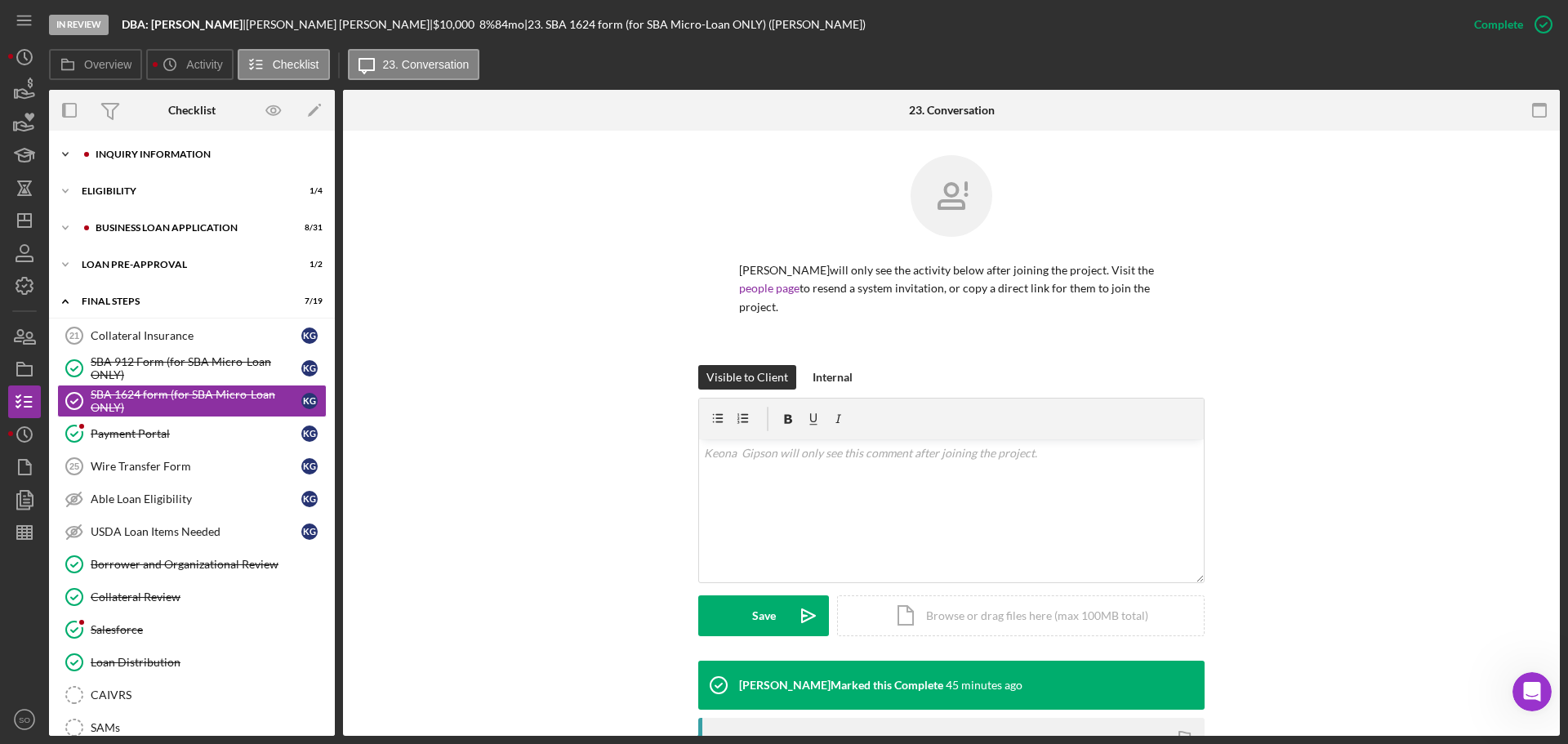
click at [166, 157] on div "INQUIRY INFORMATION" at bounding box center [205, 154] width 219 height 10
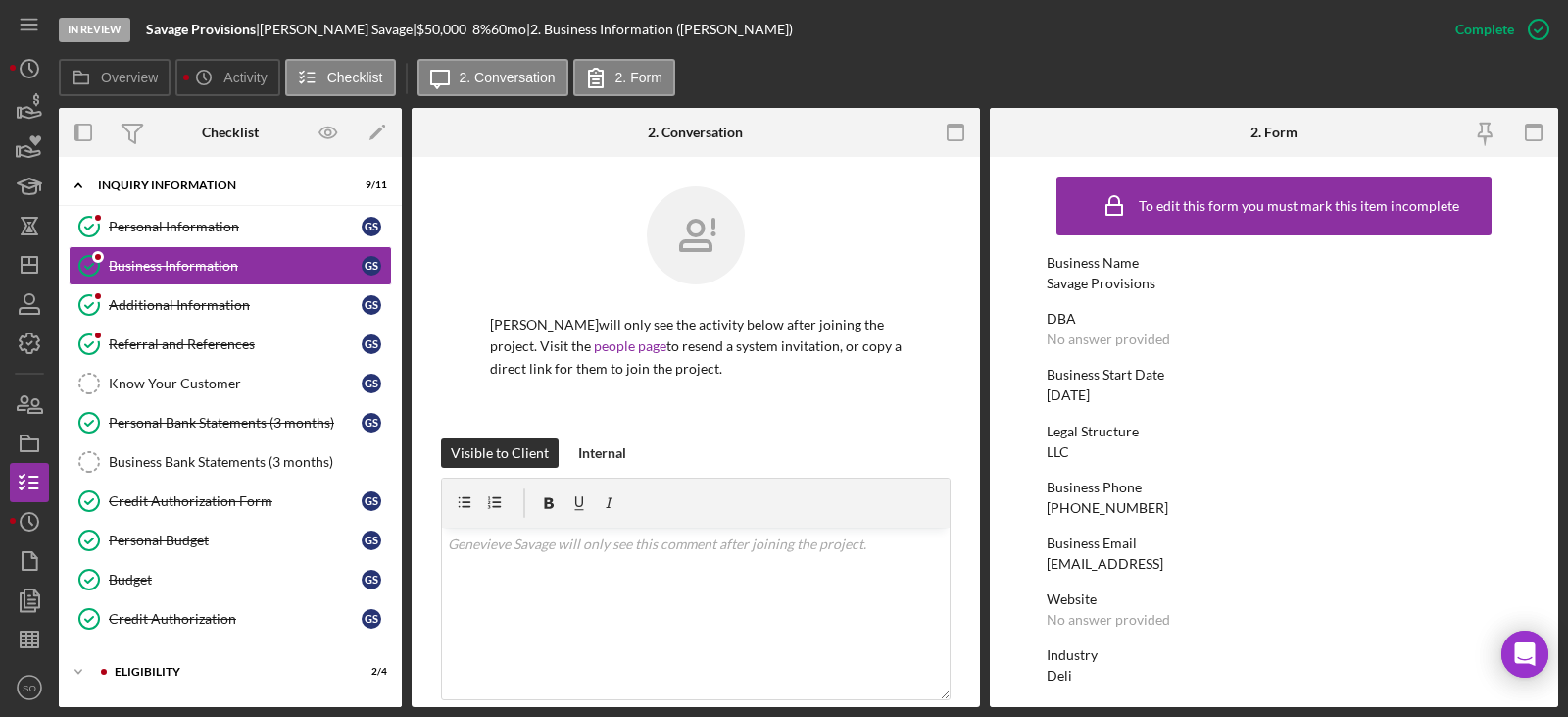
click at [1138, 286] on div "Savage Provisions" at bounding box center [1101, 283] width 109 height 16
copy div "Savage Provisions"
click at [230, 230] on div "Personal Information" at bounding box center [235, 227] width 252 height 16
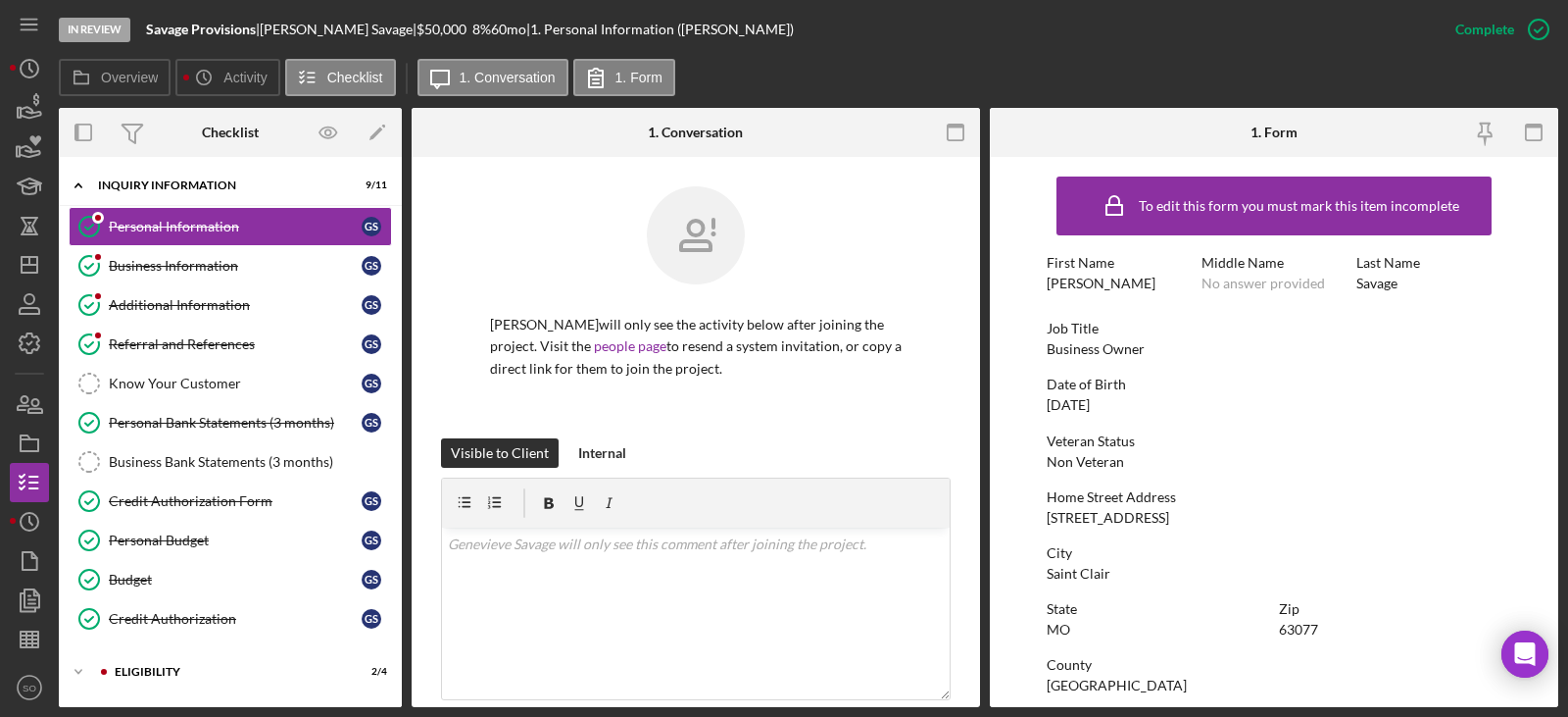
click at [1099, 286] on div "[PERSON_NAME]" at bounding box center [1101, 283] width 109 height 16
copy div "[PERSON_NAME]"
click at [1379, 281] on div "Savage" at bounding box center [1377, 283] width 42 height 16
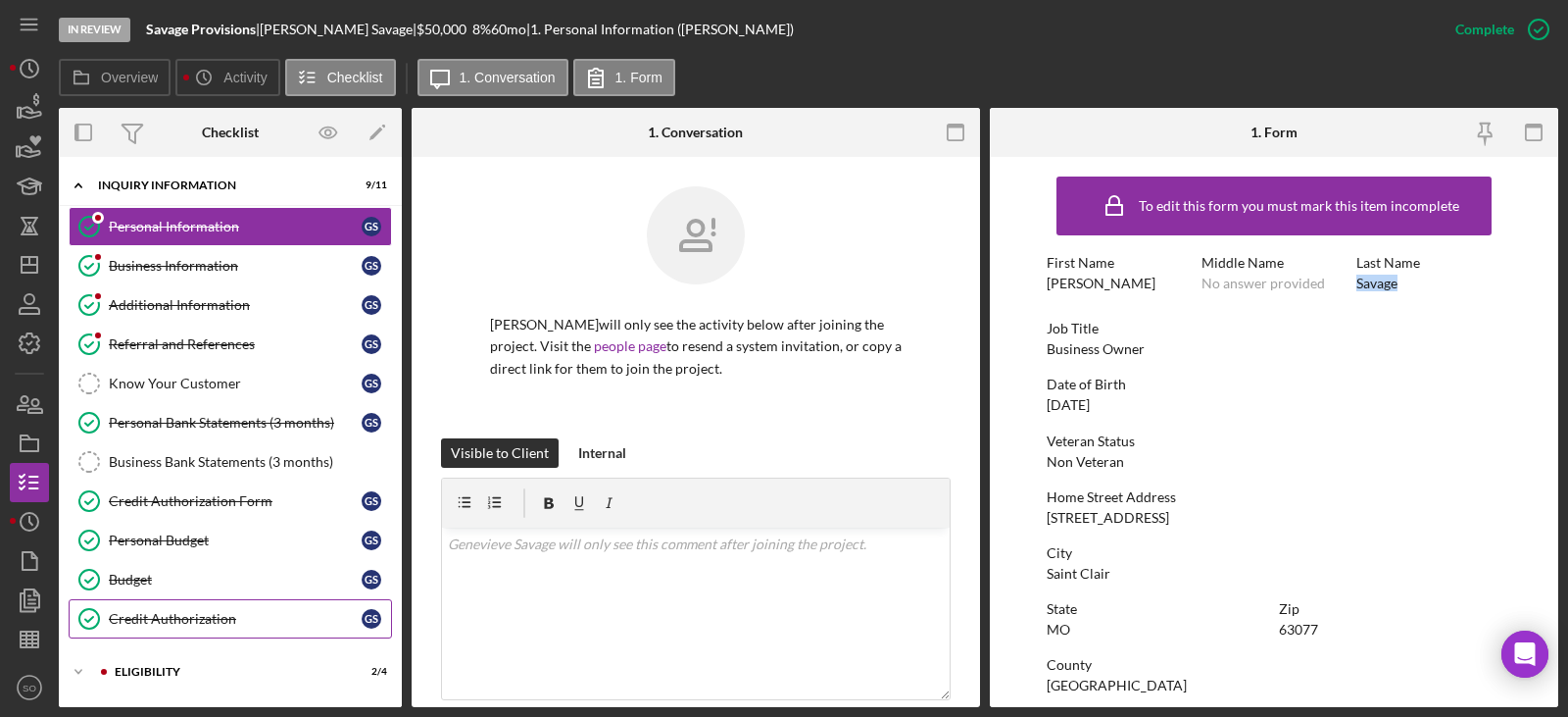
copy div "Savage"
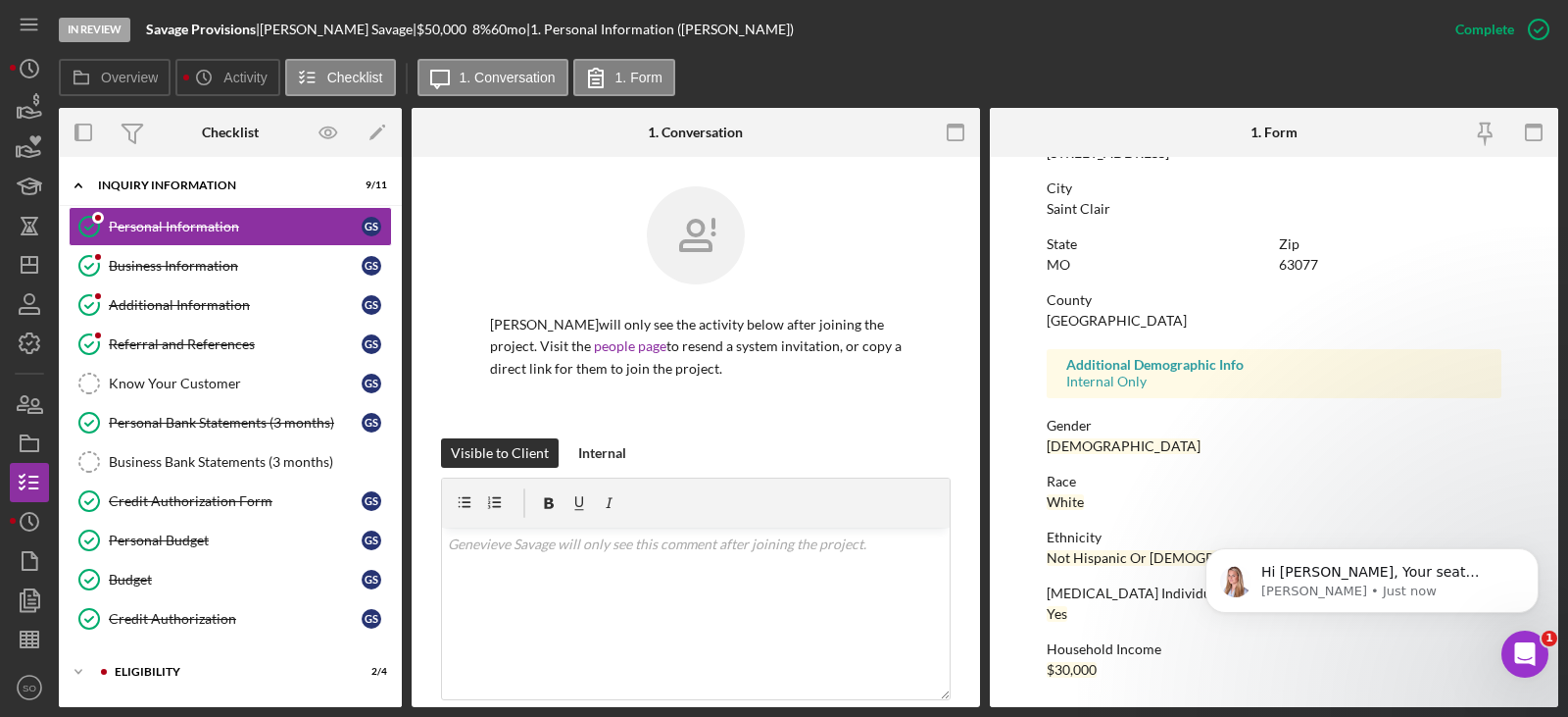
scroll to position [70, 0]
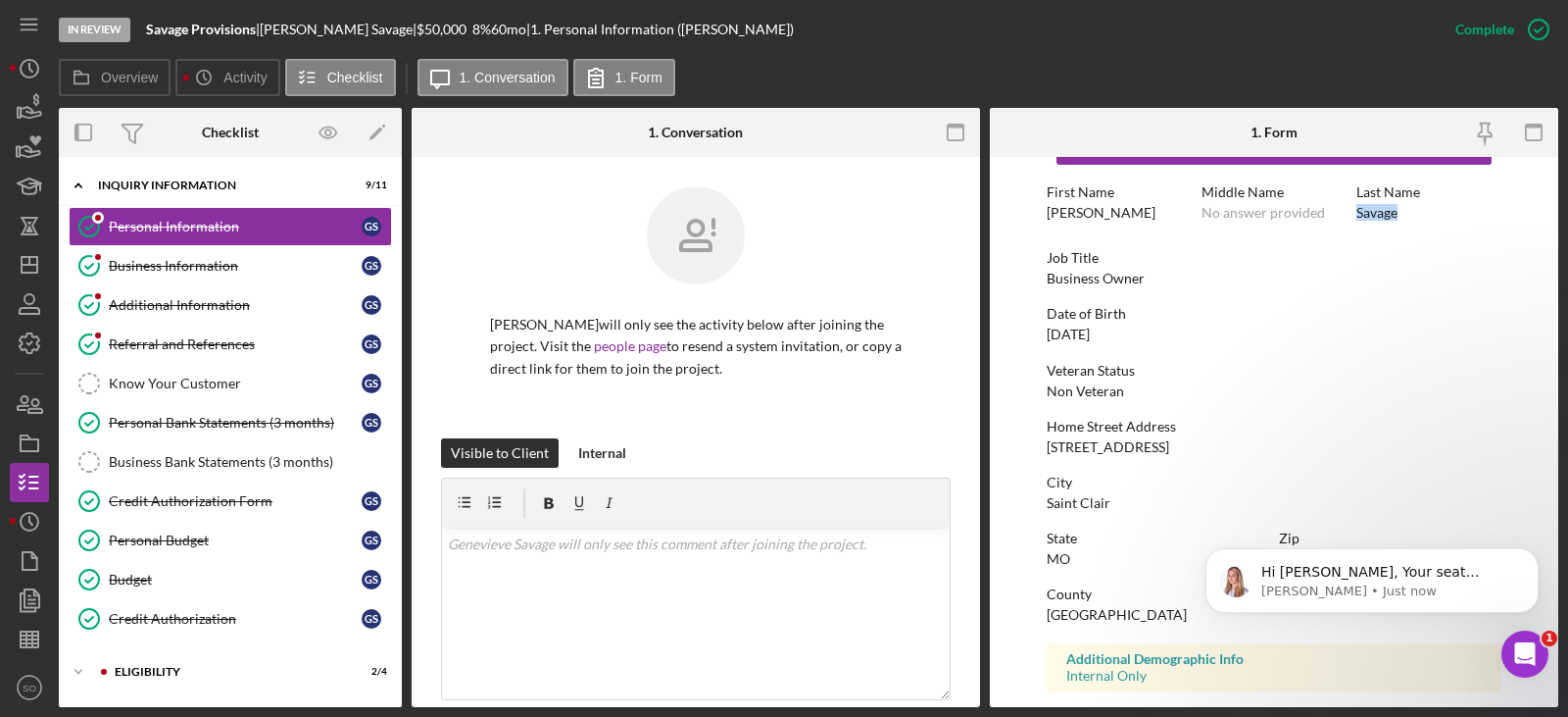
click at [1098, 441] on div "899 Highway Ww St" at bounding box center [1108, 448] width 123 height 16
click at [1098, 442] on div "899 Highway Ww St" at bounding box center [1108, 448] width 123 height 16
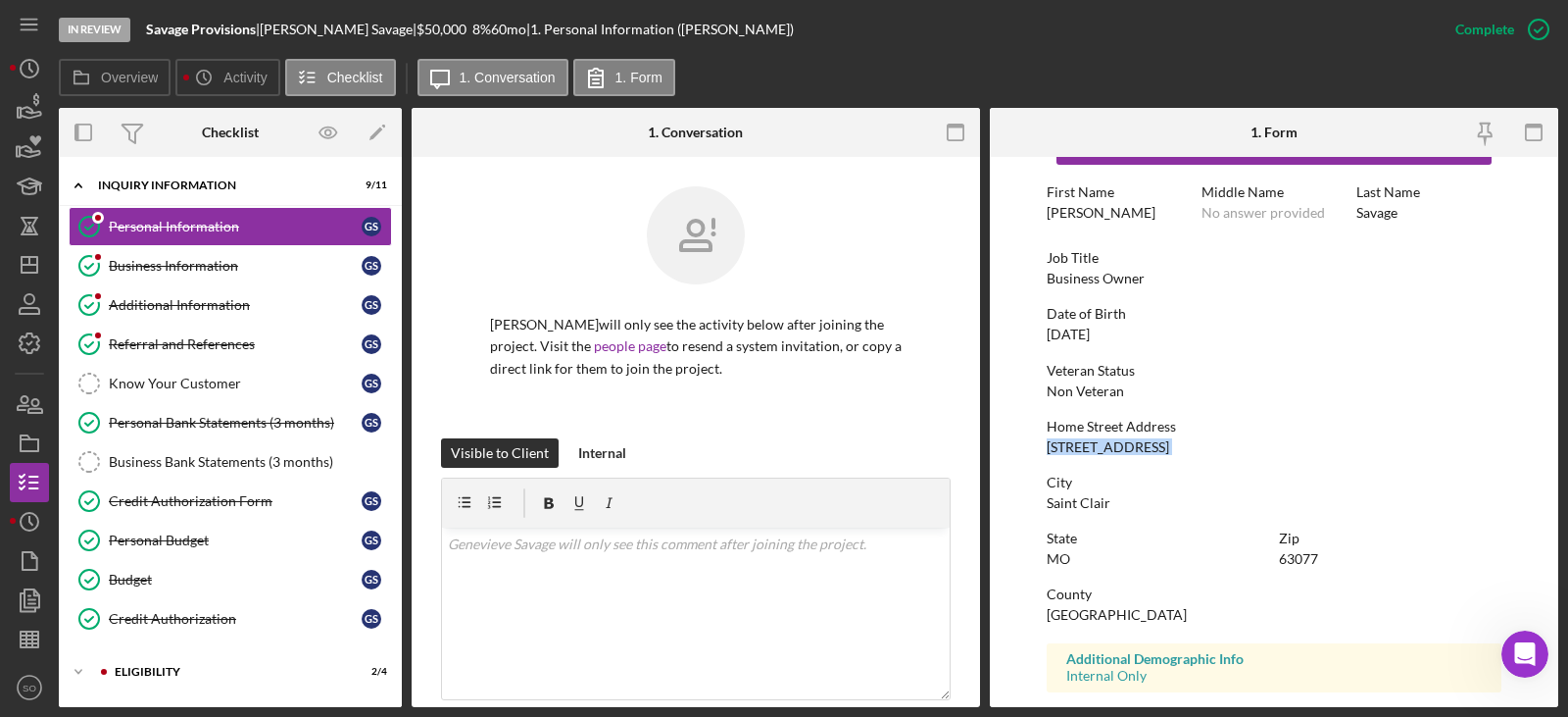
copy div "899 Highway Ww St"
click at [1080, 506] on div "Saint Clair" at bounding box center [1078, 503] width 63 height 16
copy div "Saint Clair"
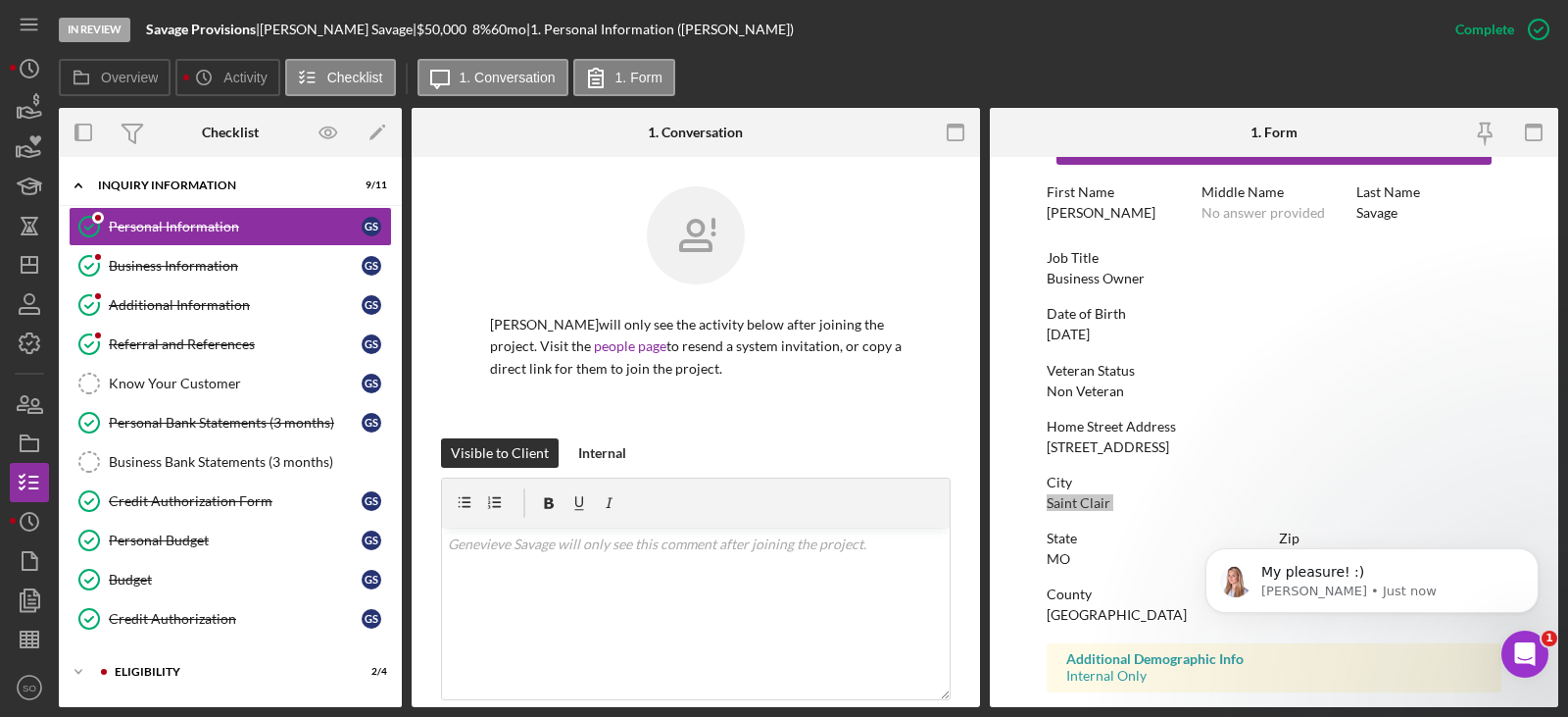
scroll to position [0, 0]
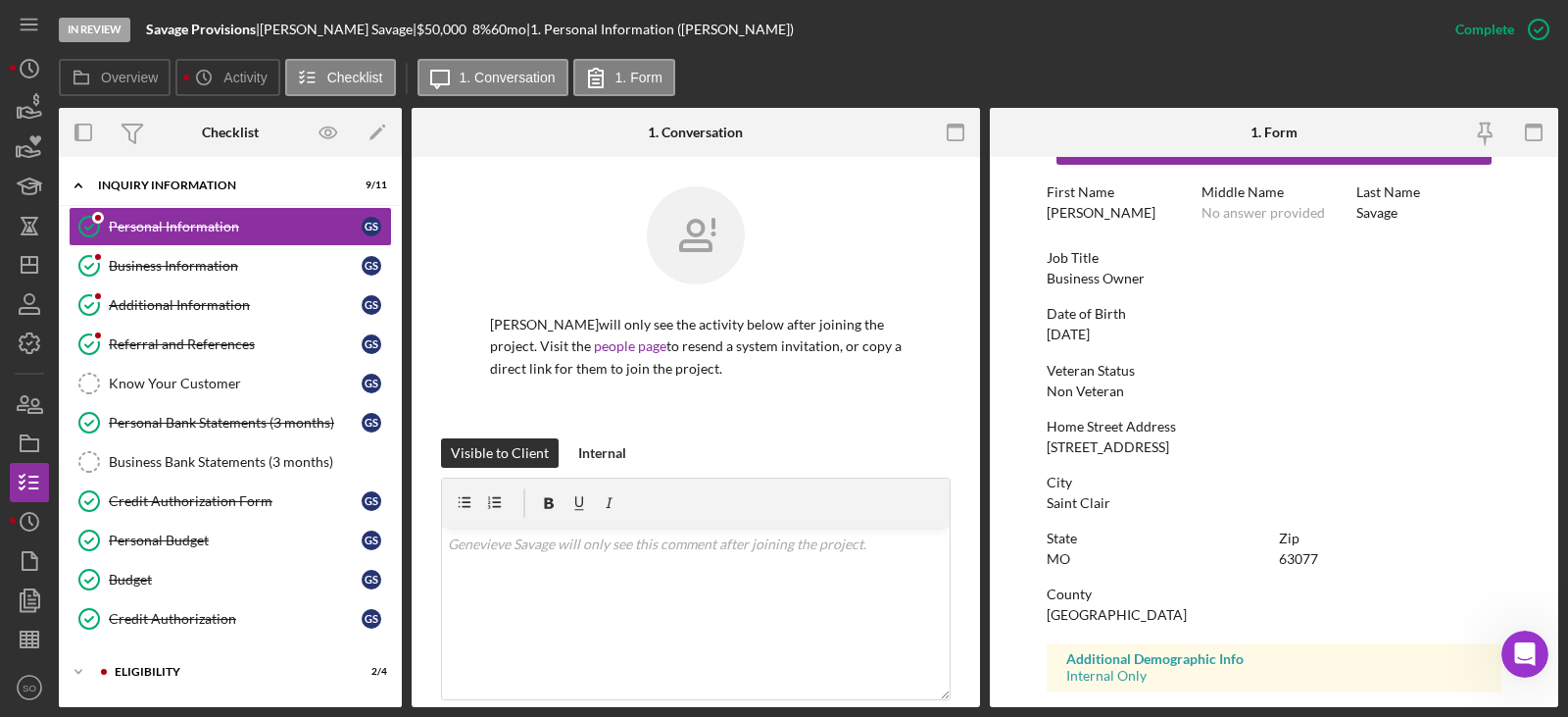
click at [1292, 563] on div "63077" at bounding box center [1299, 559] width 40 height 16
copy div "63077"
click at [1072, 614] on div "Franklin County" at bounding box center [1117, 615] width 141 height 16
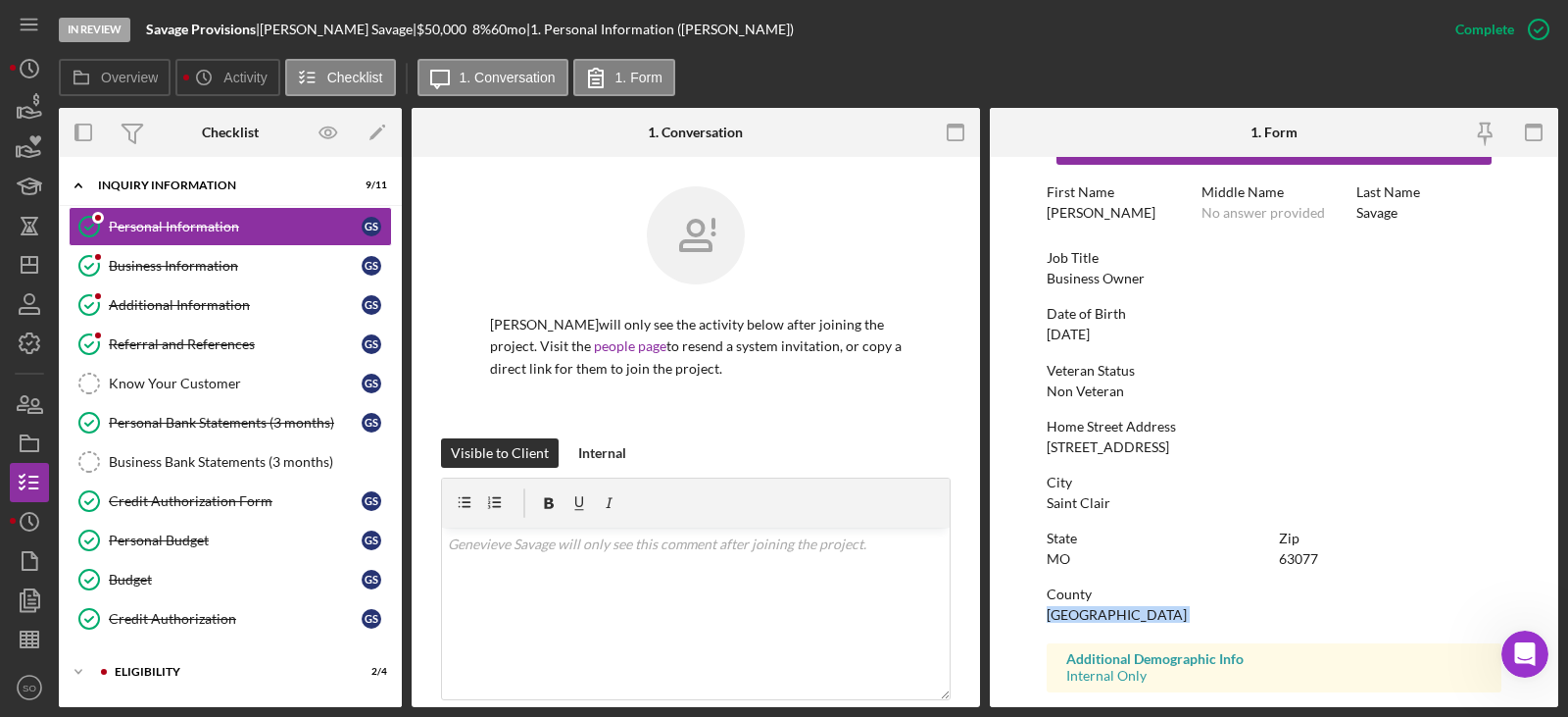
click at [1072, 614] on div "Franklin County" at bounding box center [1117, 615] width 141 height 16
copy div "Franklin County"
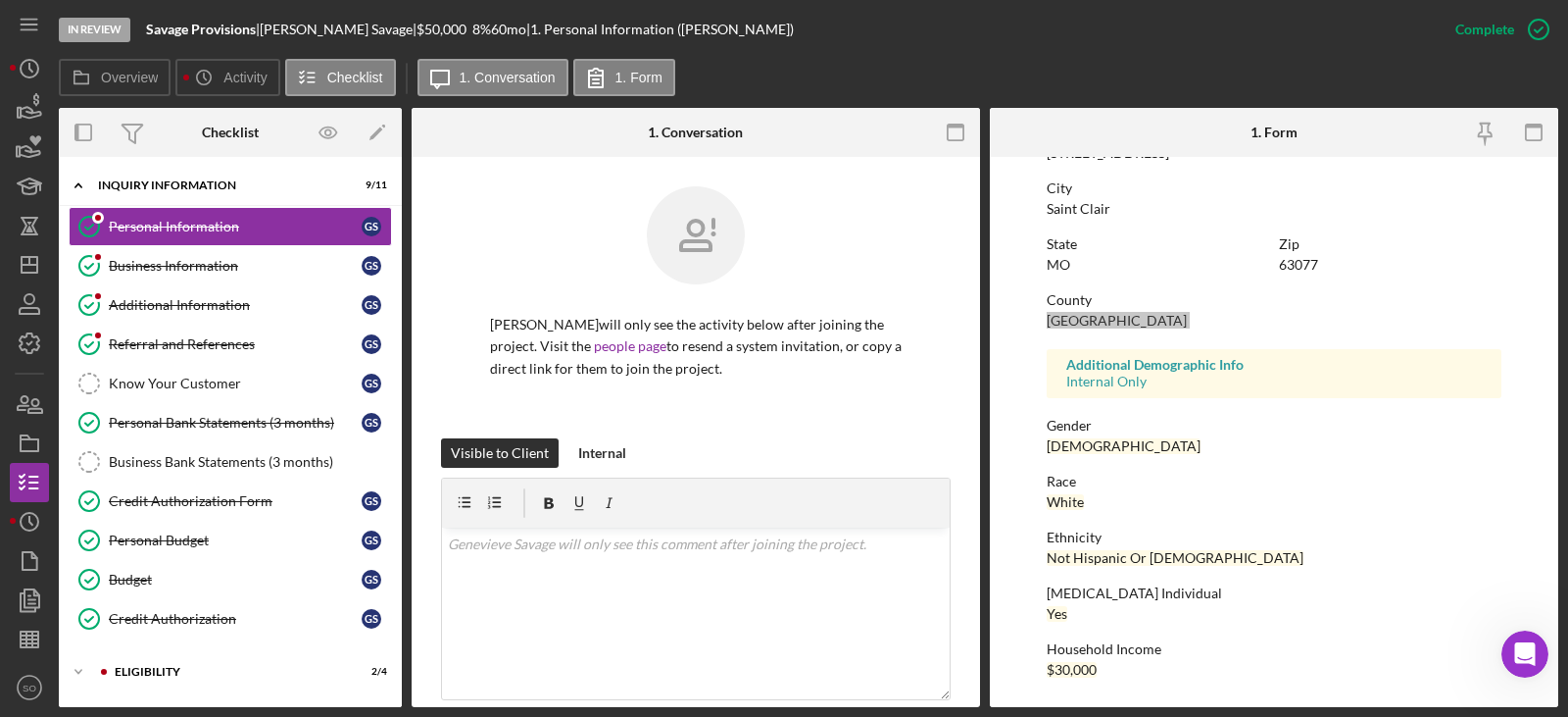
scroll to position [168, 0]
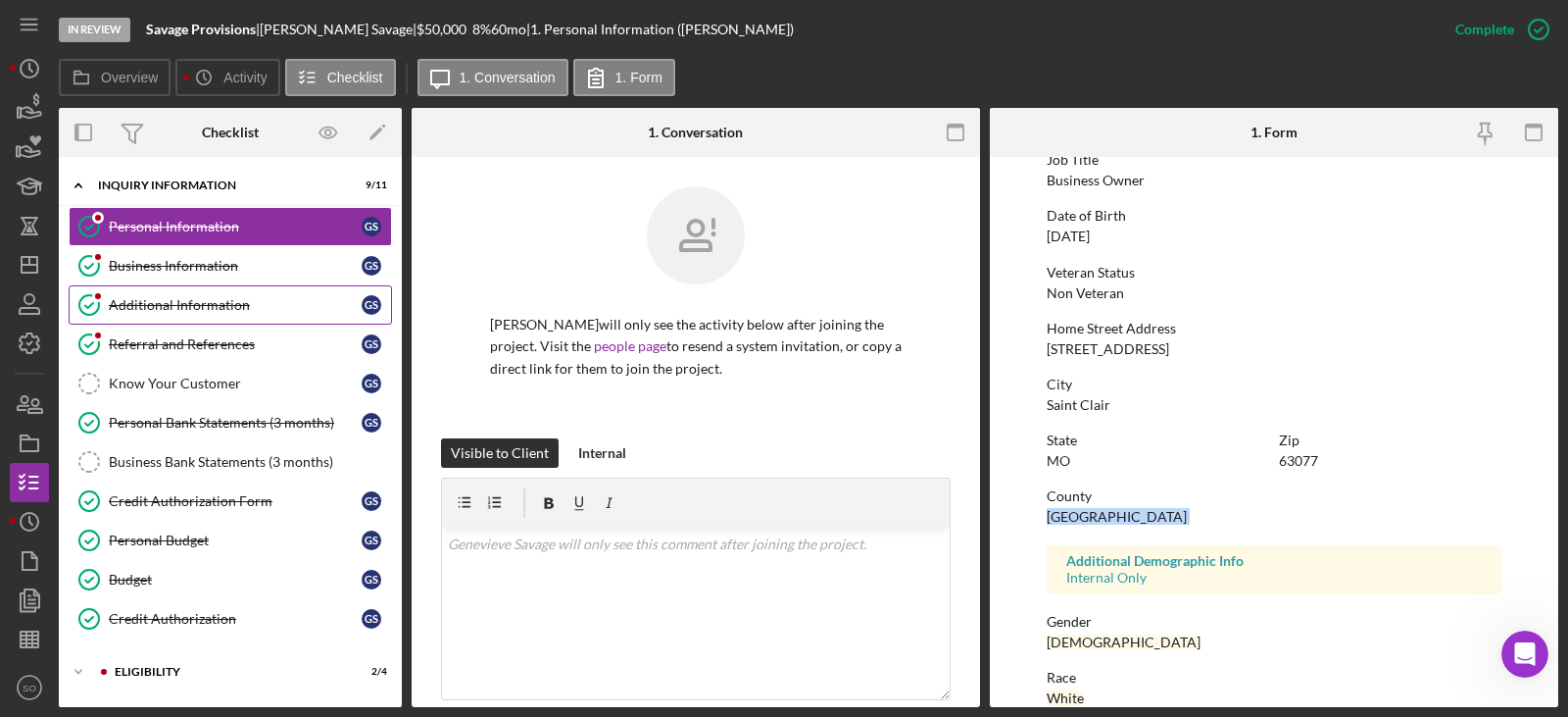
drag, startPoint x: 246, startPoint y: 265, endPoint x: 343, endPoint y: 288, distance: 99.7
click at [246, 265] on div "Business Information" at bounding box center [235, 265] width 252 height 16
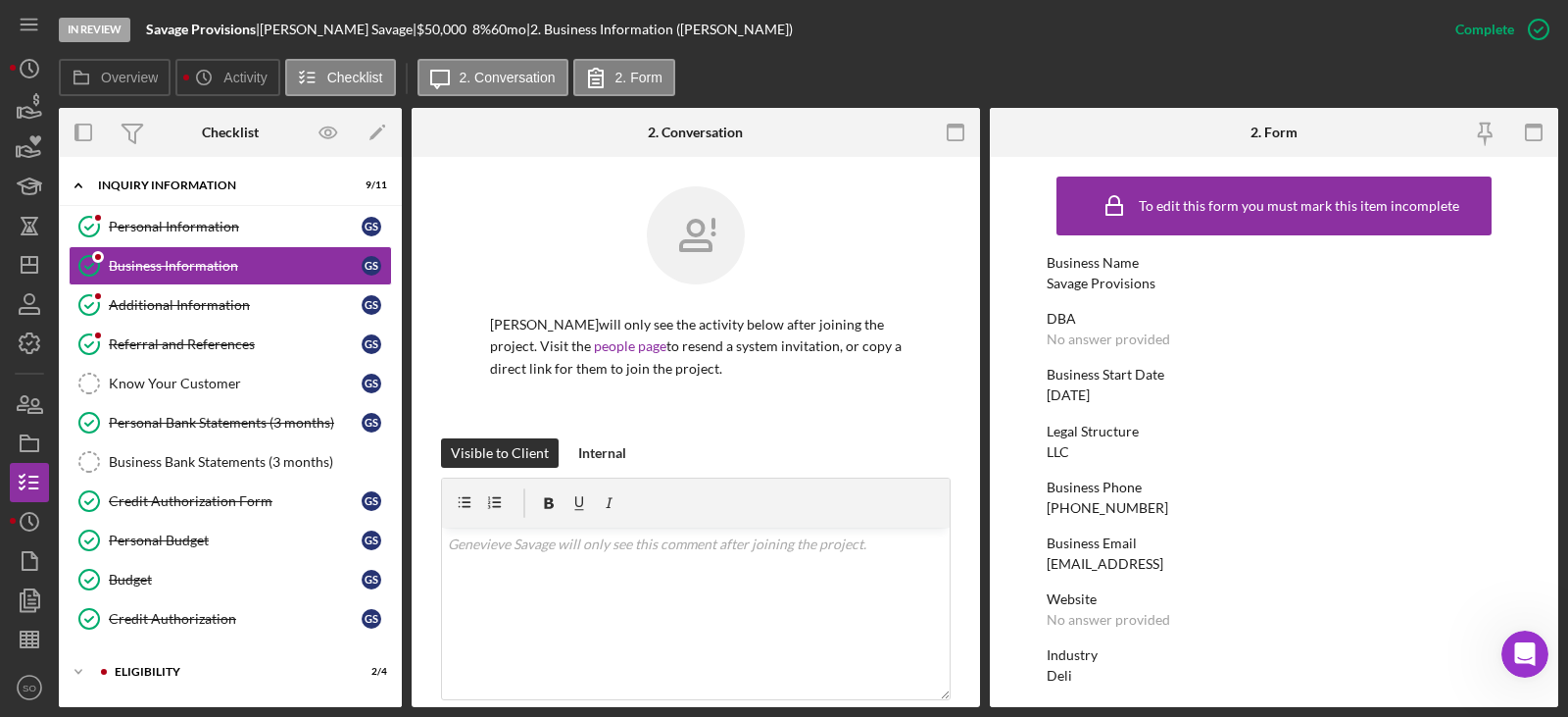
scroll to position [196, 0]
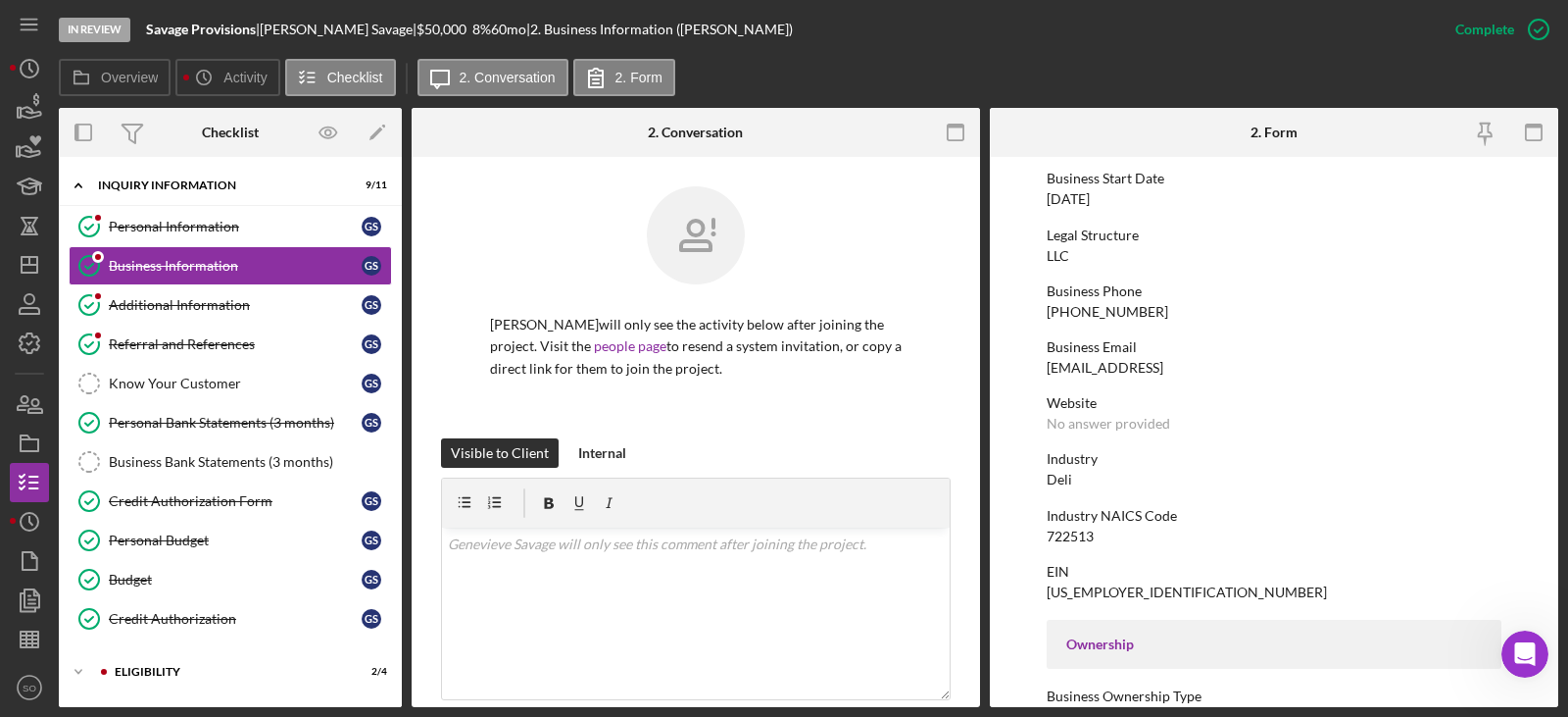
click at [1058, 482] on div "Deli" at bounding box center [1059, 479] width 26 height 16
copy div "Deli"
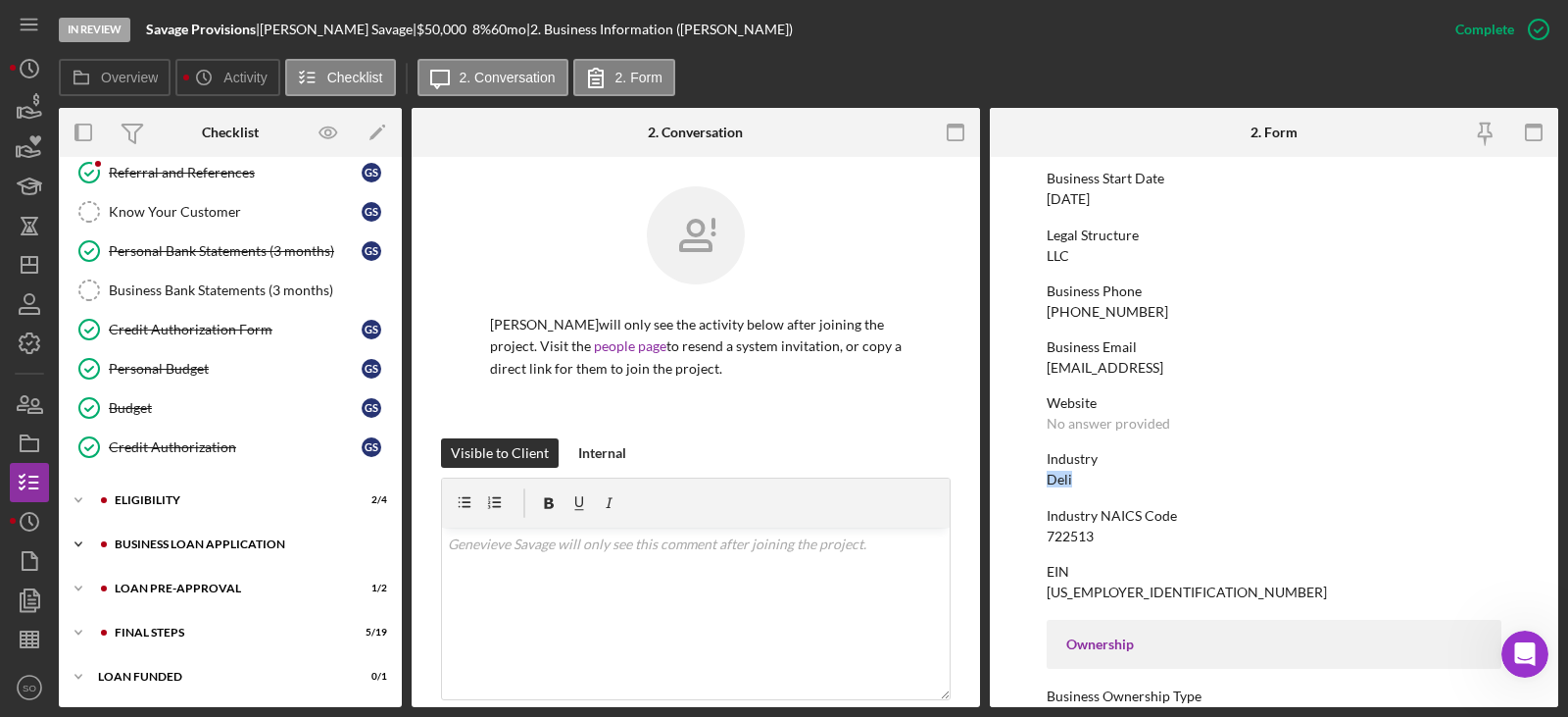
click at [190, 541] on div "BUSINESS LOAN APPLICATION" at bounding box center [245, 544] width 262 height 12
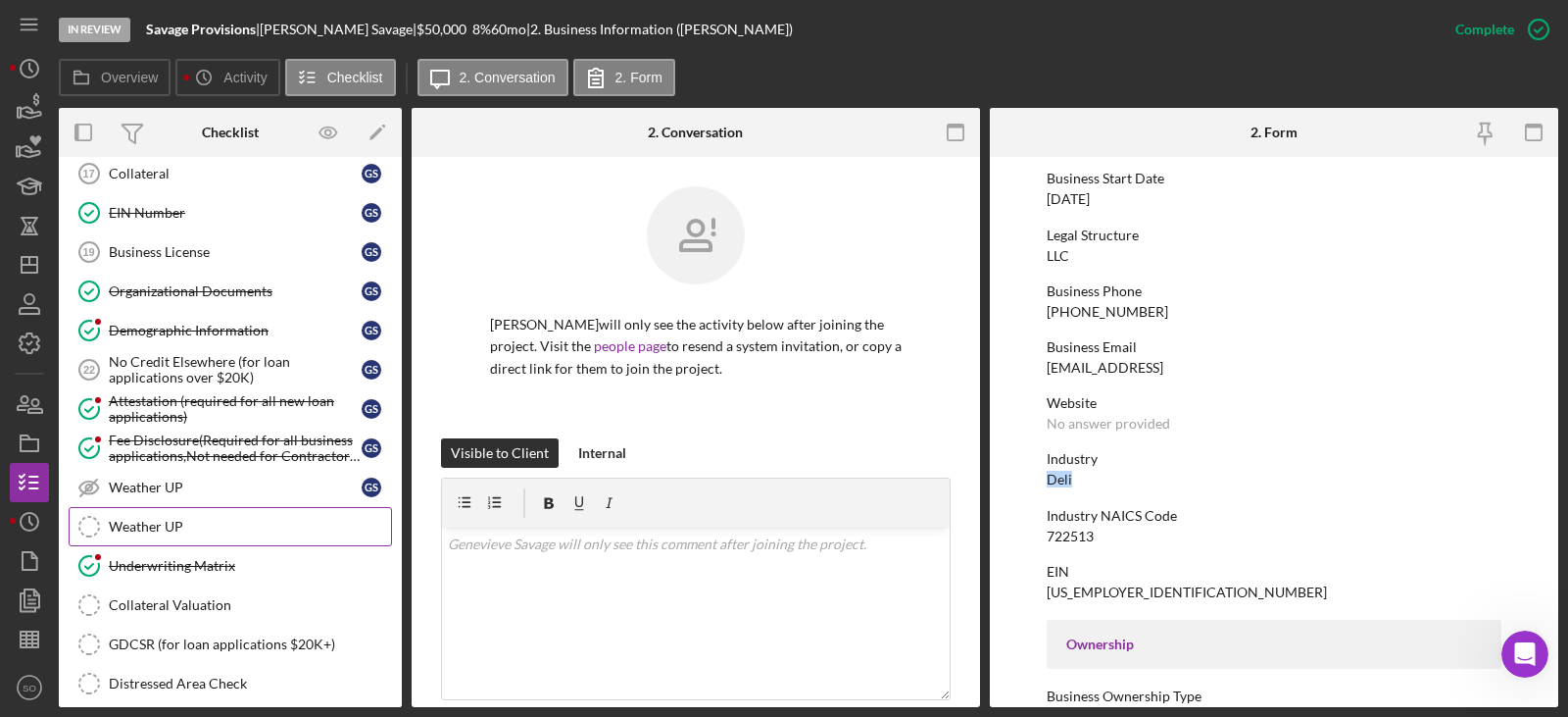
scroll to position [1241, 0]
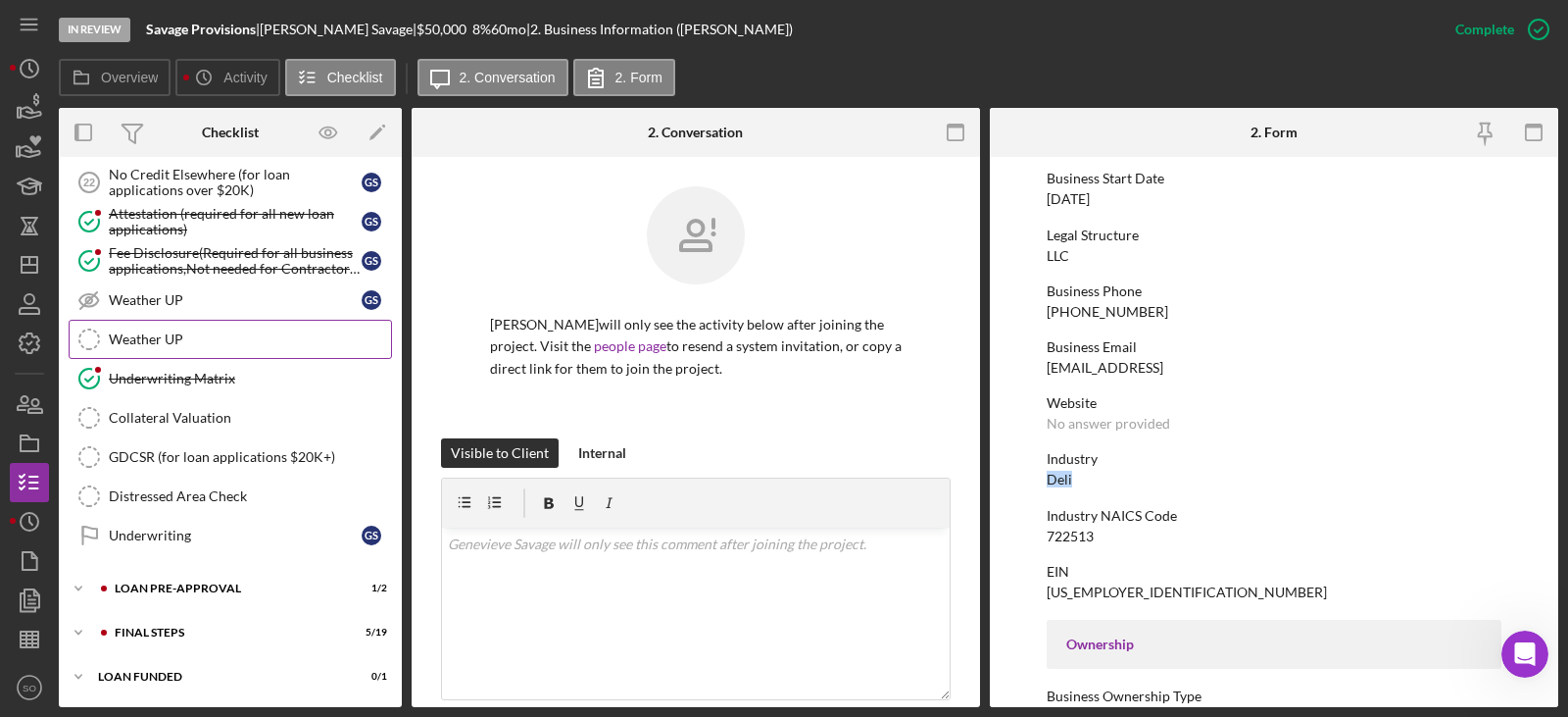
click at [172, 629] on div "FINAL STEPS" at bounding box center [227, 633] width 224 height 12
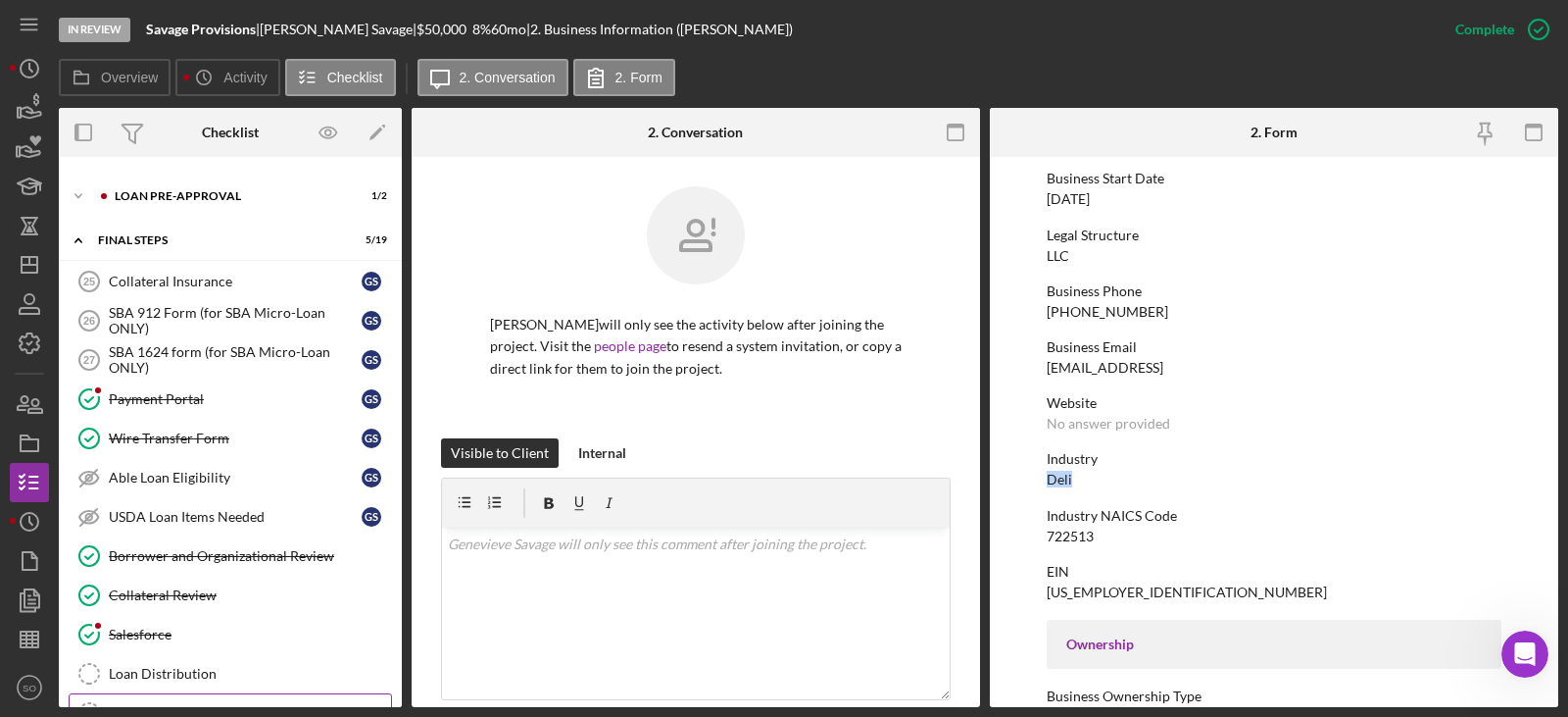
scroll to position [1731, 0]
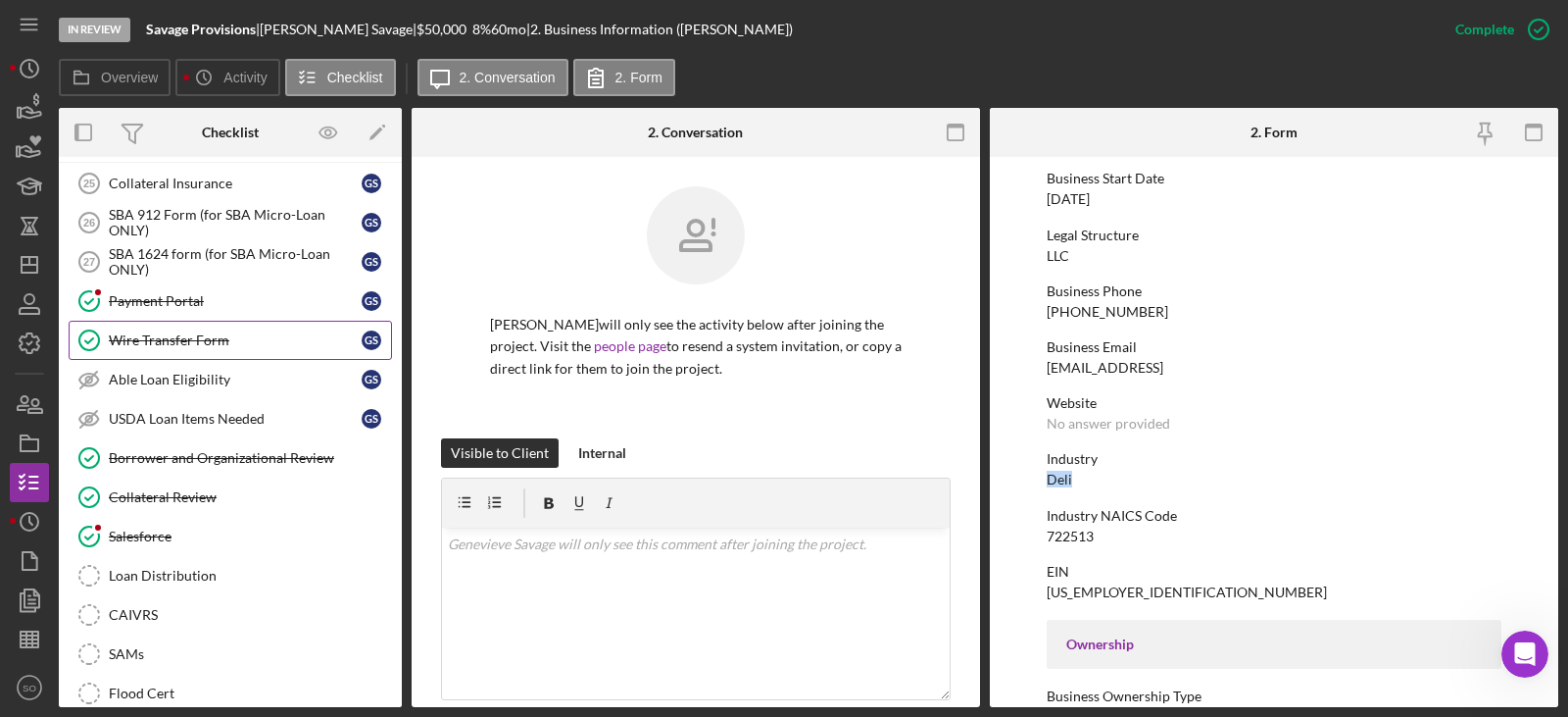
click at [178, 345] on div "Wire Transfer Form" at bounding box center [235, 341] width 252 height 16
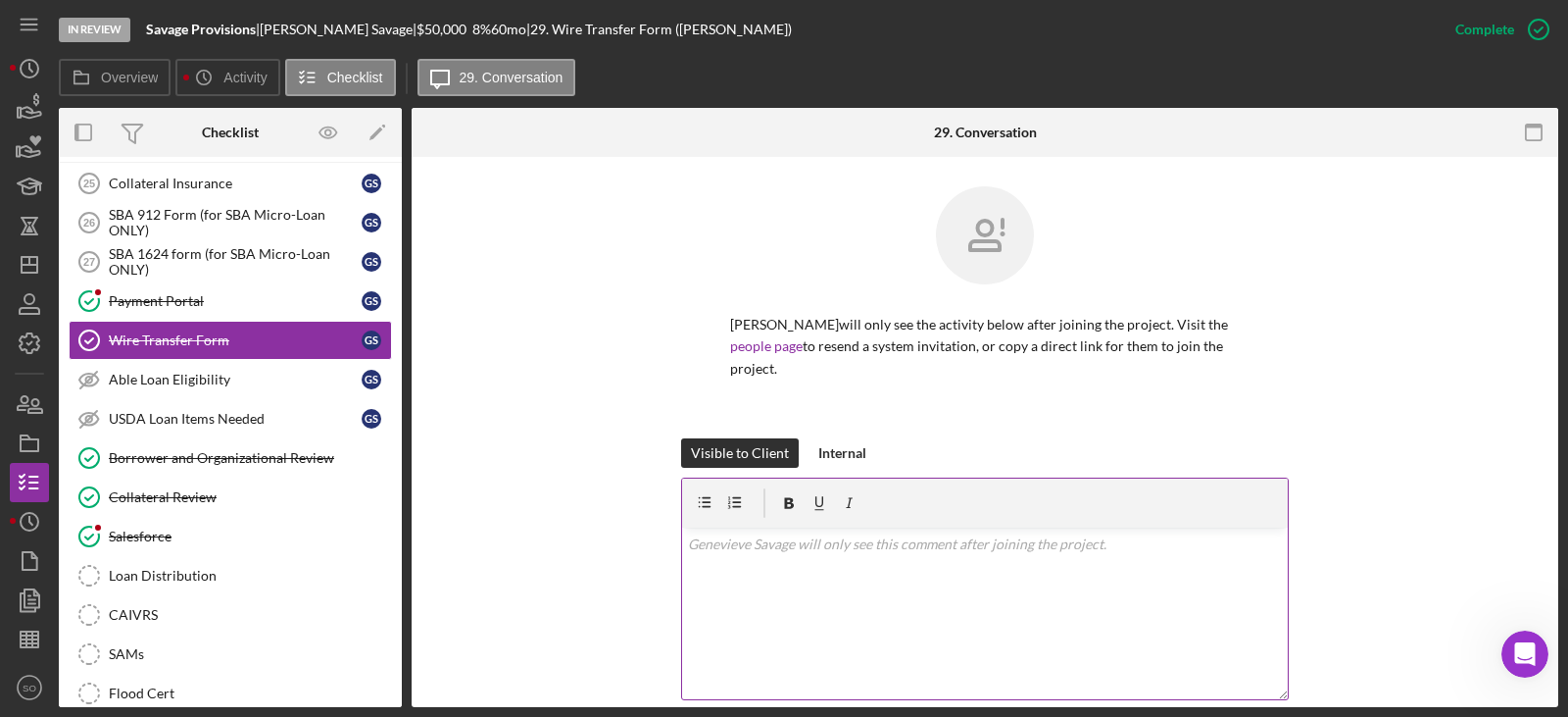
scroll to position [392, 0]
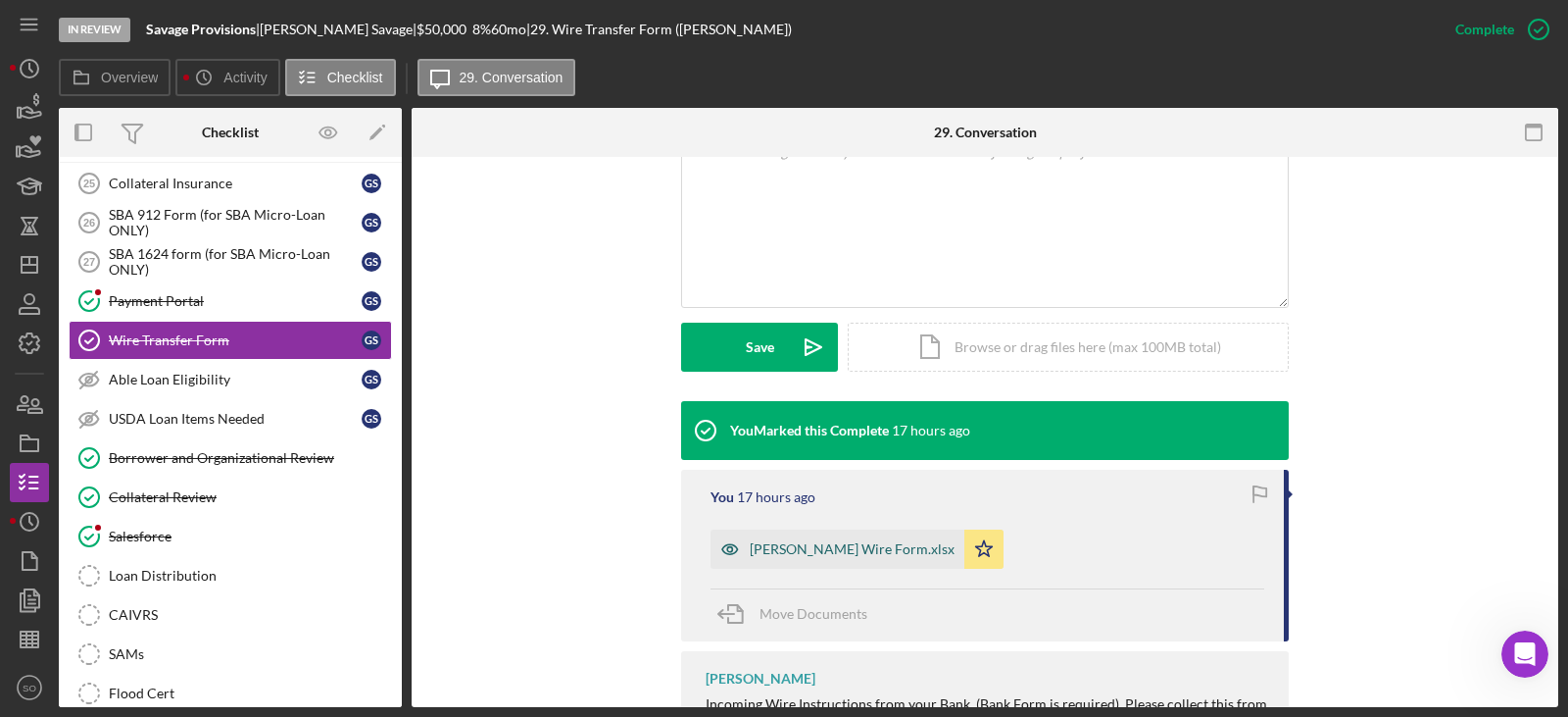
click at [849, 541] on div "Genevieve Wire Form.xlsx" at bounding box center [851, 549] width 205 height 16
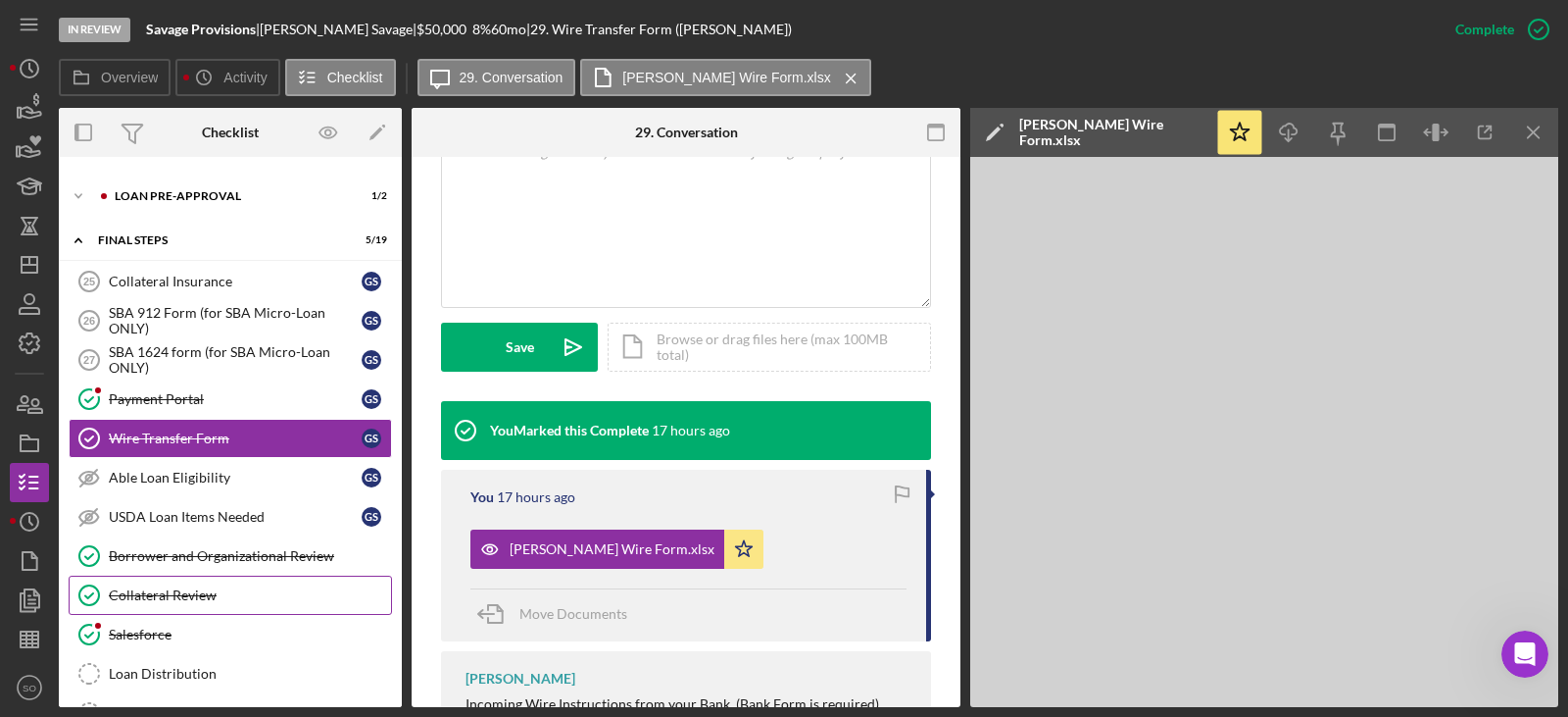
scroll to position [1535, 0]
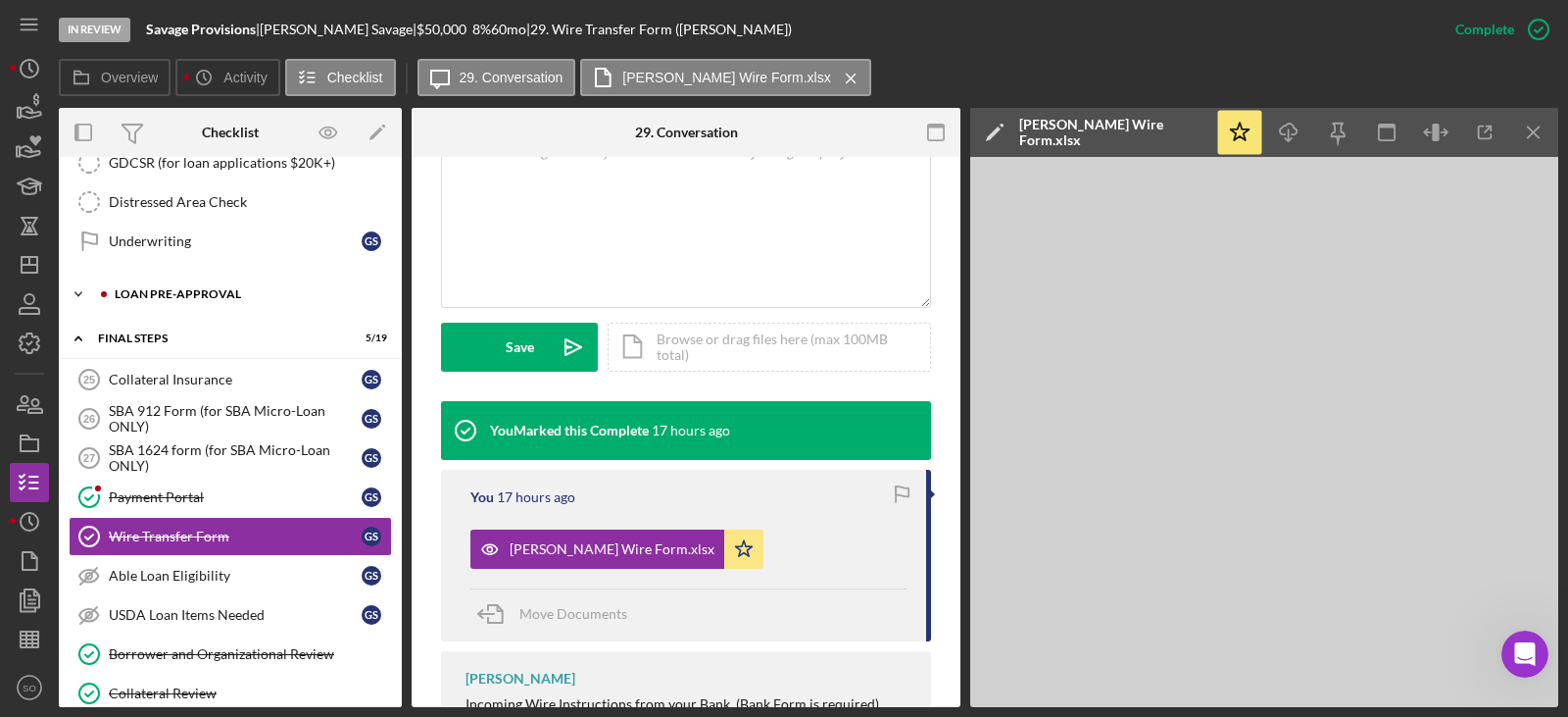
click at [181, 294] on div "LOAN PRE-APPROVAL" at bounding box center [245, 294] width 262 height 12
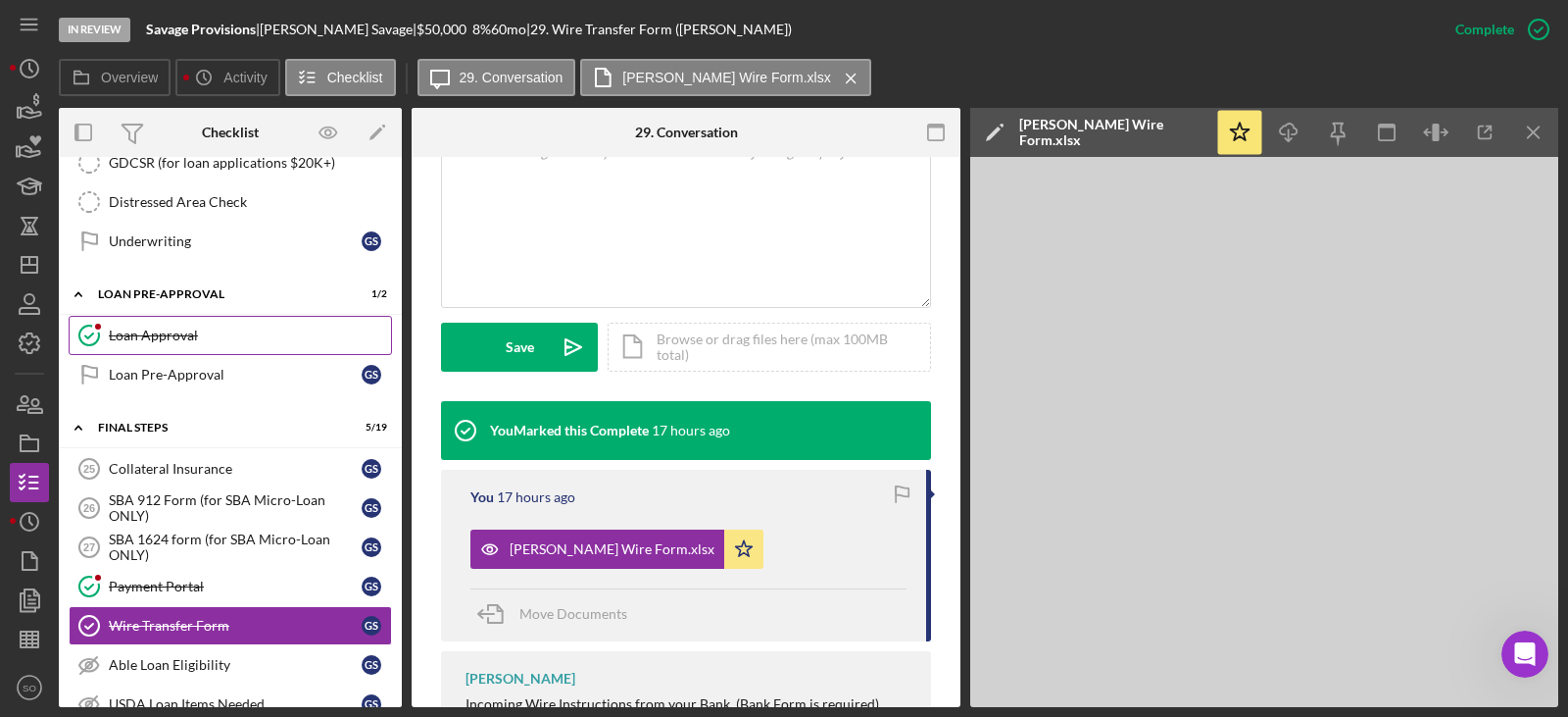
click at [180, 341] on div "Loan Approval" at bounding box center [249, 336] width 282 height 16
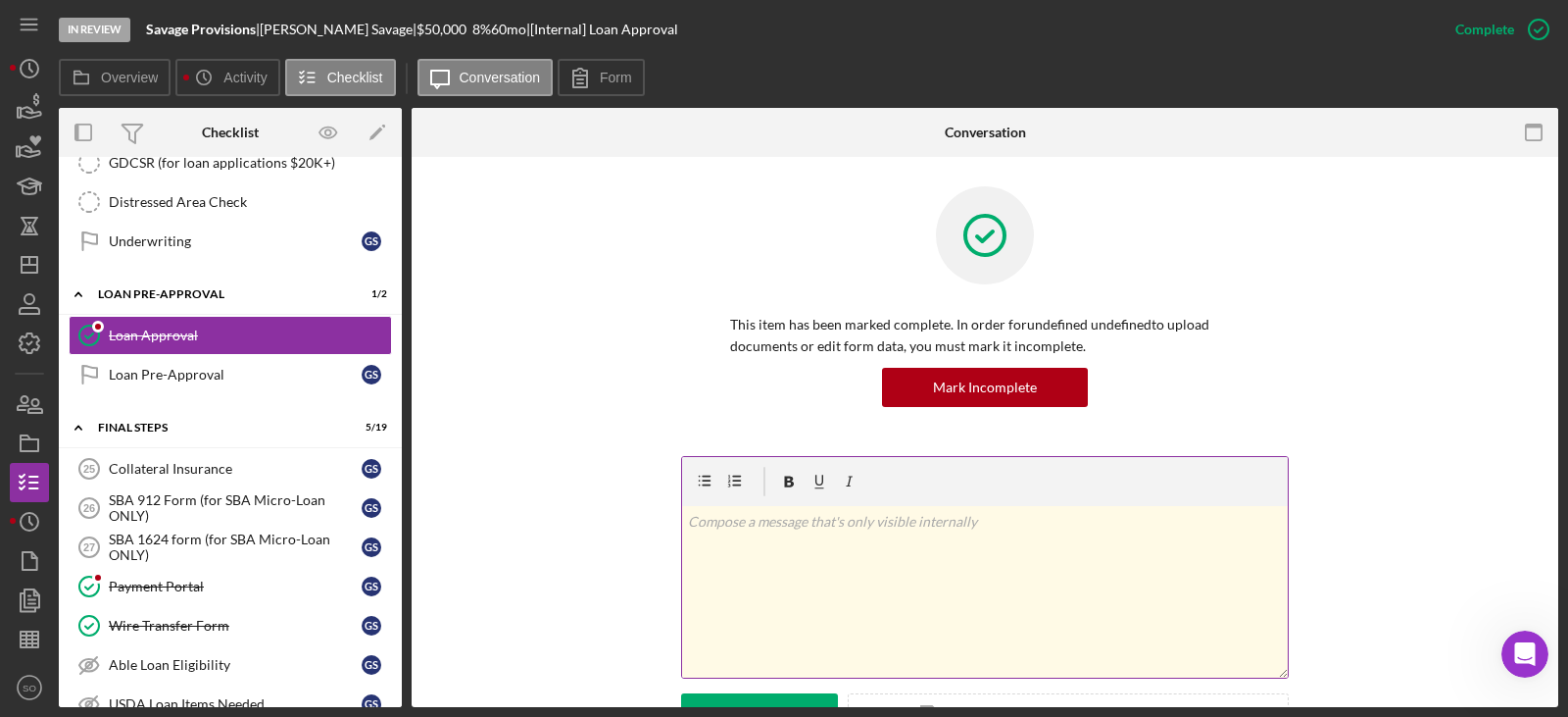
scroll to position [392, 0]
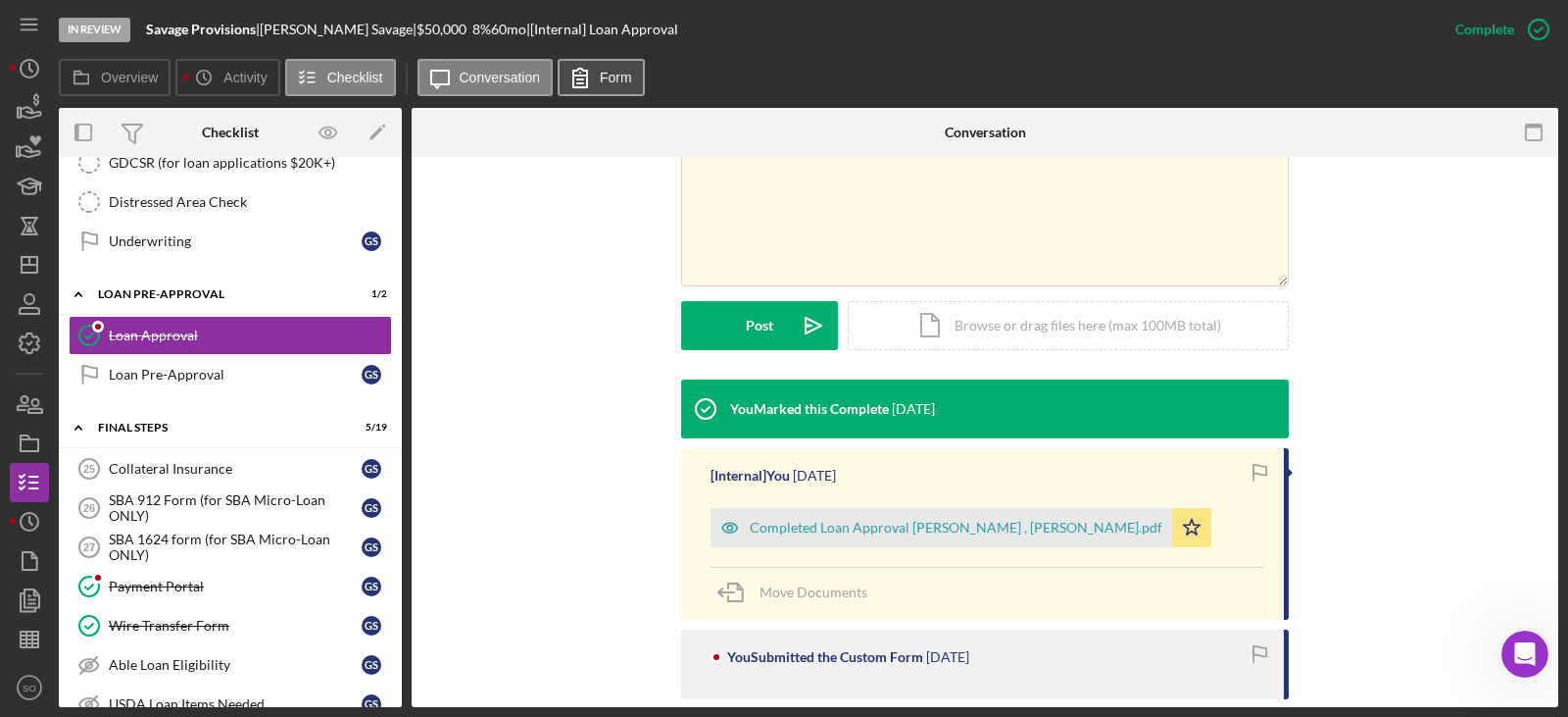
click at [593, 71] on icon at bounding box center [579, 76] width 49 height 49
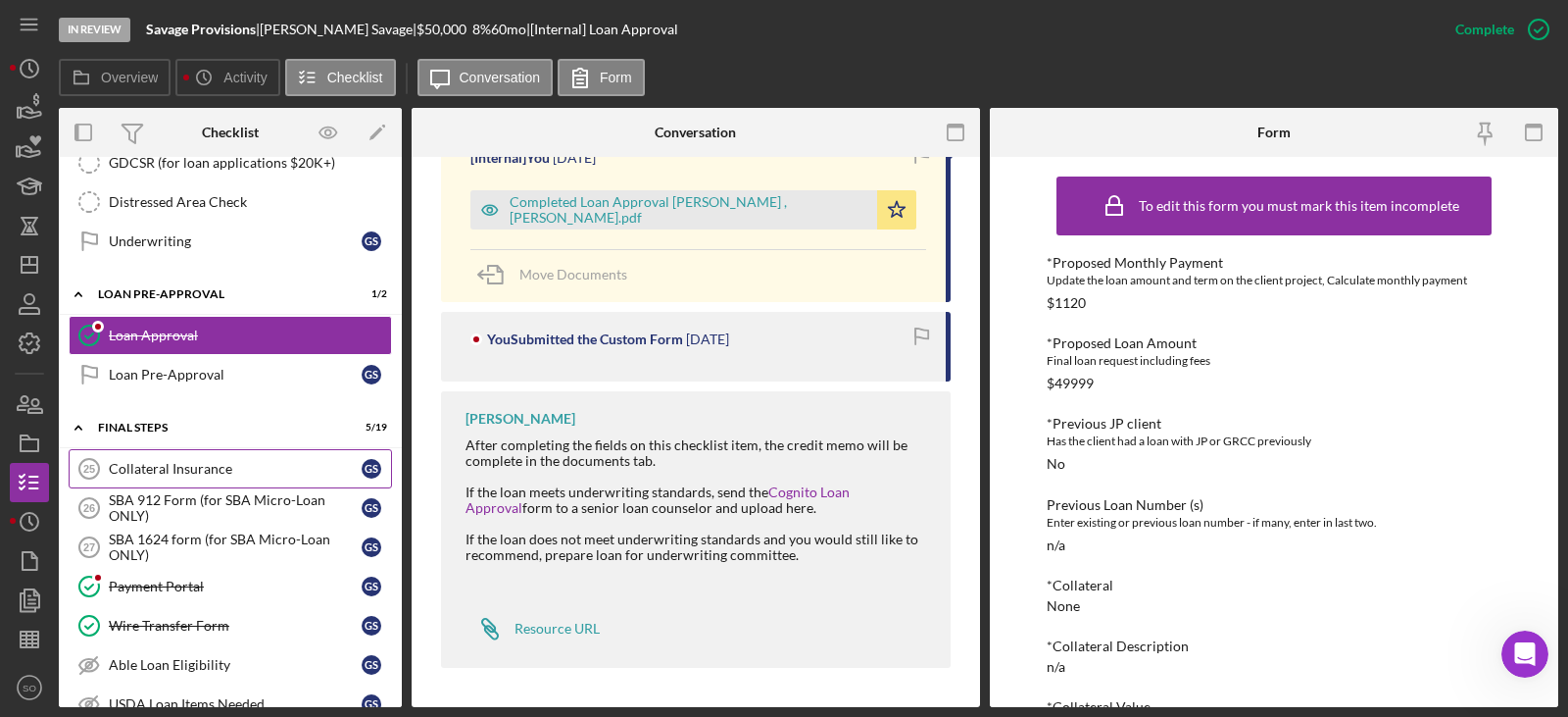
scroll to position [1143, 0]
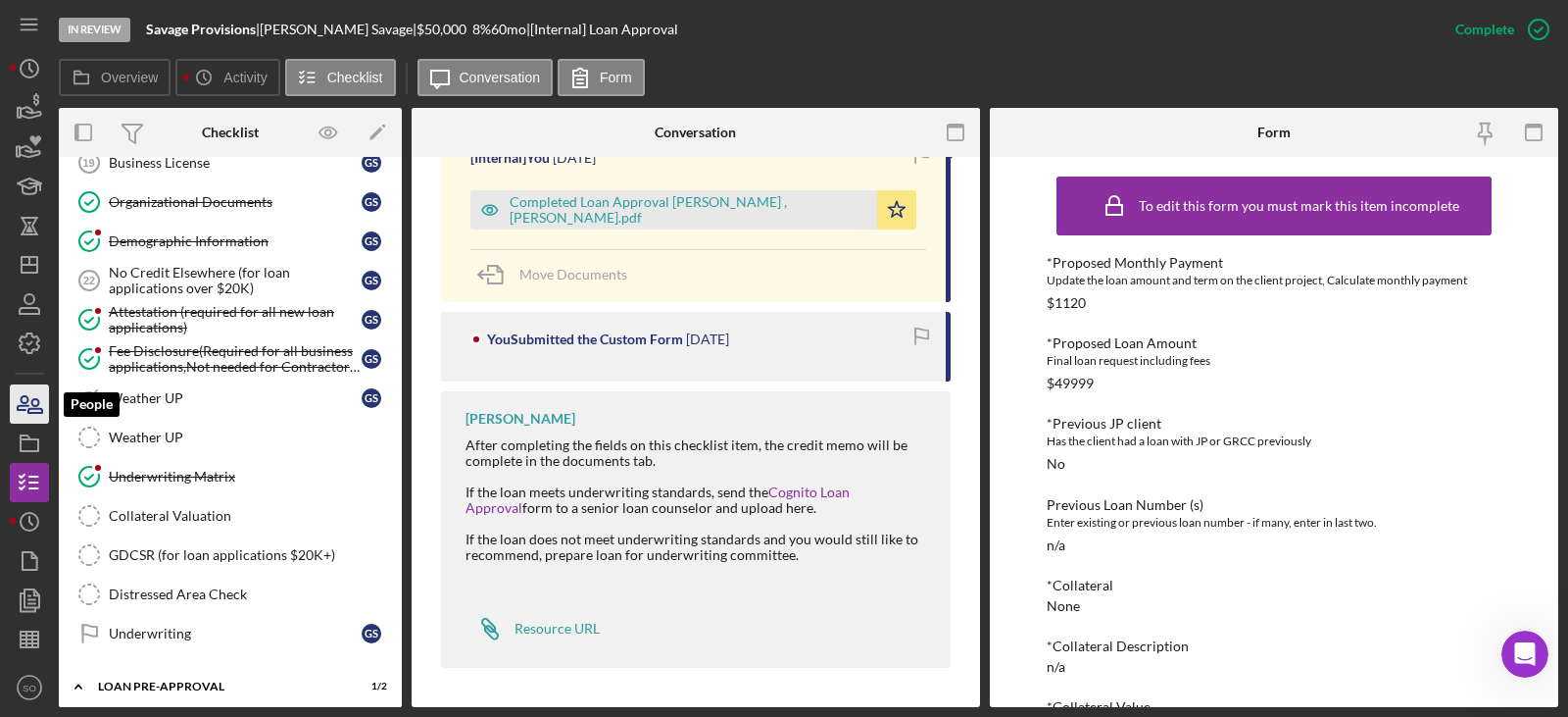
click at [43, 402] on icon "button" at bounding box center [29, 403] width 49 height 49
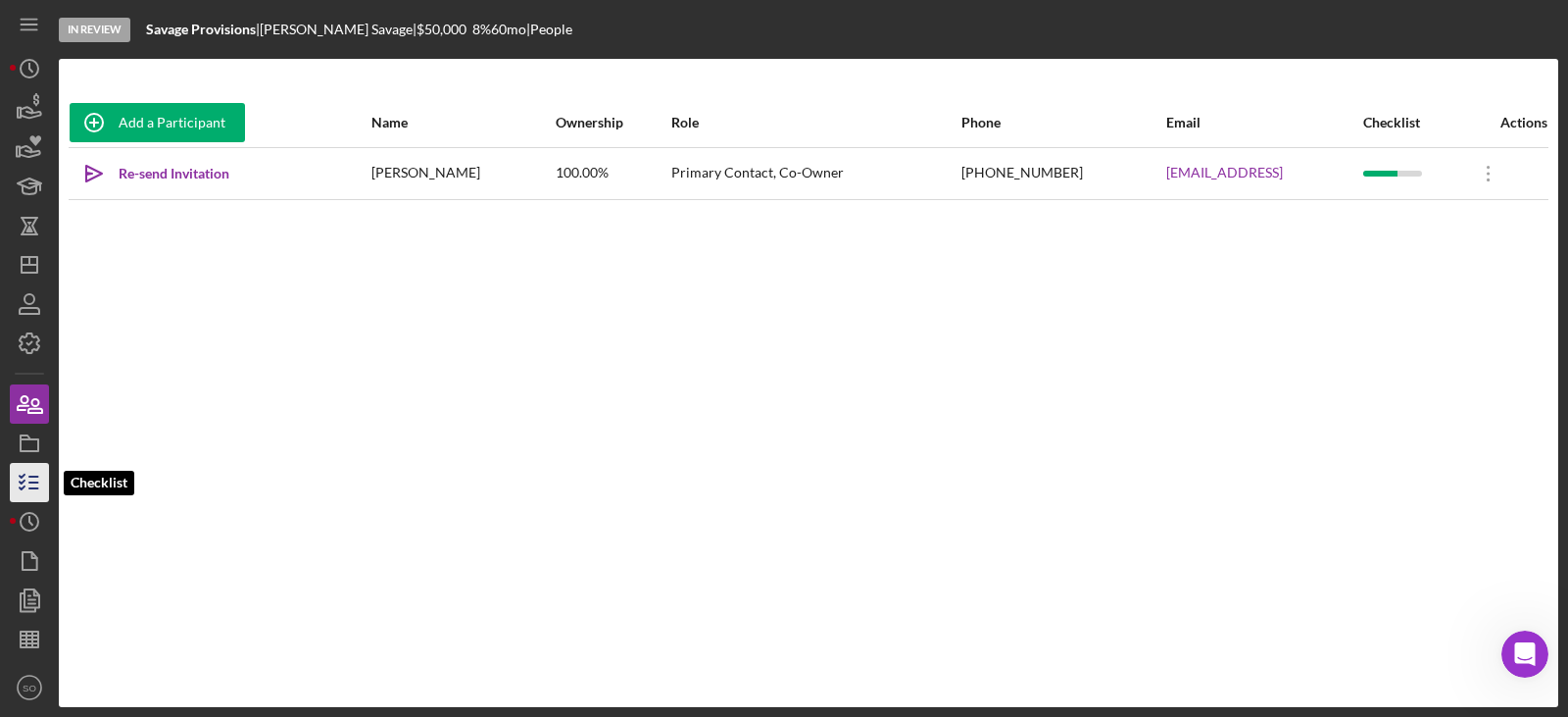
click at [28, 476] on icon "button" at bounding box center [29, 481] width 49 height 49
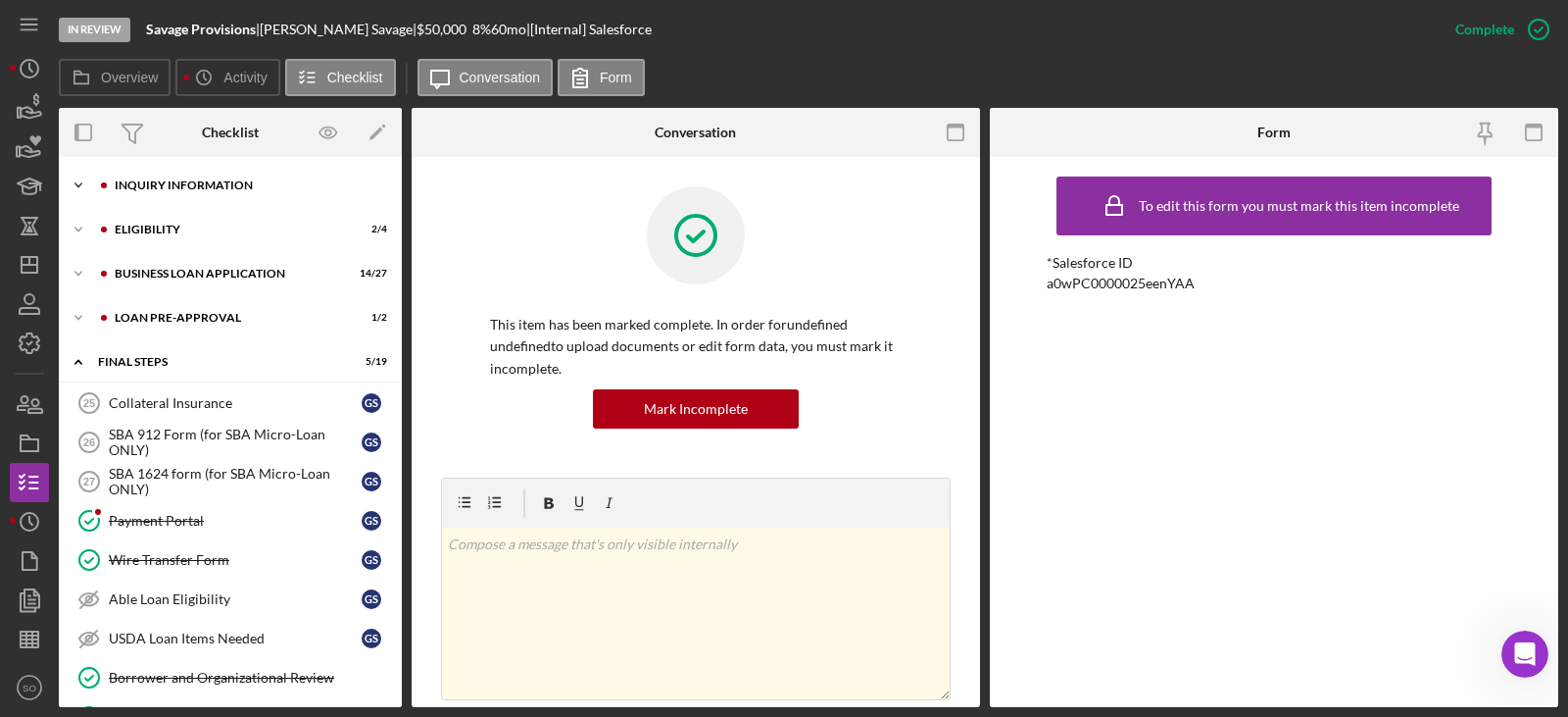
click at [161, 196] on div "Icon/Expander INQUIRY INFORMATION 9 / 11" at bounding box center [230, 185] width 343 height 40
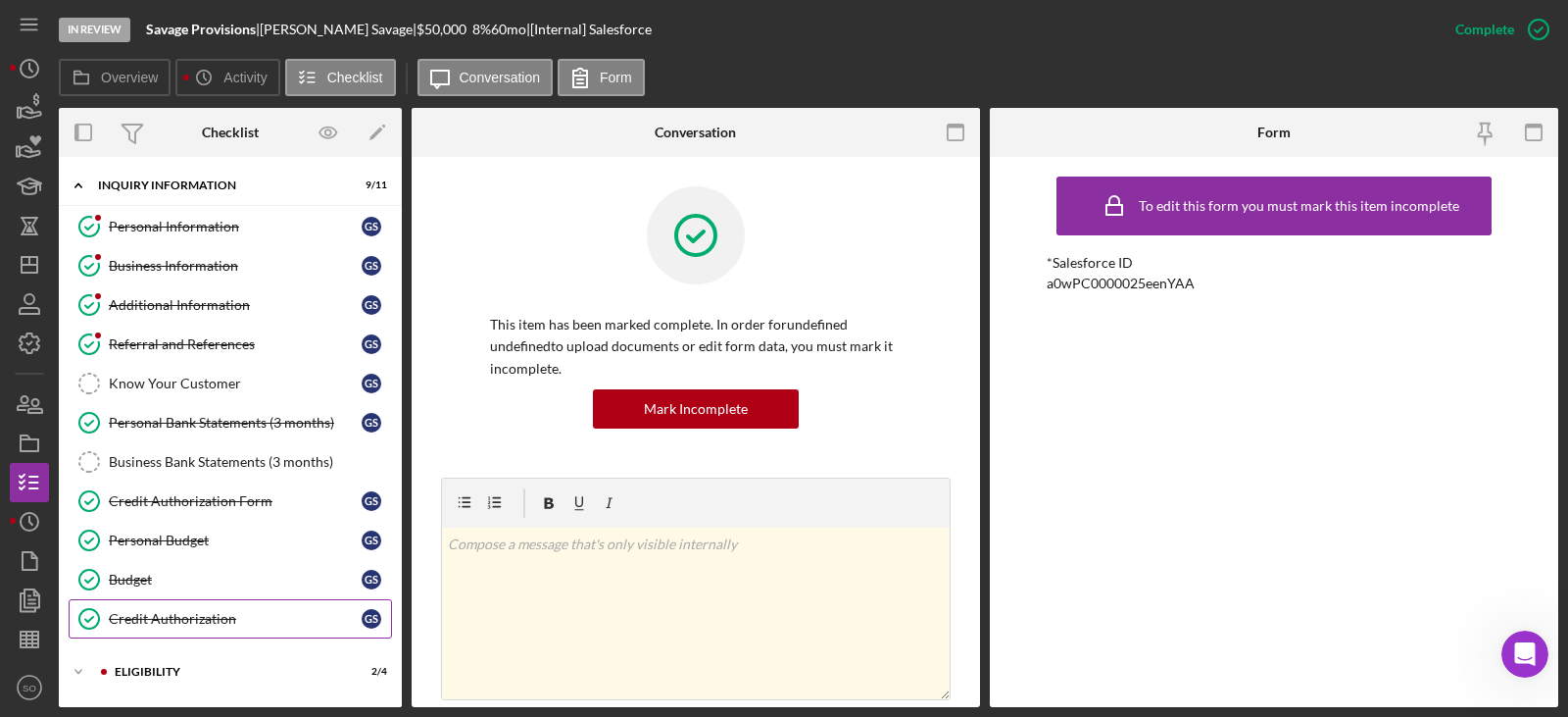
click at [181, 608] on link "Credit Authorization Credit Authorization G S" at bounding box center [230, 619] width 324 height 40
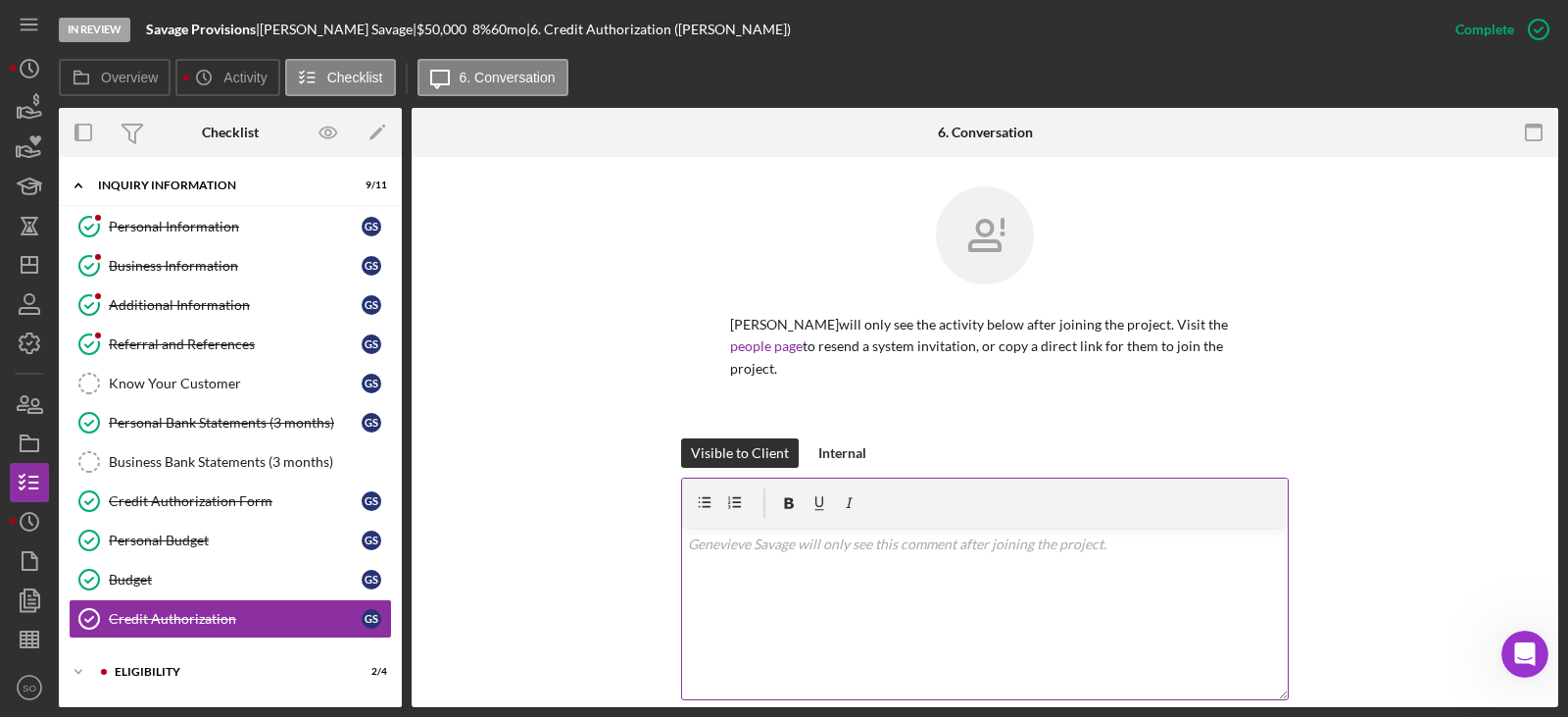
scroll to position [490, 0]
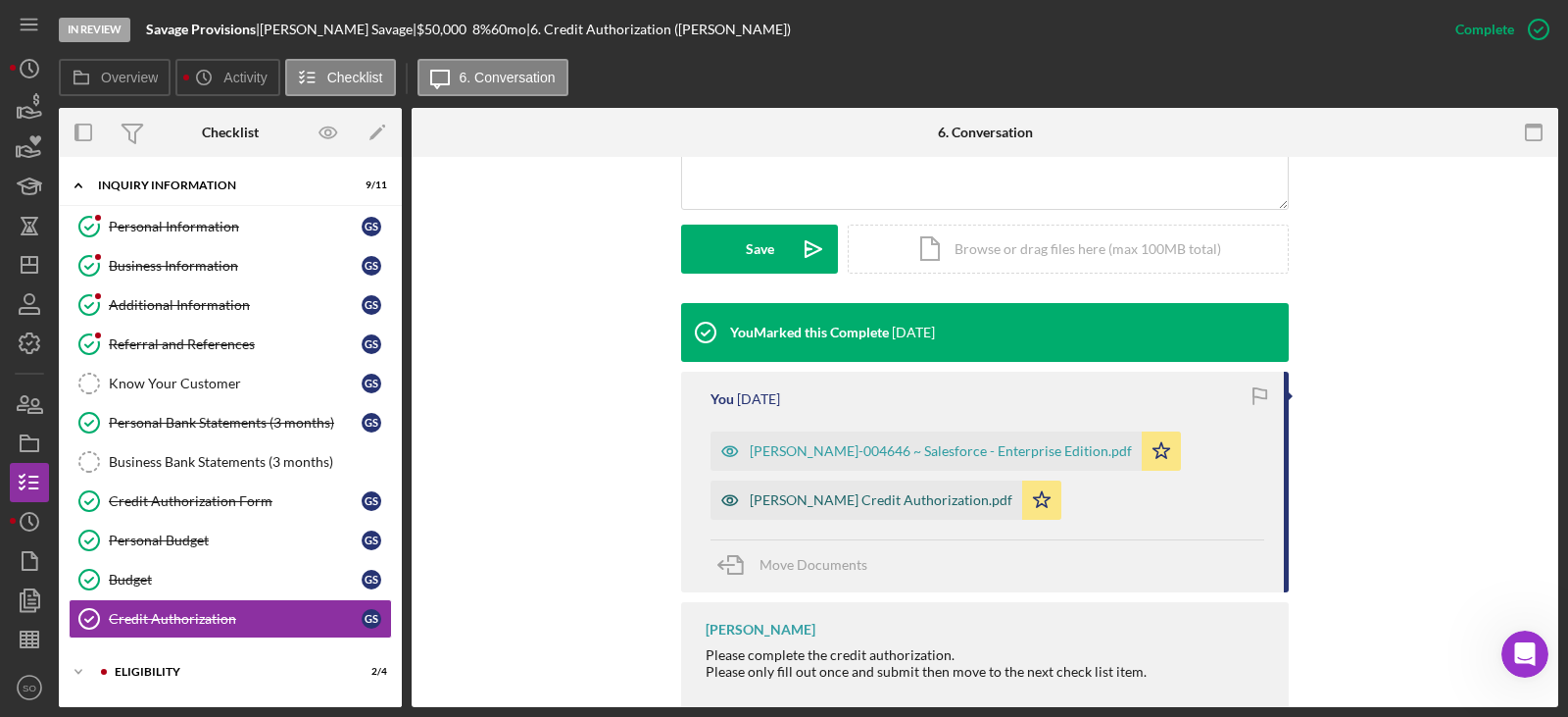
click at [824, 498] on div "Eric Credit Authorization.pdf" at bounding box center [880, 500] width 262 height 16
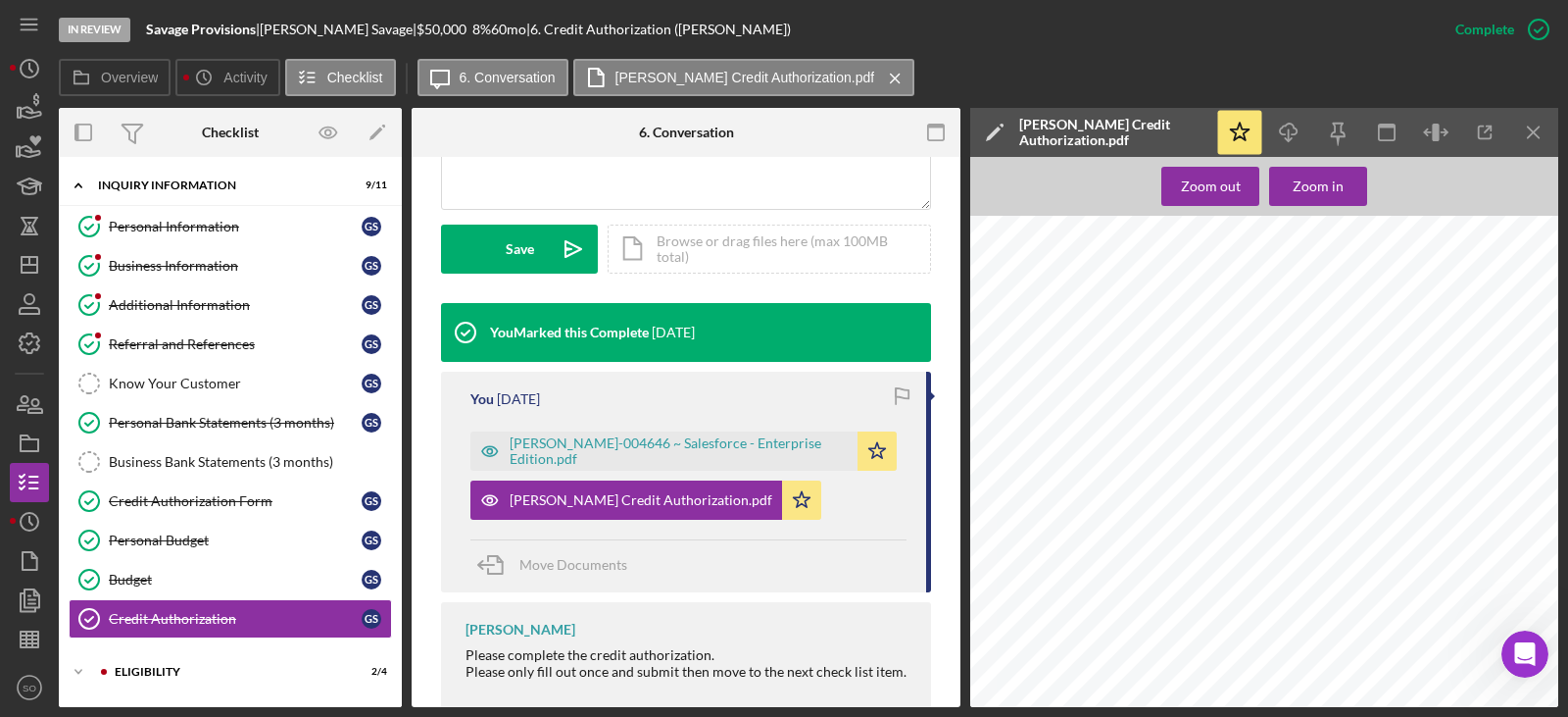
click at [1108, 555] on span "ehanson087@gmail.com" at bounding box center [1154, 555] width 149 height 9
copy span "ehanson087@gmail.com"
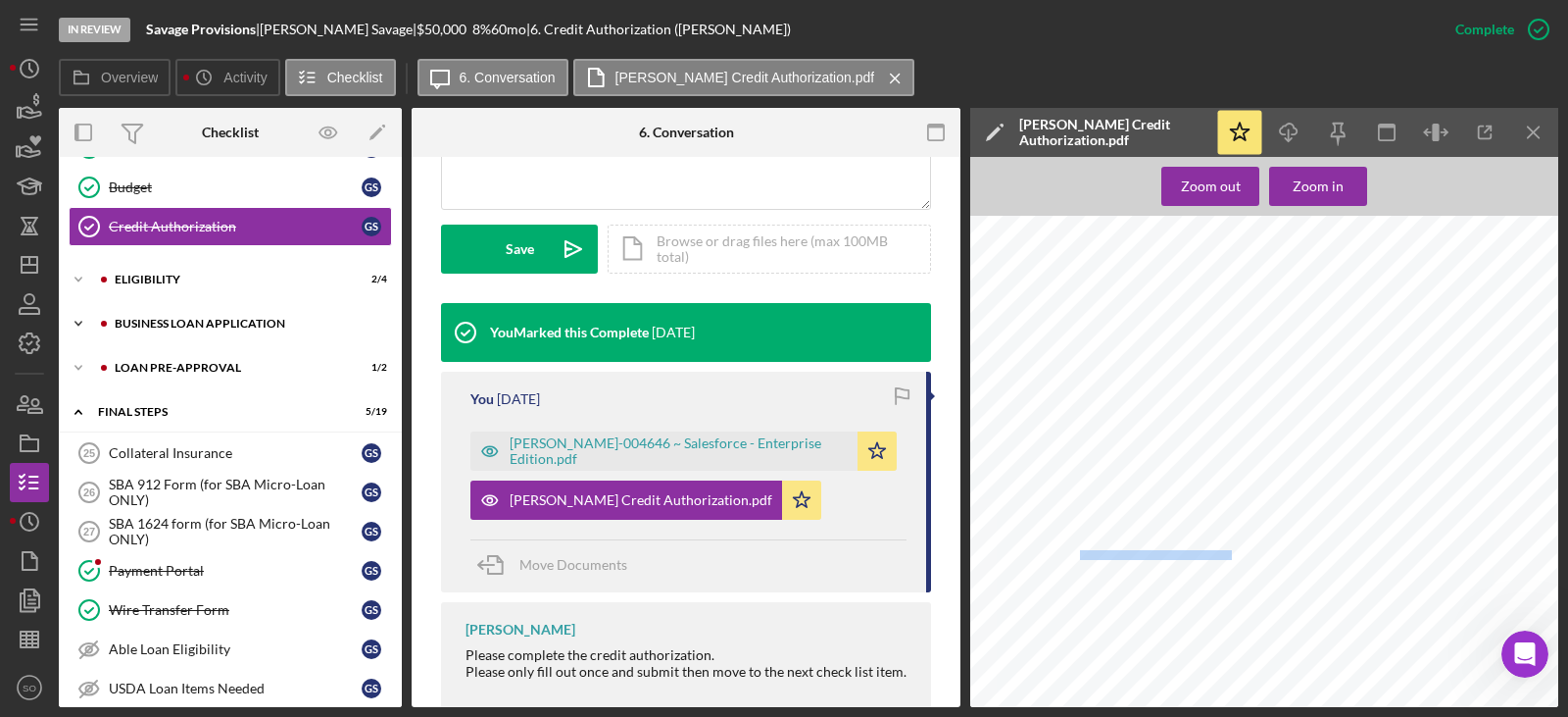
click at [191, 317] on div "Icon/Expander BUSINESS LOAN APPLICATION 14 / 27" at bounding box center [230, 324] width 343 height 40
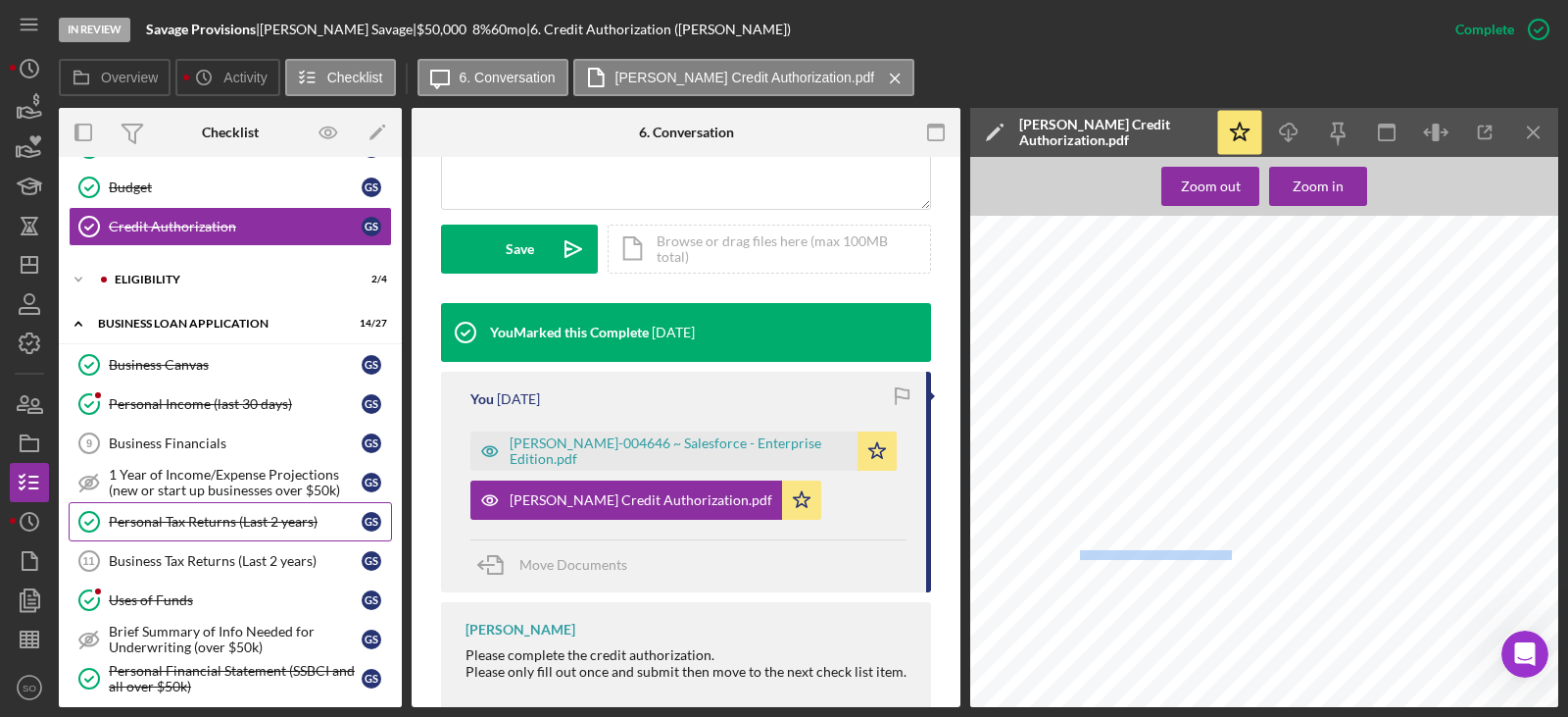
scroll to position [784, 0]
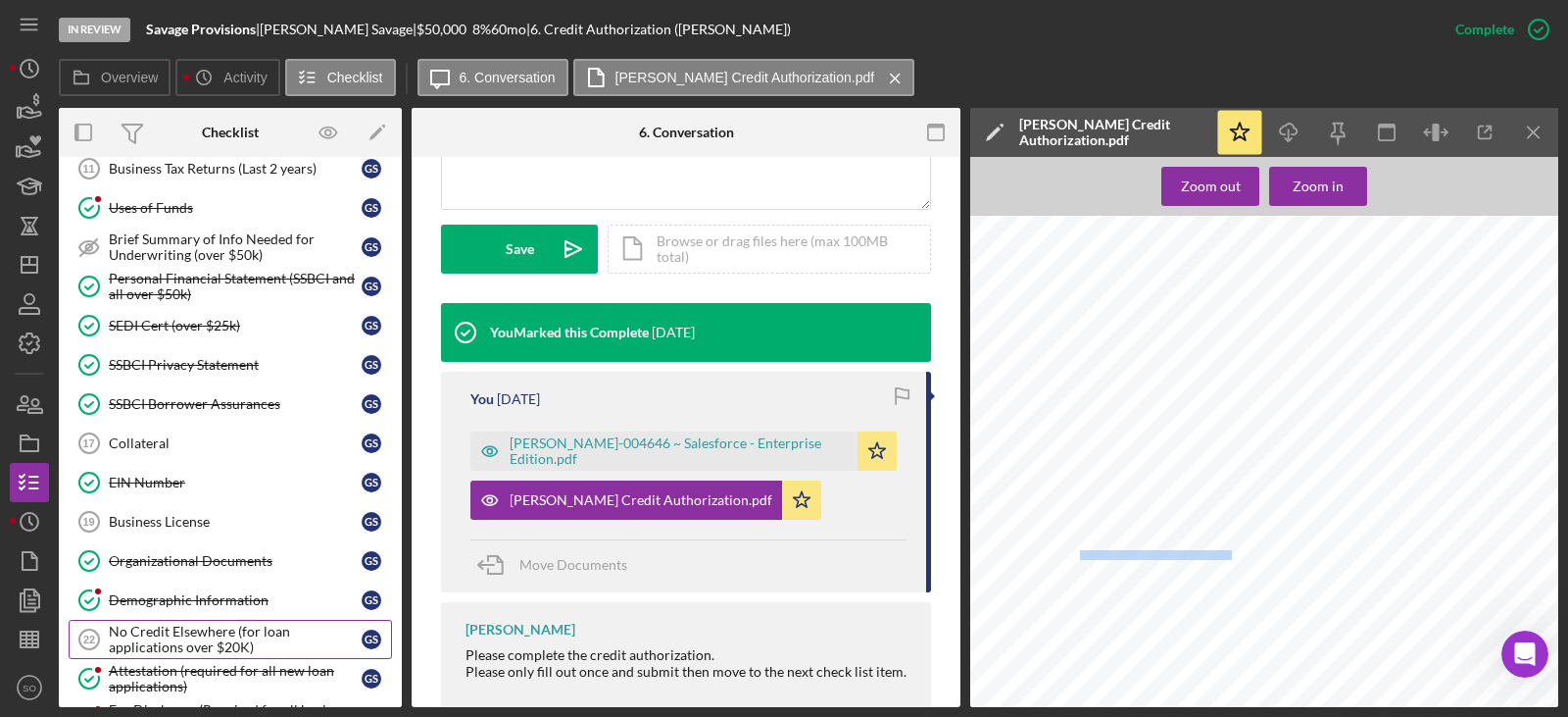
click at [253, 608] on div "Demographic Information" at bounding box center [235, 600] width 252 height 16
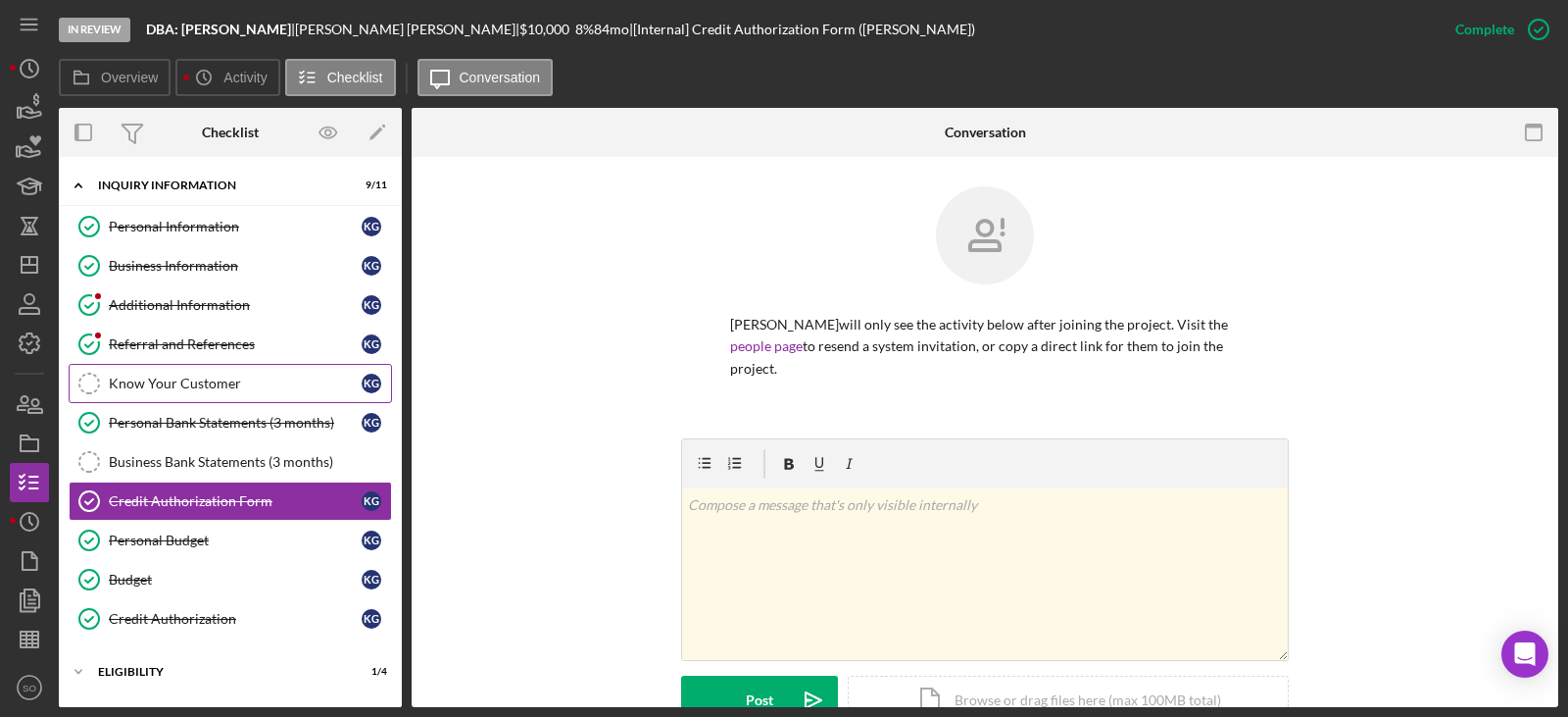
scroll to position [171, 0]
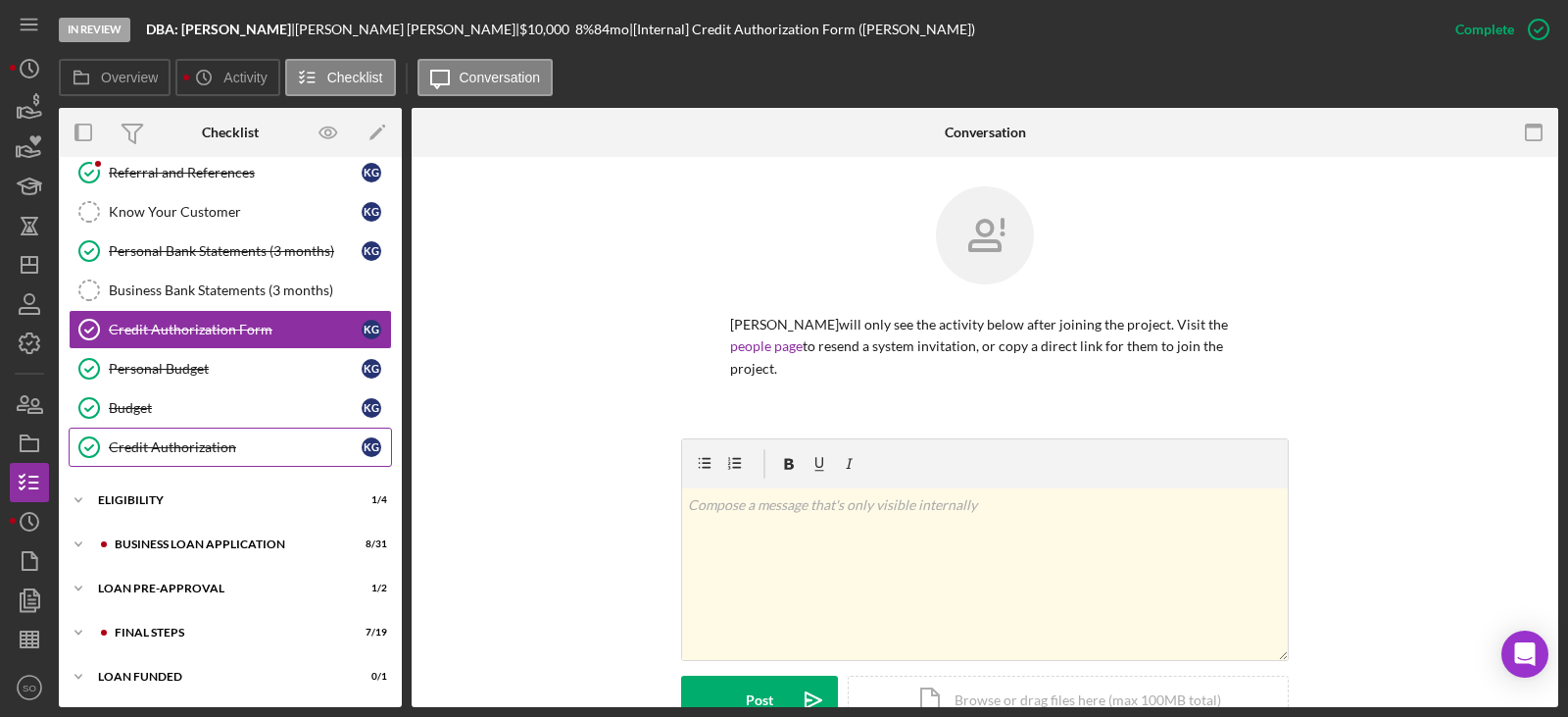
click at [202, 442] on div "Credit Authorization" at bounding box center [235, 448] width 252 height 16
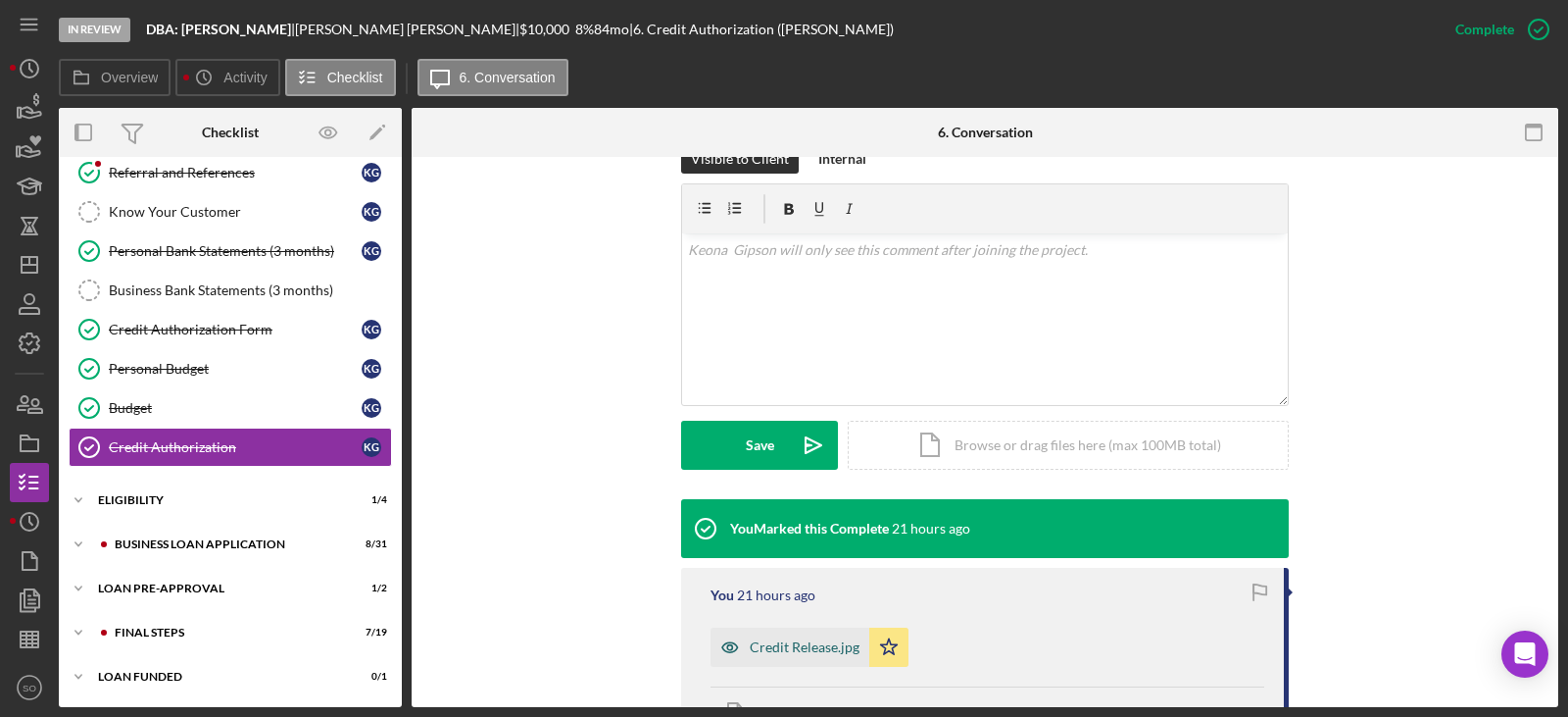
scroll to position [392, 0]
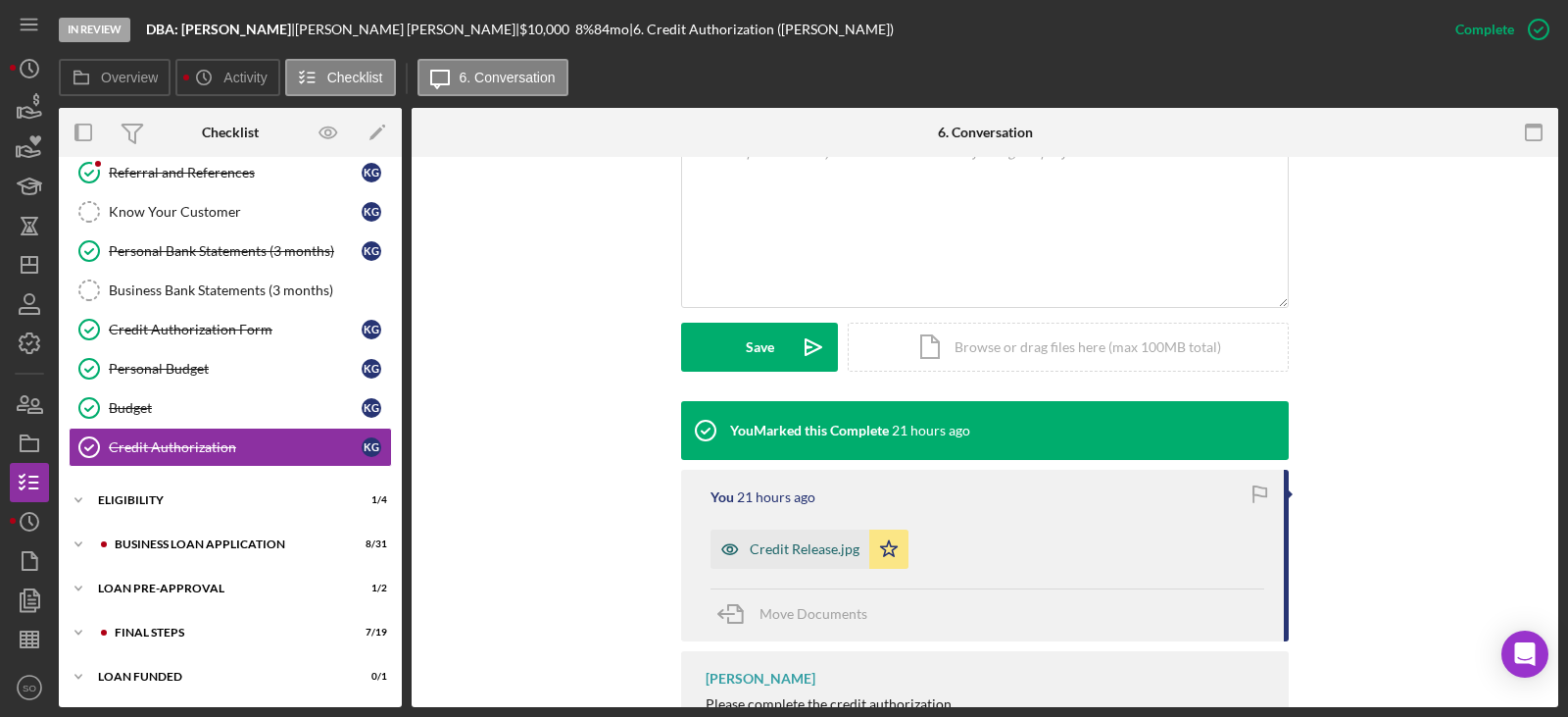
click at [808, 548] on div "Credit Release.jpg" at bounding box center [804, 549] width 110 height 16
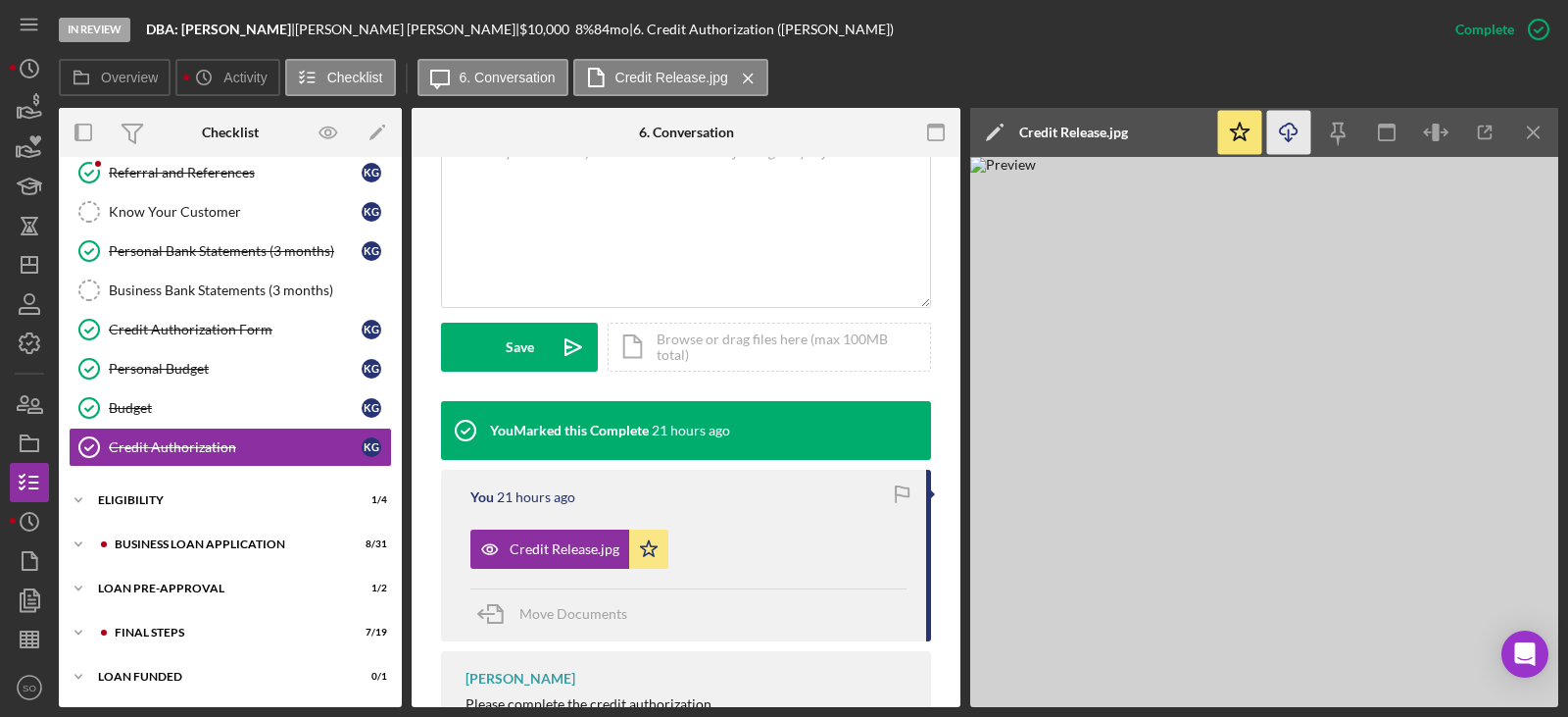
click at [1289, 137] on line "button" at bounding box center [1289, 135] width 0 height 11
